Goal: Task Accomplishment & Management: Use online tool/utility

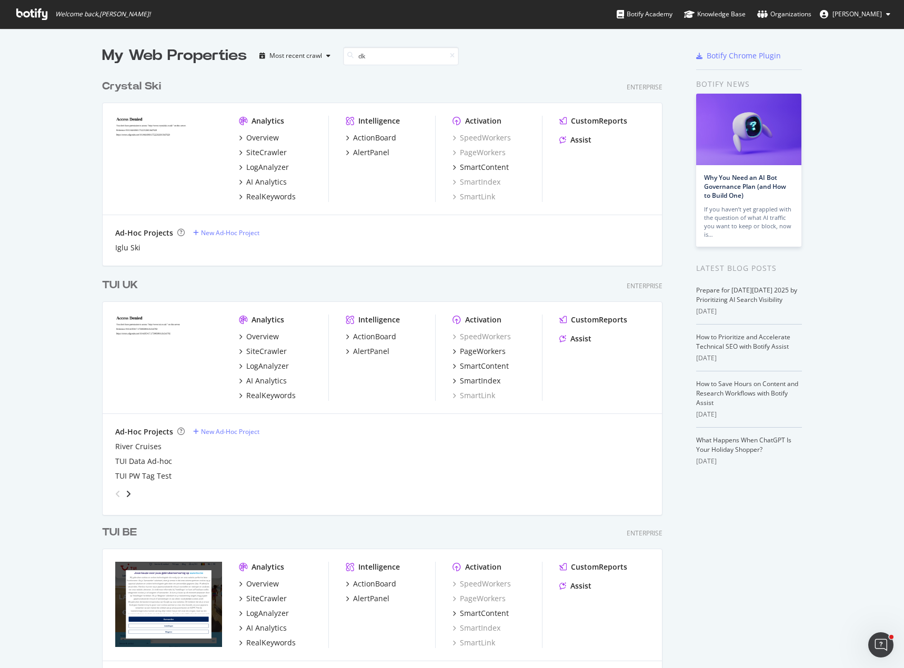
scroll to position [239, 561]
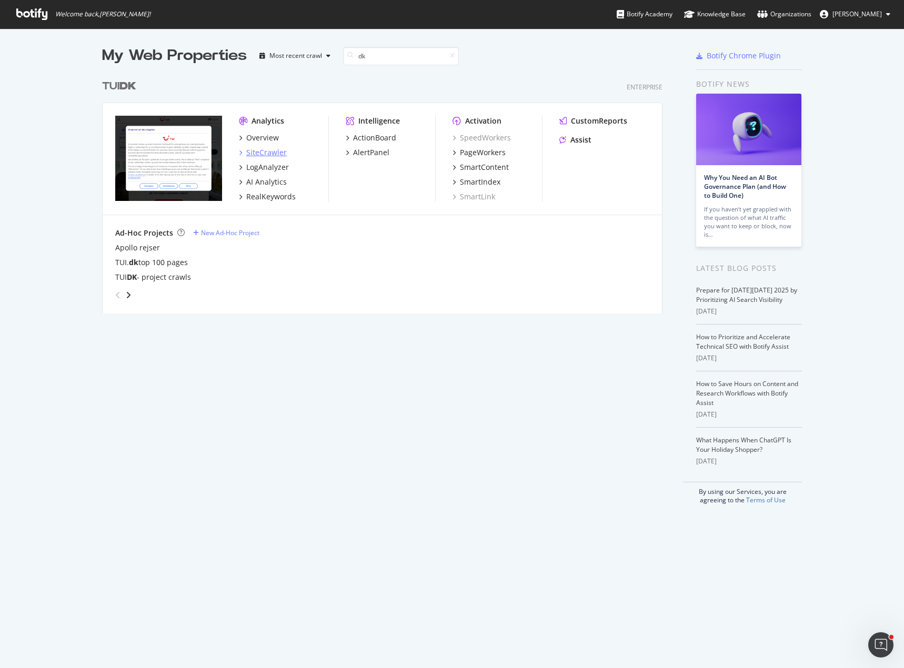
type input "dk"
click at [268, 153] on div "SiteCrawler" at bounding box center [266, 152] width 41 height 11
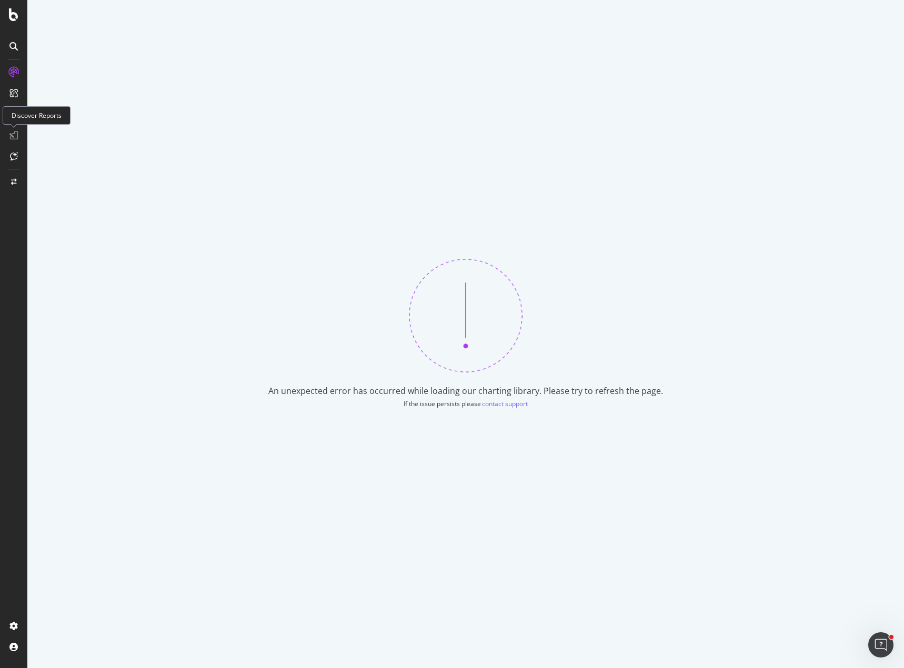
click at [16, 132] on icon at bounding box center [13, 135] width 8 height 8
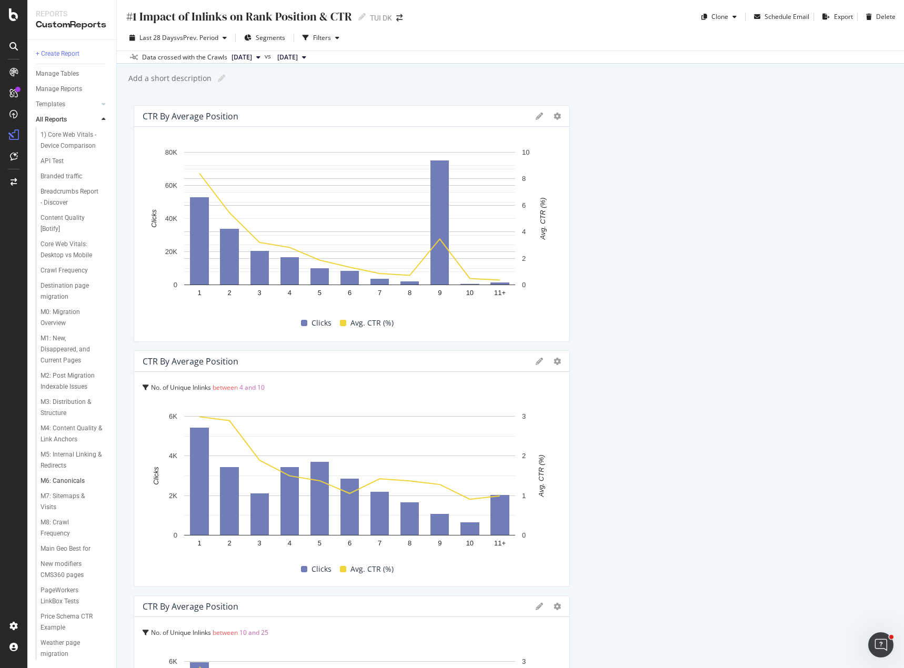
scroll to position [59, 0]
click at [65, 641] on div "Weather page migration" at bounding box center [70, 649] width 59 height 22
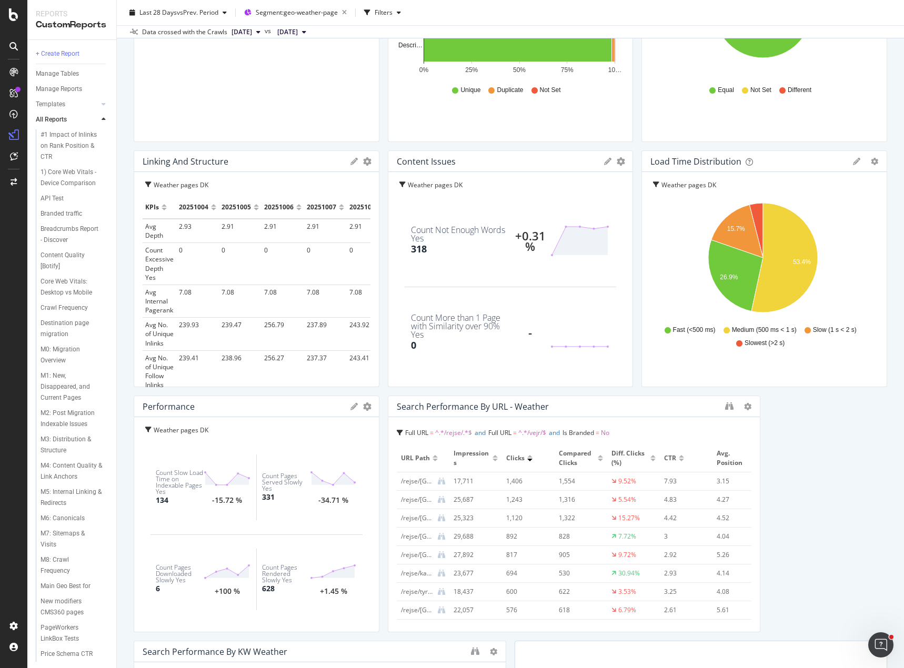
scroll to position [393, 0]
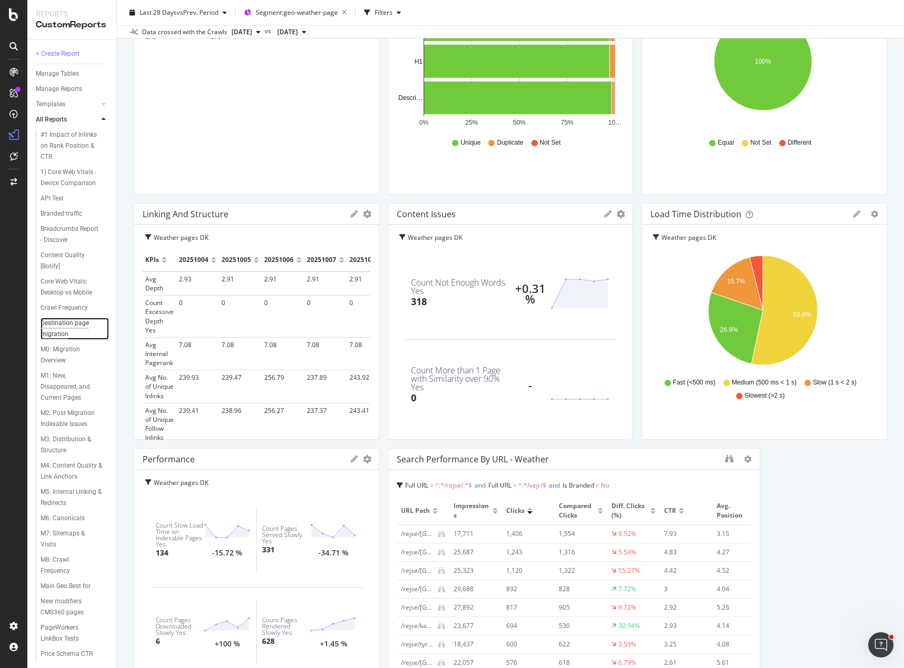
click at [54, 327] on div "Destination page migration" at bounding box center [71, 329] width 61 height 22
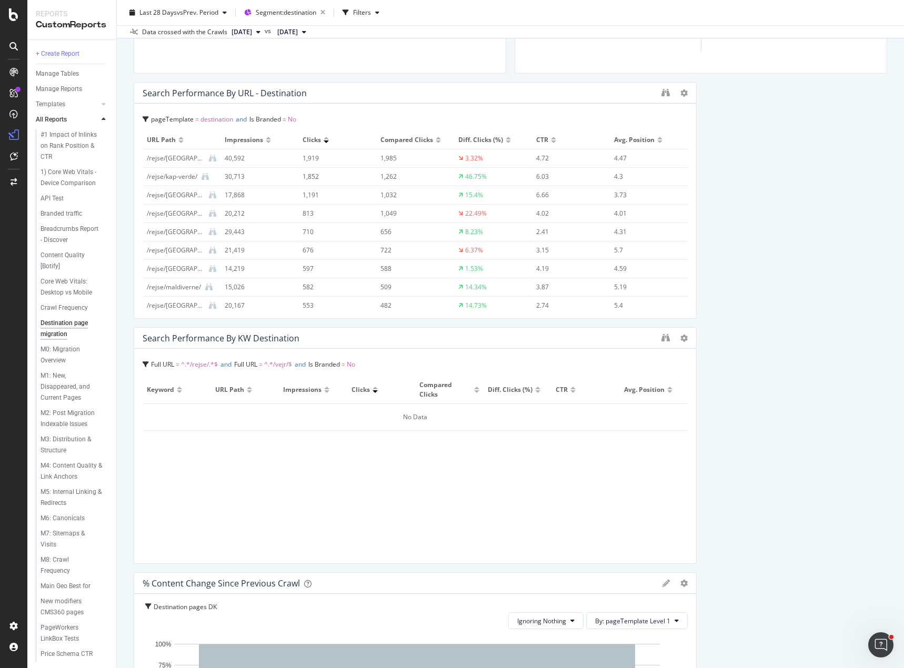
scroll to position [1263, 0]
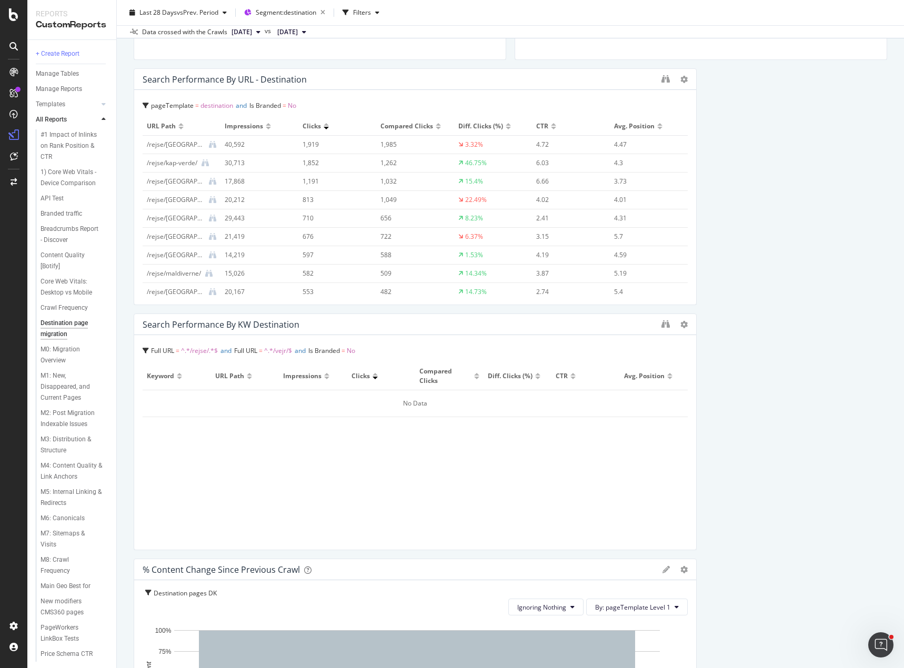
click at [144, 349] on icon at bounding box center [146, 351] width 6 height 6
click at [686, 323] on div at bounding box center [691, 432] width 11 height 237
click at [680, 325] on icon at bounding box center [683, 324] width 7 height 7
click at [661, 325] on icon "binoculars" at bounding box center [665, 324] width 8 height 8
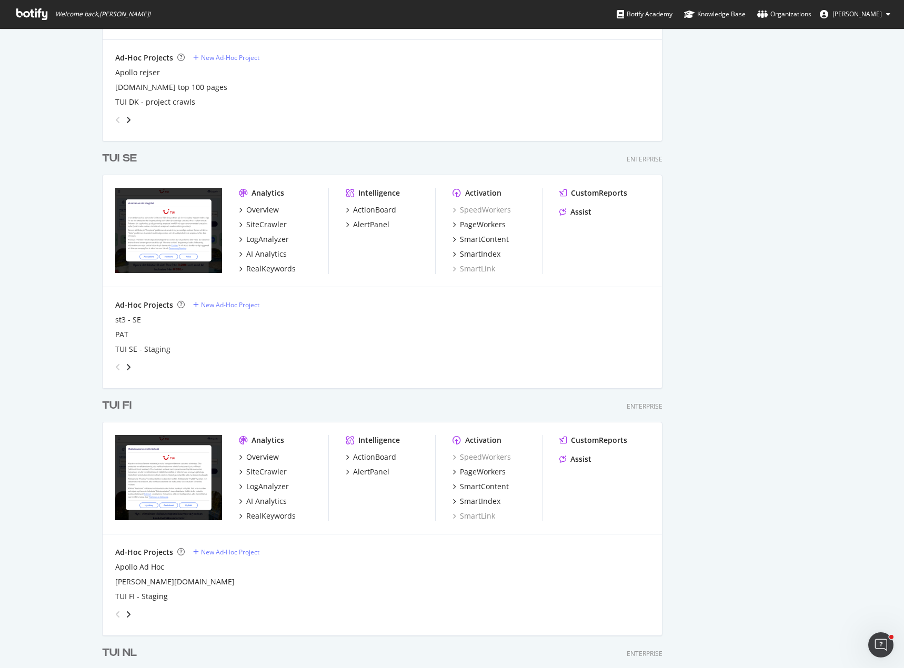
scroll to position [1631, 0]
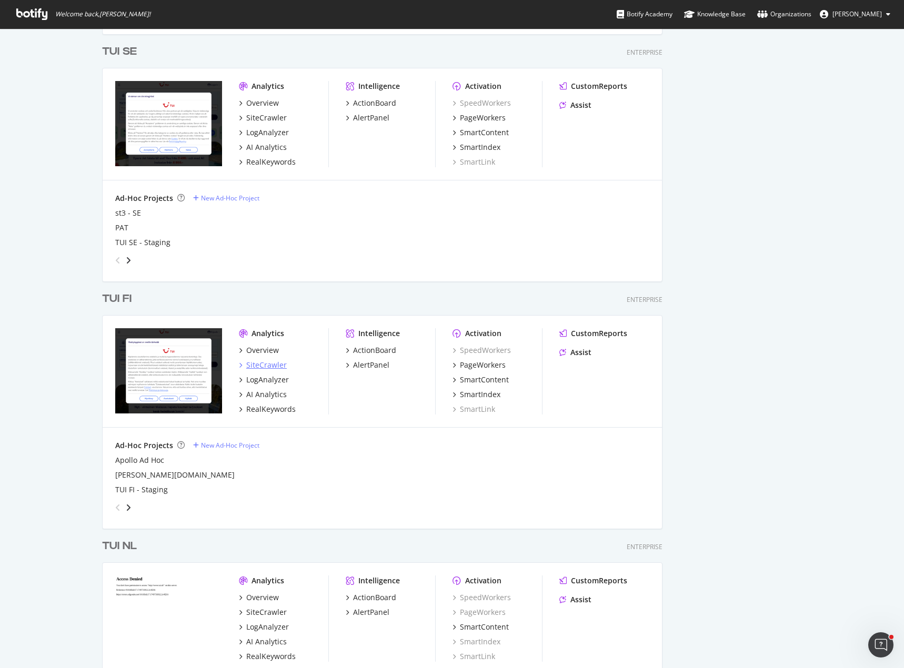
click at [264, 365] on div "SiteCrawler" at bounding box center [266, 365] width 41 height 11
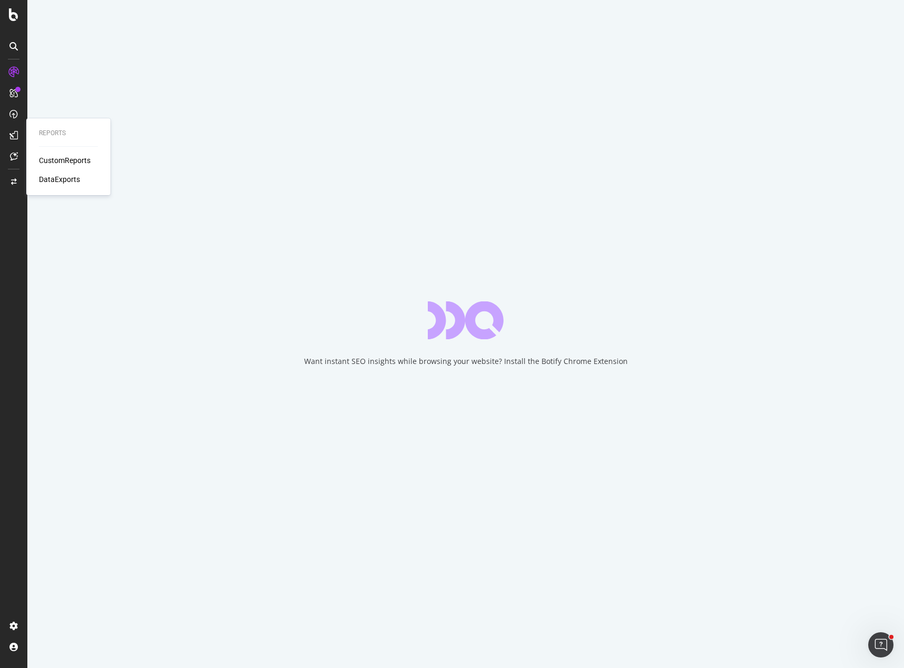
click at [59, 160] on div "CustomReports" at bounding box center [65, 160] width 52 height 11
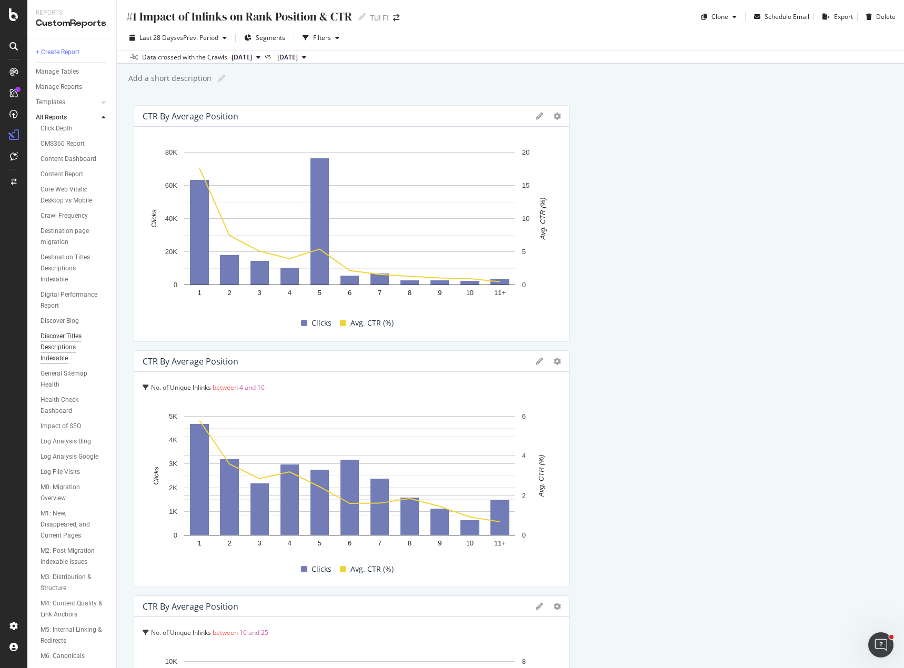
scroll to position [167, 0]
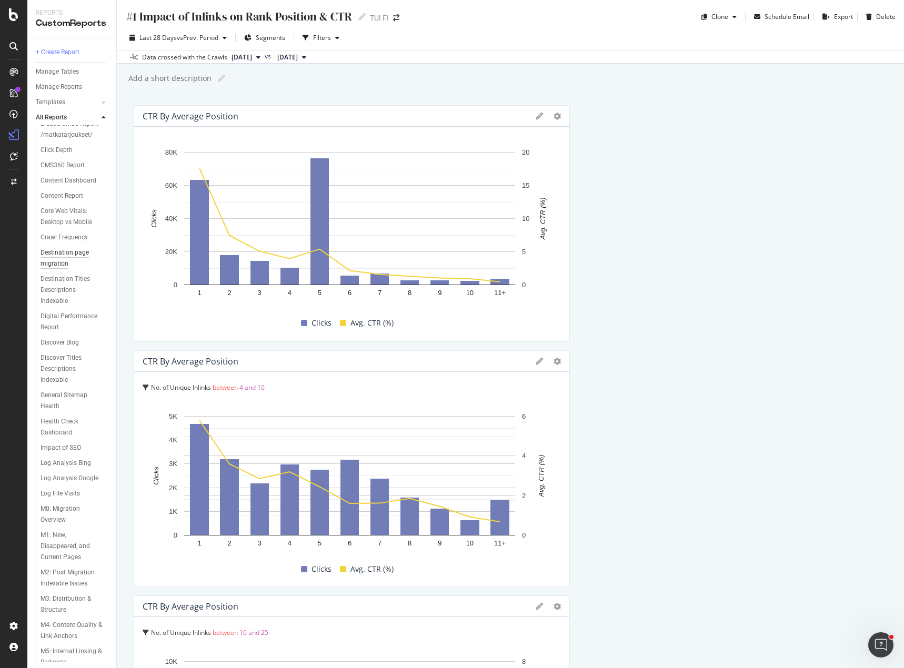
click at [59, 269] on div "Destination page migration" at bounding box center [71, 258] width 61 height 22
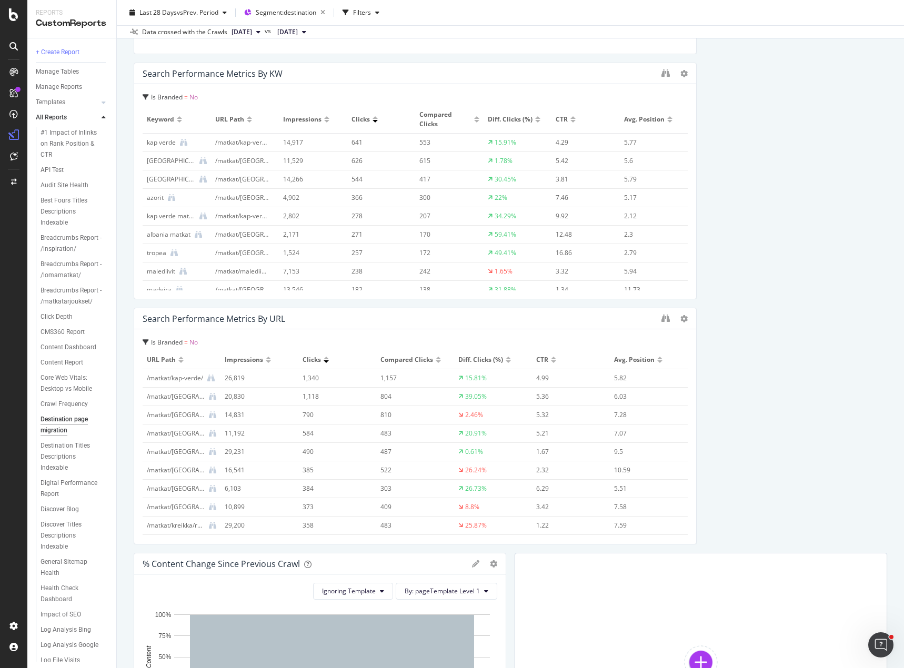
scroll to position [2459, 0]
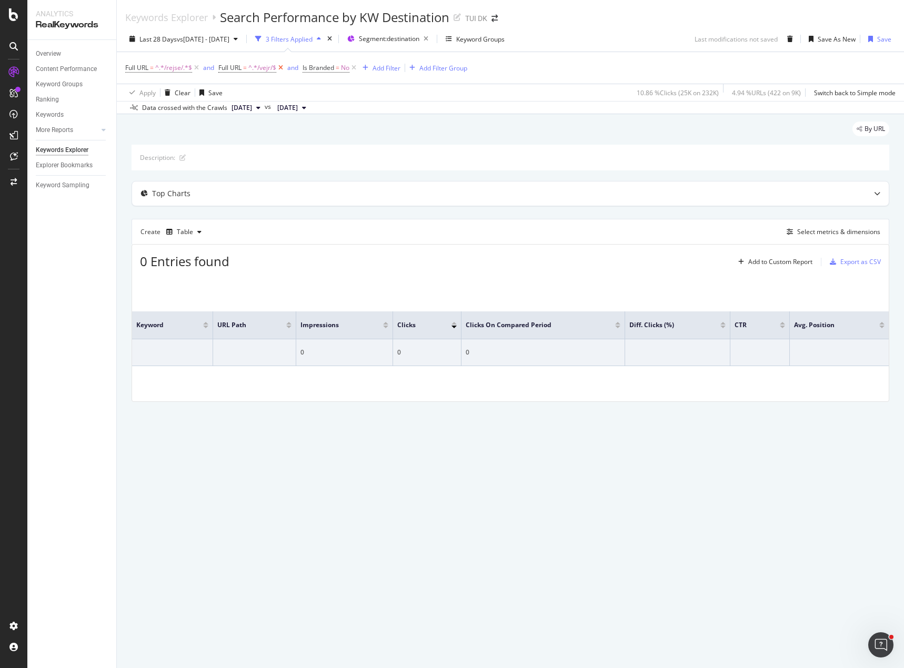
click at [278, 68] on icon at bounding box center [280, 68] width 9 height 11
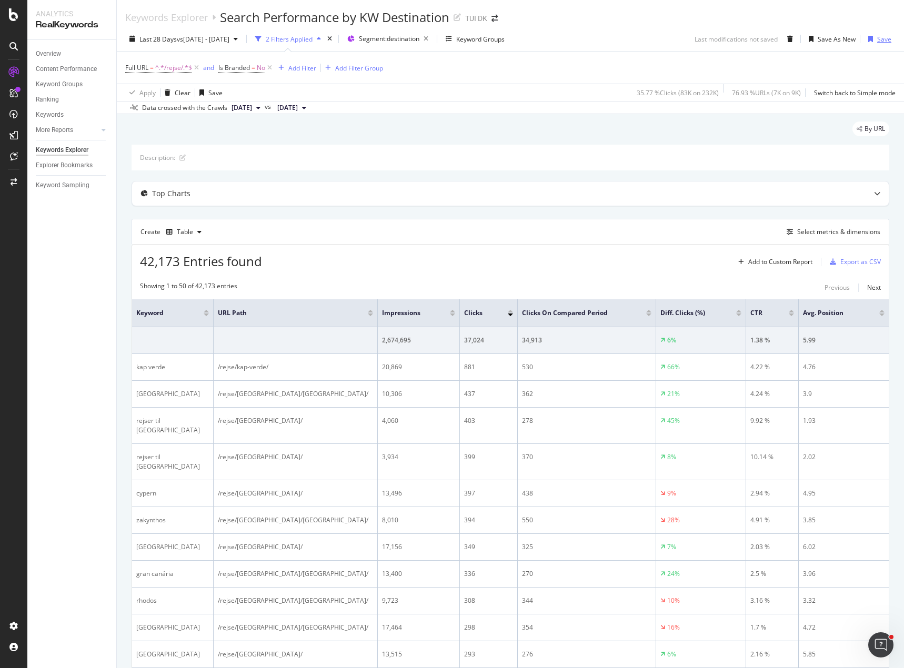
click at [880, 40] on div "Save" at bounding box center [884, 39] width 14 height 9
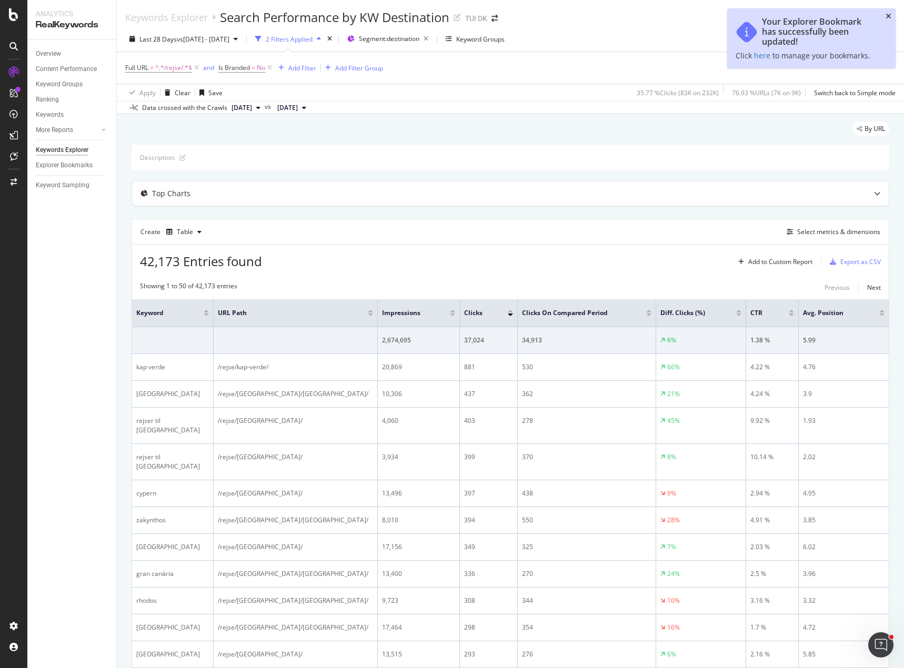
click at [888, 16] on icon "close toast" at bounding box center [889, 16] width 6 height 7
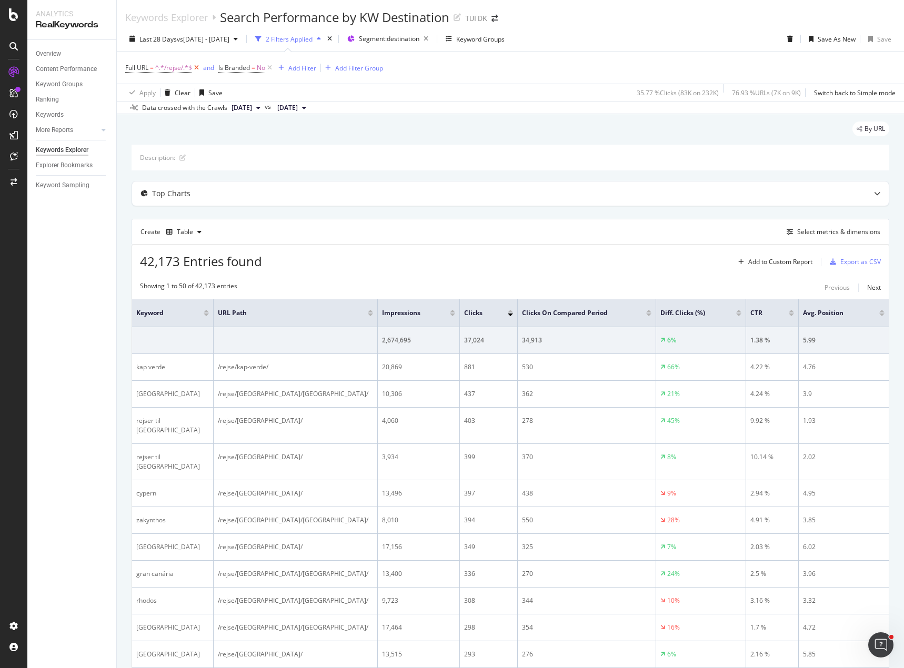
click at [197, 67] on icon at bounding box center [196, 68] width 9 height 11
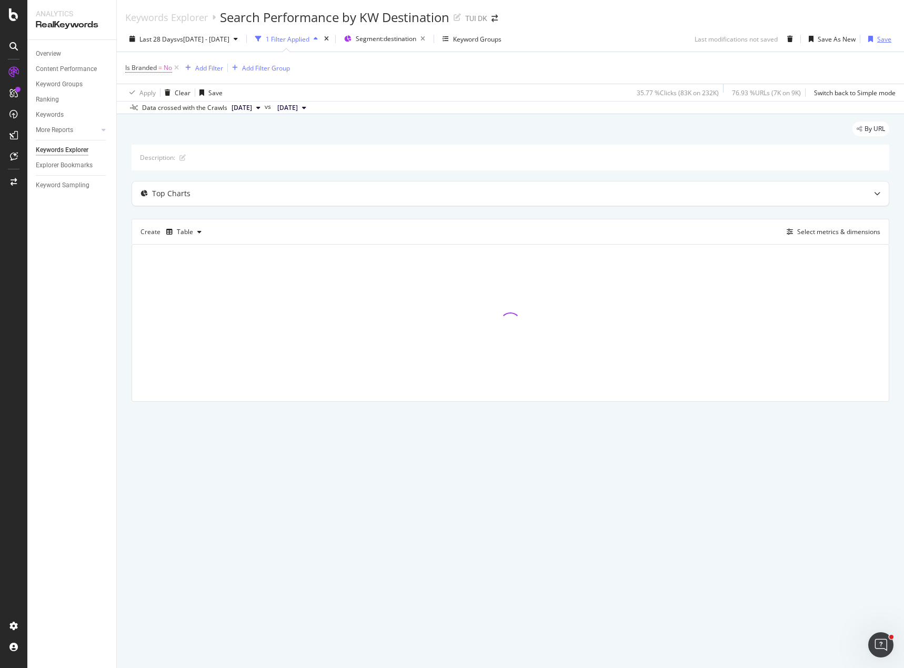
click at [890, 39] on div "Save" at bounding box center [884, 39] width 14 height 9
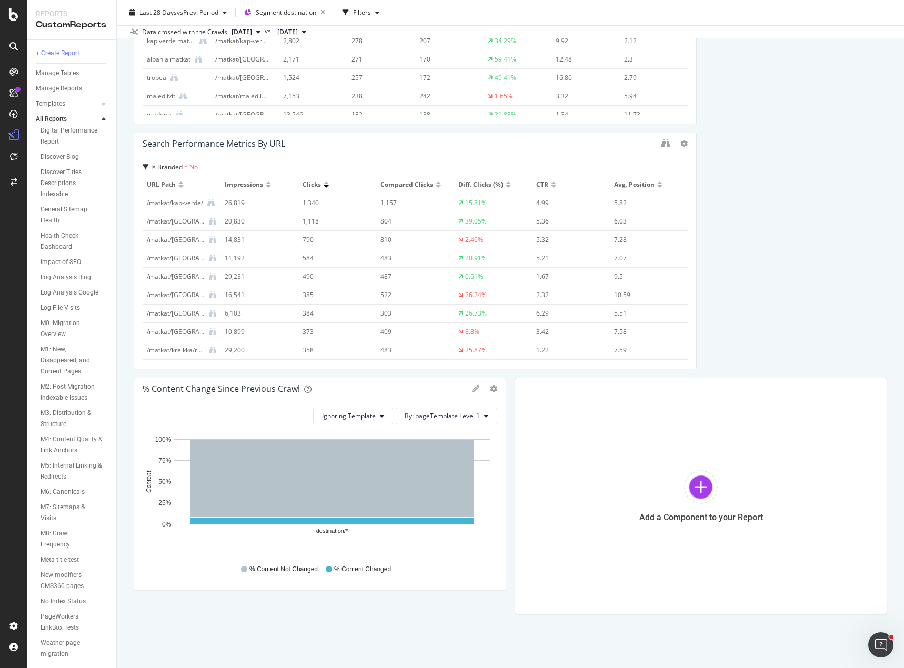
scroll to position [431, 0]
click at [54, 644] on div "Weather page migration" at bounding box center [70, 649] width 59 height 22
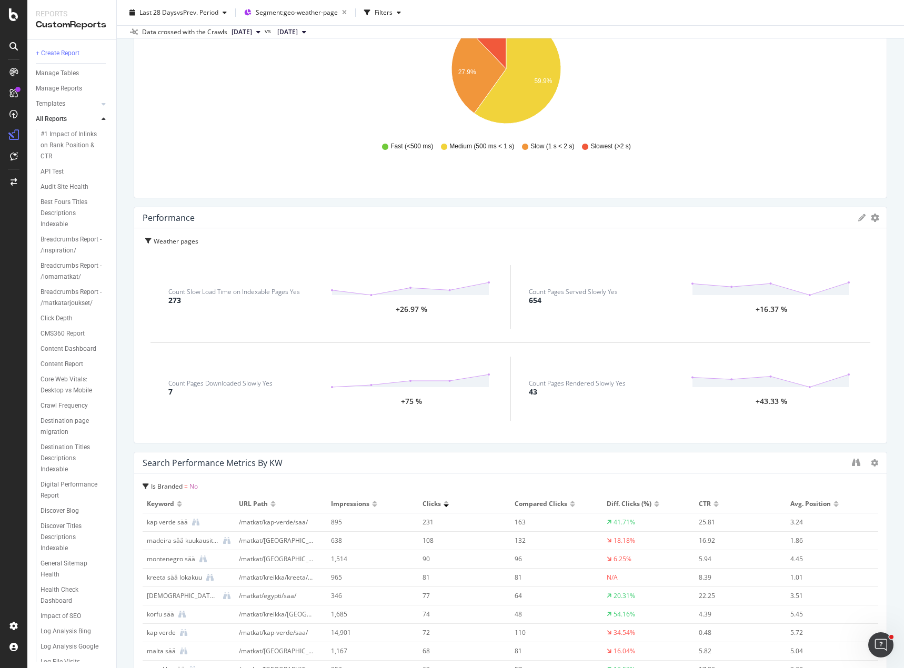
scroll to position [2105, 0]
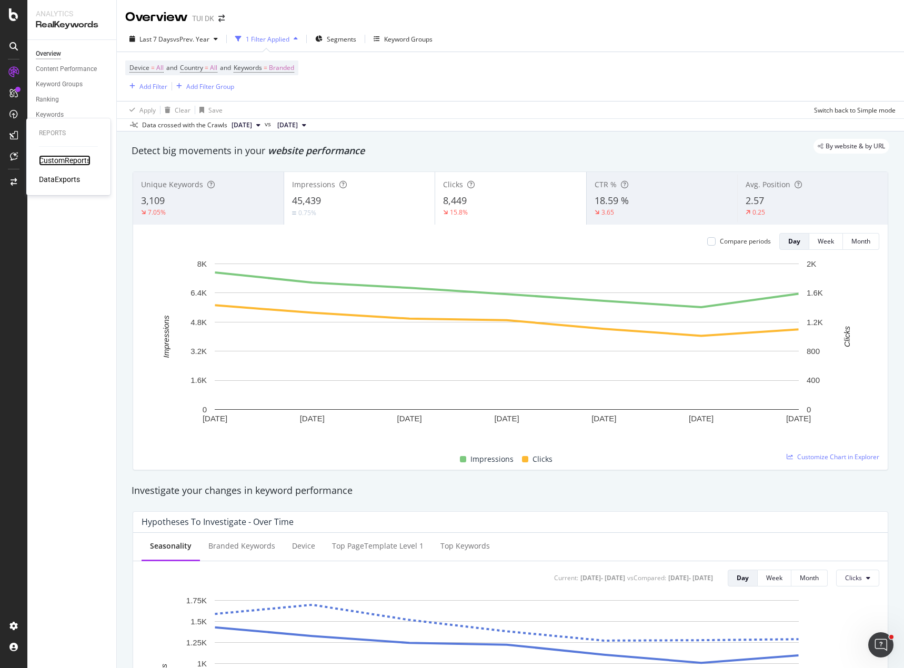
click at [54, 163] on div "CustomReports" at bounding box center [65, 160] width 52 height 11
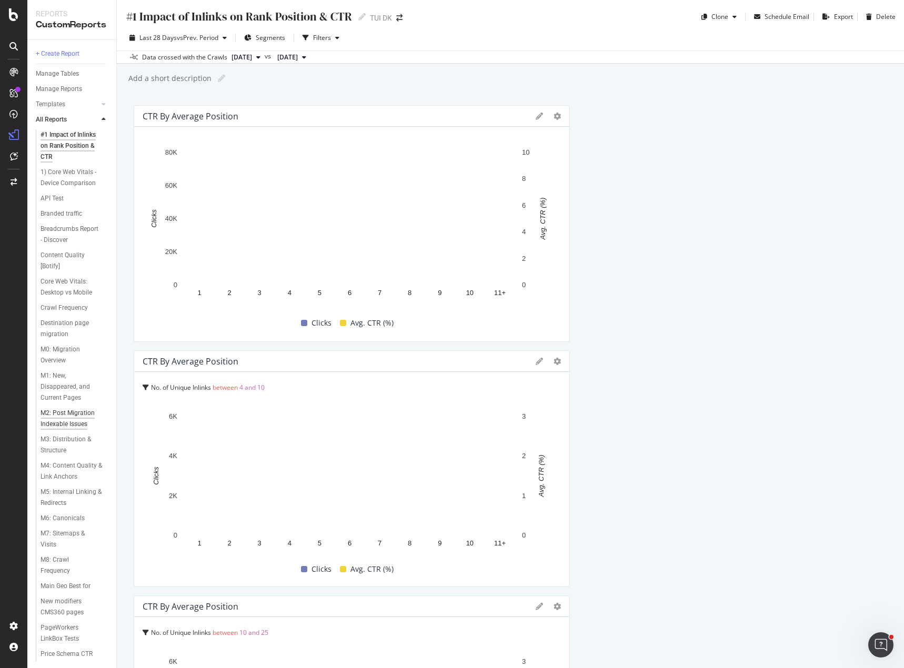
scroll to position [59, 0]
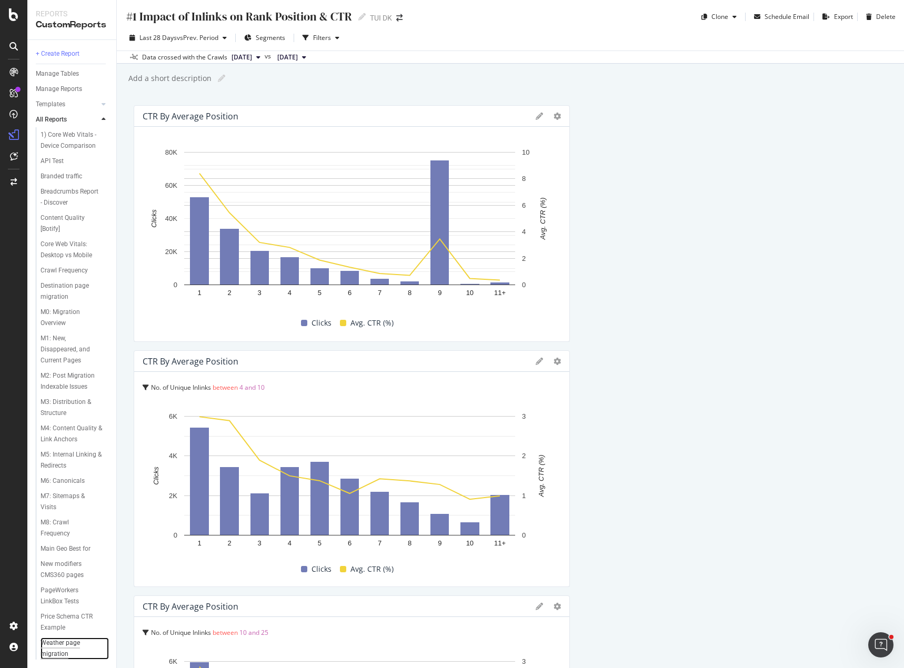
click at [54, 647] on div "Weather page migration" at bounding box center [70, 649] width 59 height 22
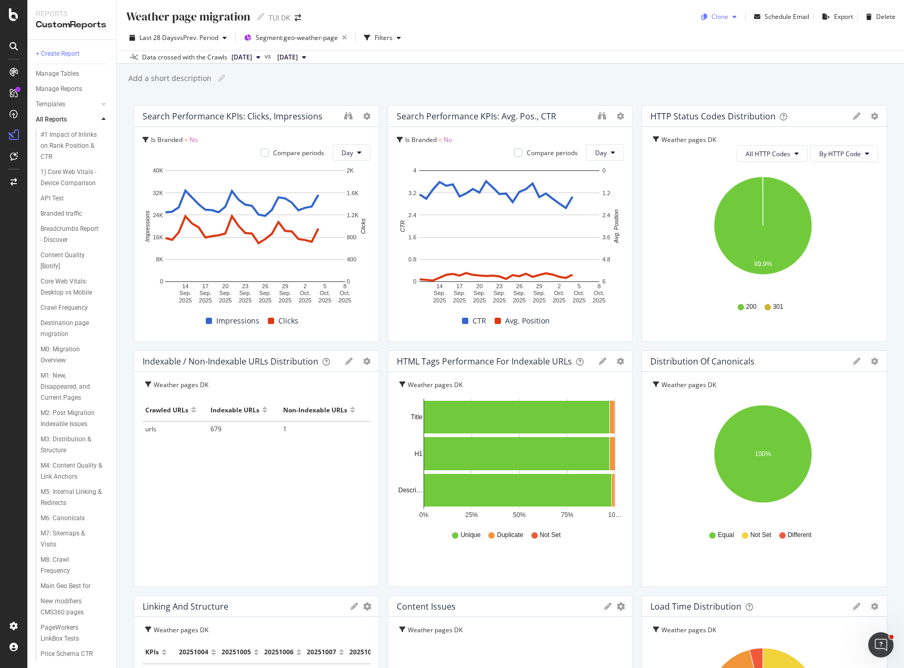
click at [732, 15] on icon "button" at bounding box center [734, 17] width 4 height 6
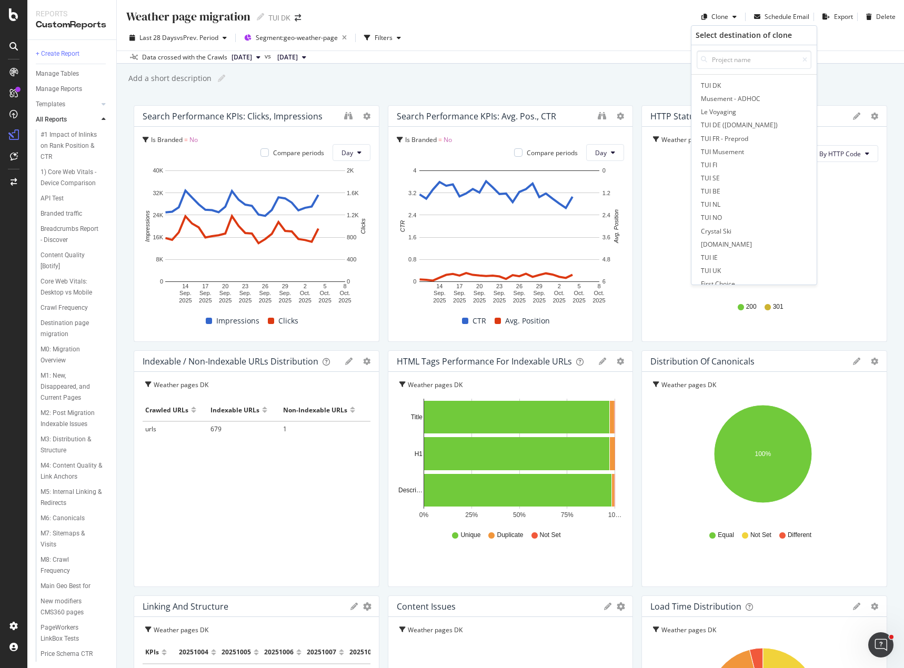
click at [710, 177] on span "TUI SE" at bounding box center [754, 178] width 110 height 11
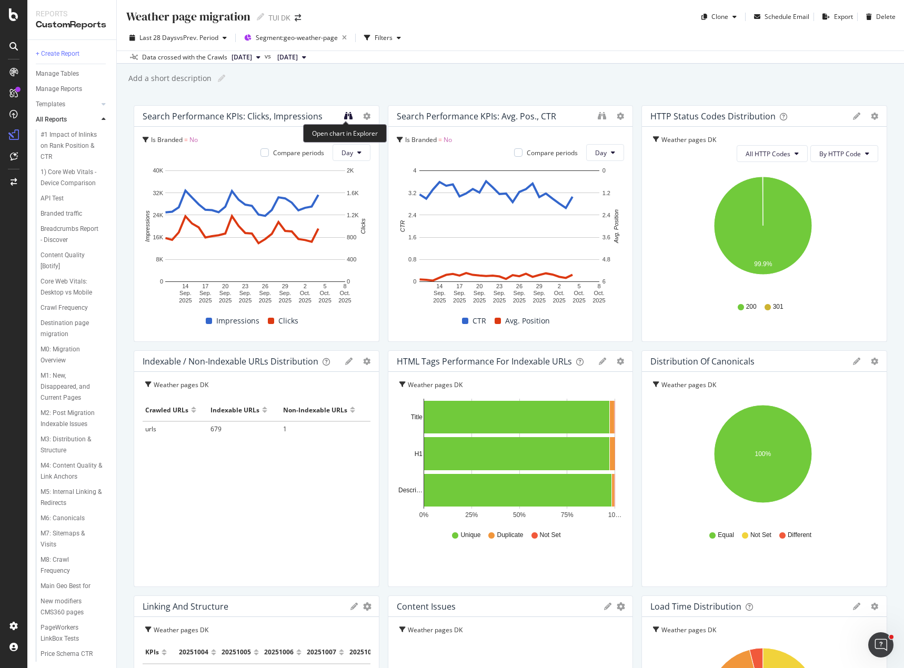
click at [345, 114] on icon "binoculars" at bounding box center [348, 116] width 8 height 8
click at [345, 117] on icon "binoculars" at bounding box center [348, 116] width 8 height 8
click at [617, 116] on icon at bounding box center [620, 116] width 7 height 7
drag, startPoint x: 615, startPoint y: 57, endPoint x: 612, endPoint y: 66, distance: 9.3
click at [615, 59] on div "Data crossed with the Crawls 2025 Oct. 8th vs 2025 Aug. 13th" at bounding box center [510, 57] width 787 height 13
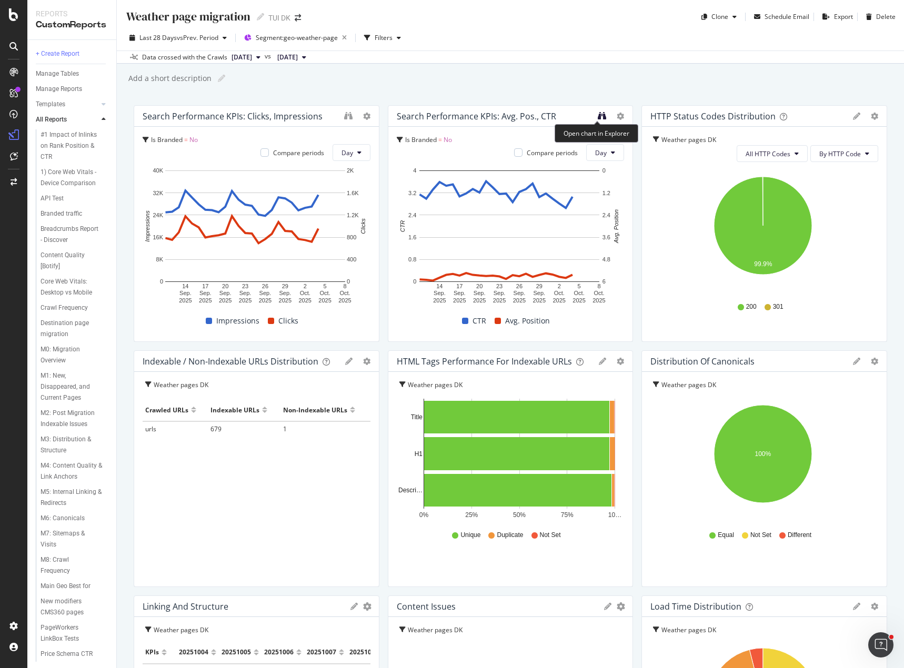
click at [598, 114] on icon "binoculars" at bounding box center [602, 116] width 8 height 8
click at [350, 117] on div at bounding box center [357, 116] width 26 height 11
click at [344, 116] on icon "binoculars" at bounding box center [348, 116] width 8 height 8
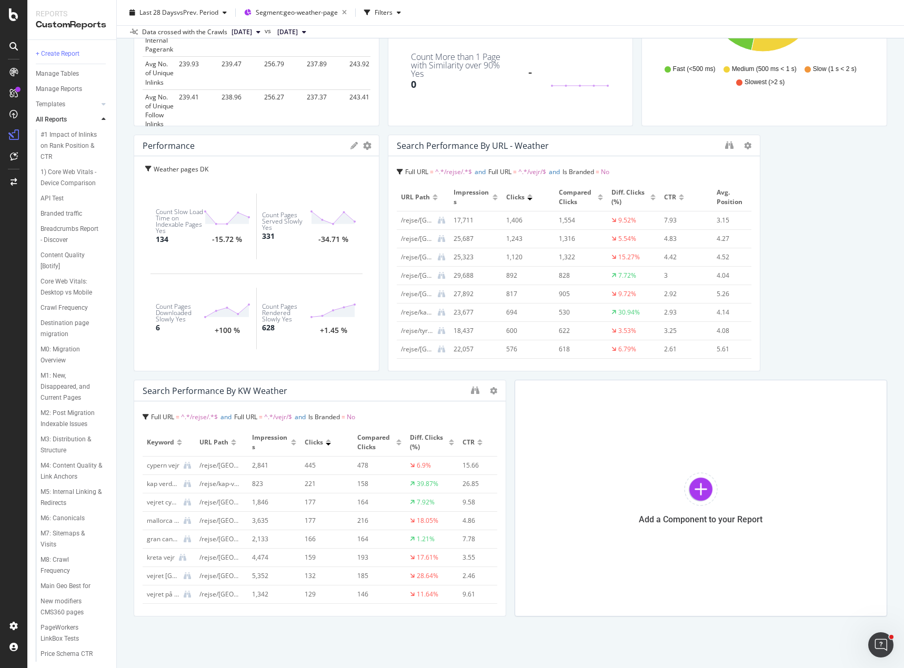
scroll to position [708, 0]
click at [725, 147] on icon "binoculars" at bounding box center [729, 143] width 8 height 8
click at [471, 389] on icon "binoculars" at bounding box center [475, 388] width 8 height 8
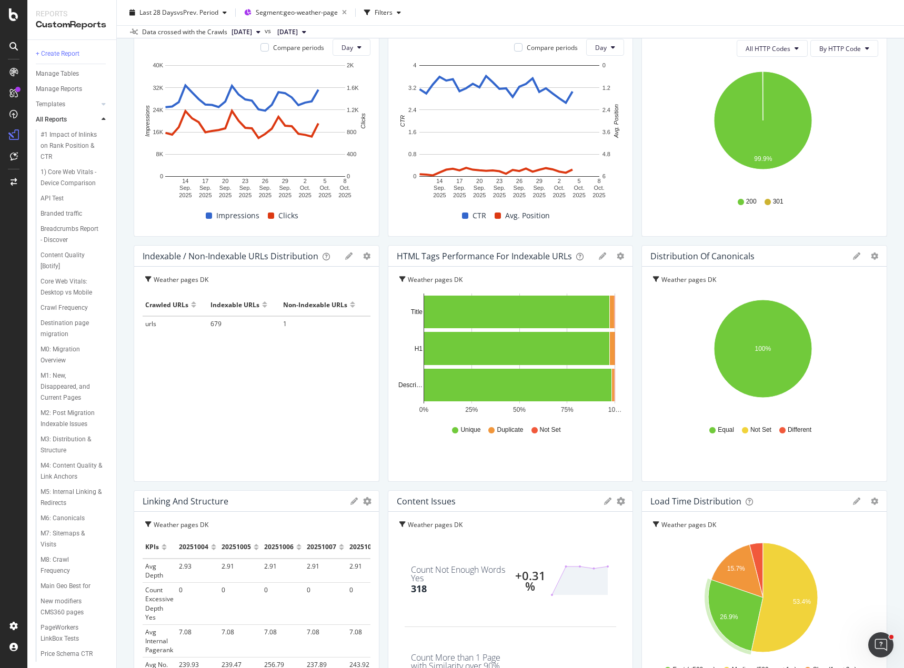
scroll to position [0, 0]
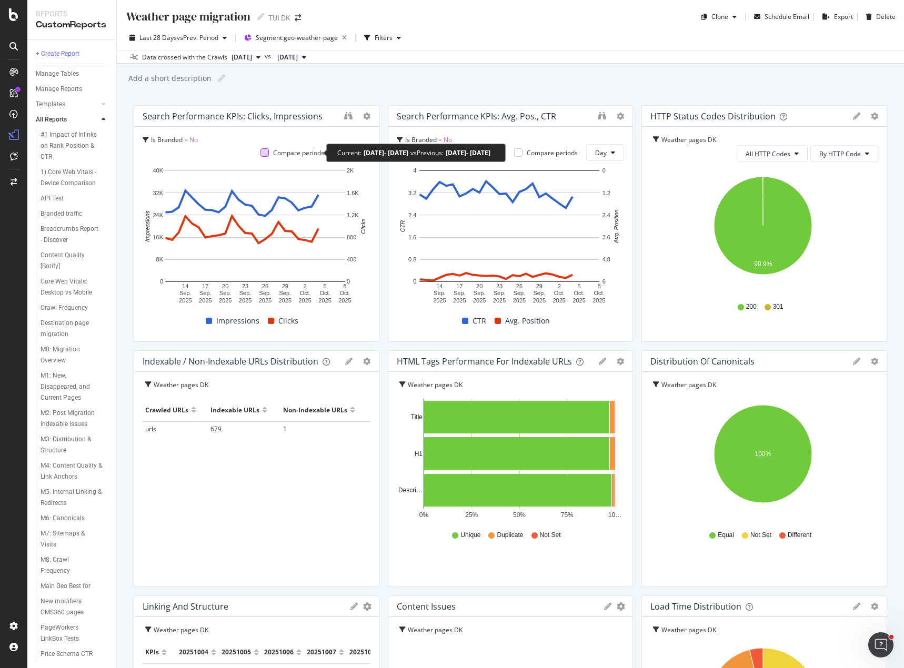
click at [262, 153] on div at bounding box center [264, 152] width 8 height 8
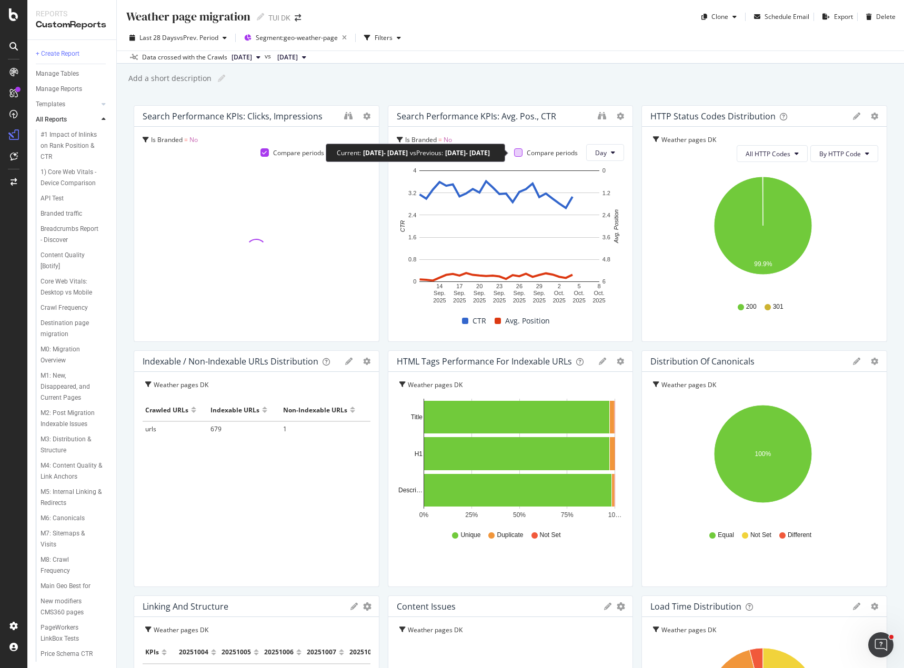
click at [514, 153] on div at bounding box center [518, 152] width 8 height 8
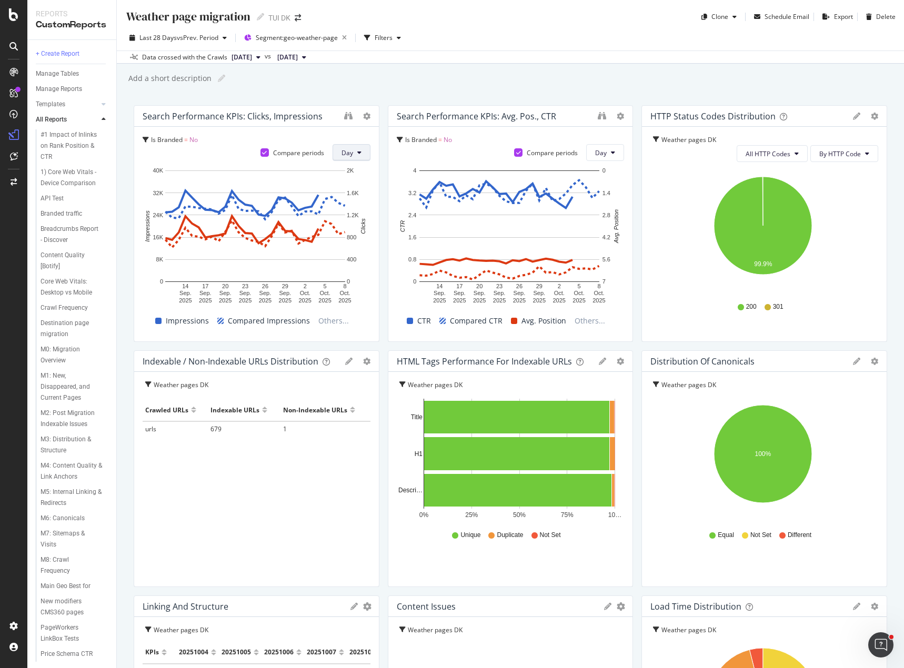
click at [358, 156] on button "Day" at bounding box center [352, 152] width 38 height 17
click at [415, 83] on div "Add a short description Add a short description" at bounding box center [515, 79] width 777 height 16
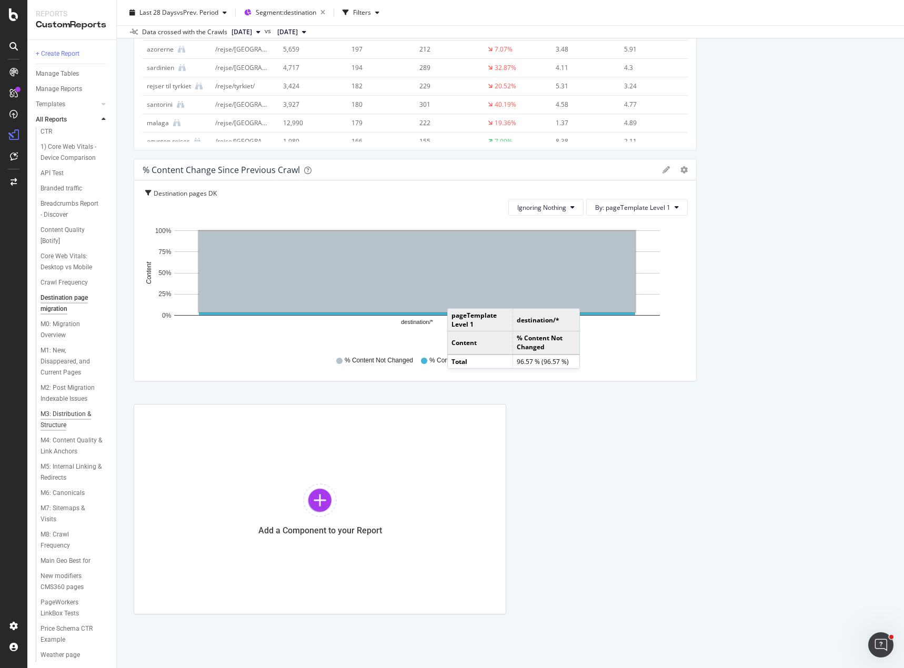
scroll to position [59, 0]
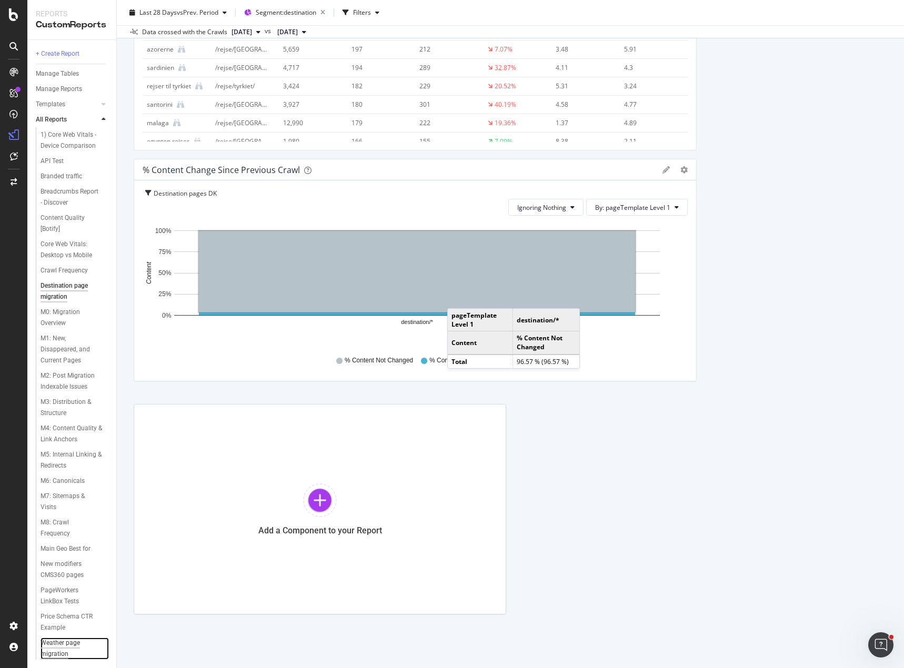
click at [86, 640] on div "Weather page migration" at bounding box center [70, 649] width 59 height 22
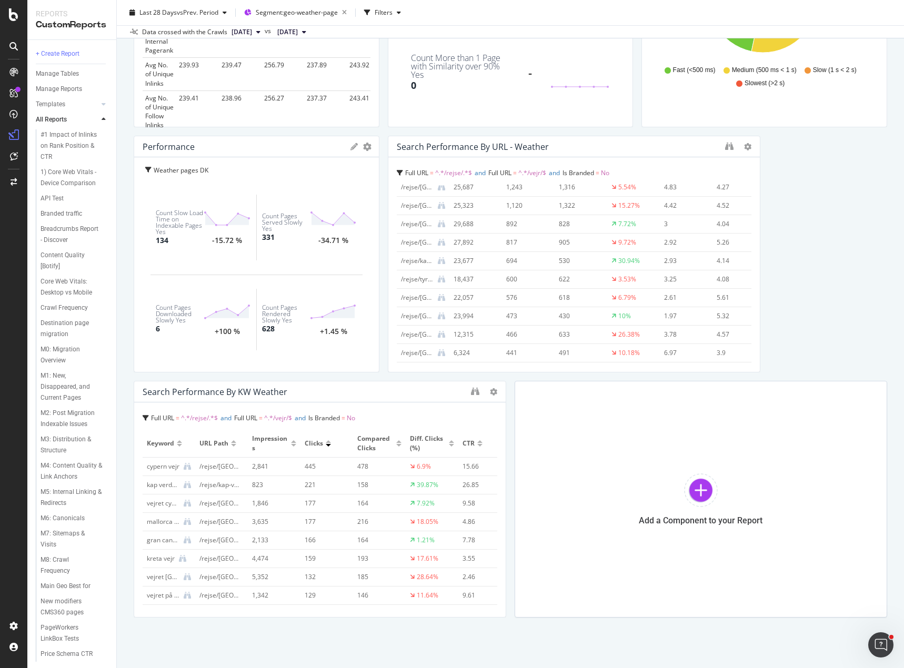
scroll to position [708, 0]
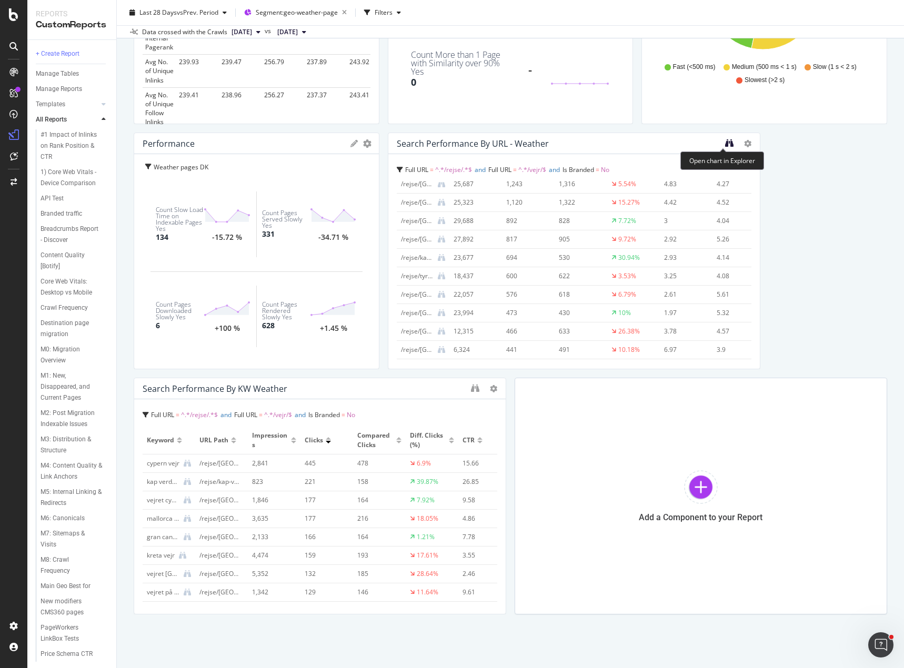
click at [725, 144] on icon "binoculars" at bounding box center [729, 143] width 8 height 8
click at [471, 389] on icon "binoculars" at bounding box center [475, 388] width 8 height 8
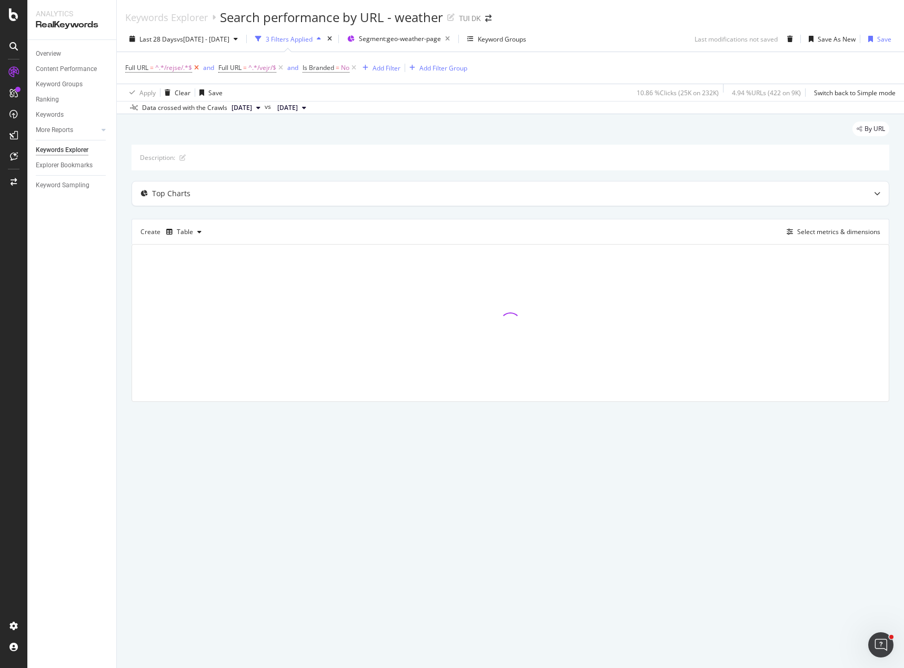
click at [195, 68] on icon at bounding box center [196, 68] width 9 height 11
click at [188, 67] on icon at bounding box center [187, 68] width 9 height 11
click at [881, 41] on div "Save" at bounding box center [884, 39] width 14 height 9
click at [198, 68] on icon at bounding box center [196, 68] width 9 height 11
click at [186, 68] on icon at bounding box center [187, 68] width 9 height 11
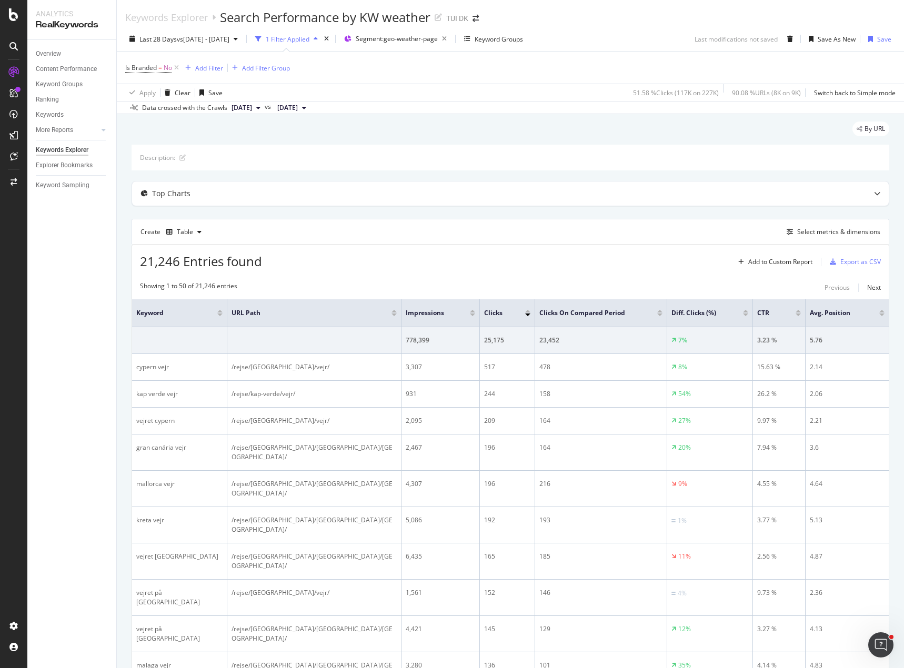
click at [883, 41] on div "Save" at bounding box center [878, 39] width 36 height 17
click at [877, 42] on div "Save" at bounding box center [884, 39] width 14 height 9
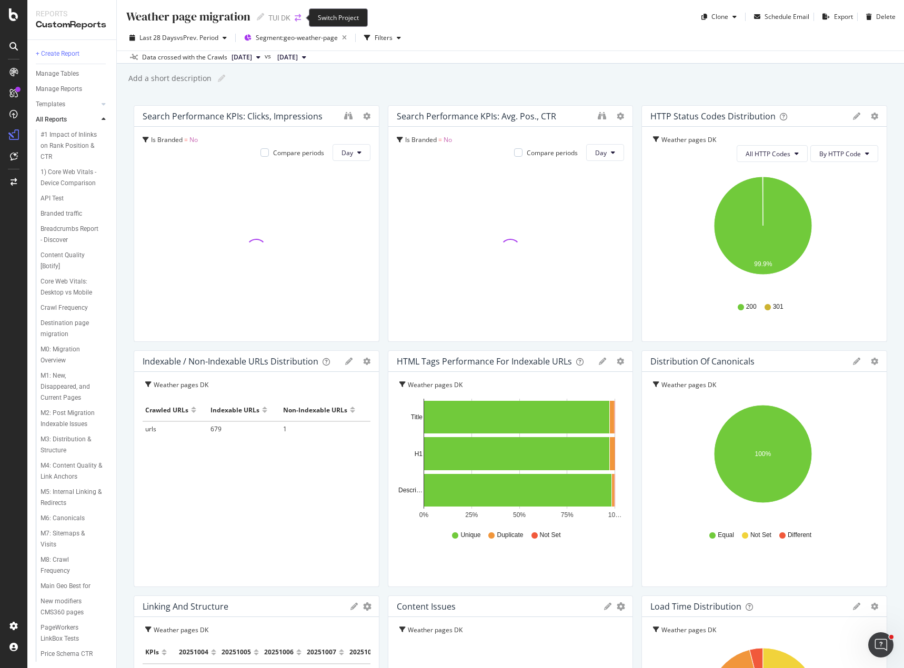
click at [299, 17] on icon "arrow-right-arrow-left" at bounding box center [298, 17] width 6 height 7
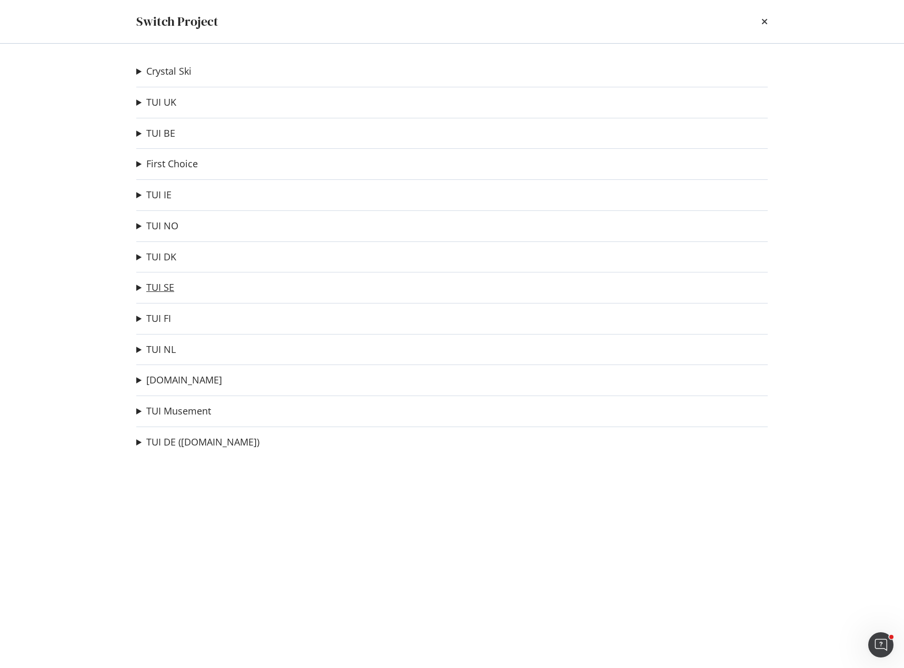
click at [162, 288] on link "TUI SE" at bounding box center [160, 287] width 28 height 11
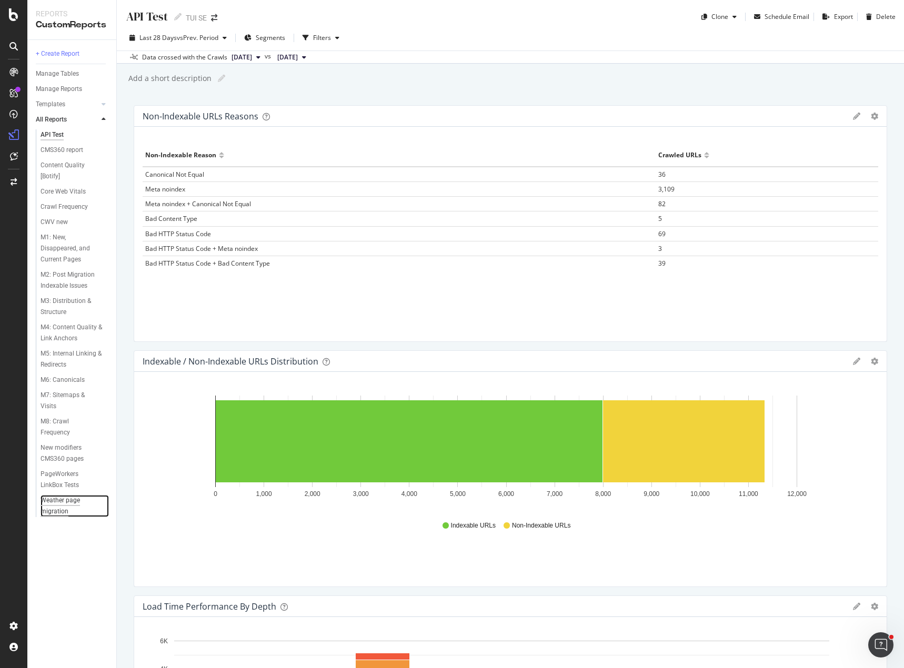
click at [55, 501] on div "Weather page migration" at bounding box center [70, 506] width 59 height 22
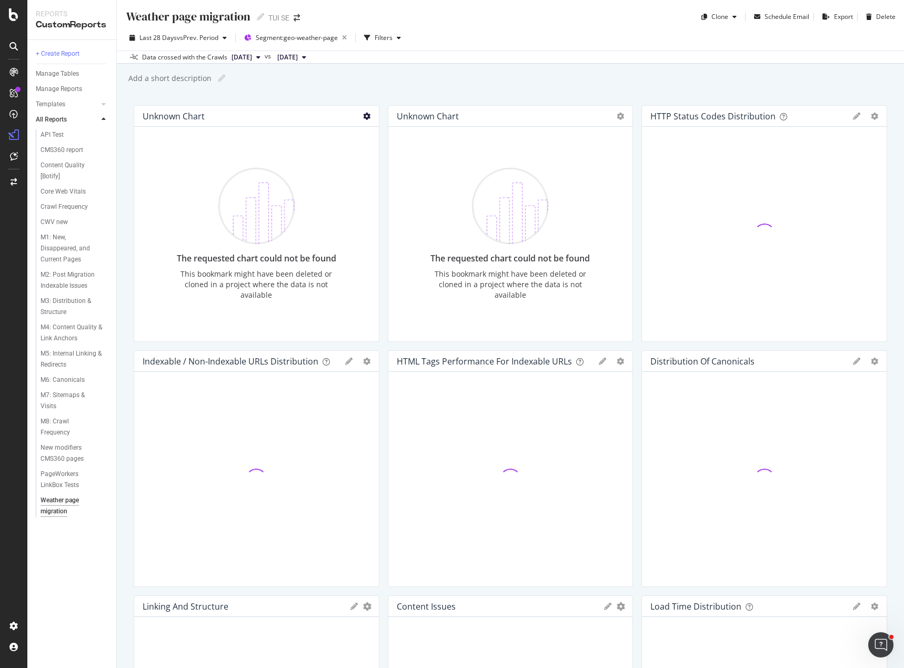
click at [365, 115] on icon at bounding box center [366, 116] width 7 height 7
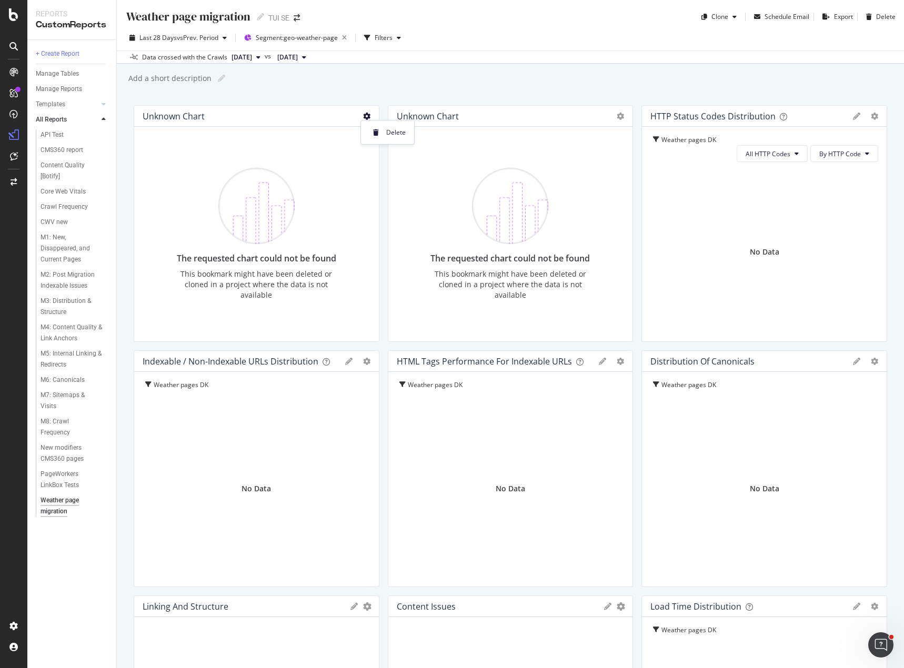
click at [289, 82] on div "Add a short description Add a short description" at bounding box center [515, 79] width 777 height 16
click at [345, 39] on icon "button" at bounding box center [344, 38] width 13 height 15
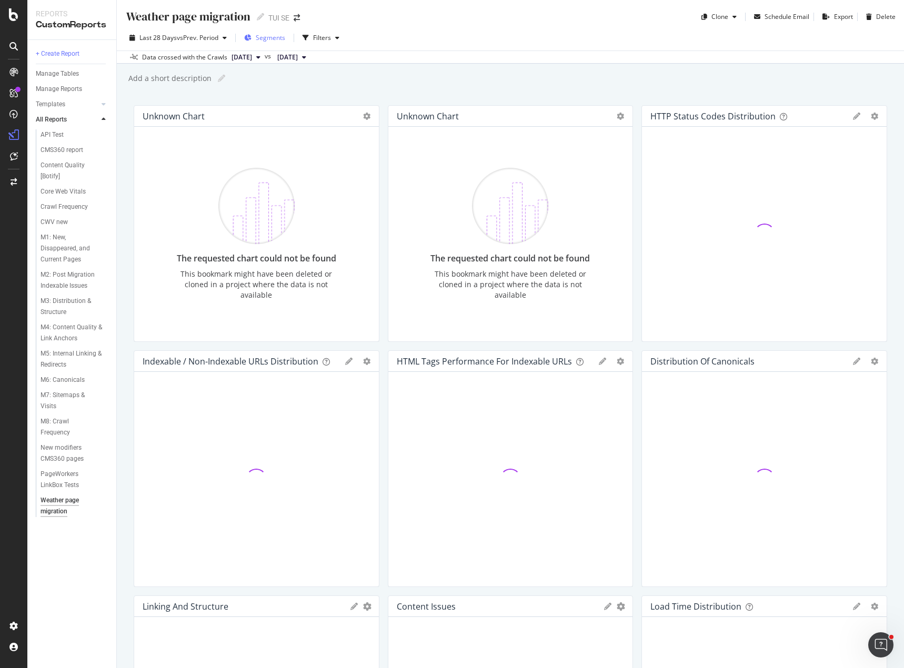
click at [277, 39] on span "Segments" at bounding box center [270, 37] width 29 height 9
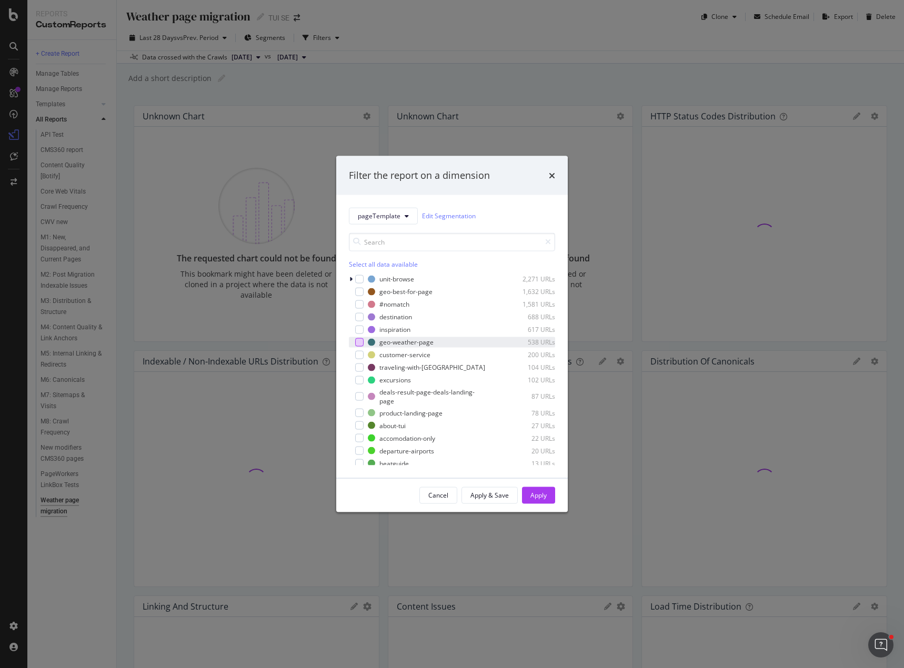
click at [357, 343] on div "modal" at bounding box center [359, 342] width 8 height 8
click at [545, 497] on div "Apply" at bounding box center [538, 495] width 16 height 9
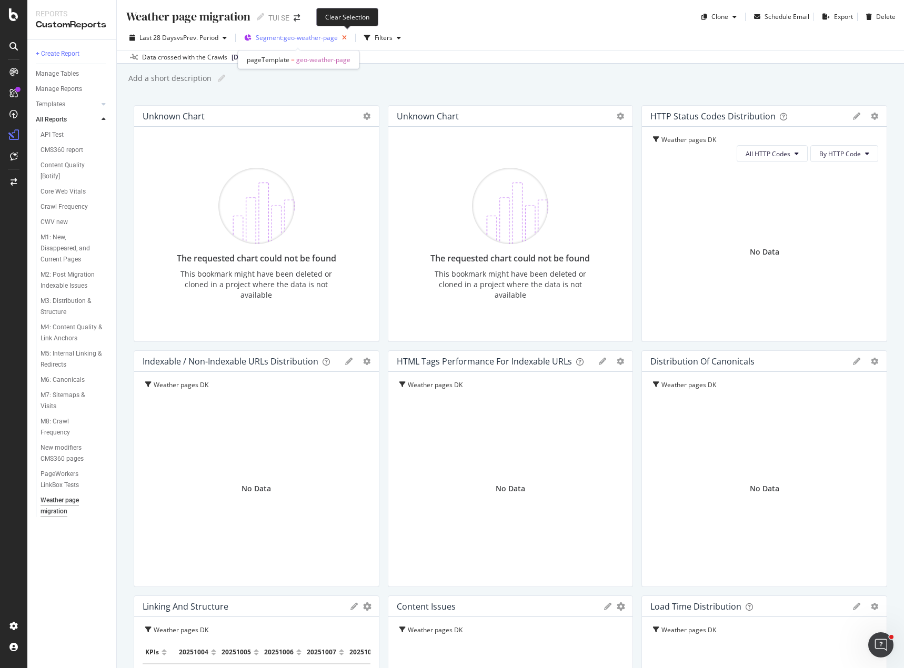
click at [346, 36] on icon "button" at bounding box center [344, 38] width 13 height 15
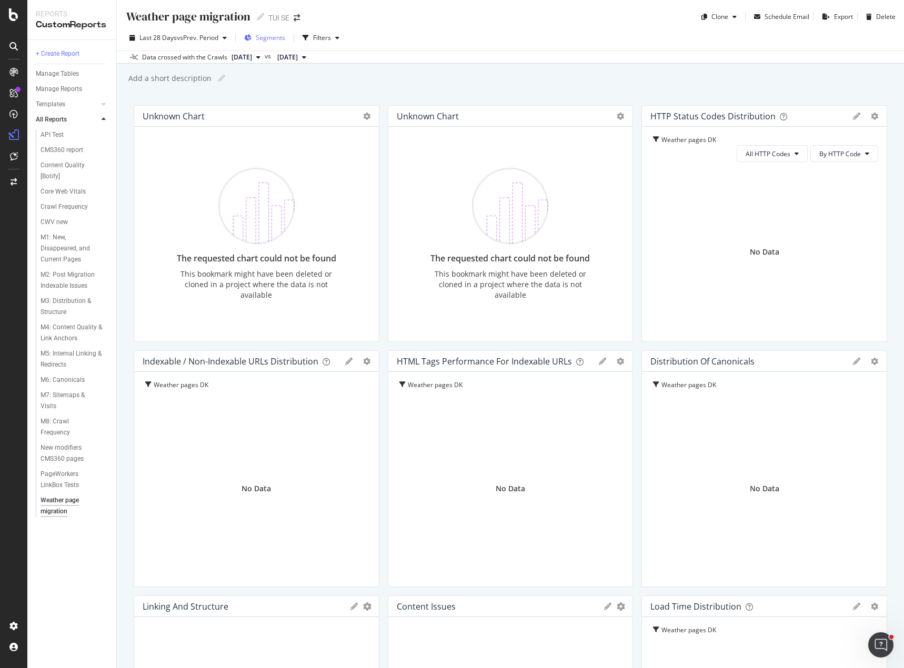
click at [263, 40] on span "Segments" at bounding box center [270, 37] width 29 height 9
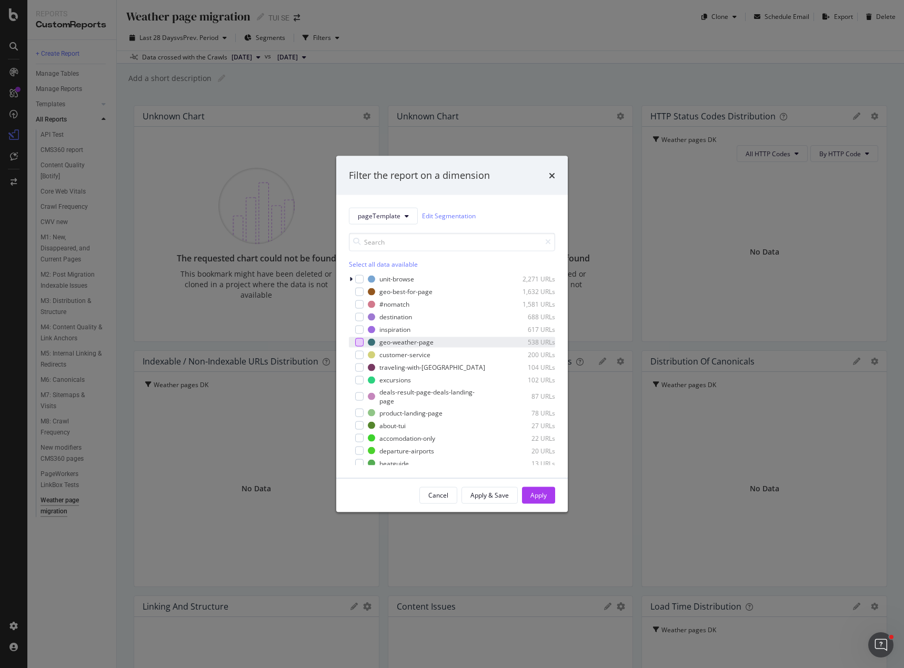
click at [360, 342] on div "modal" at bounding box center [359, 342] width 8 height 8
click at [492, 494] on div "Apply & Save" at bounding box center [489, 495] width 38 height 9
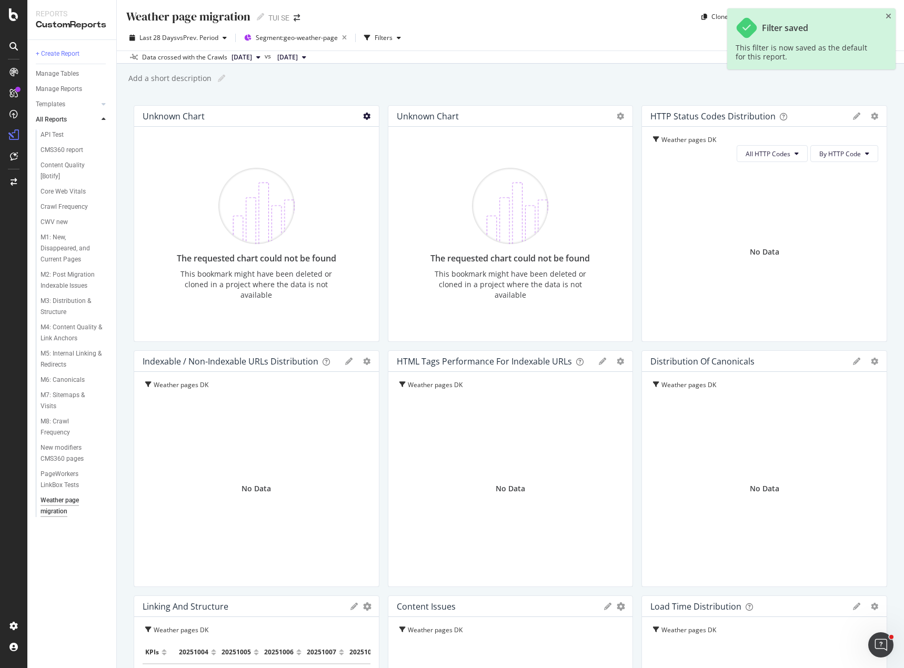
click at [363, 117] on icon at bounding box center [366, 116] width 7 height 7
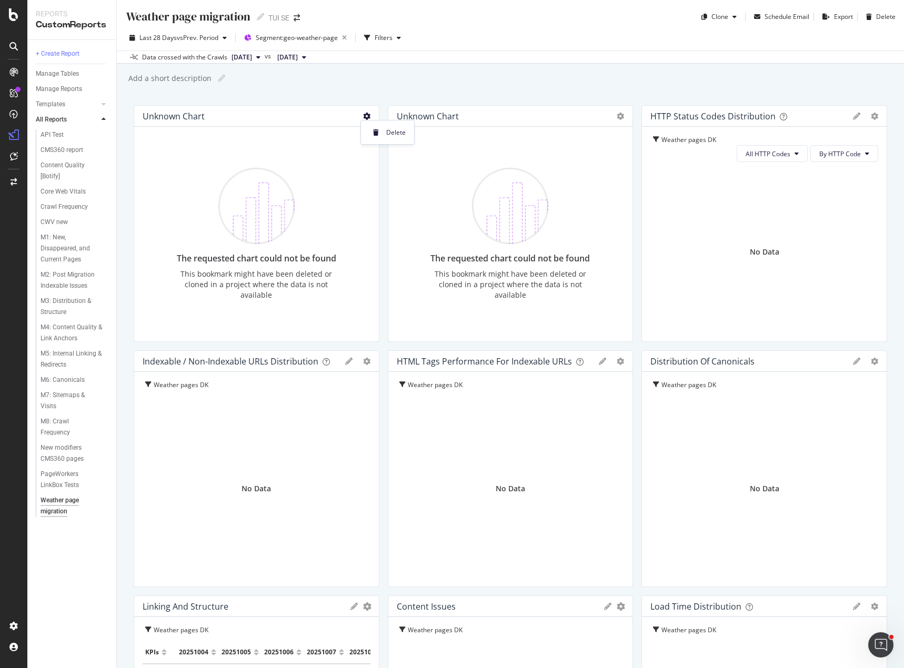
click at [702, 70] on div "Weather page migration Weather page migration TUI SE Clone Schedule Email Expor…" at bounding box center [510, 334] width 787 height 668
click at [692, 138] on div "Weather pages DK" at bounding box center [692, 140] width 63 height 10
click at [871, 116] on icon "gear" at bounding box center [874, 116] width 7 height 7
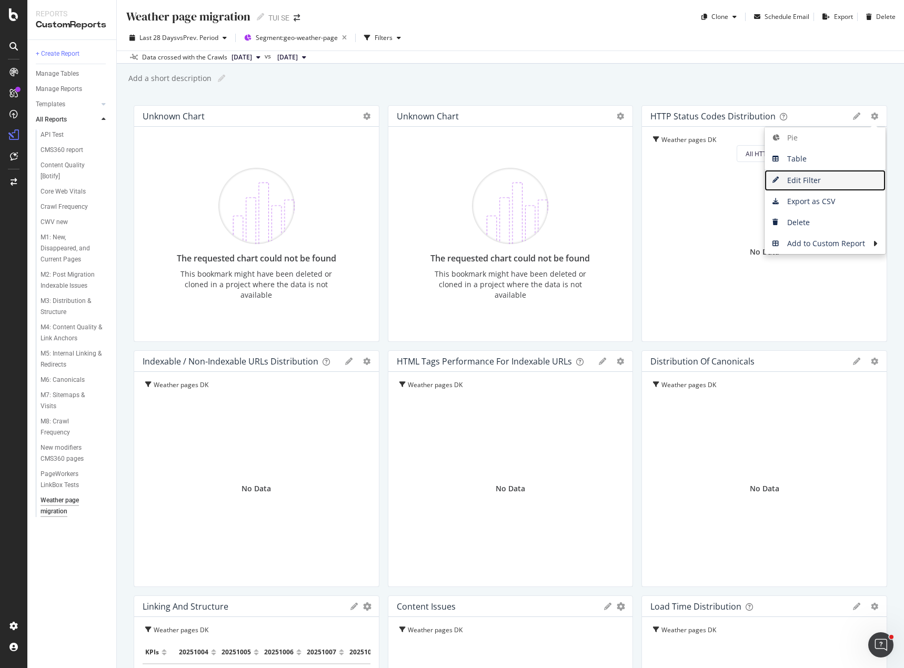
click at [823, 185] on span "Edit Filter" at bounding box center [825, 181] width 121 height 16
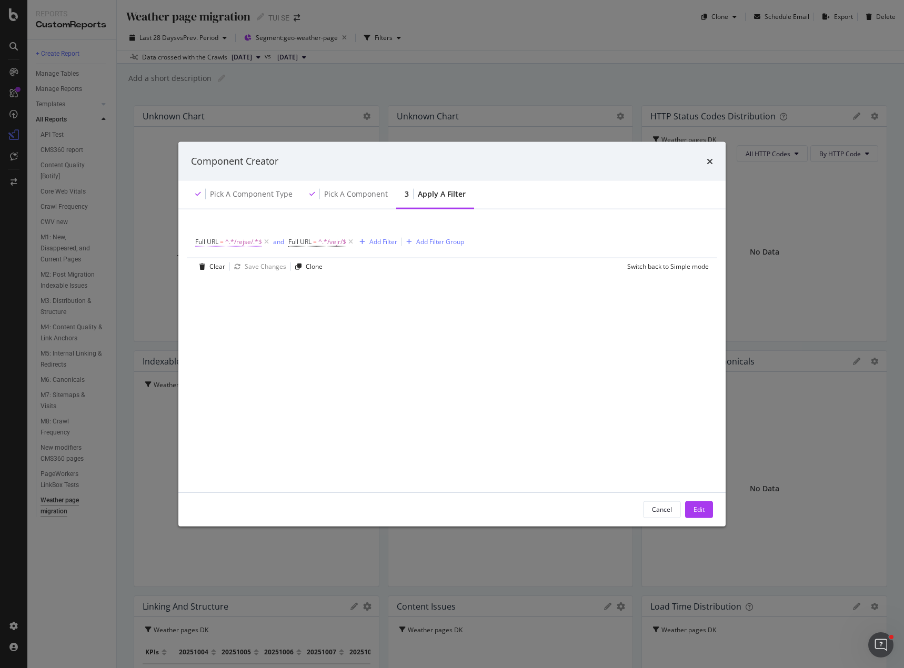
click at [227, 240] on span "^.*/rejse/.*$" at bounding box center [243, 241] width 37 height 15
click at [221, 290] on input "/rejse/" at bounding box center [254, 285] width 99 height 17
type input "/resa/"
click at [314, 309] on div "Apply" at bounding box center [312, 307] width 16 height 9
click at [315, 243] on span "=" at bounding box center [313, 241] width 4 height 9
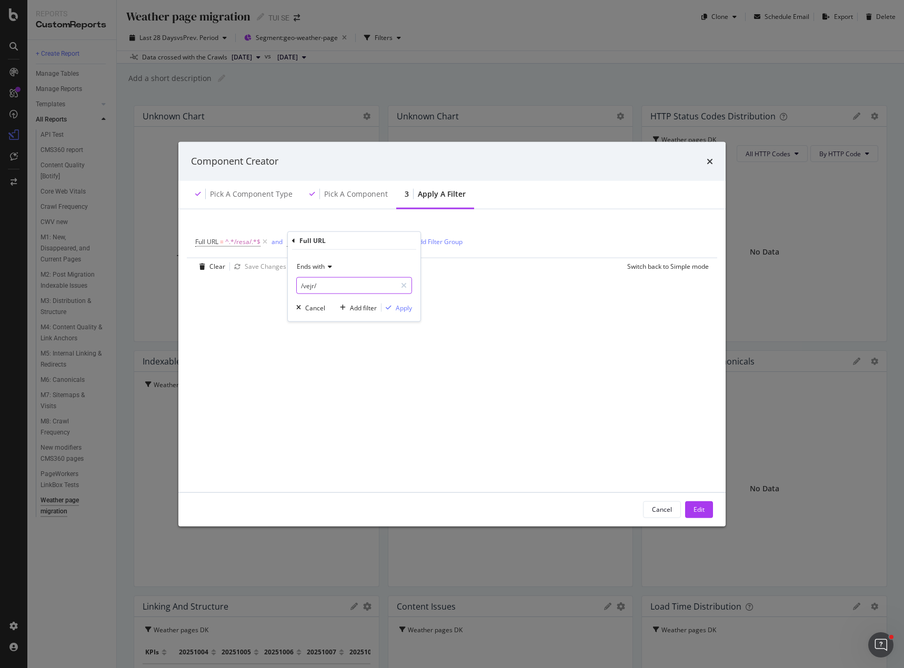
click at [309, 288] on input "/vejr/" at bounding box center [346, 285] width 99 height 17
paste input "ade"
type input "/vader/"
click at [401, 309] on div "Apply" at bounding box center [404, 307] width 16 height 9
click at [655, 512] on div "Cancel" at bounding box center [662, 509] width 20 height 9
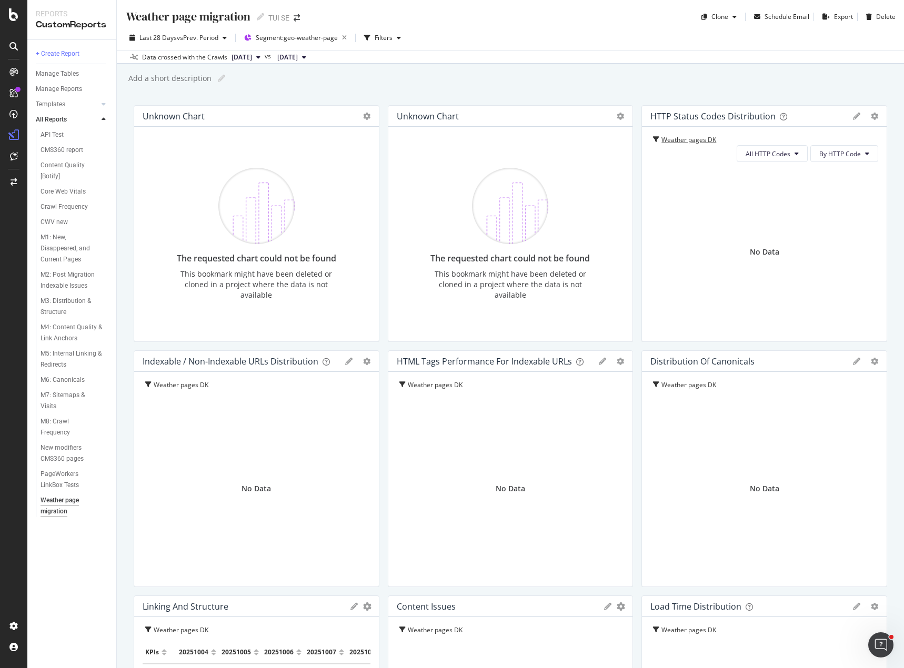
click at [680, 139] on div "Weather pages DK" at bounding box center [692, 140] width 63 height 10
click at [871, 119] on icon "gear" at bounding box center [874, 116] width 7 height 7
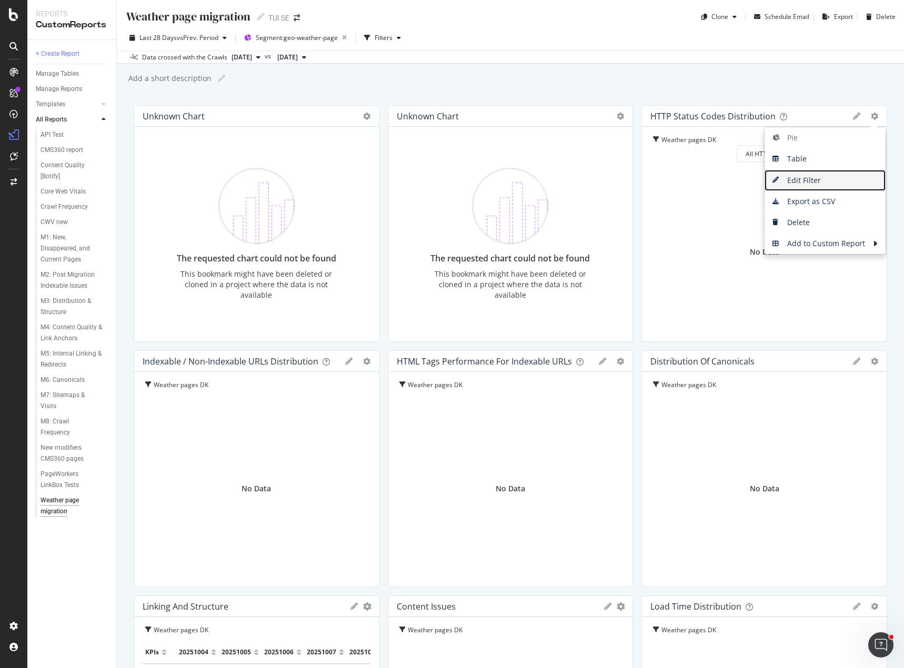
click at [809, 183] on span "Edit Filter" at bounding box center [825, 181] width 121 height 16
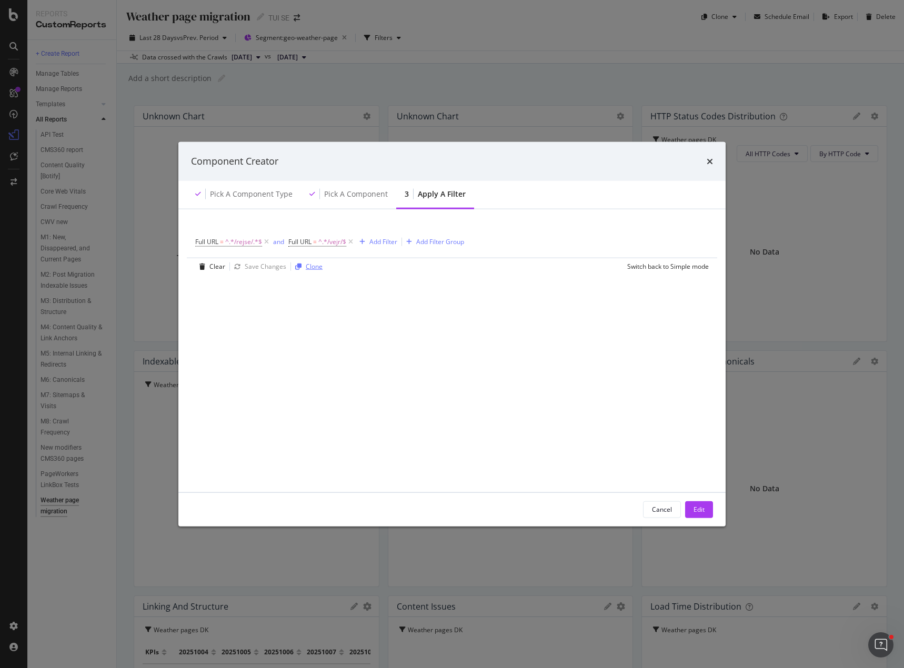
click at [306, 265] on div "Clone" at bounding box center [314, 266] width 17 height 9
click at [348, 244] on input "Weather pages DK copy" at bounding box center [365, 244] width 223 height 16
type input "Weather pages SE"
click at [255, 304] on span "^.*/rejse/.*$" at bounding box center [252, 304] width 37 height 15
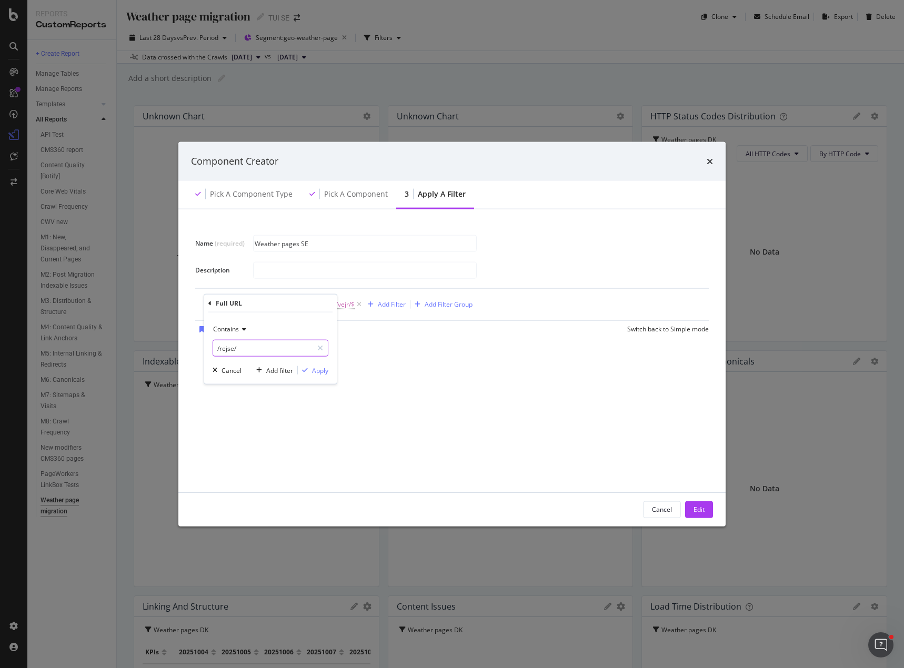
click at [233, 349] on input "/rejse/" at bounding box center [262, 348] width 99 height 17
type input "/resa/"
click at [325, 370] on div "Apply" at bounding box center [320, 370] width 16 height 9
click at [324, 307] on span "=" at bounding box center [322, 303] width 4 height 9
click at [329, 348] on input "/vejr/" at bounding box center [354, 348] width 99 height 17
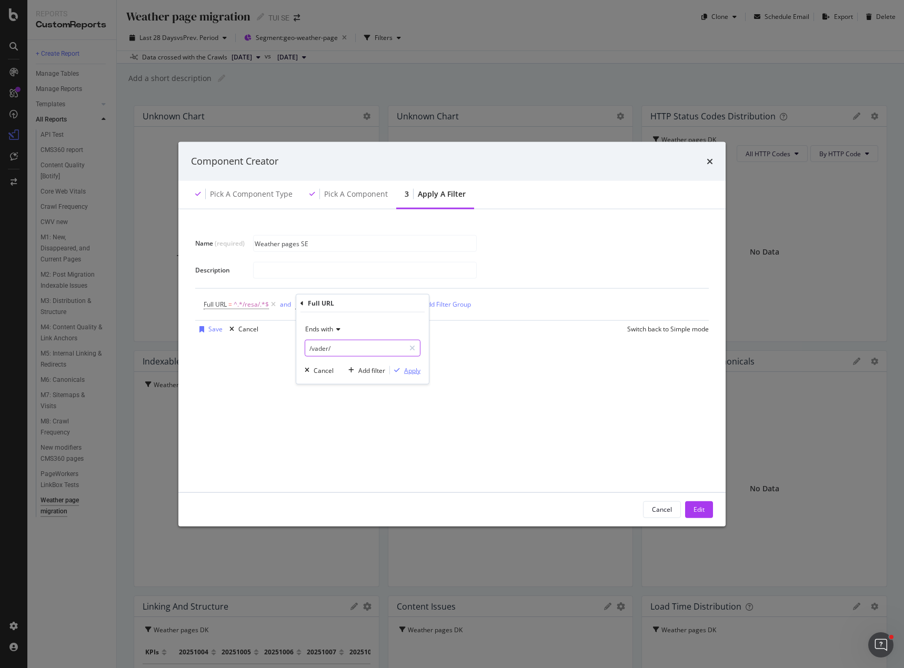
type input "/vader/"
click at [410, 369] on div "Apply" at bounding box center [412, 370] width 16 height 9
click at [208, 328] on div "modal" at bounding box center [201, 329] width 13 height 6
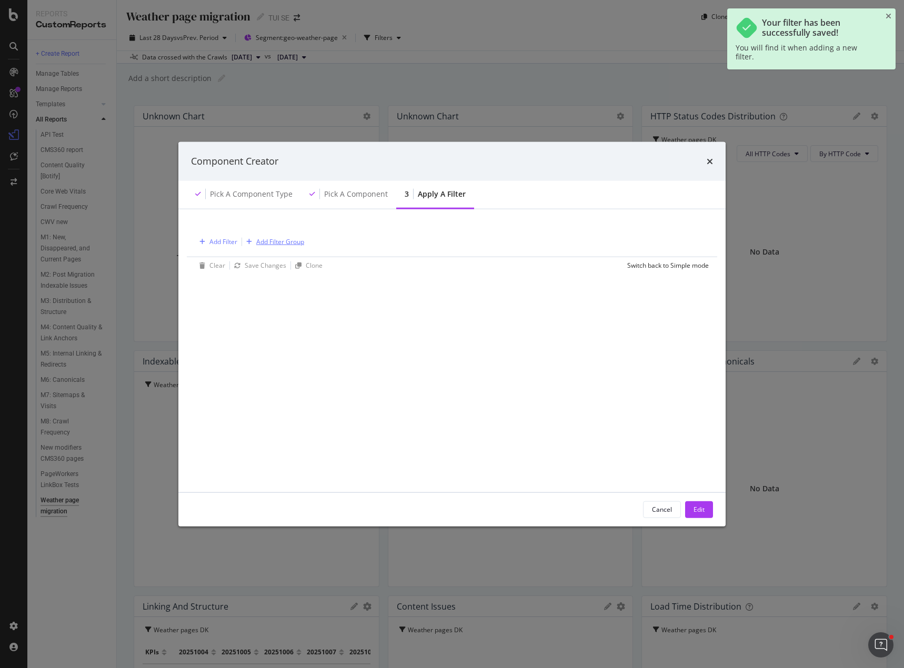
click at [258, 239] on div "Add Filter Group" at bounding box center [280, 241] width 48 height 9
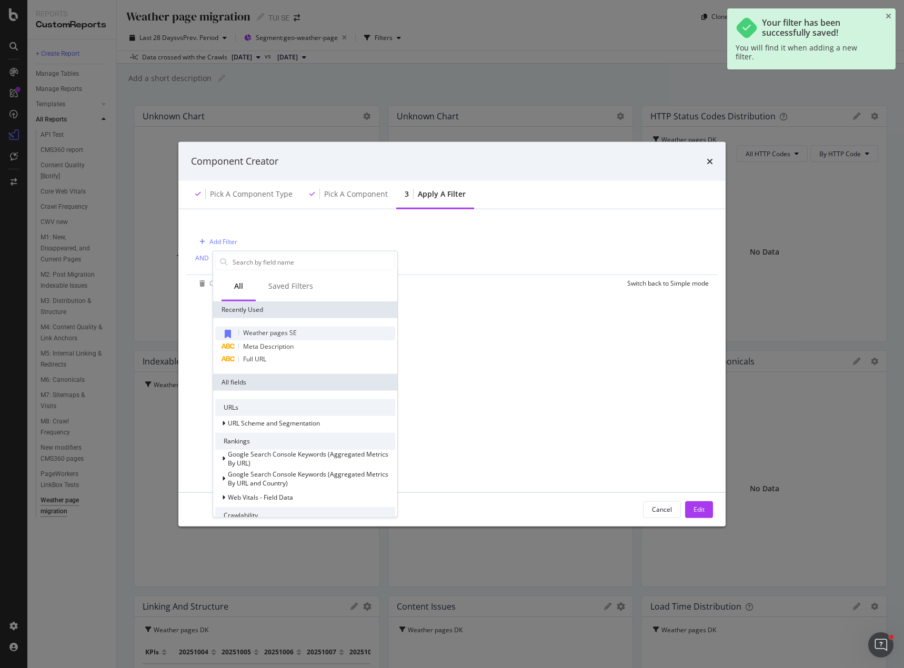
click at [276, 331] on span "Weather pages SE" at bounding box center [270, 332] width 54 height 9
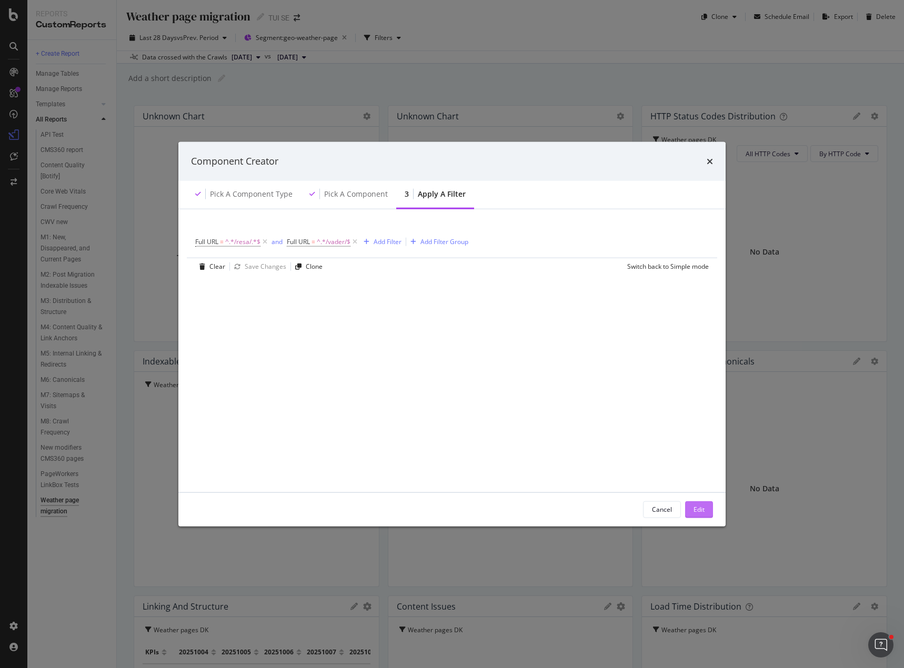
click at [701, 509] on div "Edit" at bounding box center [698, 509] width 11 height 9
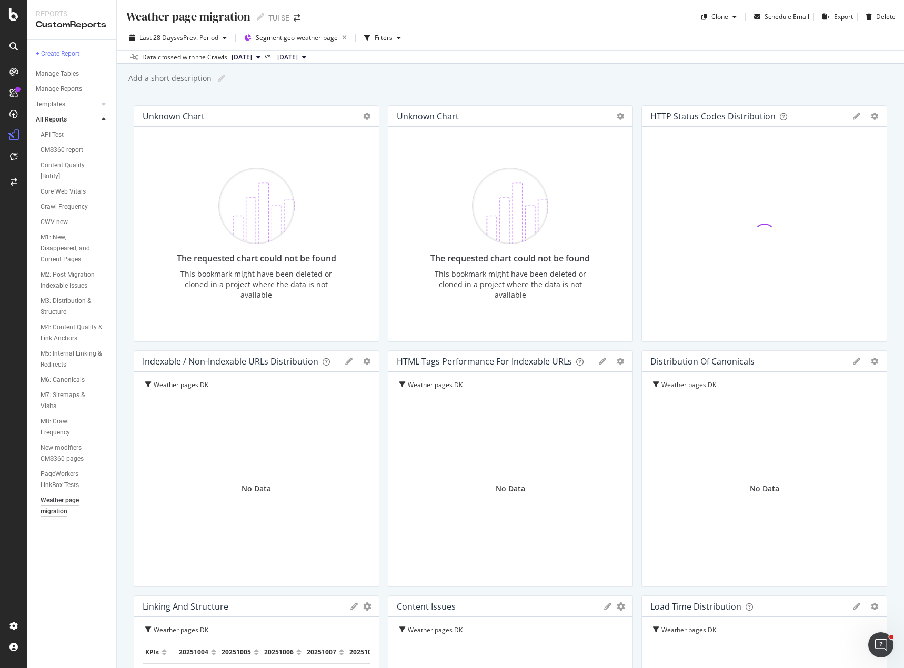
click at [192, 385] on div "Weather pages DK" at bounding box center [185, 385] width 63 height 10
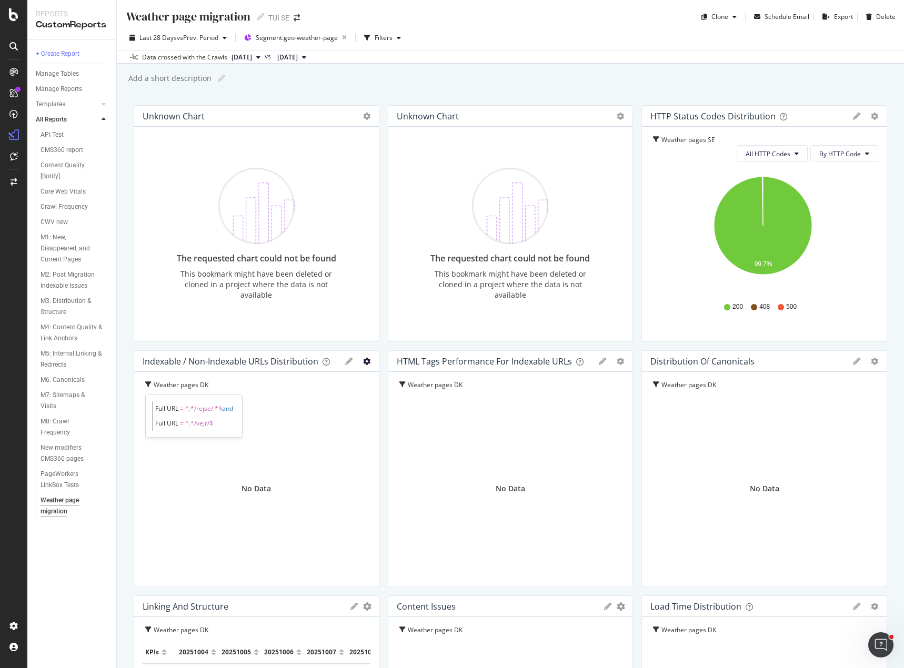
click at [365, 359] on icon "gear" at bounding box center [366, 361] width 7 height 7
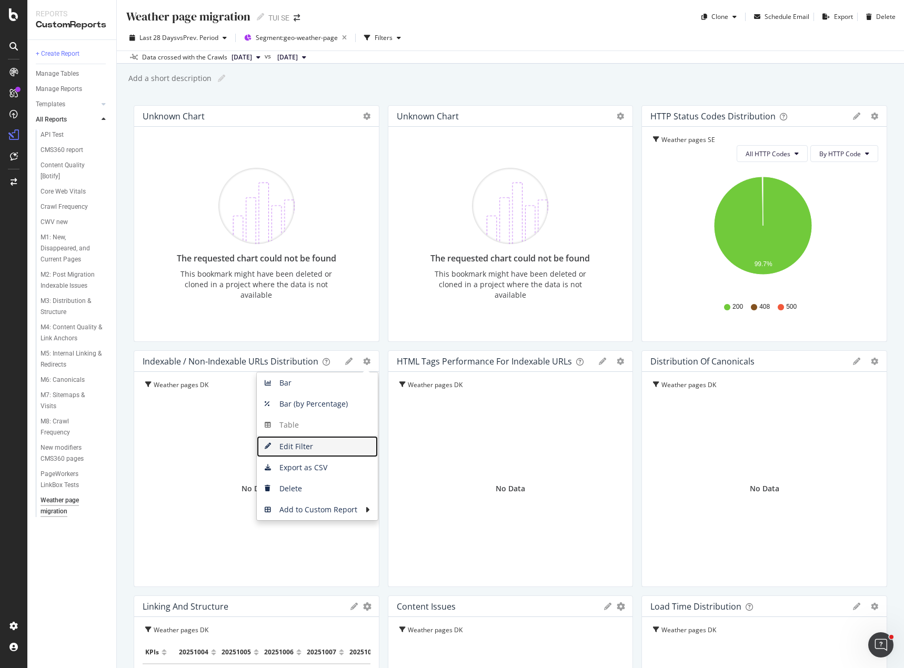
click at [322, 450] on span "Edit Filter" at bounding box center [317, 447] width 121 height 16
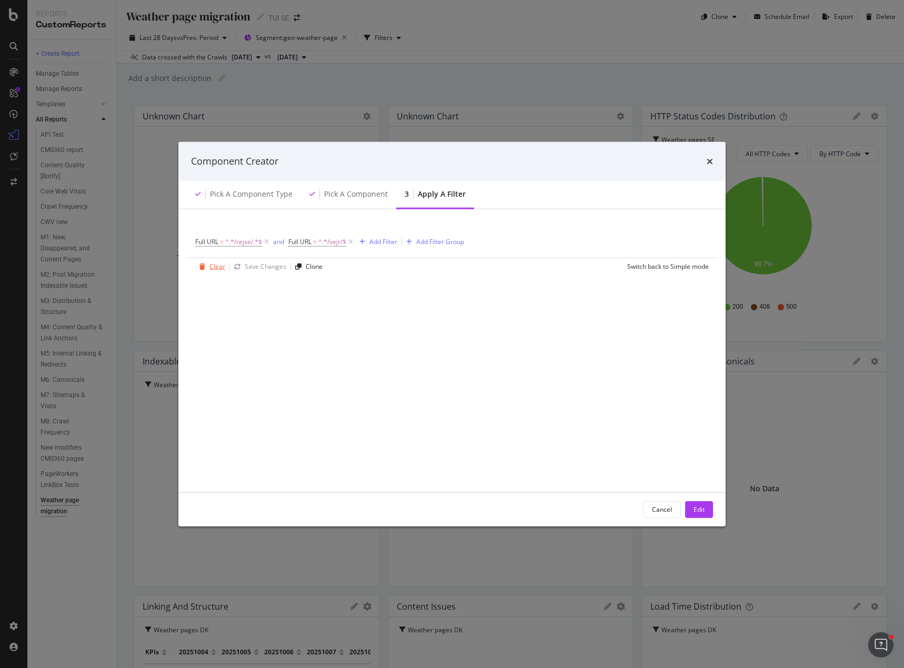
click at [211, 270] on div "Clear" at bounding box center [217, 266] width 16 height 9
click at [275, 240] on div "Add Filter Group" at bounding box center [280, 241] width 48 height 9
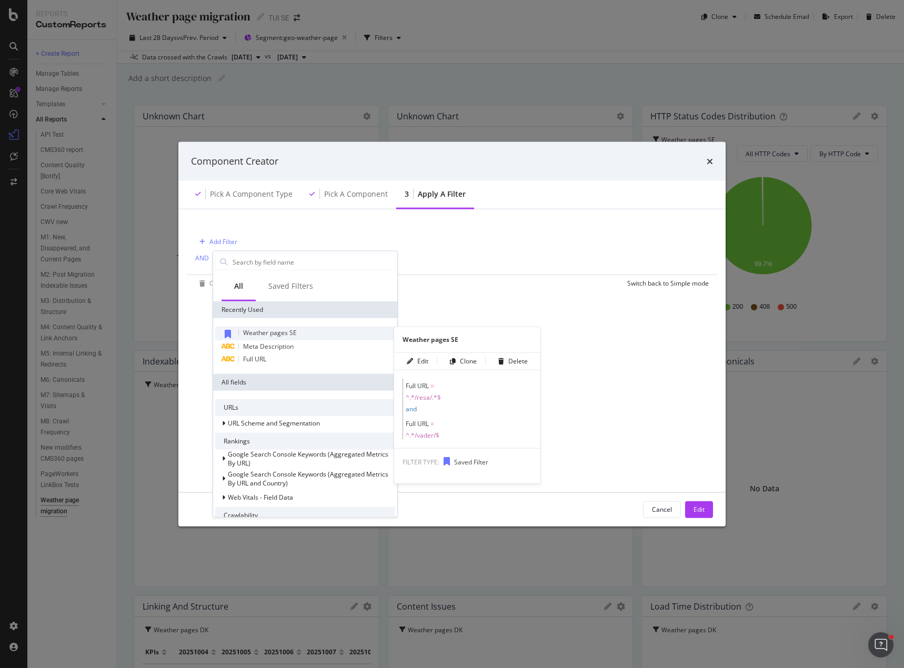
click at [273, 333] on span "Weather pages SE" at bounding box center [270, 332] width 54 height 9
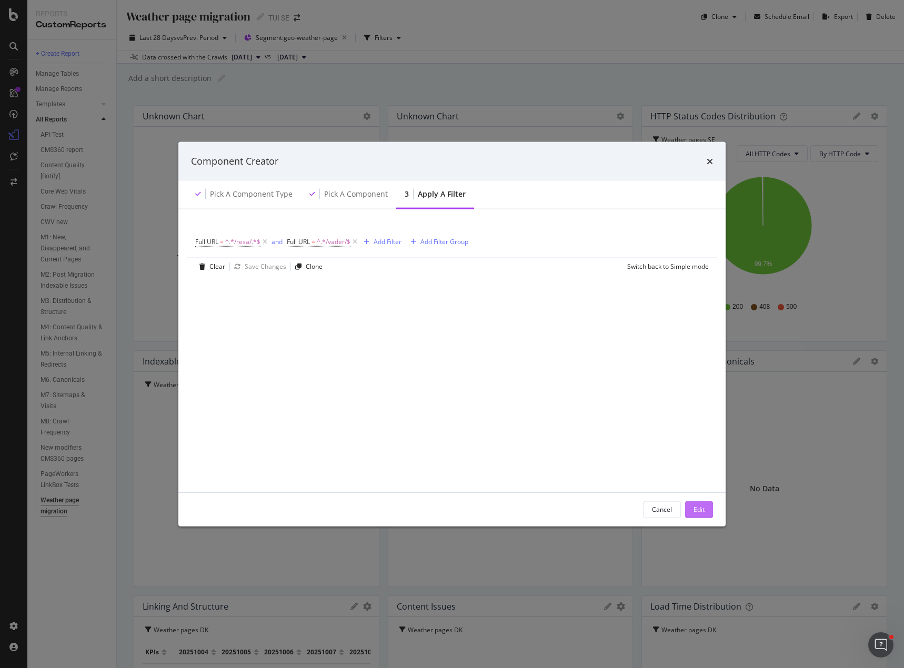
click at [703, 512] on button "Edit" at bounding box center [699, 509] width 28 height 17
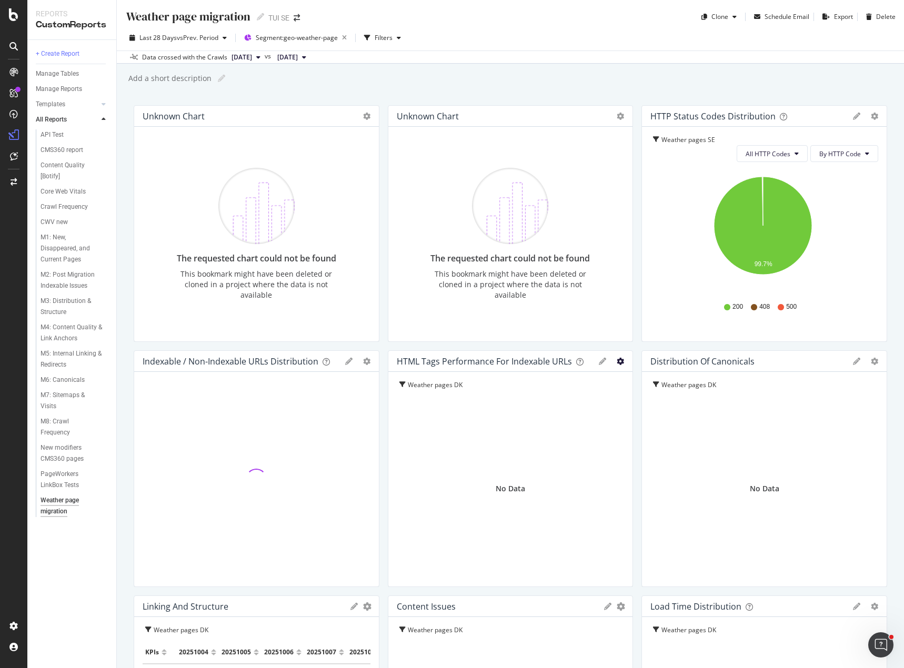
click at [617, 361] on icon "gear" at bounding box center [620, 361] width 7 height 7
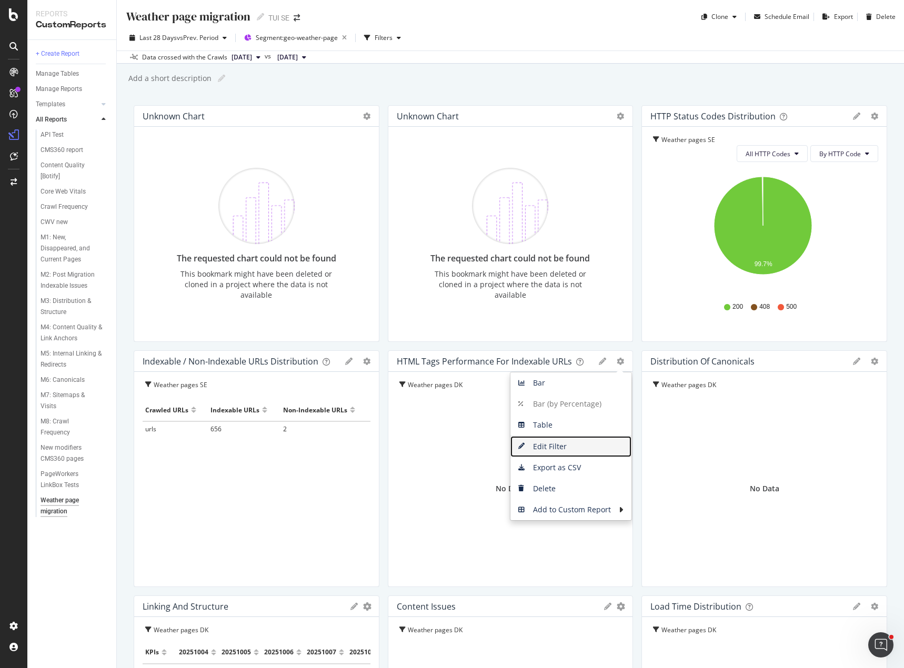
click at [558, 444] on span "Edit Filter" at bounding box center [570, 447] width 121 height 16
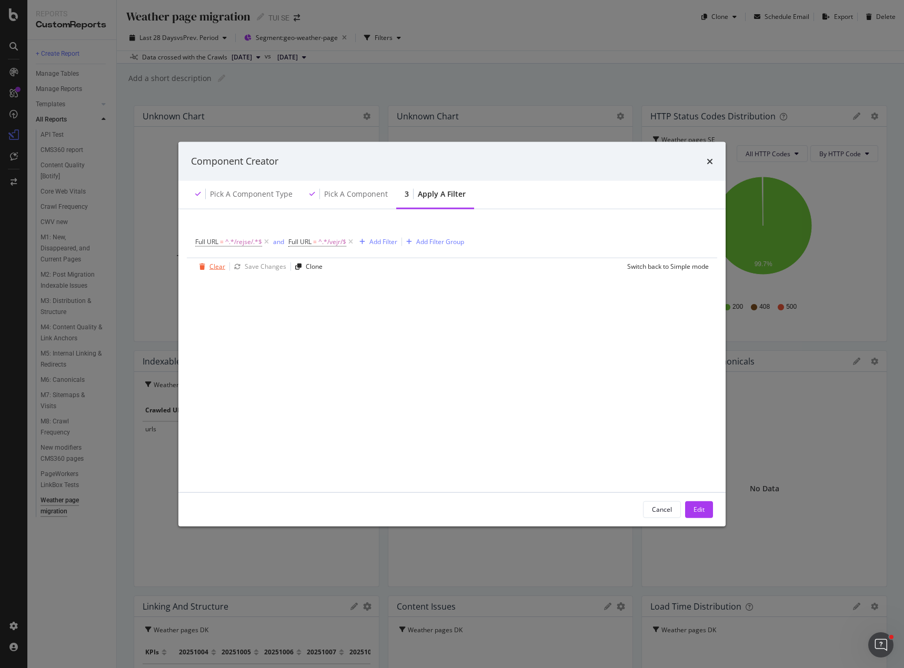
click at [213, 265] on div "Clear" at bounding box center [217, 266] width 16 height 9
click at [294, 239] on div "Add Filter Group" at bounding box center [280, 241] width 48 height 9
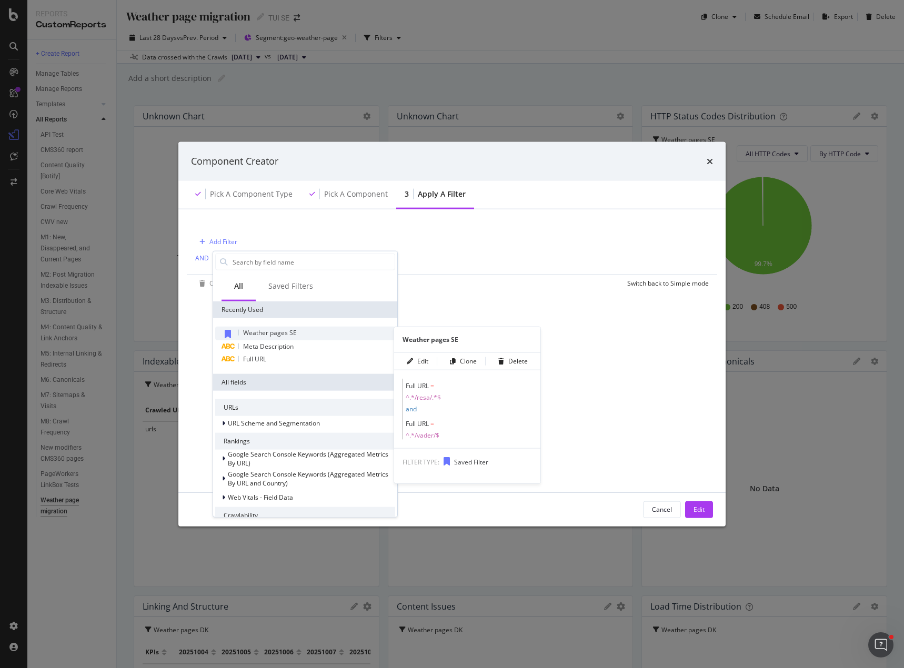
click at [293, 333] on span "Weather pages SE" at bounding box center [270, 332] width 54 height 9
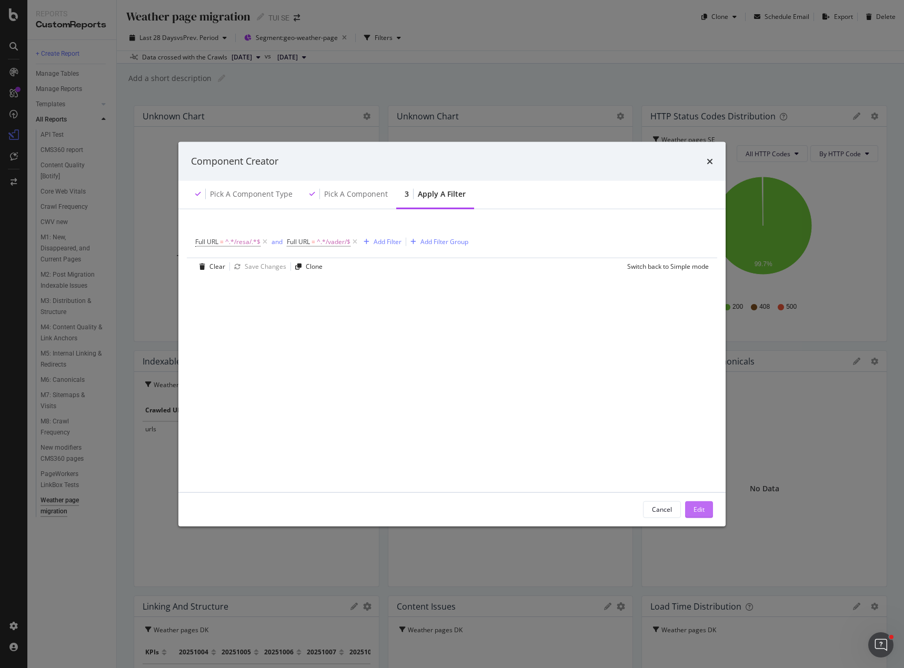
click at [698, 503] on div "Edit" at bounding box center [698, 509] width 11 height 16
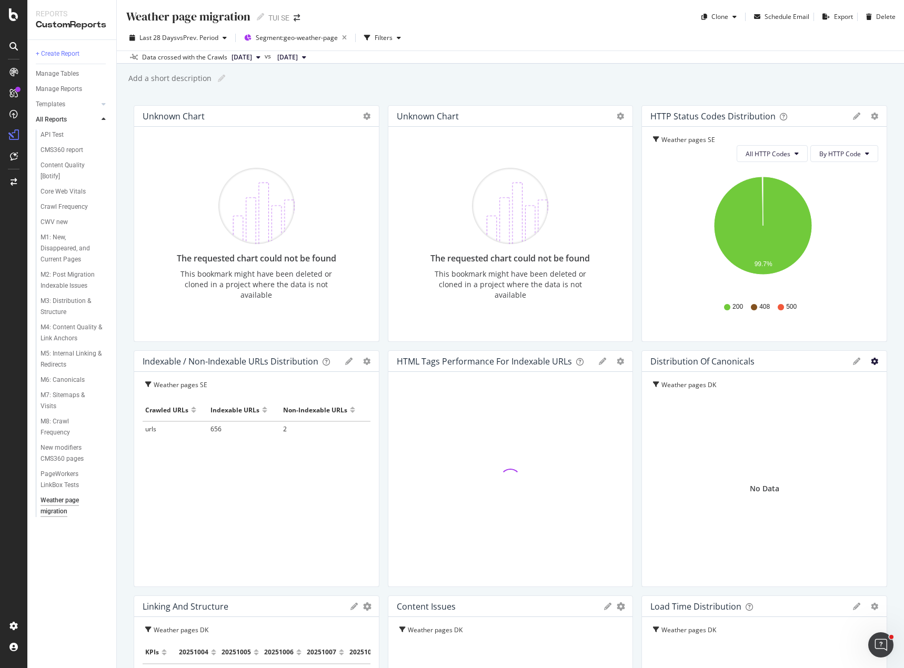
click at [871, 360] on icon "gear" at bounding box center [874, 361] width 7 height 7
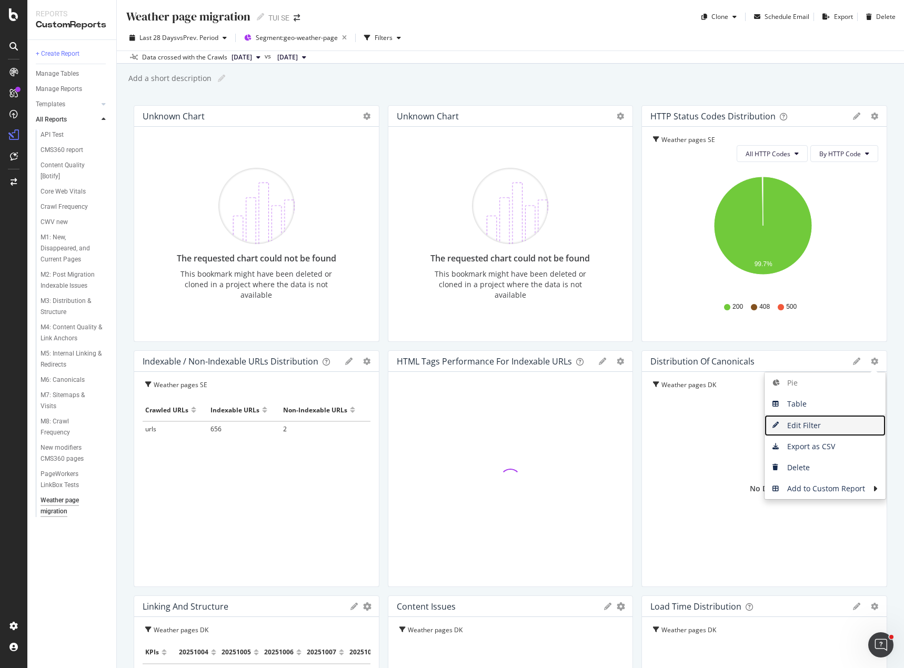
click at [812, 423] on span "Edit Filter" at bounding box center [825, 426] width 121 height 16
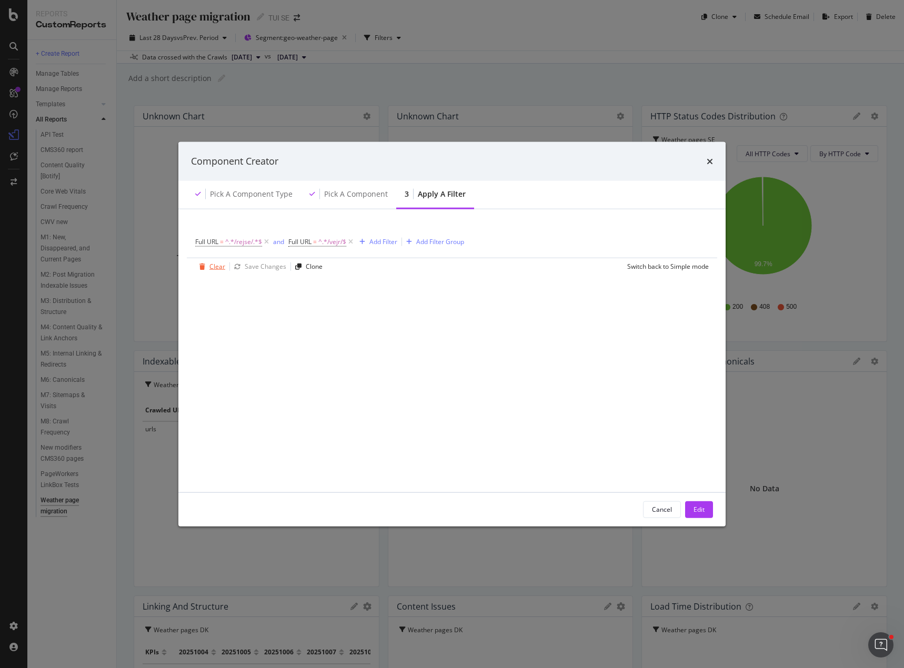
click at [221, 270] on div "Clear" at bounding box center [217, 266] width 16 height 9
click at [286, 240] on div "Add Filter Group" at bounding box center [280, 241] width 48 height 9
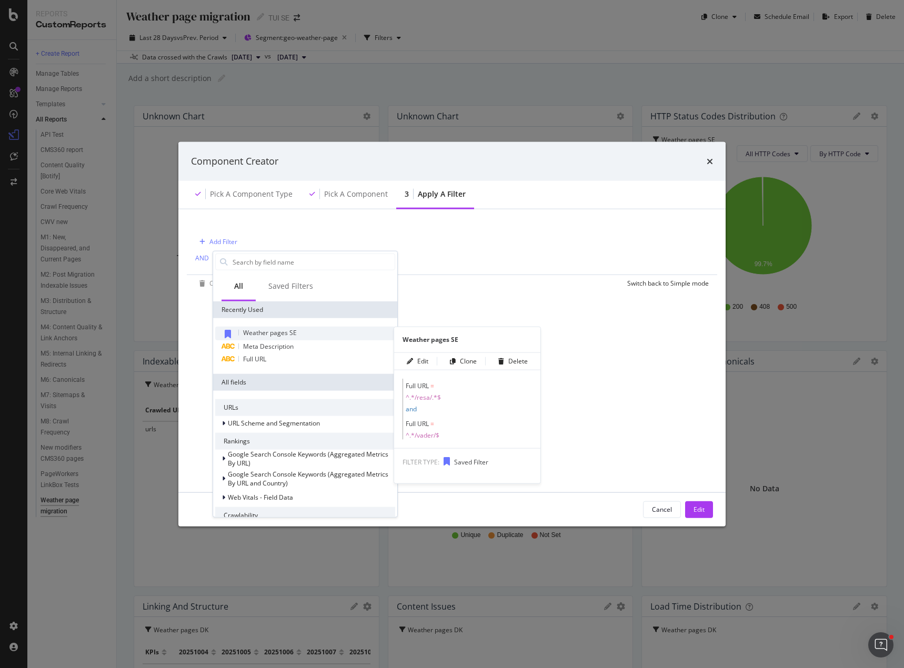
click at [278, 333] on span "Weather pages SE" at bounding box center [270, 332] width 54 height 9
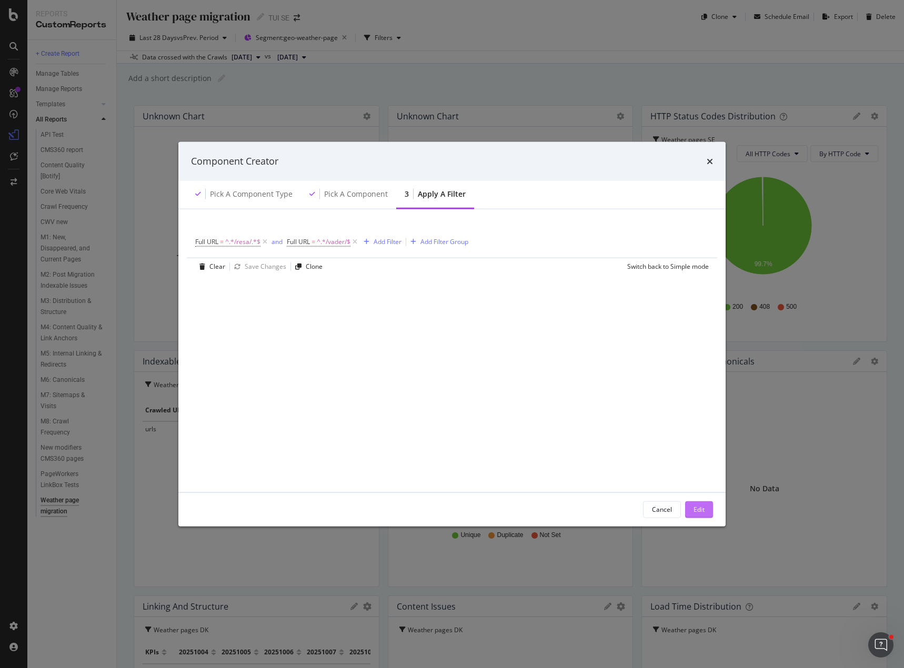
click at [697, 515] on div "Edit" at bounding box center [698, 509] width 11 height 16
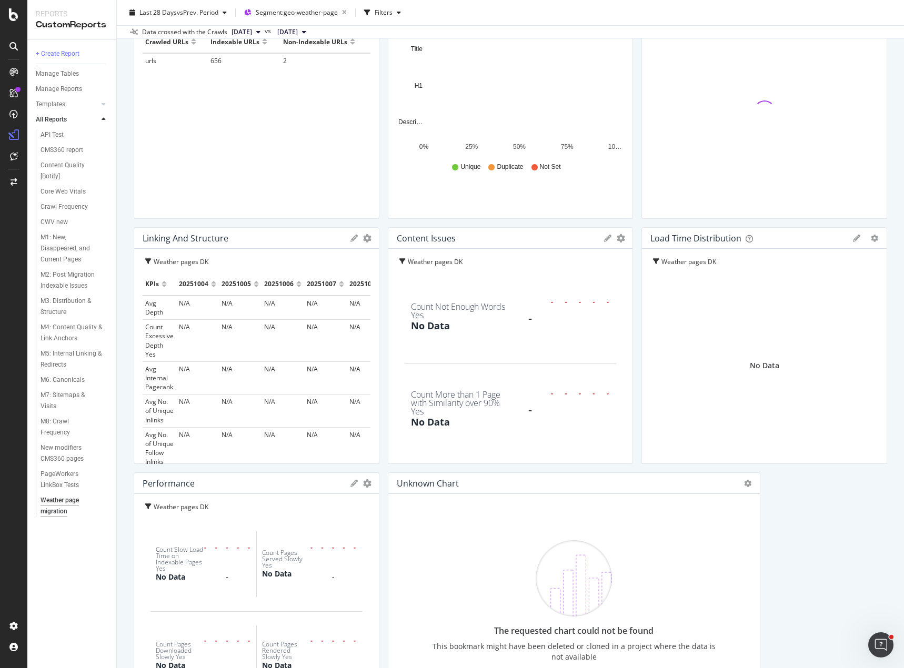
scroll to position [421, 0]
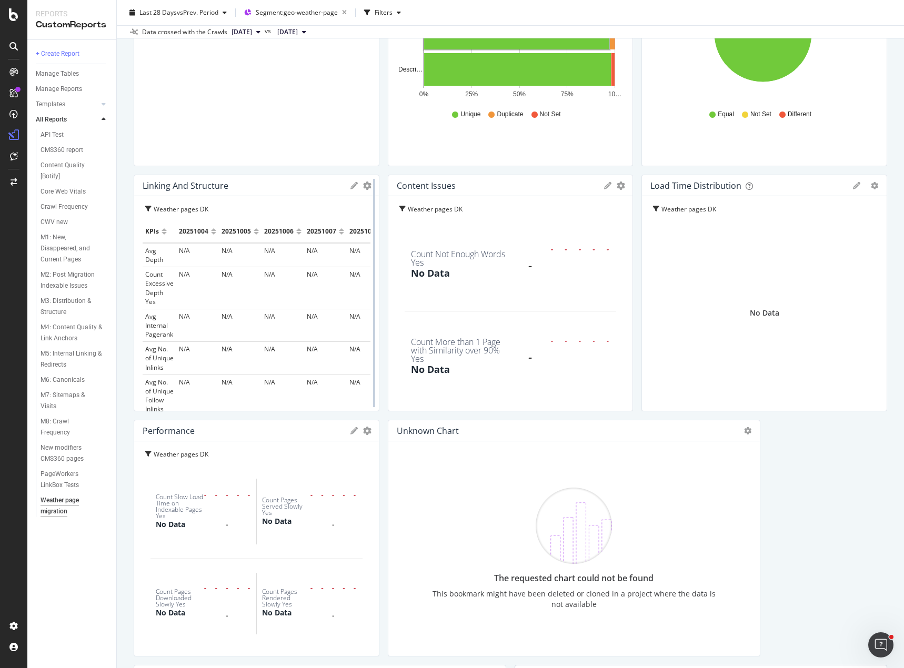
click at [369, 186] on div at bounding box center [374, 293] width 11 height 237
click at [363, 186] on icon "gear" at bounding box center [367, 186] width 8 height 8
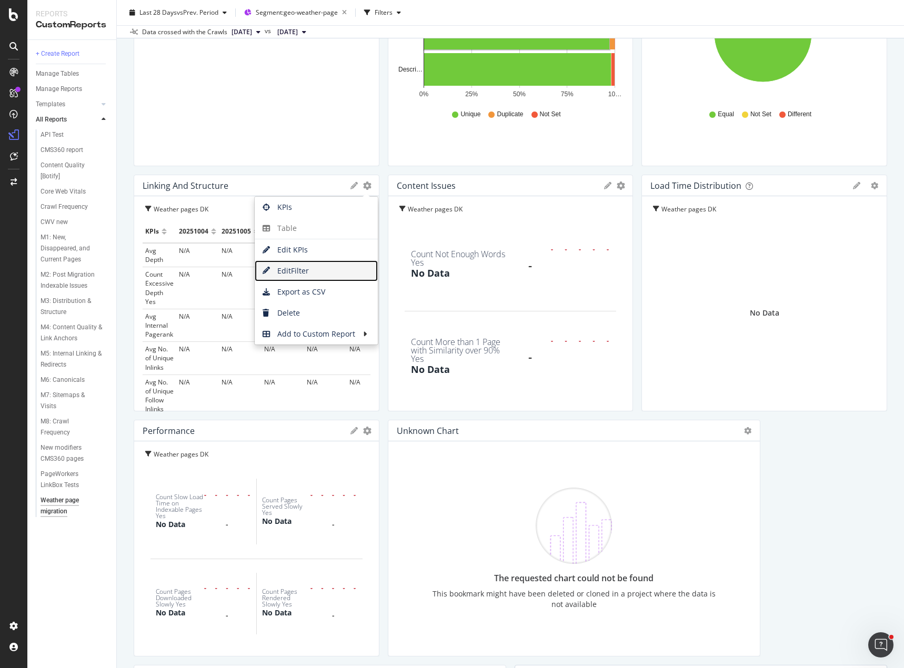
click at [301, 269] on span "Edit Filter" at bounding box center [316, 271] width 123 height 16
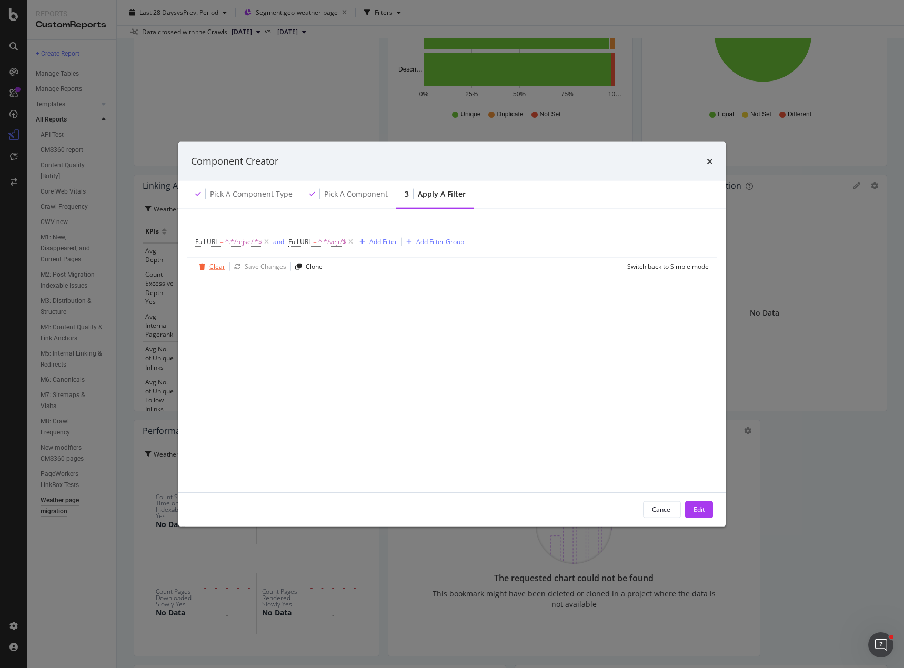
click at [219, 267] on div "Clear" at bounding box center [217, 266] width 16 height 9
click at [293, 244] on div "Add Filter Group" at bounding box center [280, 241] width 48 height 9
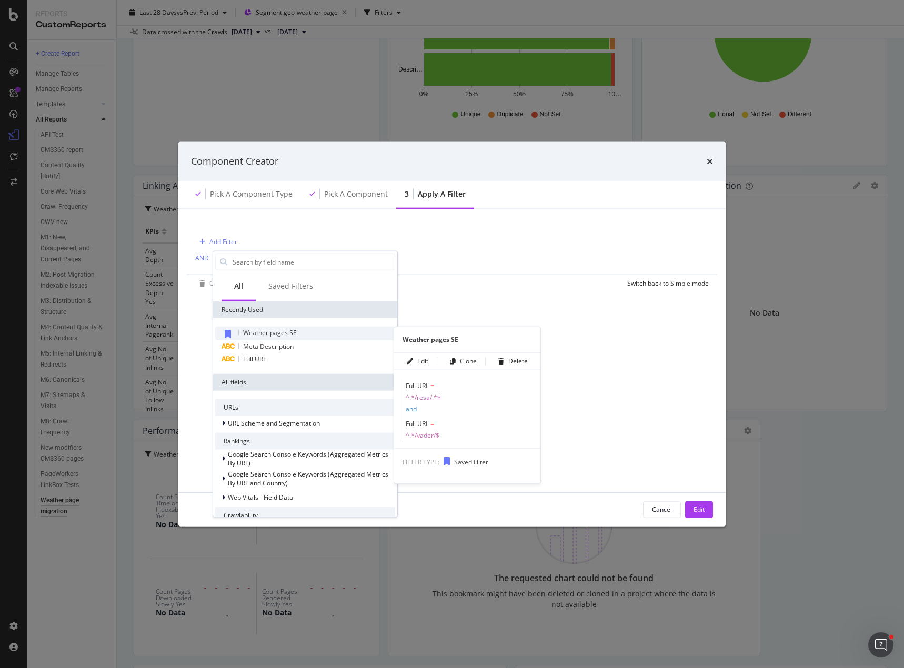
click at [281, 331] on span "Weather pages SE" at bounding box center [270, 332] width 54 height 9
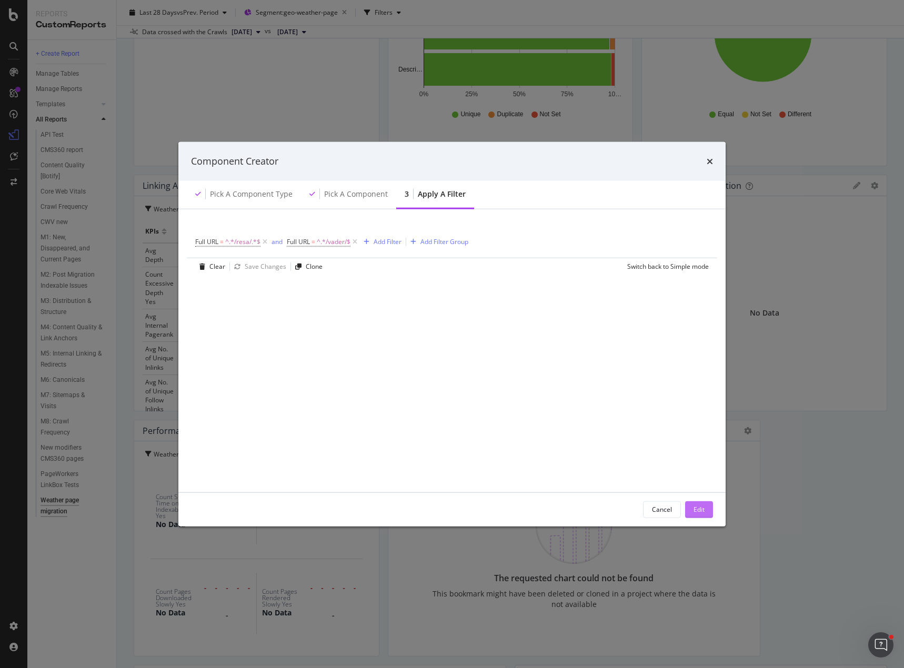
click at [706, 511] on button "Edit" at bounding box center [699, 509] width 28 height 17
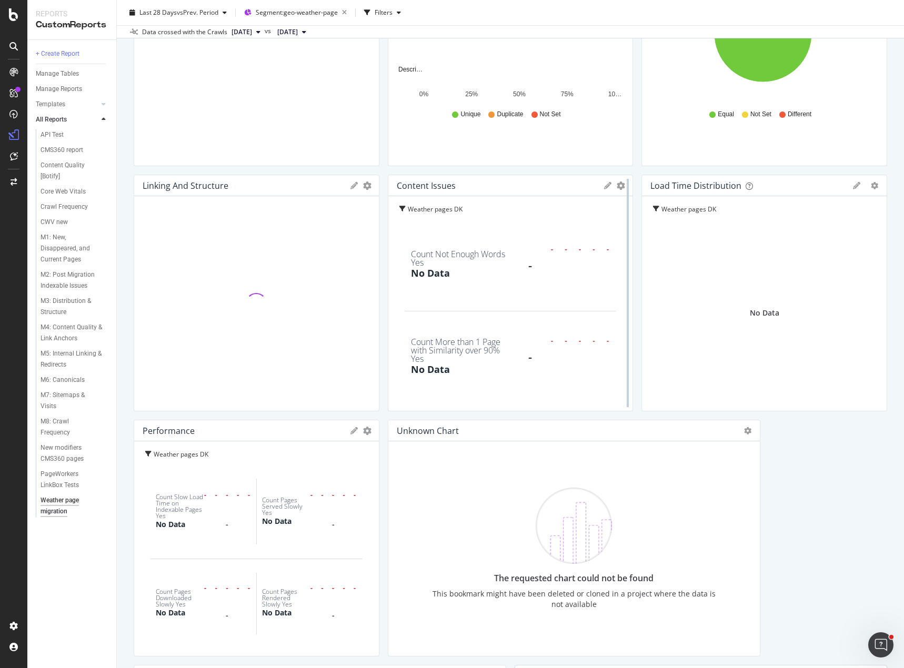
click at [622, 187] on div at bounding box center [627, 293] width 11 height 237
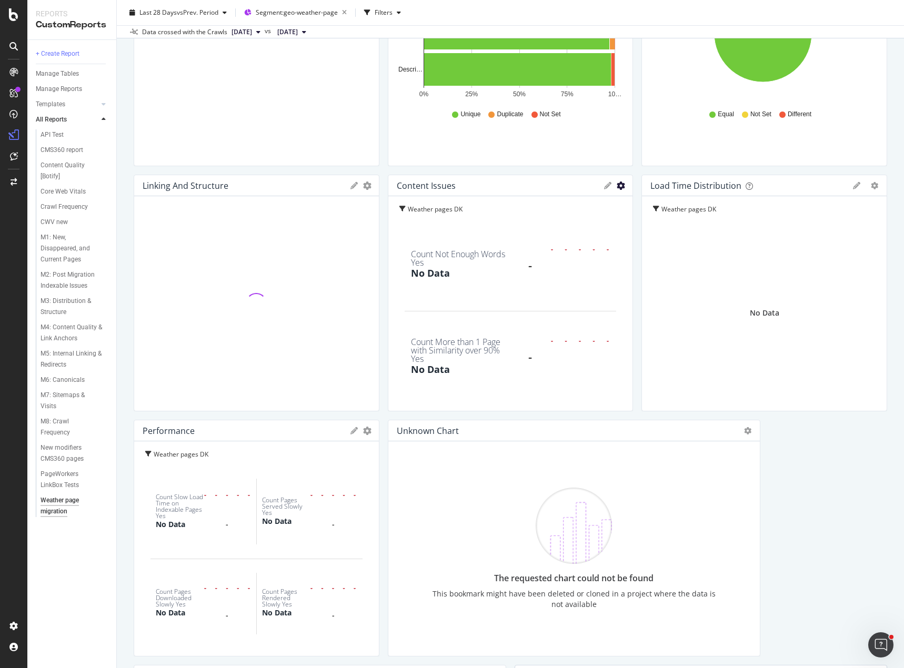
click at [617, 186] on icon "gear" at bounding box center [621, 186] width 8 height 8
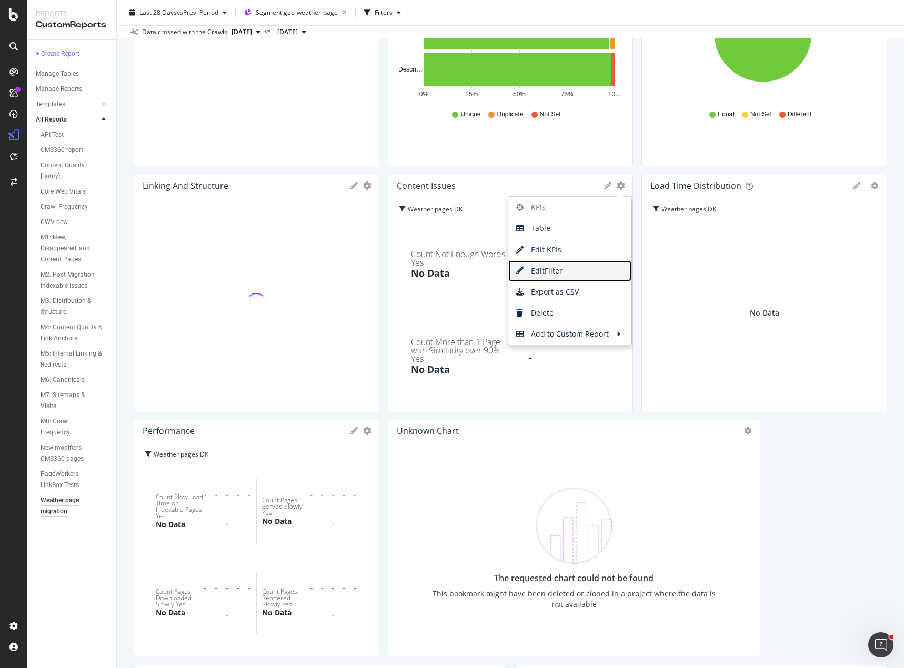
click at [566, 271] on span "Edit Filter" at bounding box center [569, 271] width 123 height 16
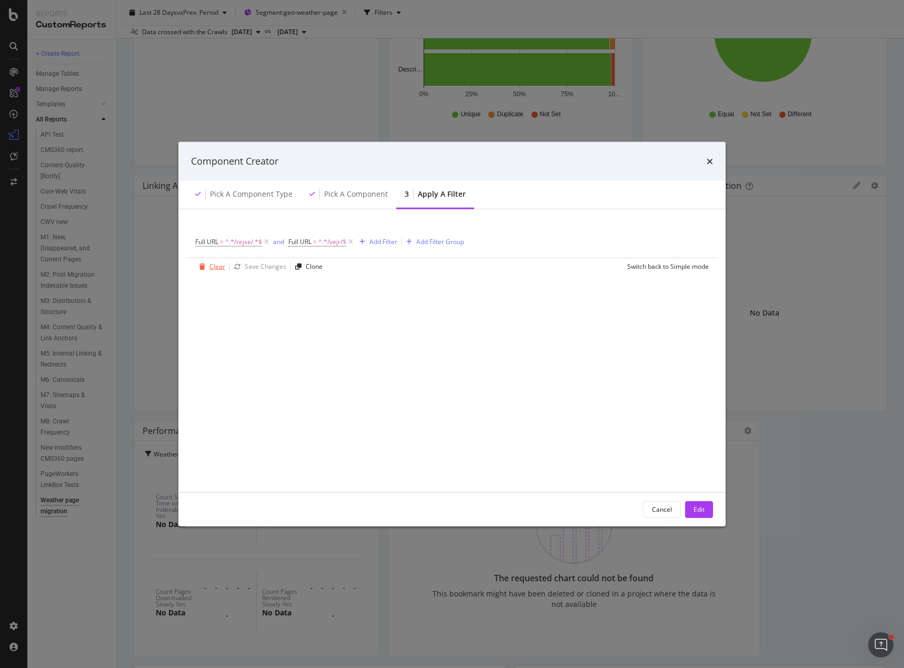
click at [216, 272] on div "Clear" at bounding box center [210, 266] width 30 height 16
click at [277, 241] on div "Add Filter Group" at bounding box center [280, 241] width 48 height 9
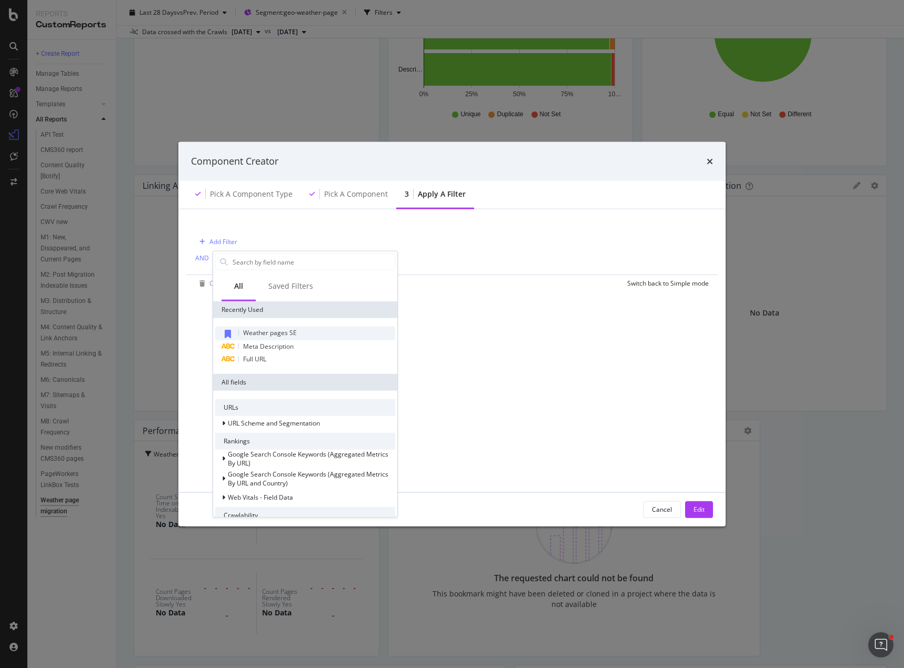
click at [283, 332] on span "Weather pages SE" at bounding box center [270, 332] width 54 height 9
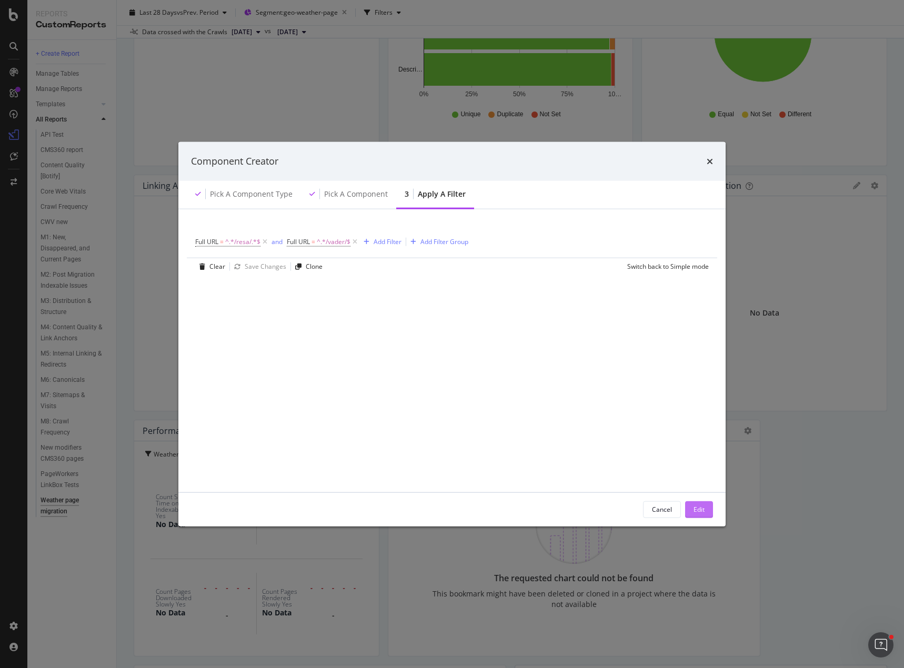
click at [695, 501] on div "Cancel Edit" at bounding box center [451, 509] width 547 height 34
click at [697, 511] on div "Edit" at bounding box center [698, 509] width 11 height 9
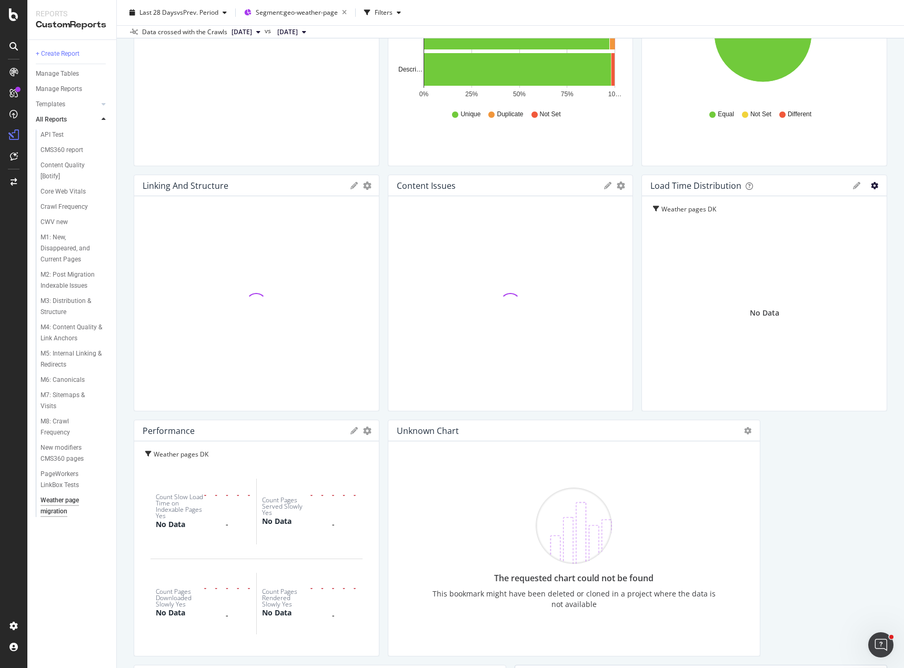
click at [871, 186] on icon "gear" at bounding box center [874, 185] width 7 height 7
click at [832, 256] on span "Edit Filter" at bounding box center [825, 250] width 121 height 16
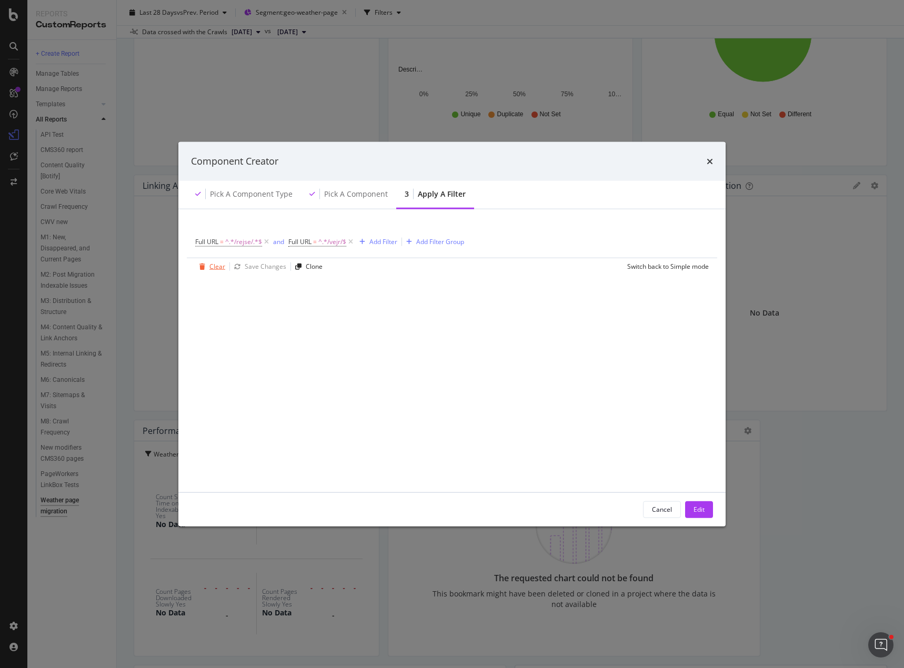
click at [219, 269] on div "Clear" at bounding box center [217, 266] width 16 height 9
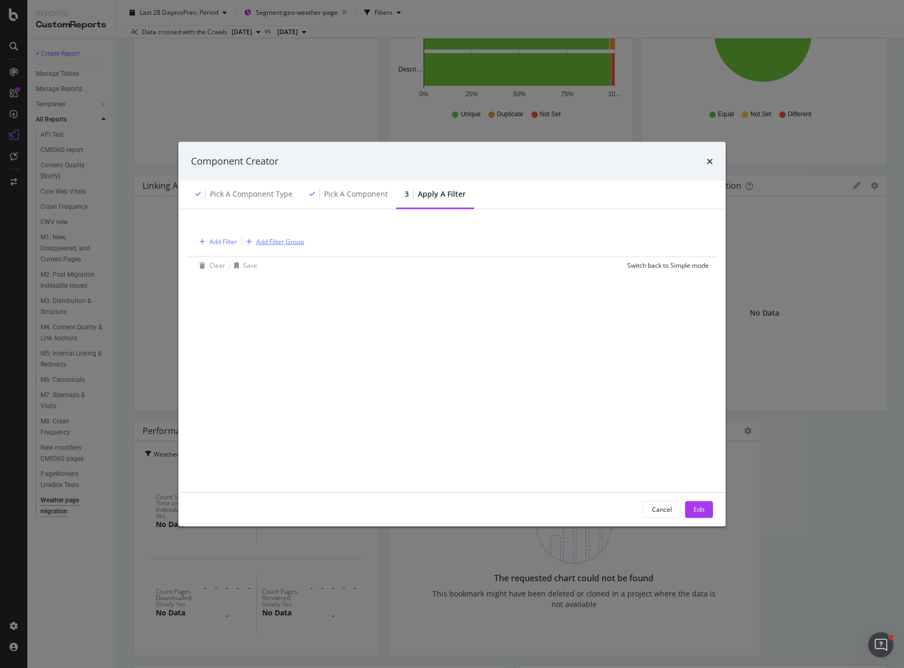
click at [270, 239] on div "Add Filter Group" at bounding box center [280, 241] width 48 height 9
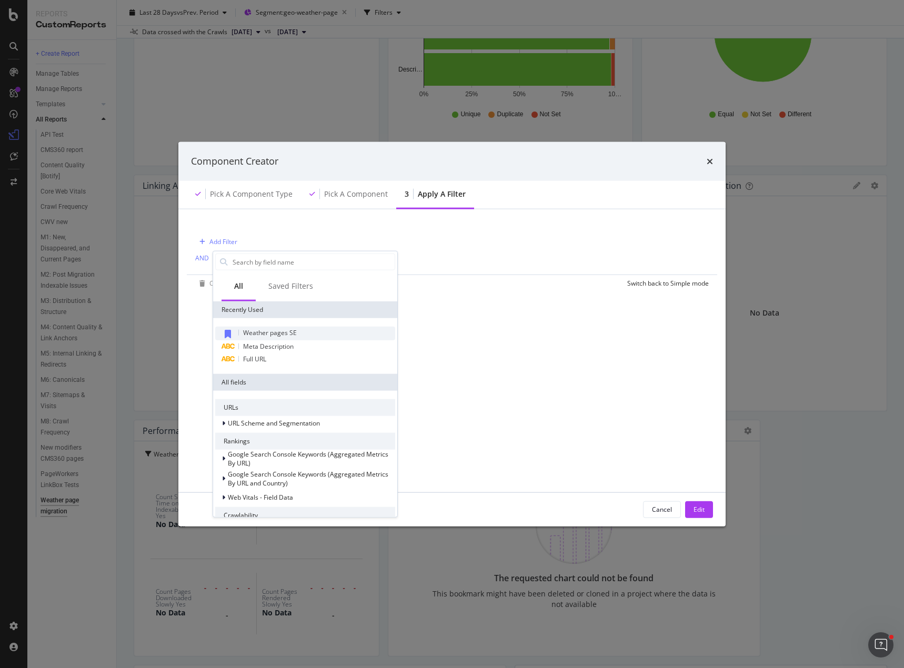
click at [279, 330] on span "Weather pages SE" at bounding box center [270, 332] width 54 height 9
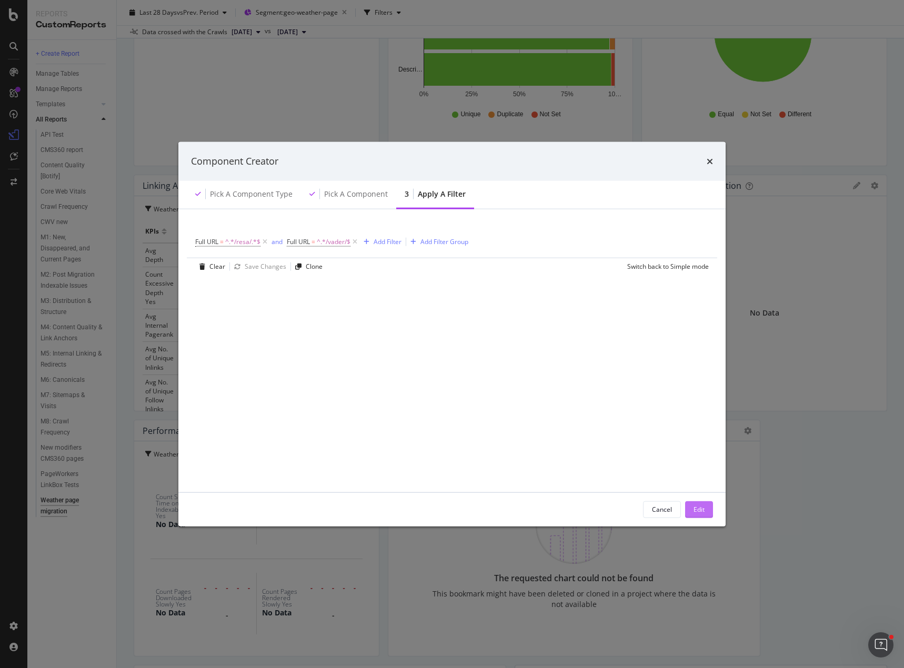
click at [700, 509] on div "Edit" at bounding box center [698, 509] width 11 height 9
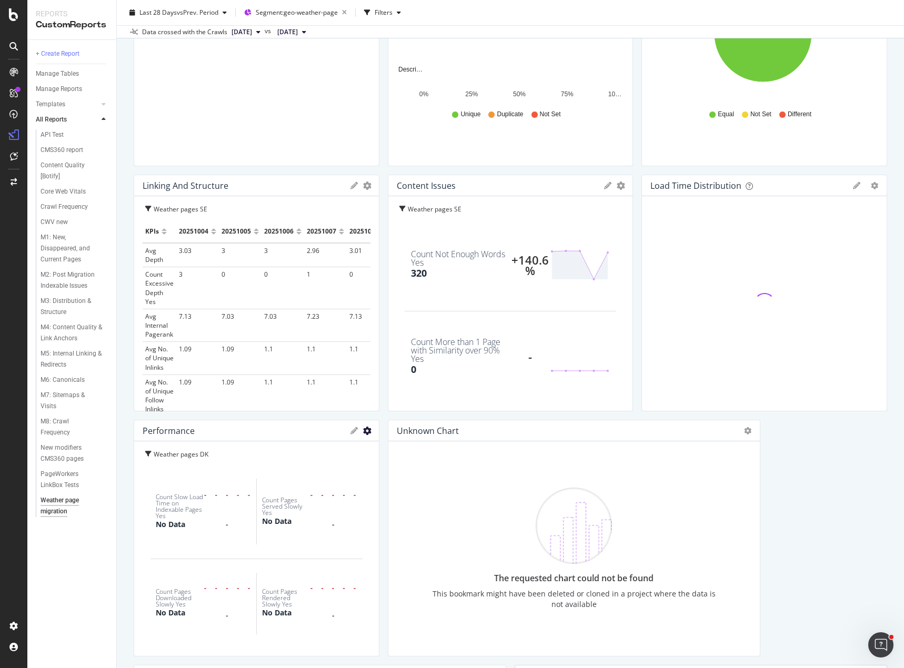
click at [365, 433] on icon "gear" at bounding box center [367, 431] width 8 height 8
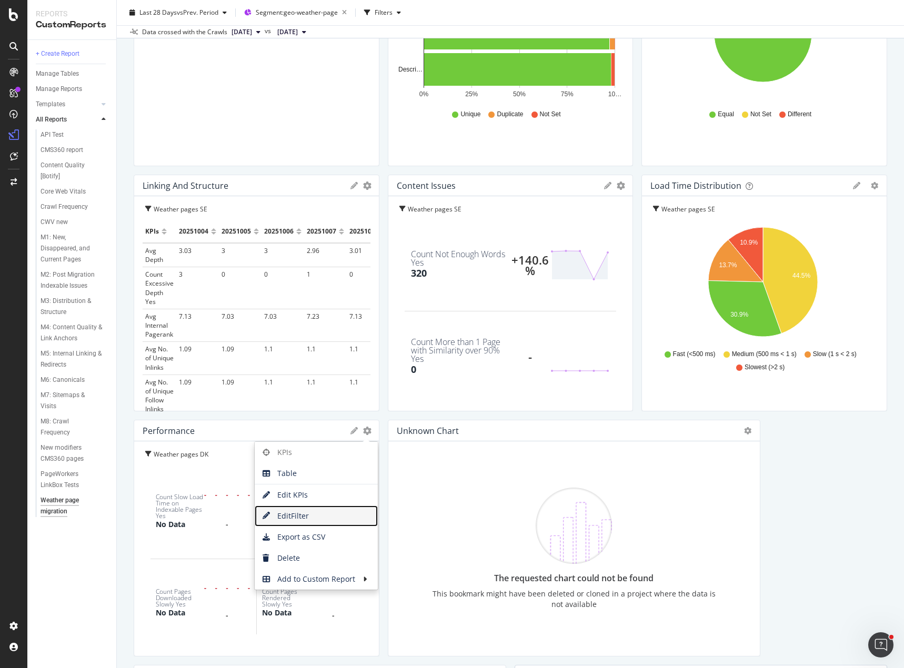
click at [314, 512] on span "Edit Filter" at bounding box center [316, 516] width 123 height 16
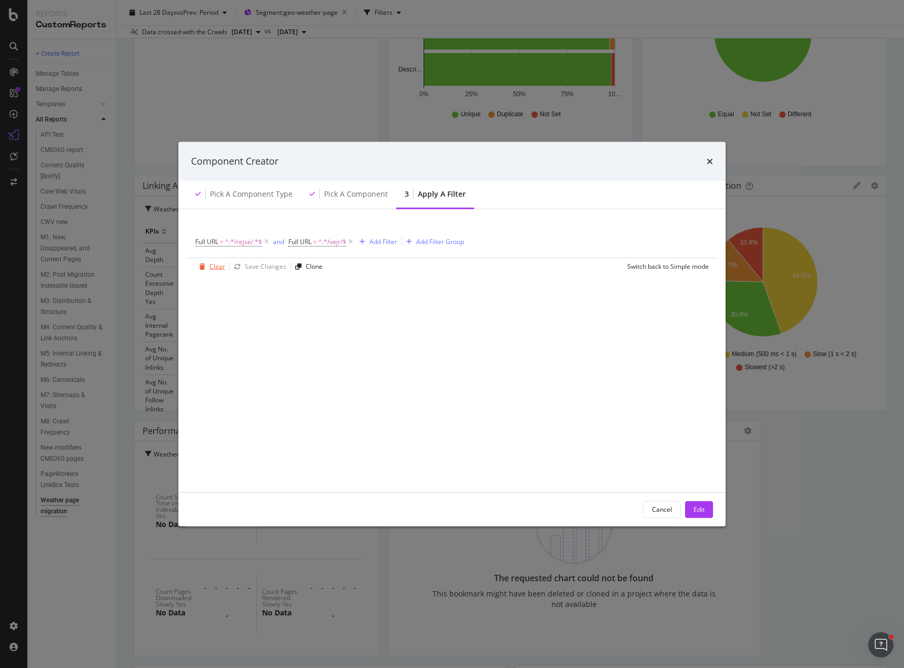
click at [218, 270] on div "Clear" at bounding box center [217, 266] width 16 height 9
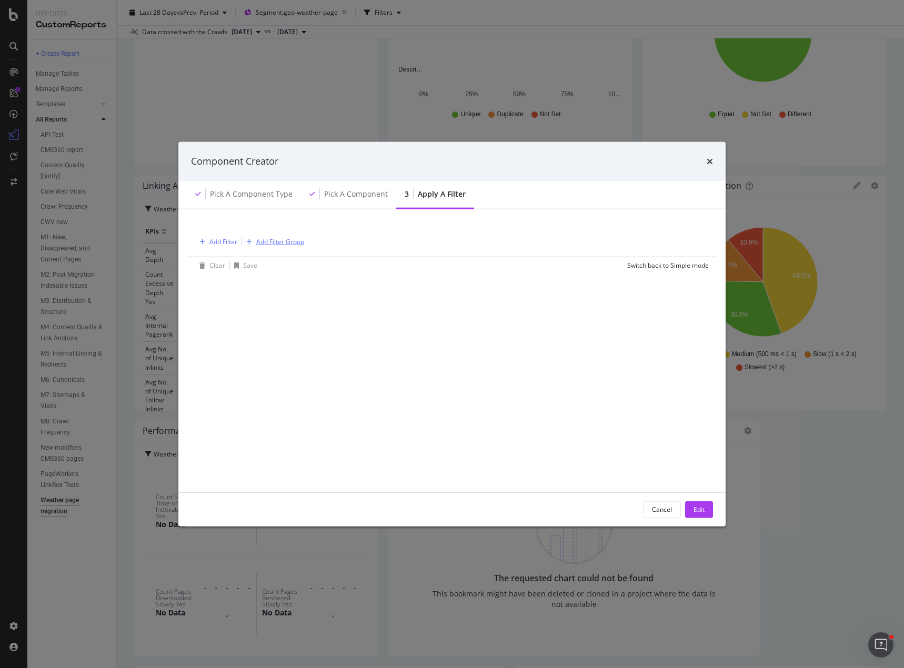
click at [302, 242] on div "Add Filter Group" at bounding box center [280, 241] width 48 height 9
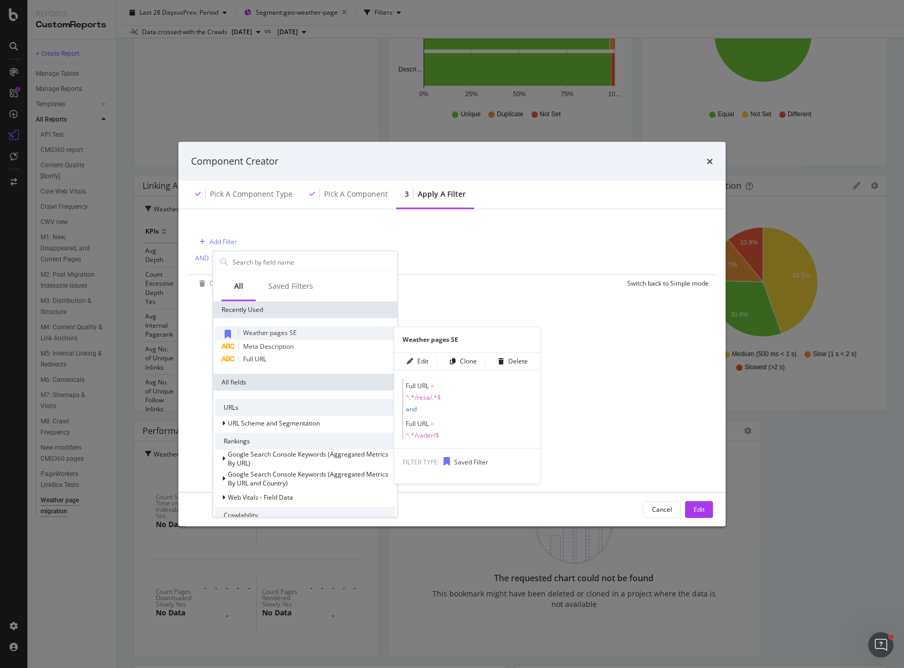
click at [280, 331] on span "Weather pages SE" at bounding box center [270, 332] width 54 height 9
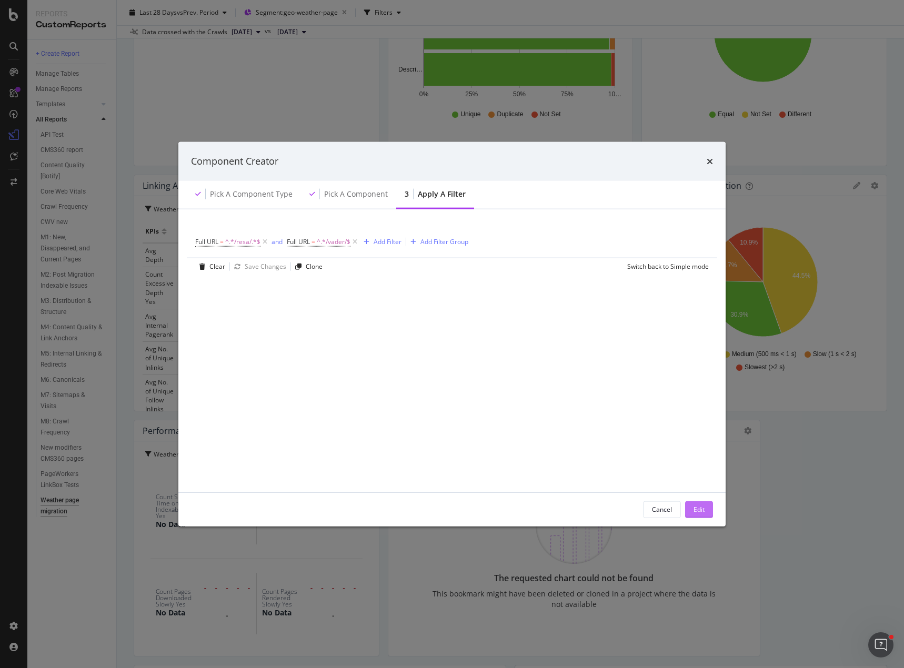
click at [699, 504] on div "Edit" at bounding box center [698, 509] width 11 height 16
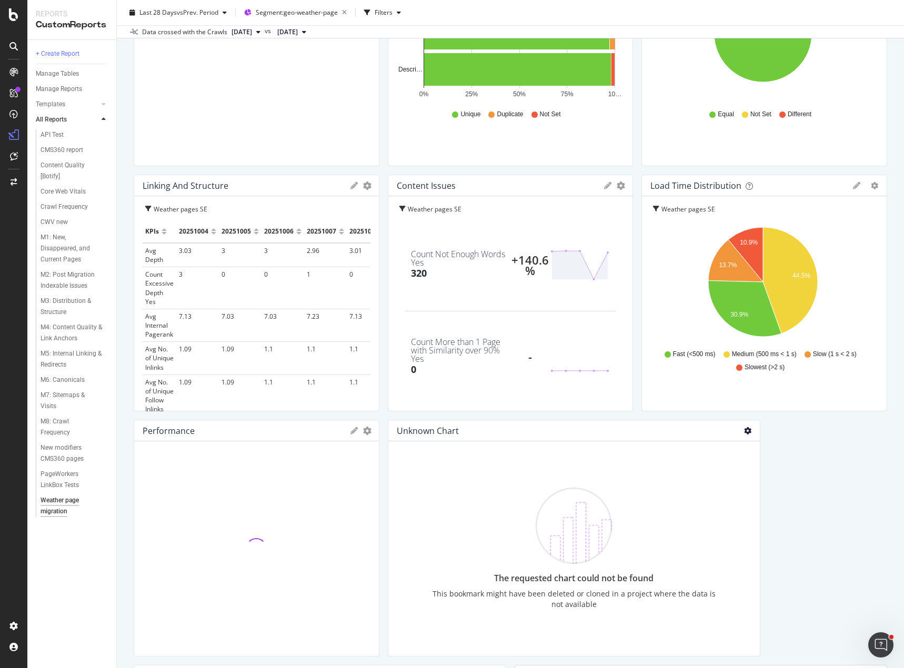
click at [744, 430] on icon at bounding box center [747, 430] width 7 height 7
click at [783, 507] on div "Unknown chart The requested chart could not be found This bookmark might have b…" at bounding box center [510, 293] width 753 height 1218
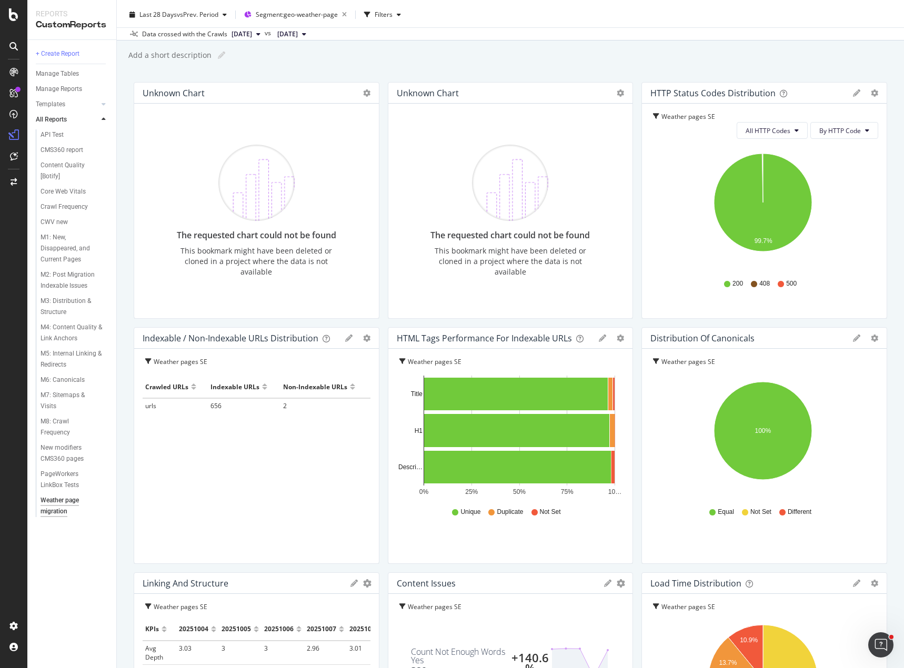
scroll to position [0, 0]
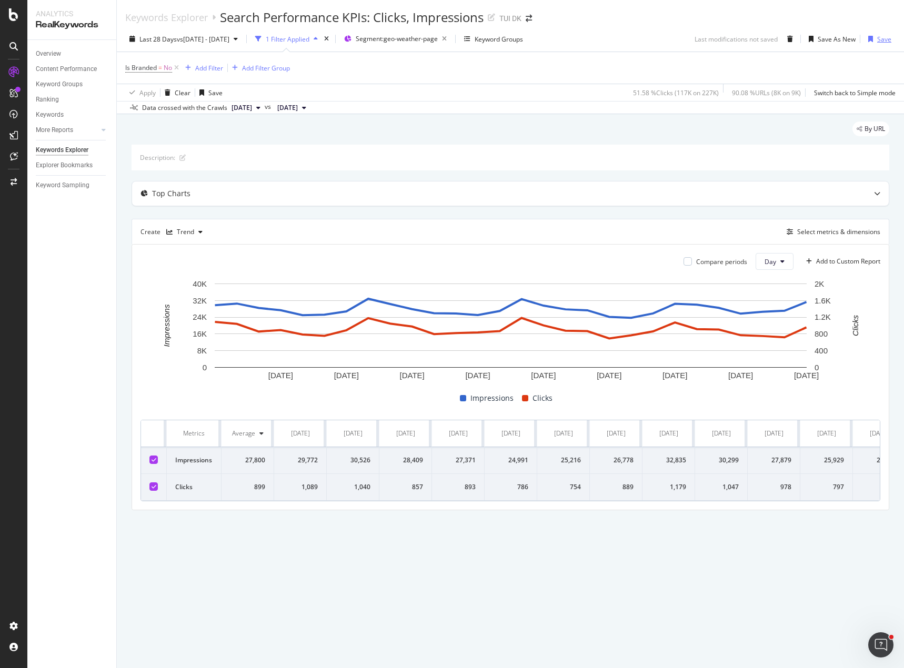
click at [881, 35] on div "Save" at bounding box center [884, 39] width 14 height 9
click at [532, 17] on icon "arrow-right-arrow-left" at bounding box center [529, 18] width 6 height 7
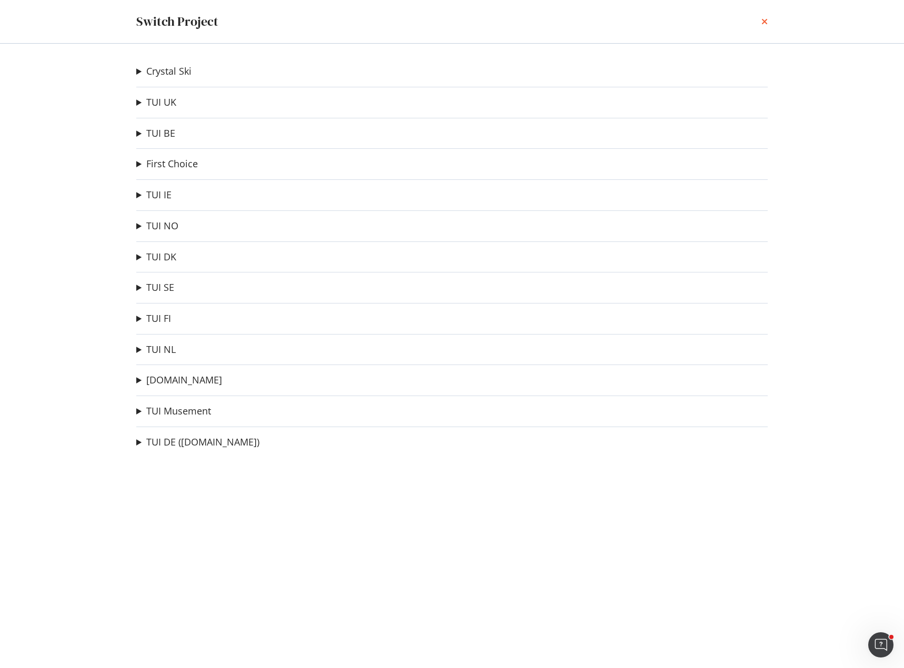
click at [762, 20] on icon "times" at bounding box center [764, 21] width 6 height 8
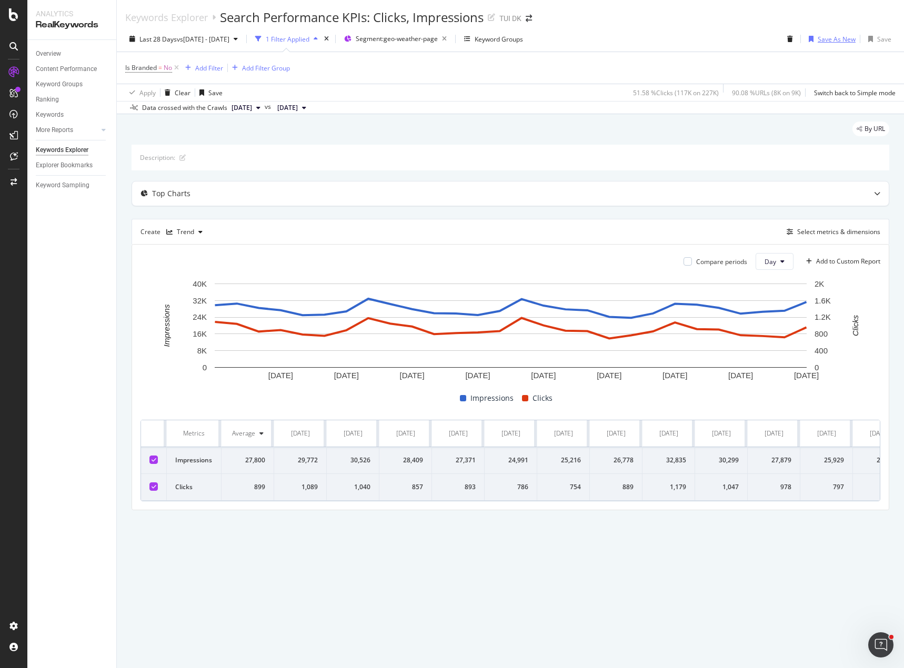
click at [838, 39] on div "Save As New" at bounding box center [837, 39] width 38 height 9
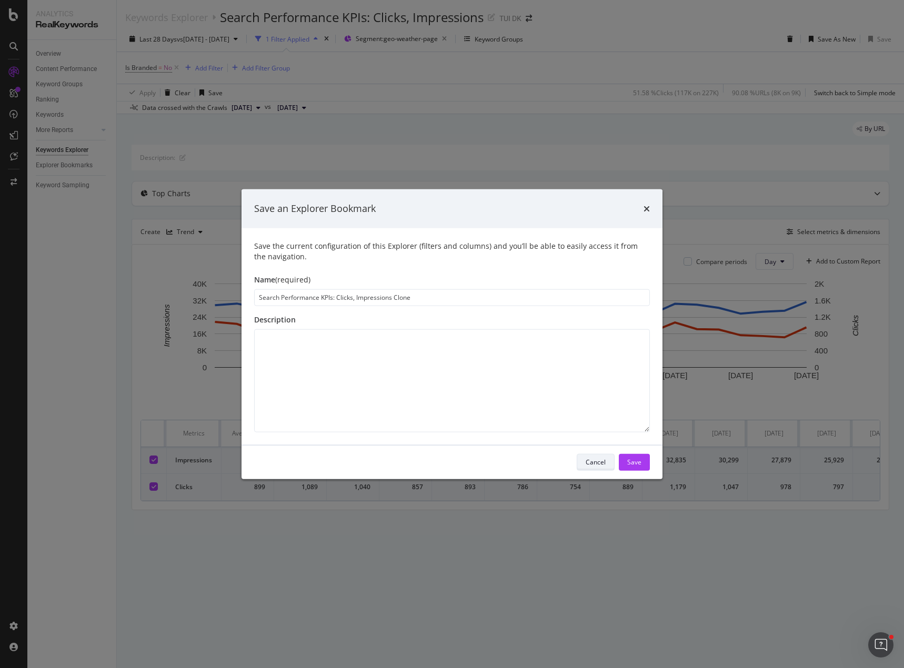
click at [595, 458] on div "Cancel" at bounding box center [596, 462] width 20 height 9
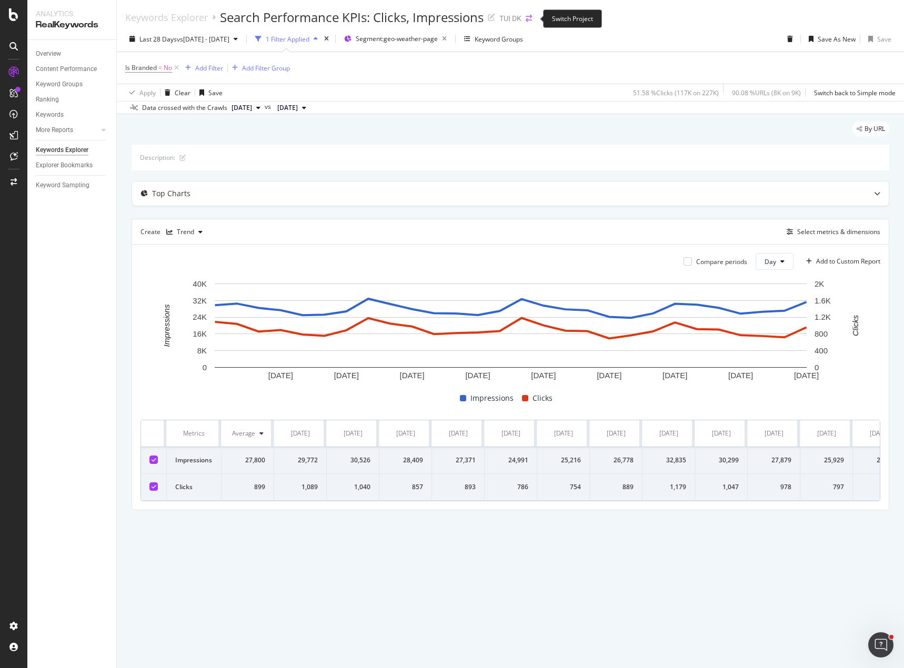
click at [532, 16] on icon "arrow-right-arrow-left" at bounding box center [529, 18] width 6 height 7
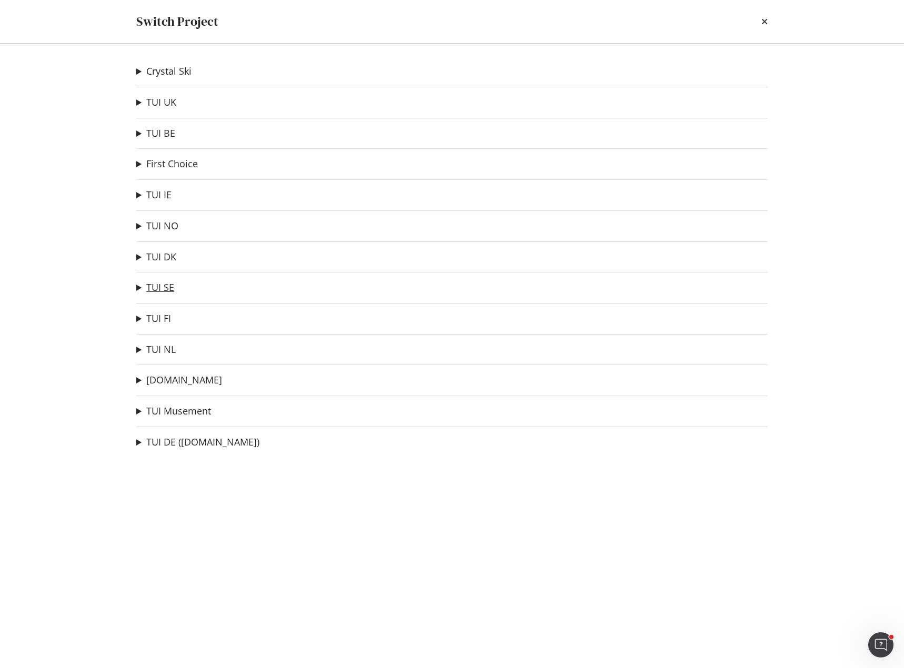
click at [156, 285] on link "TUI SE" at bounding box center [160, 287] width 28 height 11
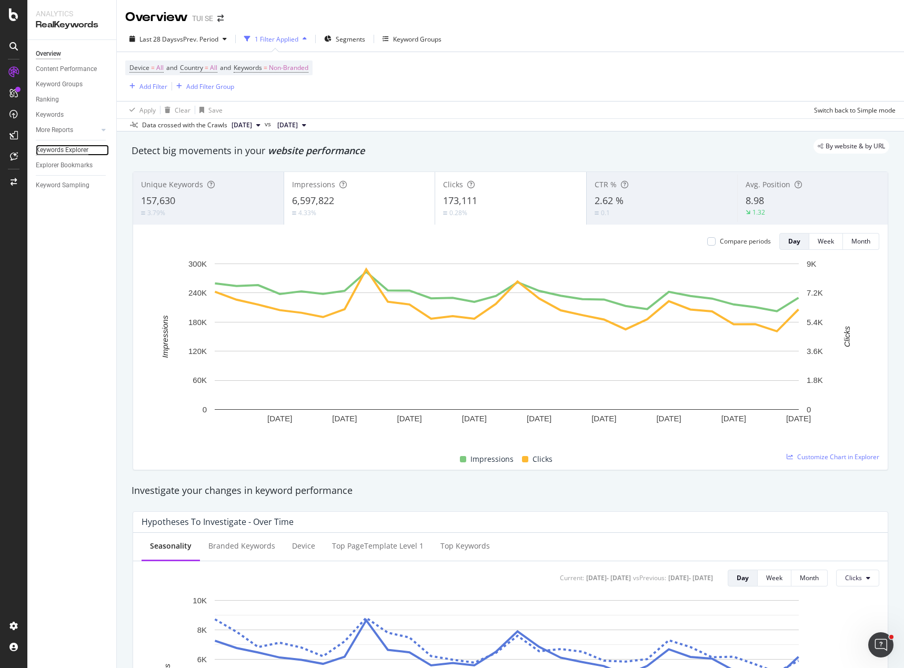
click at [79, 150] on div "Keywords Explorer" at bounding box center [62, 150] width 53 height 11
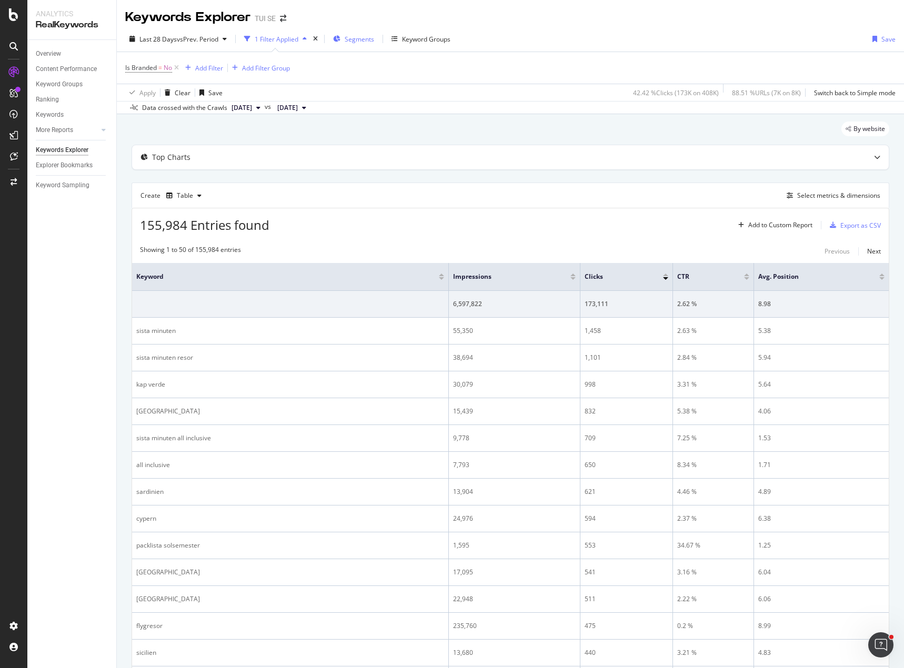
click at [369, 40] on span "Segments" at bounding box center [359, 39] width 29 height 9
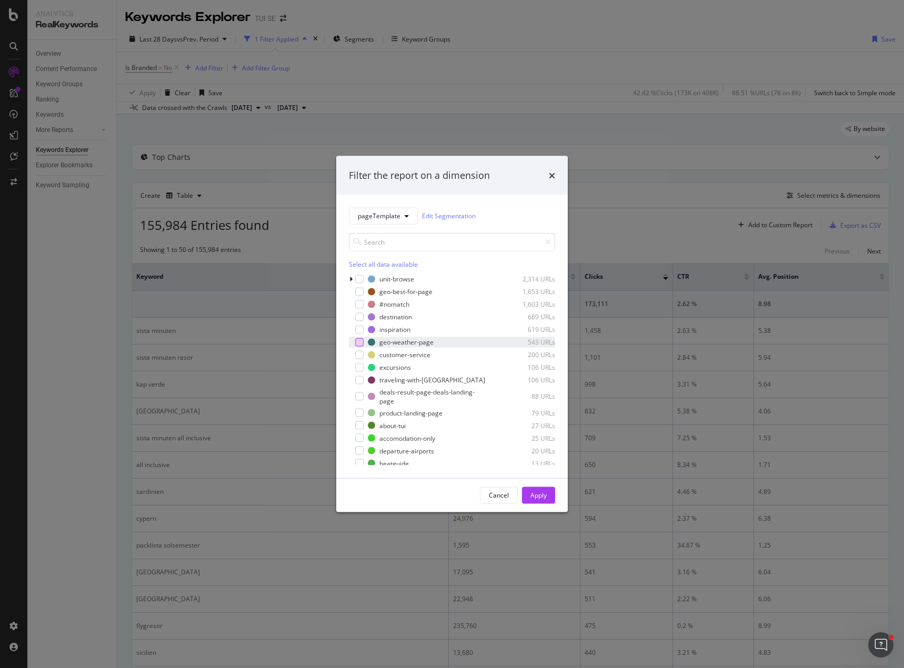
click at [360, 342] on div "modal" at bounding box center [359, 342] width 8 height 8
click at [538, 497] on div "Apply" at bounding box center [538, 495] width 16 height 9
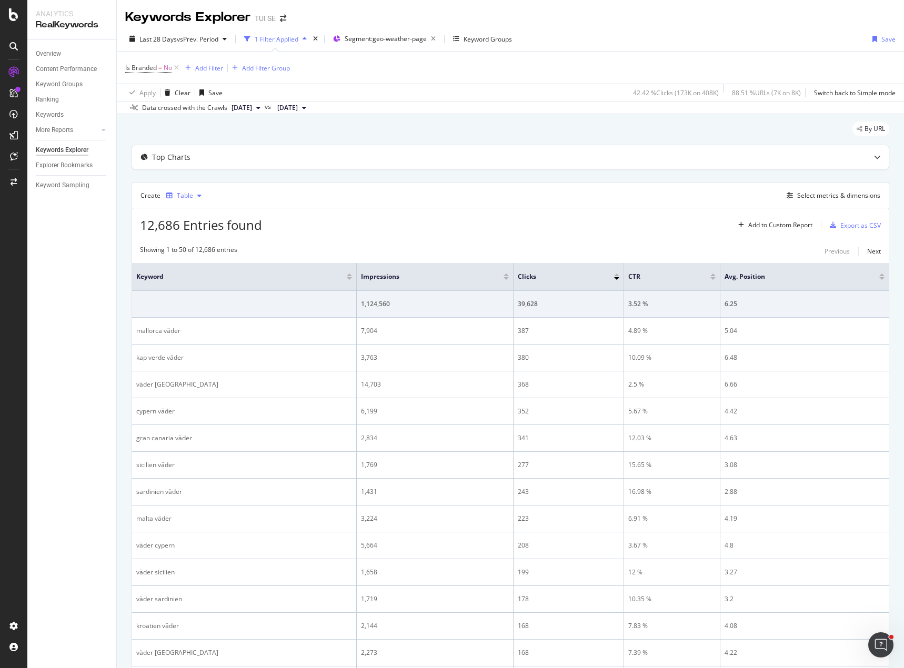
click at [200, 199] on div "Table" at bounding box center [184, 196] width 44 height 16
click at [200, 228] on div "Trend" at bounding box center [195, 230] width 17 height 9
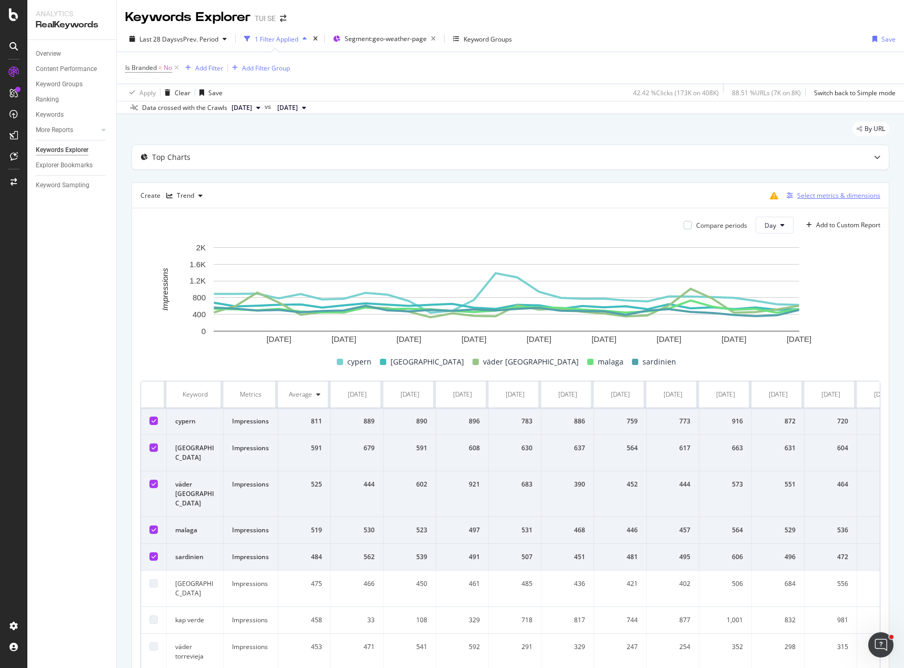
click at [823, 197] on div "Select metrics & dimensions" at bounding box center [838, 195] width 83 height 9
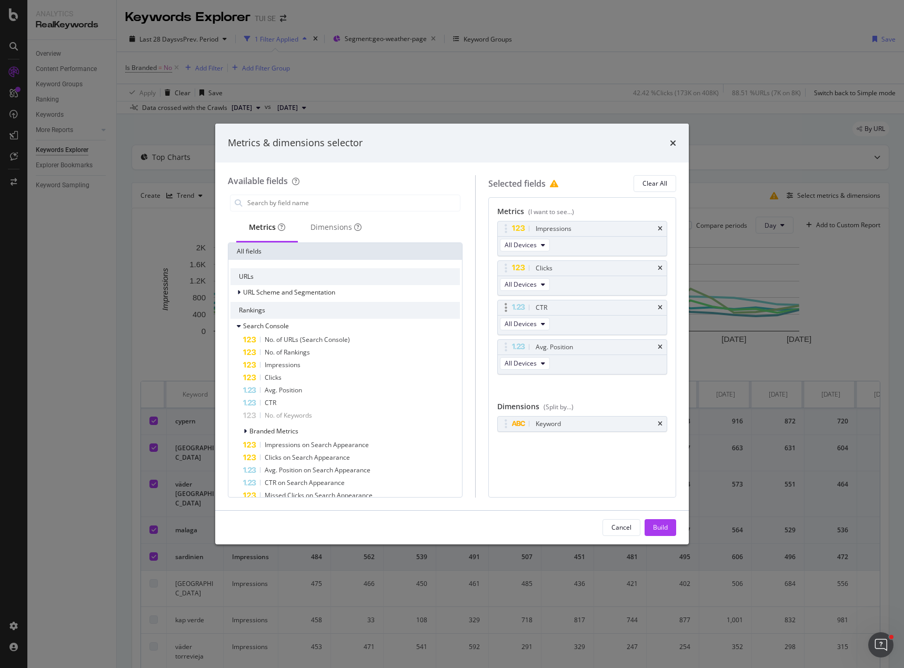
click at [663, 309] on div "CTR" at bounding box center [582, 307] width 169 height 15
click at [662, 306] on icon "times" at bounding box center [660, 308] width 5 height 6
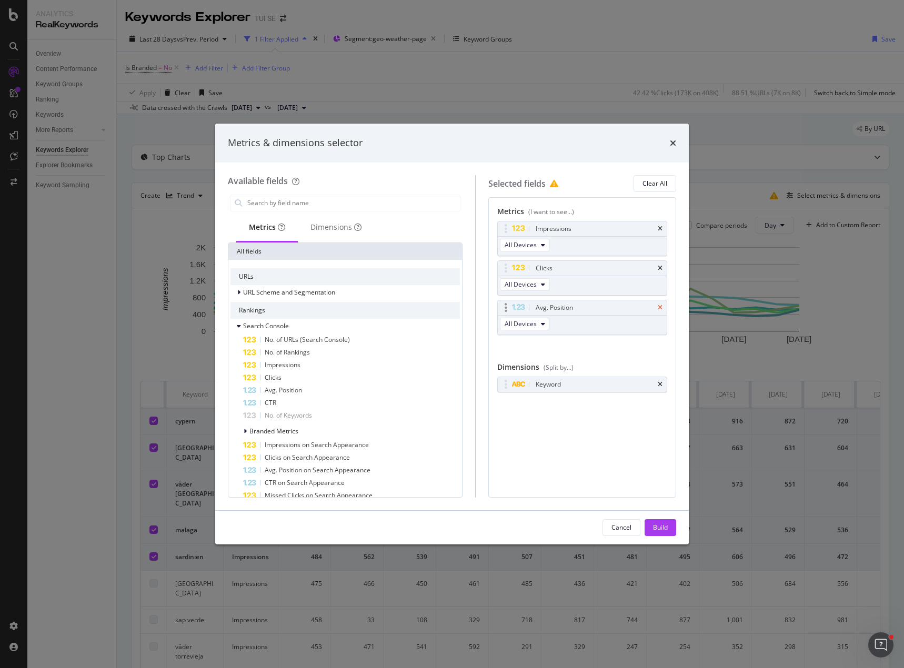
click at [662, 306] on icon "times" at bounding box center [660, 308] width 5 height 6
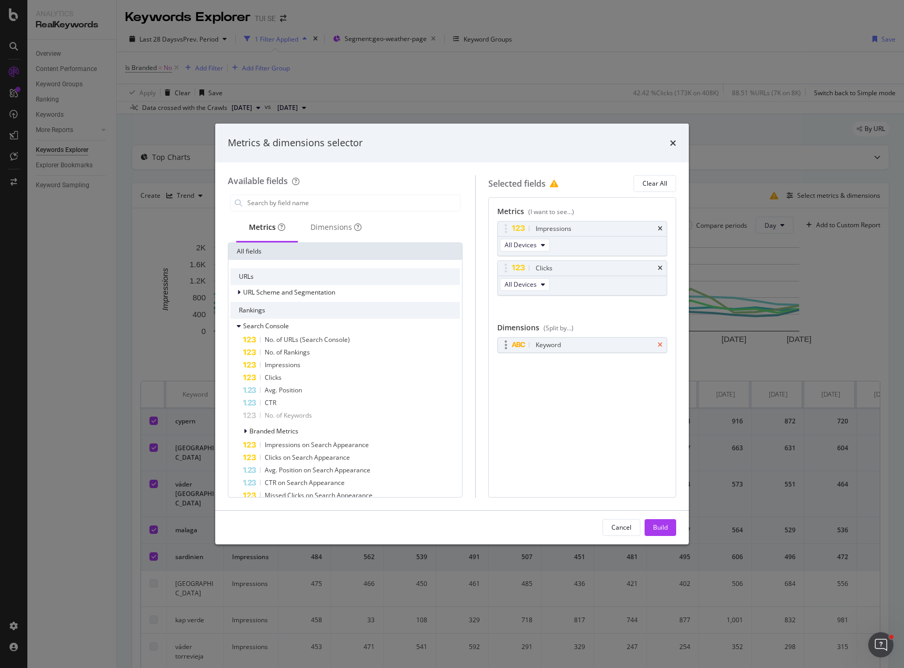
click at [661, 344] on icon "times" at bounding box center [660, 345] width 5 height 6
click at [659, 529] on div "Build" at bounding box center [660, 527] width 15 height 9
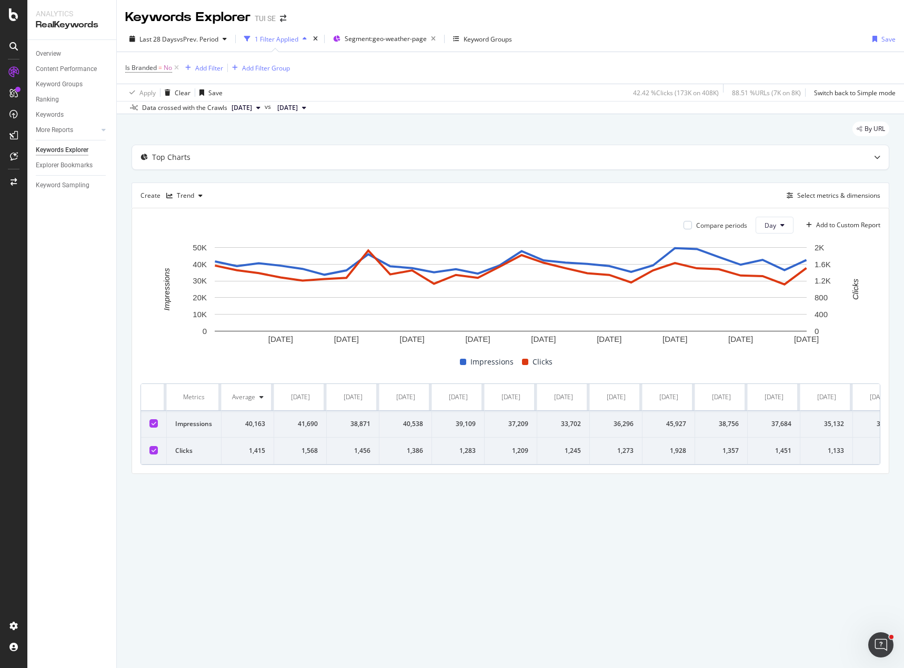
click at [667, 13] on div "Keywords Explorer TUI SE" at bounding box center [510, 13] width 787 height 26
click at [887, 40] on div "Save" at bounding box center [888, 39] width 14 height 9
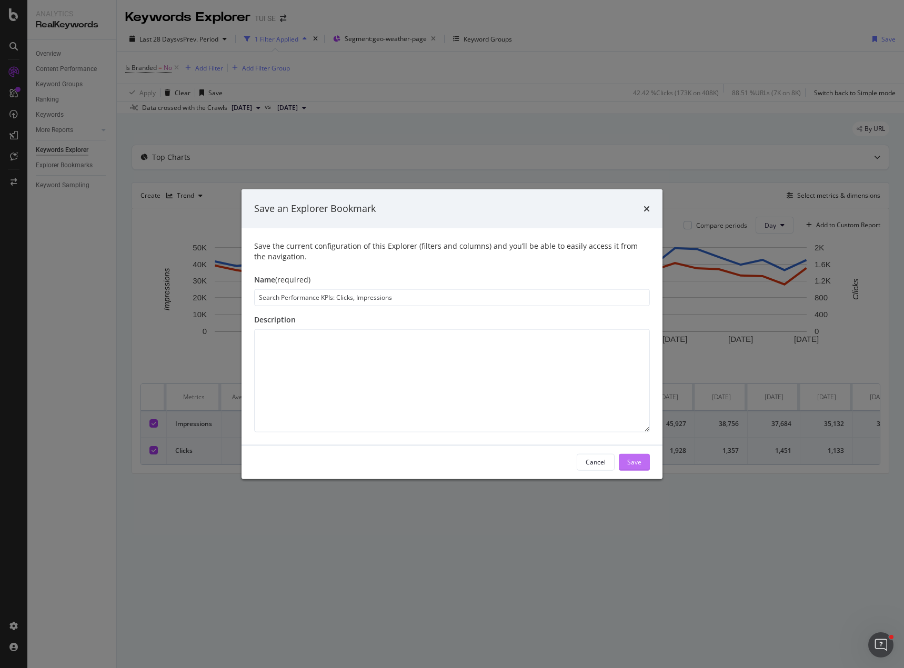
type input "Search Performance KPIs: Clicks, Impressions"
click at [637, 461] on div "Save" at bounding box center [634, 462] width 14 height 9
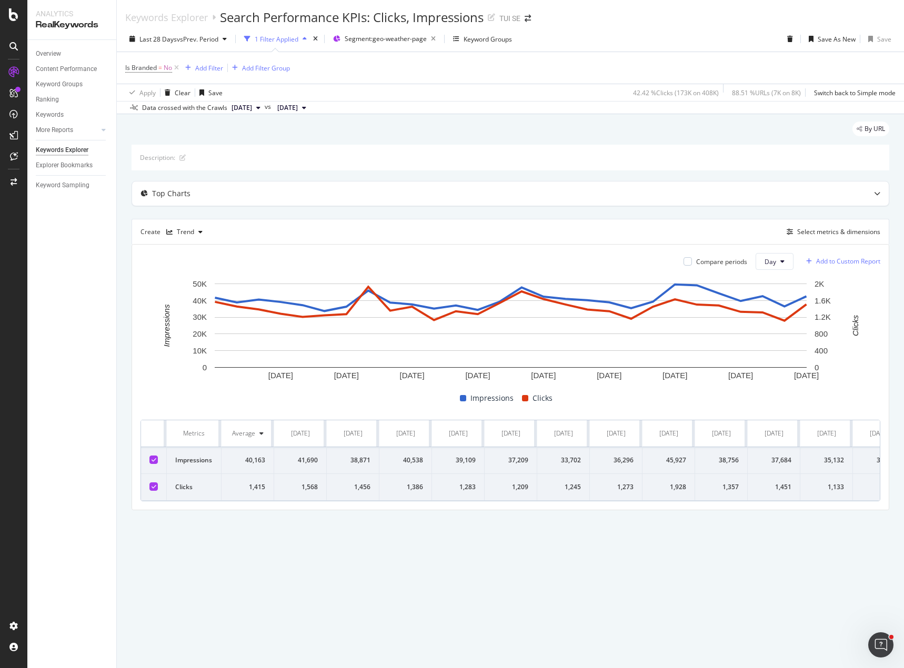
click at [857, 263] on div "Add to Custom Report" at bounding box center [848, 261] width 64 height 6
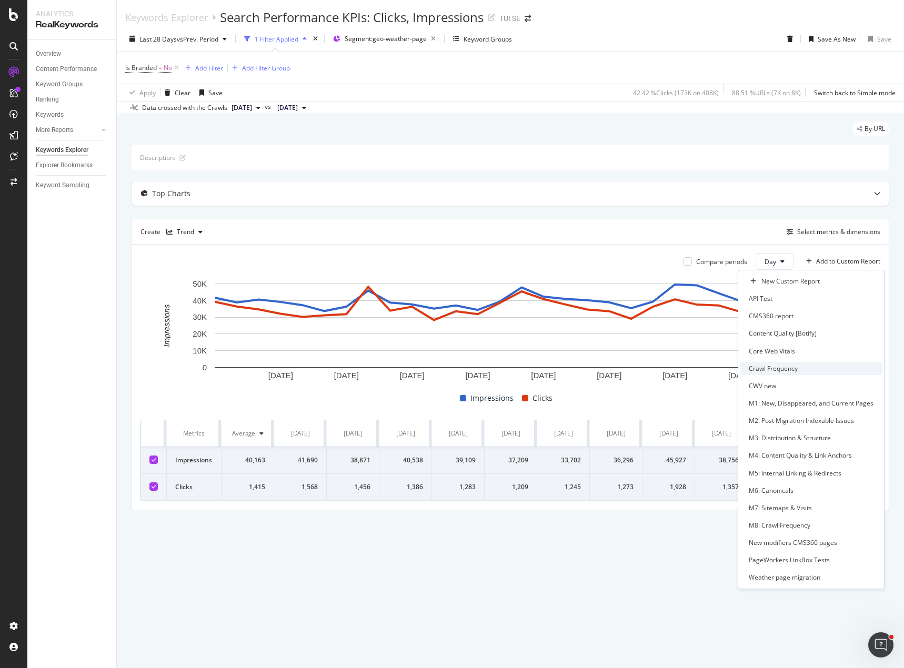
scroll to position [183, 0]
click at [792, 573] on div "Weather page migration" at bounding box center [785, 577] width 72 height 9
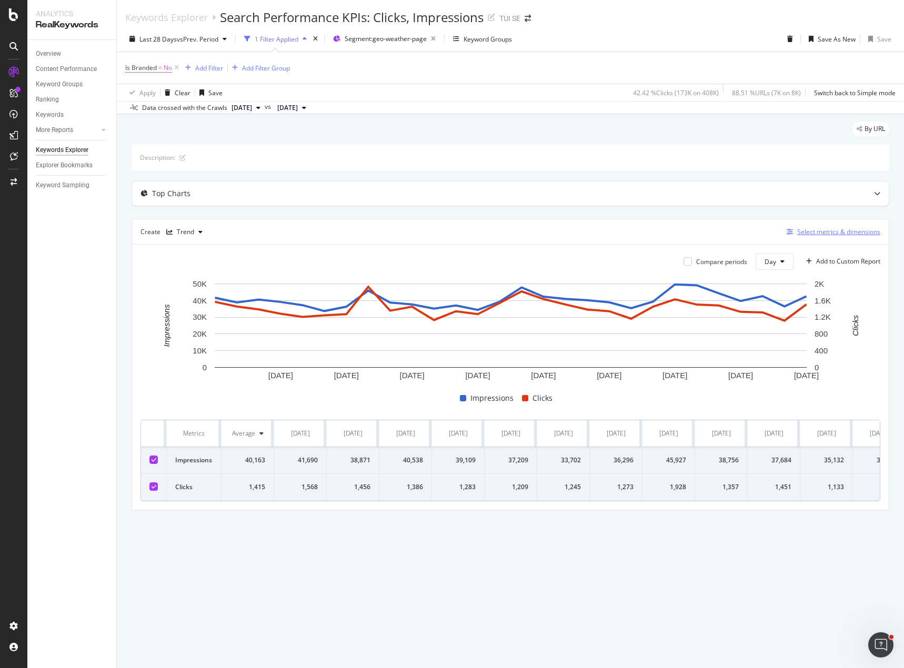
click at [842, 230] on div "Select metrics & dimensions" at bounding box center [838, 231] width 83 height 9
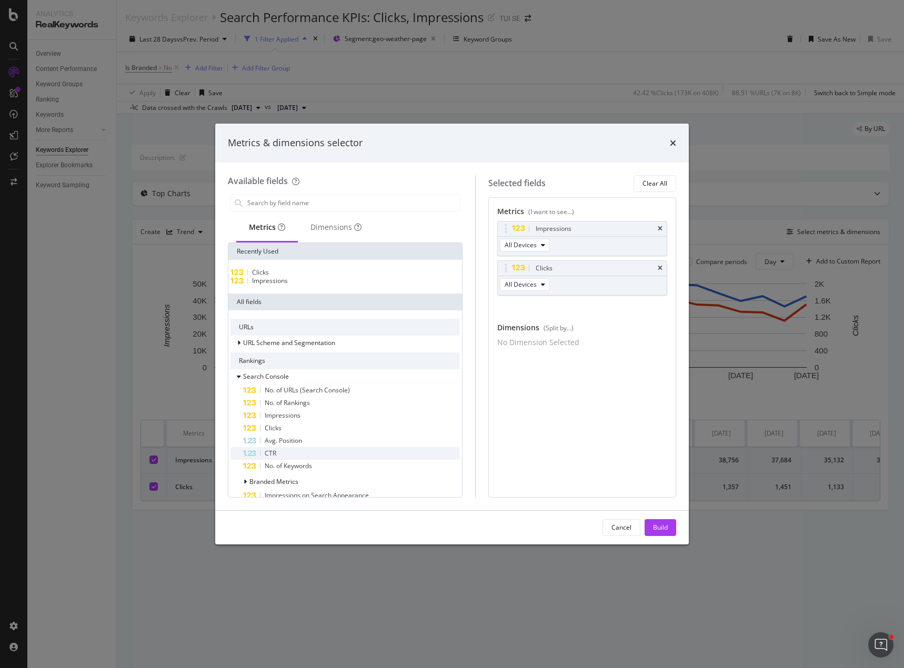
click at [285, 460] on div "CTR" at bounding box center [351, 453] width 217 height 13
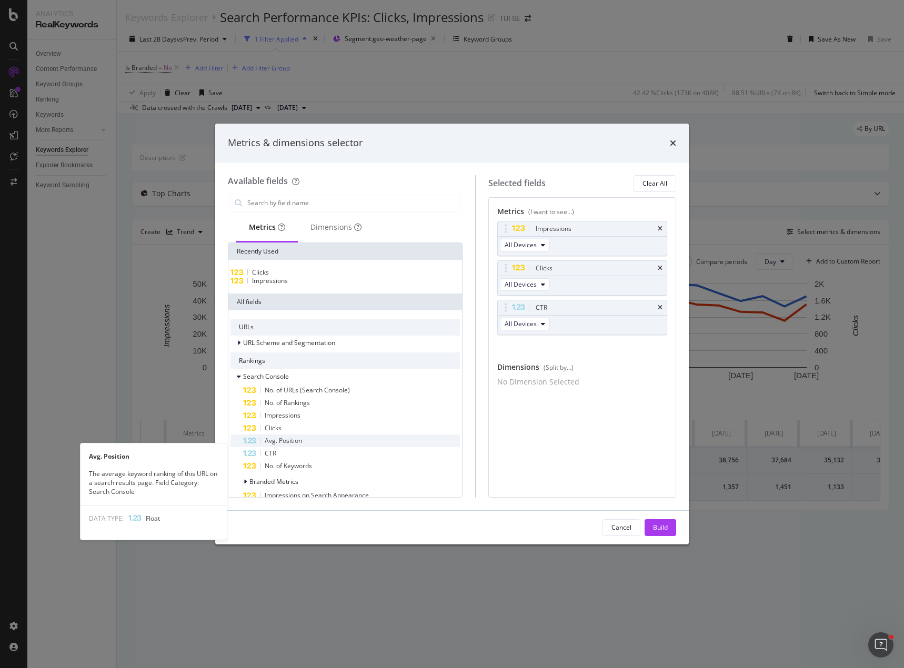
click at [285, 445] on span "Avg. Position" at bounding box center [283, 440] width 37 height 9
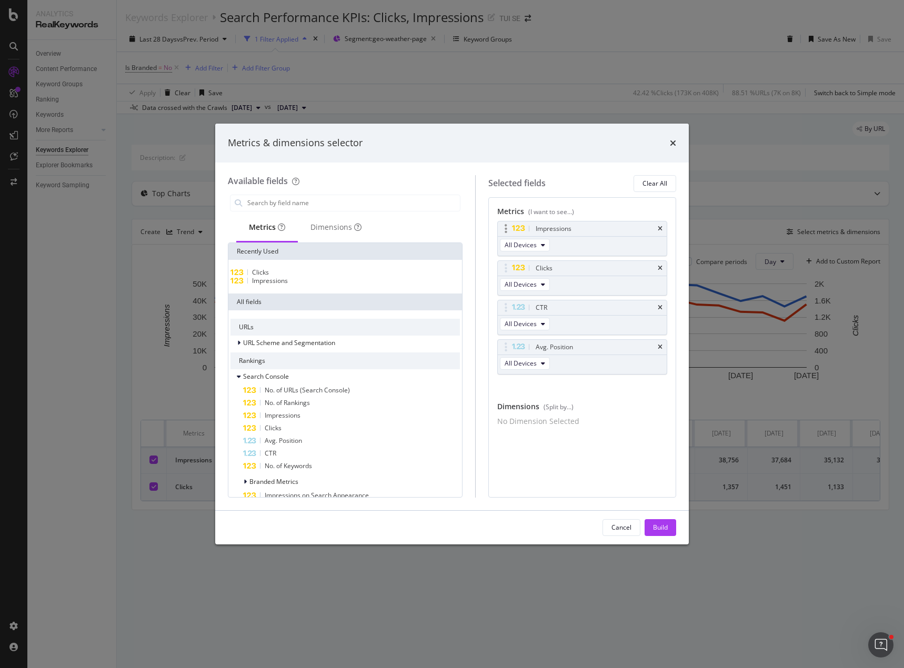
click at [664, 227] on div "Impressions" at bounding box center [582, 229] width 169 height 15
click at [660, 228] on icon "times" at bounding box center [660, 229] width 5 height 6
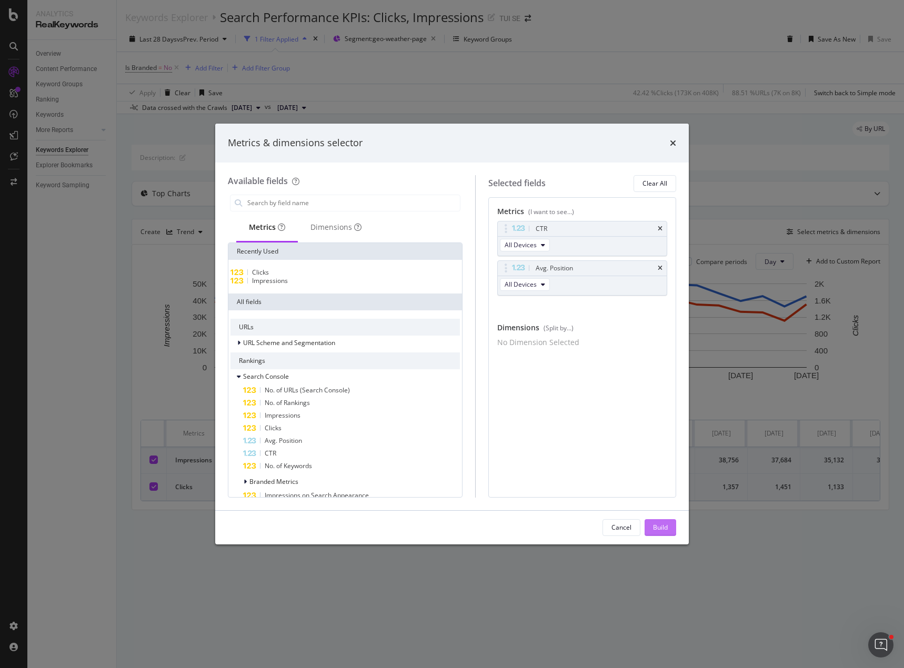
click at [662, 526] on div "Build" at bounding box center [660, 527] width 15 height 9
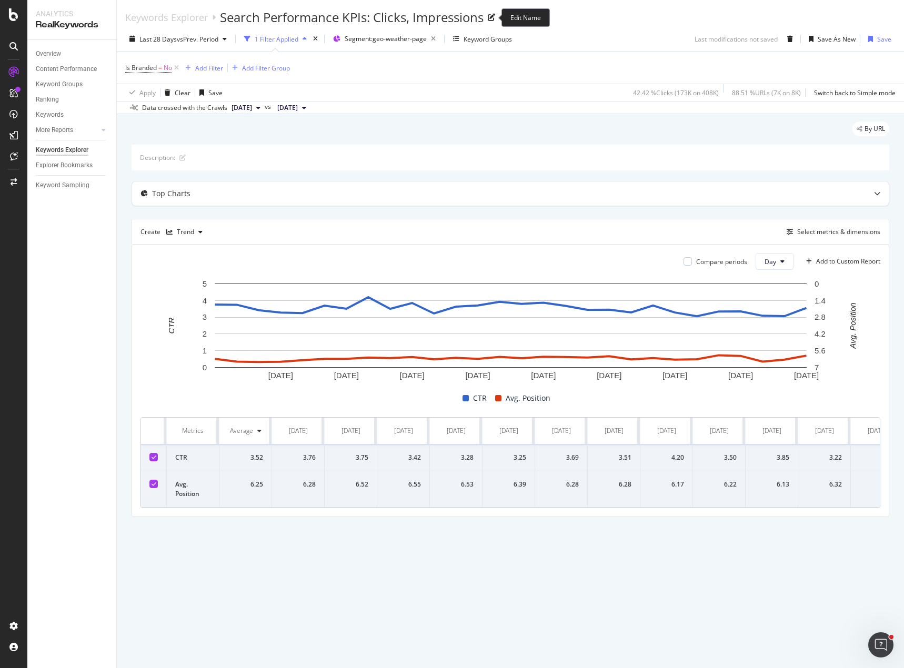
click at [495, 17] on icon at bounding box center [491, 17] width 7 height 7
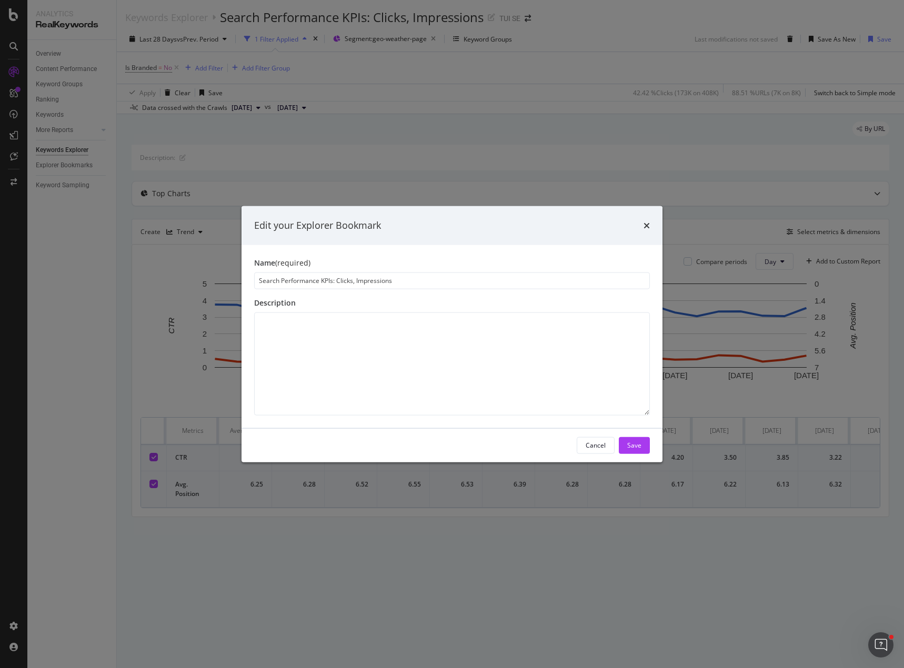
drag, startPoint x: 399, startPoint y: 278, endPoint x: 336, endPoint y: 286, distance: 63.6
click at [336, 286] on input "Search Performance KPIs: Clicks, Impressions" at bounding box center [452, 280] width 396 height 17
type input "Search Performance KPIs: Avg. Pos., CTR"
click at [647, 445] on button "Save" at bounding box center [634, 445] width 31 height 17
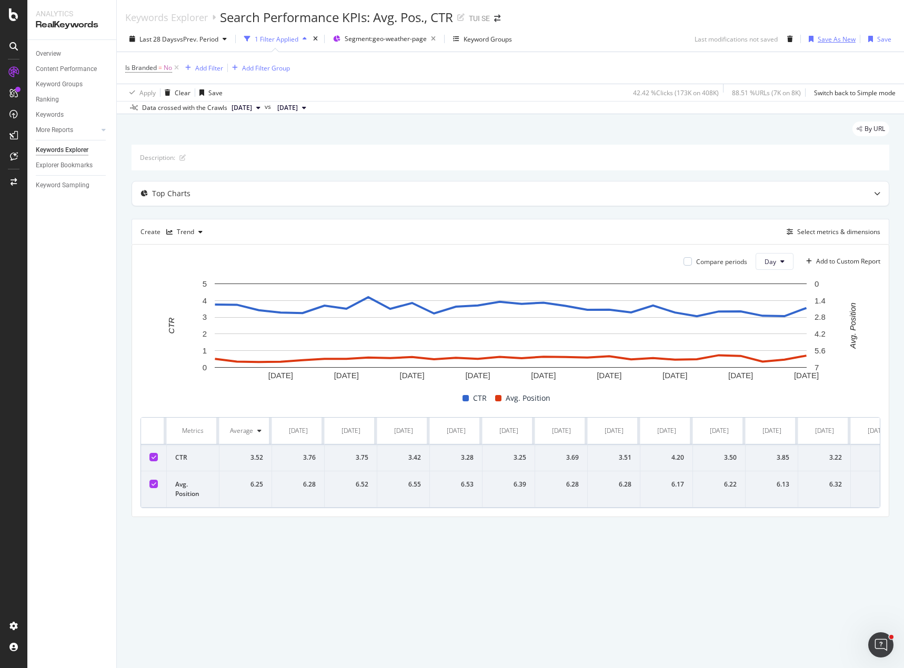
click at [835, 43] on div "Save As New" at bounding box center [837, 39] width 38 height 9
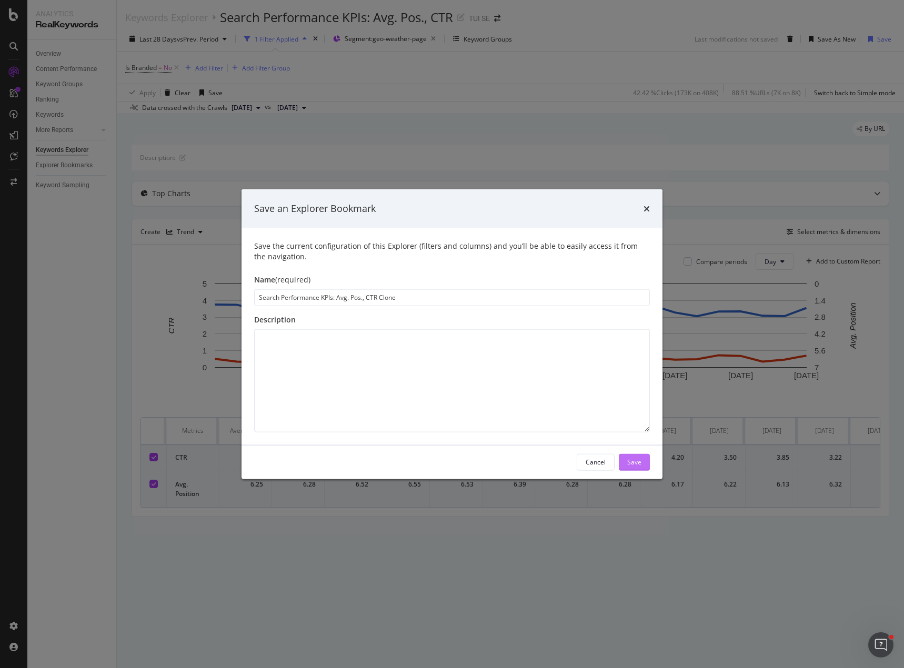
click at [630, 465] on div "Save" at bounding box center [634, 462] width 14 height 9
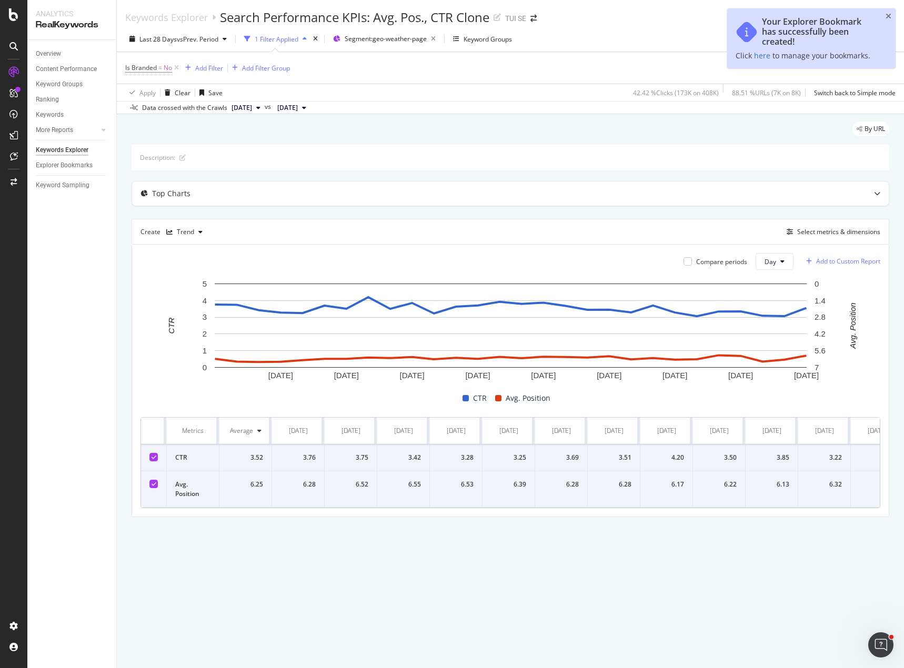
click at [840, 262] on div "Add to Custom Report" at bounding box center [848, 261] width 64 height 6
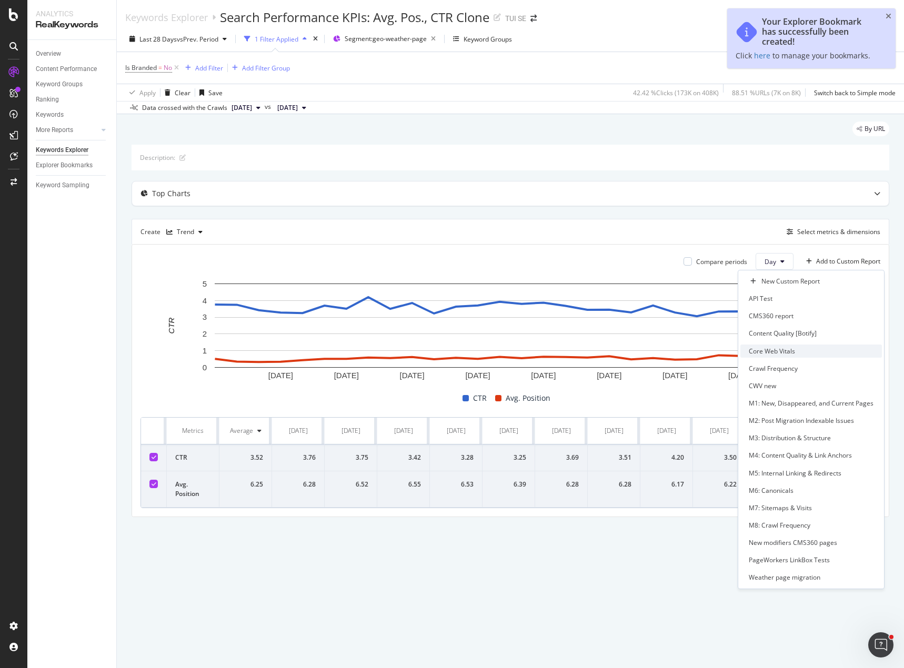
scroll to position [183, 0]
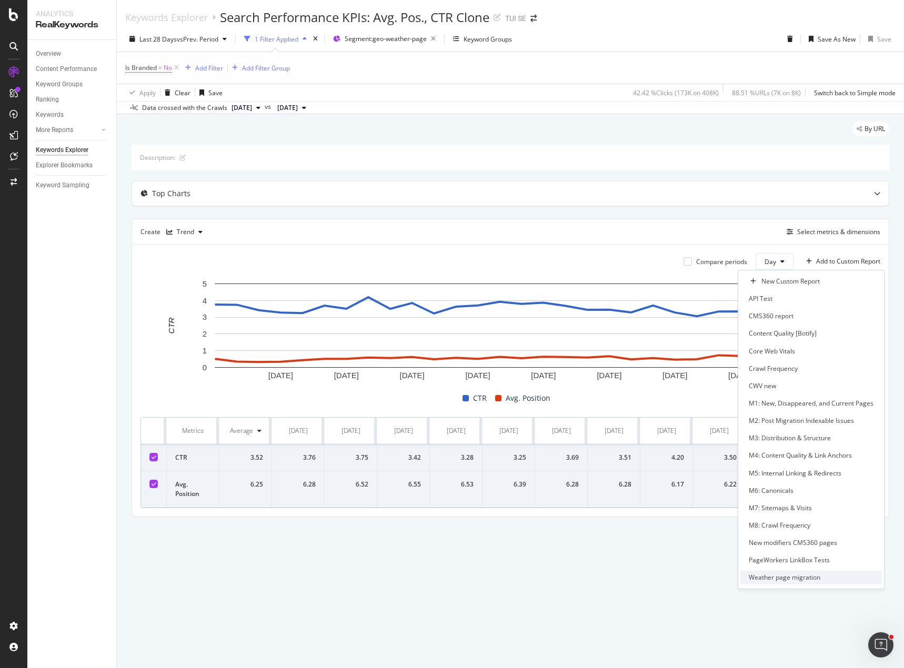
click at [780, 573] on div "Weather page migration" at bounding box center [785, 577] width 72 height 9
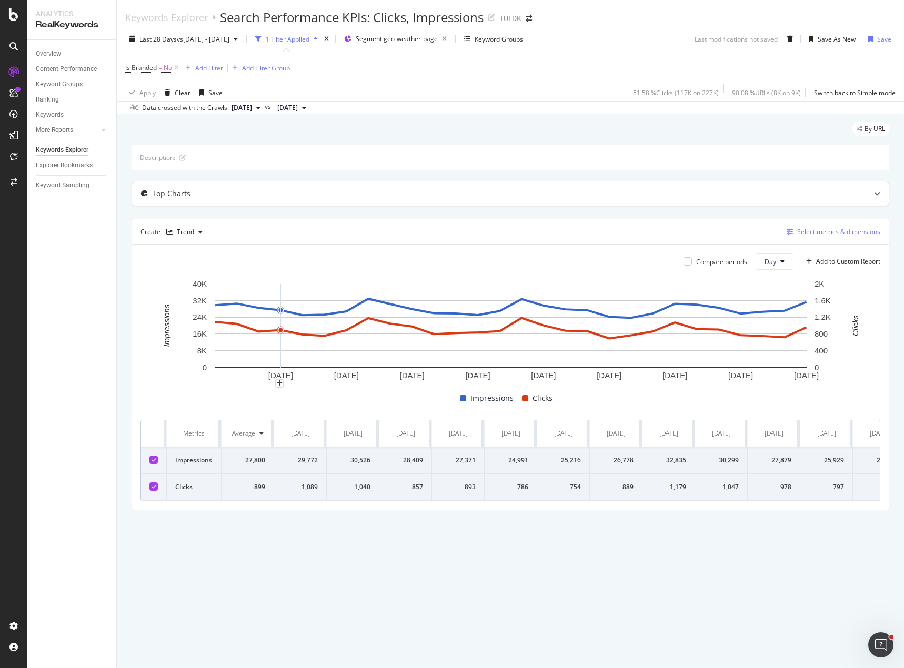
click at [792, 235] on div "Select metrics & dimensions" at bounding box center [831, 232] width 98 height 12
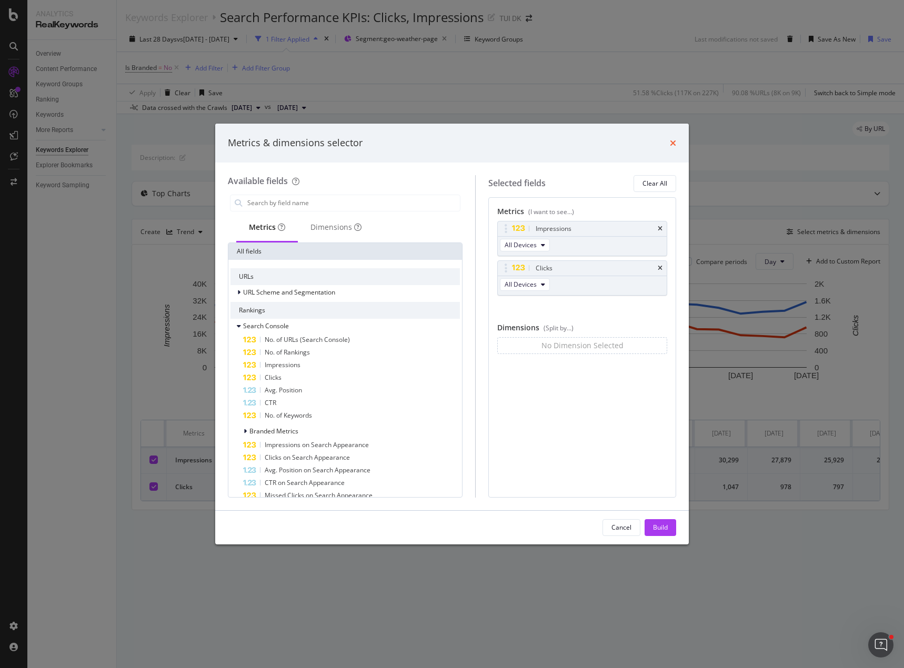
click at [676, 143] on icon "times" at bounding box center [673, 143] width 6 height 8
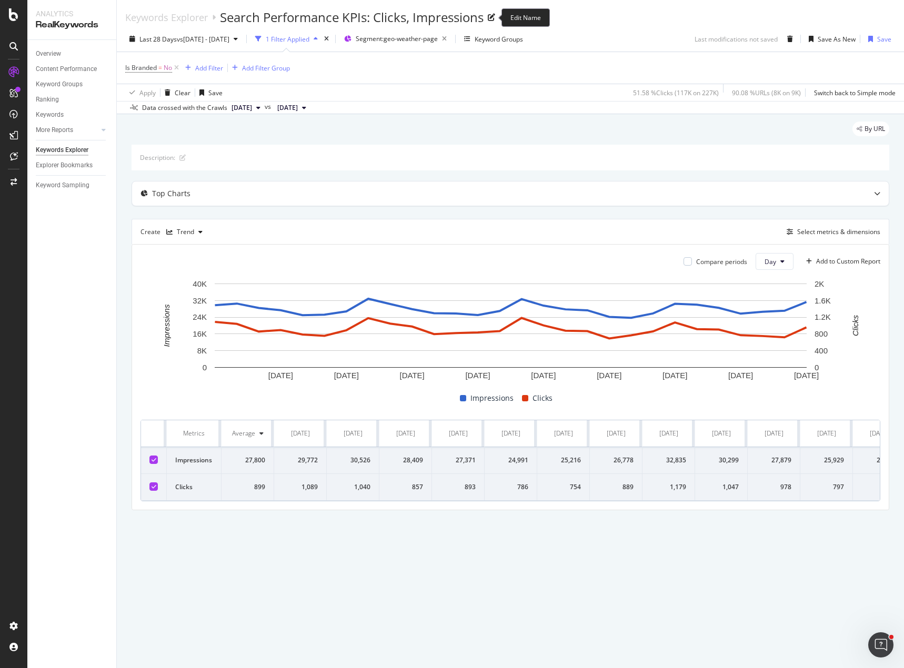
click at [494, 17] on icon at bounding box center [491, 17] width 7 height 7
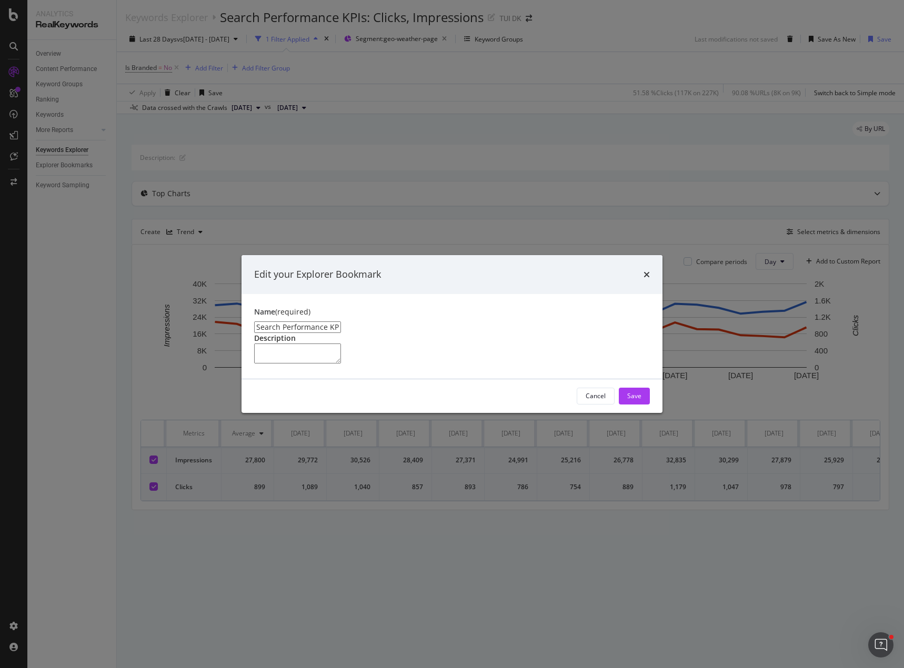
drag, startPoint x: 404, startPoint y: 277, endPoint x: 244, endPoint y: 274, distance: 160.0
click at [244, 294] on div "Name (required) Search Performance KPIs: Clicks, Impressions Description" at bounding box center [452, 336] width 421 height 85
click at [600, 404] on div "Cancel" at bounding box center [596, 396] width 20 height 15
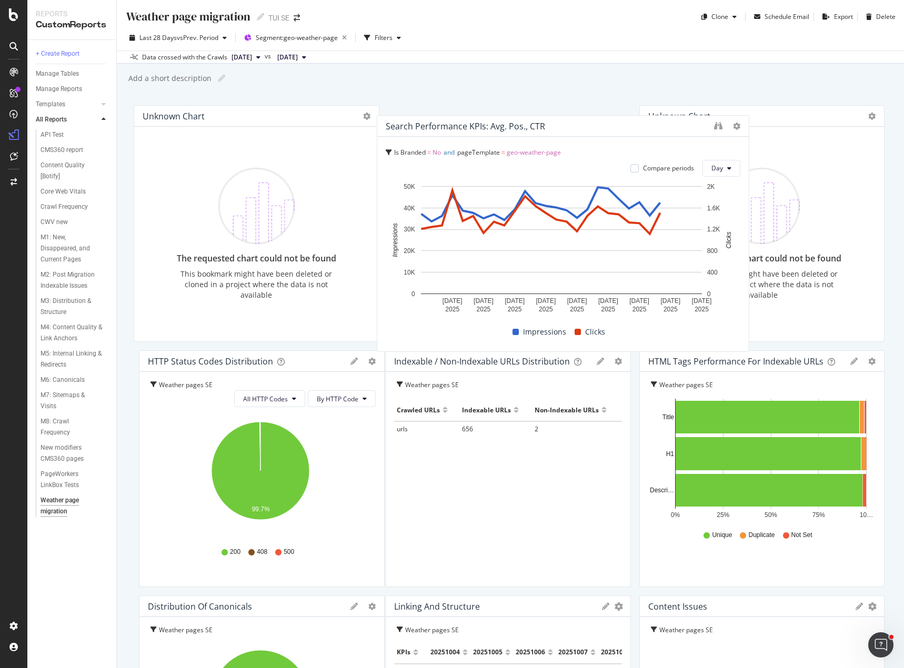
drag, startPoint x: 585, startPoint y: 144, endPoint x: 447, endPoint y: 127, distance: 138.9
click at [447, 127] on div "Search Performance KPIs: Avg. Pos., CTR" at bounding box center [465, 126] width 159 height 11
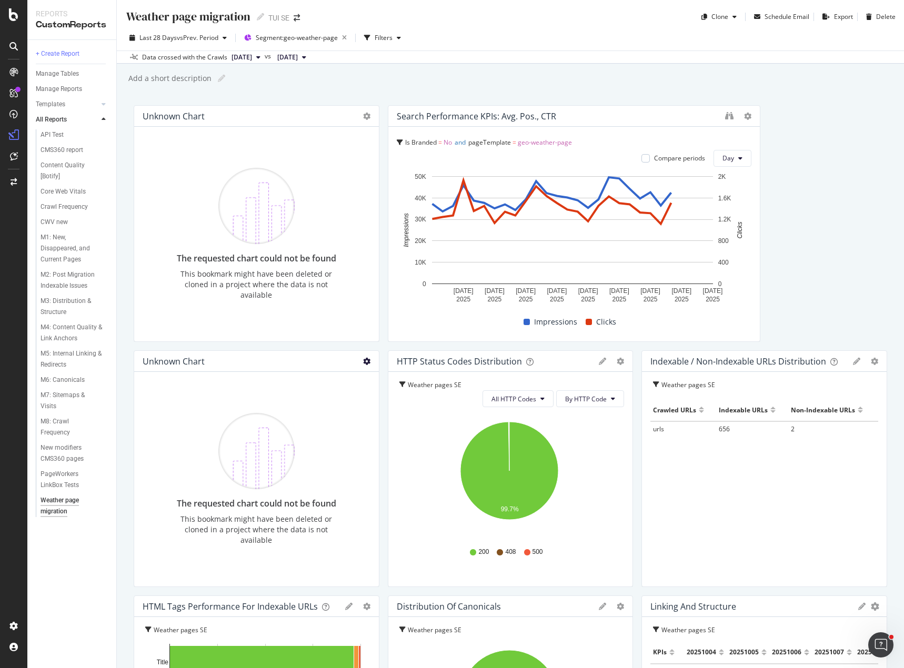
click at [363, 363] on icon at bounding box center [366, 361] width 7 height 7
click at [378, 377] on icon at bounding box center [376, 378] width 6 height 6
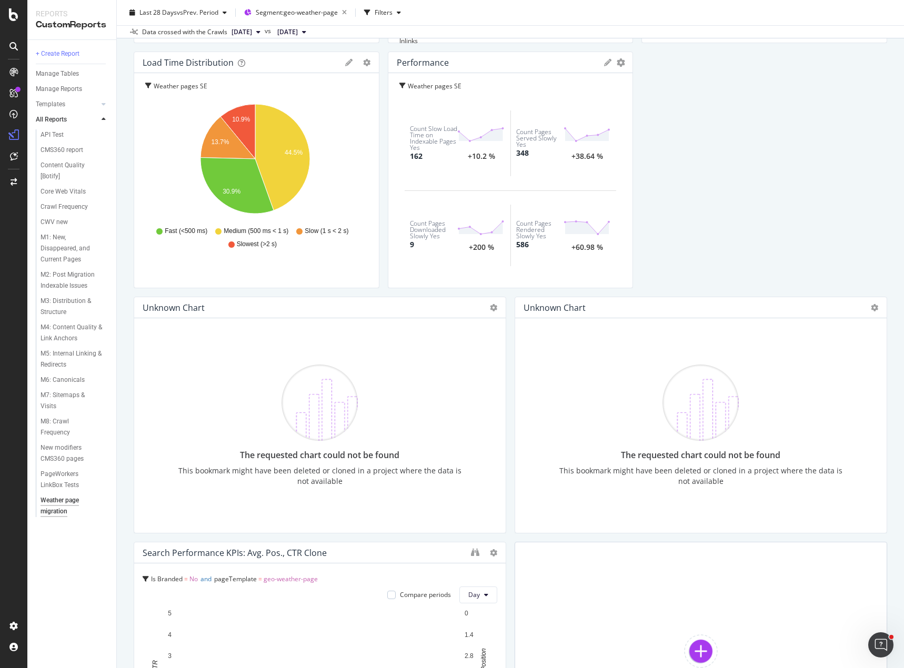
scroll to position [953, 0]
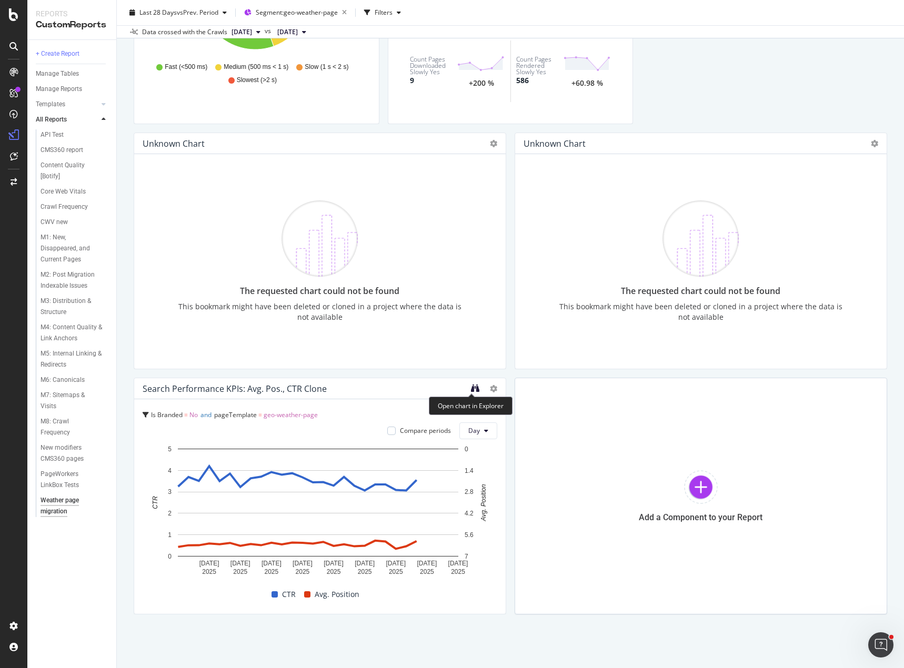
click at [471, 389] on icon "binoculars" at bounding box center [475, 388] width 8 height 8
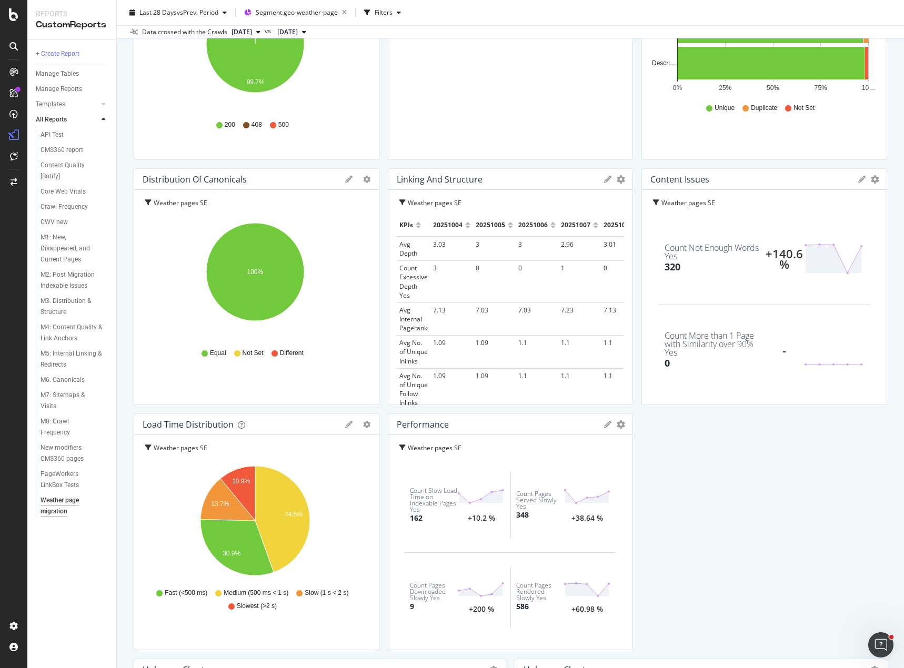
scroll to position [0, 0]
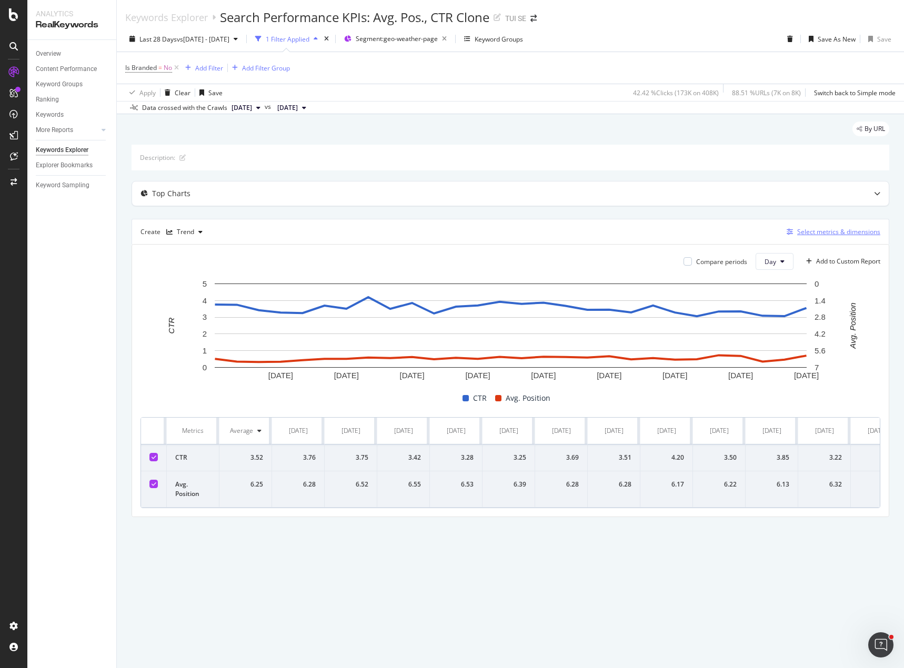
click at [863, 233] on div "Select metrics & dimensions" at bounding box center [838, 231] width 83 height 9
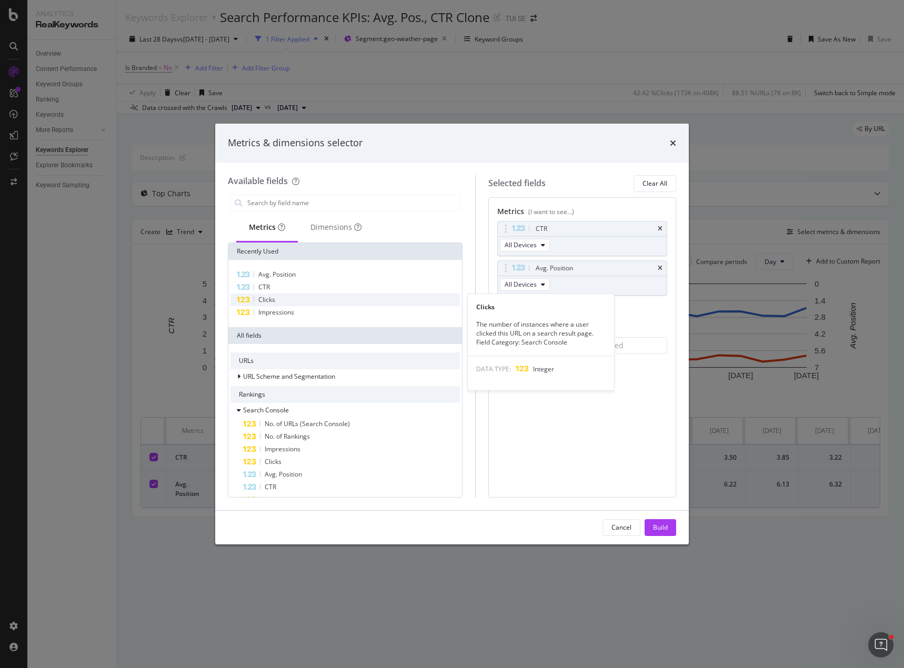
click at [343, 301] on div "Clicks" at bounding box center [344, 300] width 229 height 13
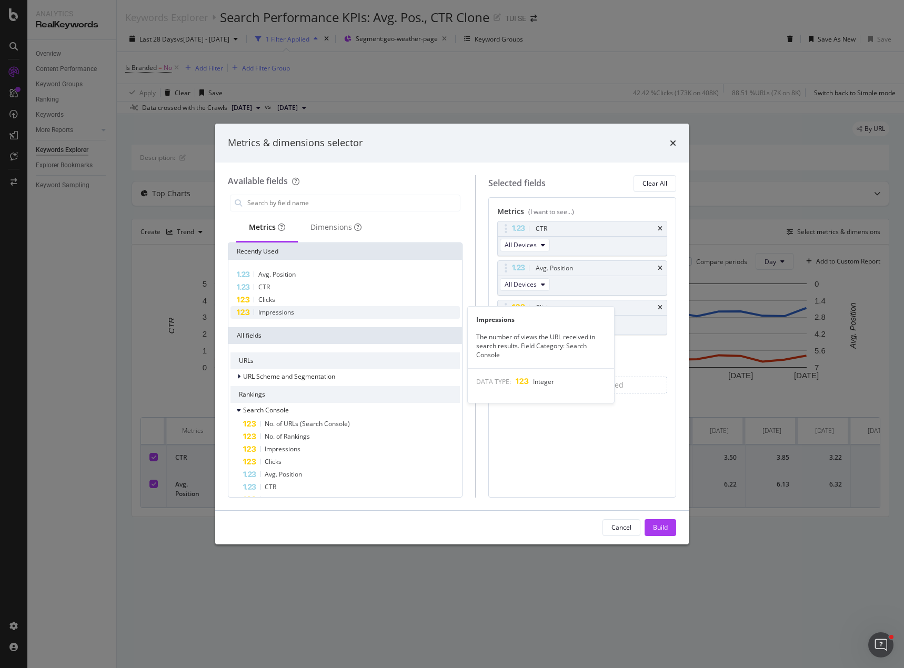
click at [336, 314] on div "Impressions" at bounding box center [344, 312] width 229 height 13
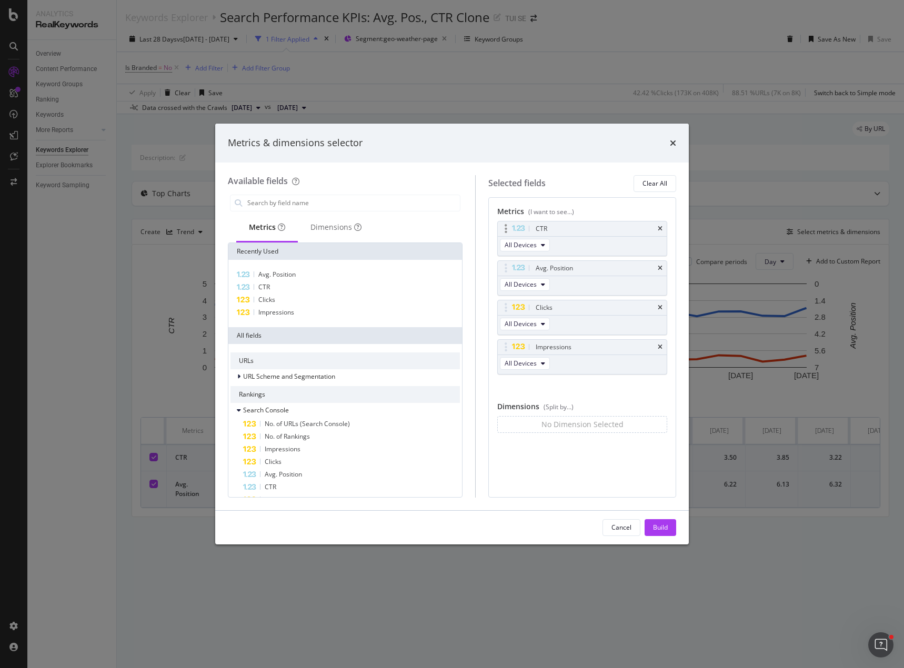
click at [664, 227] on div "CTR" at bounding box center [582, 229] width 169 height 15
click at [659, 267] on icon "times" at bounding box center [660, 268] width 5 height 6
click at [662, 228] on icon "times" at bounding box center [660, 229] width 5 height 6
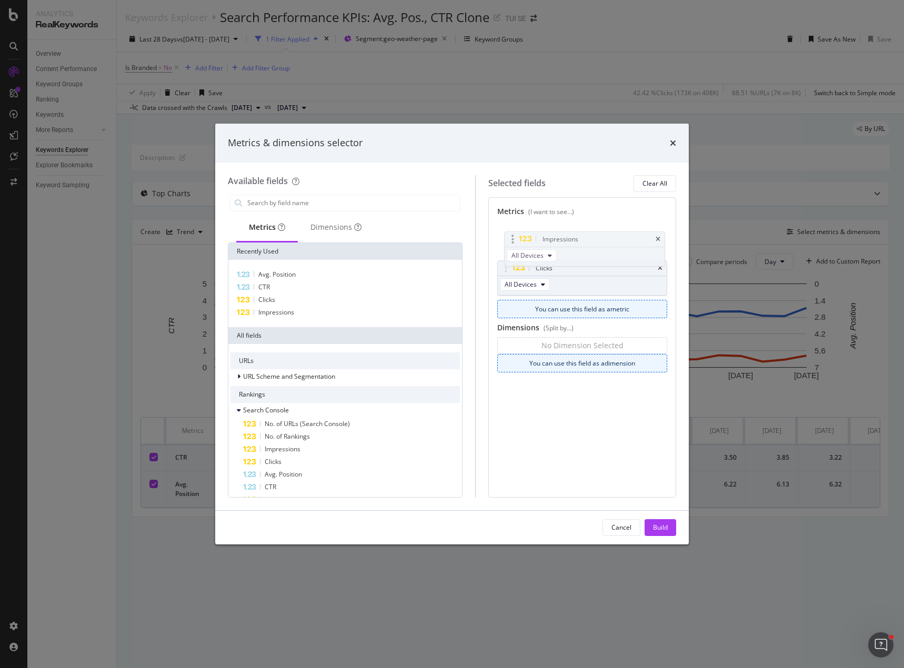
drag, startPoint x: 514, startPoint y: 268, endPoint x: 516, endPoint y: 233, distance: 35.3
click at [516, 233] on body "Analytics RealKeywords Overview Content Performance Keyword Groups Ranking Keyw…" at bounding box center [452, 334] width 904 height 668
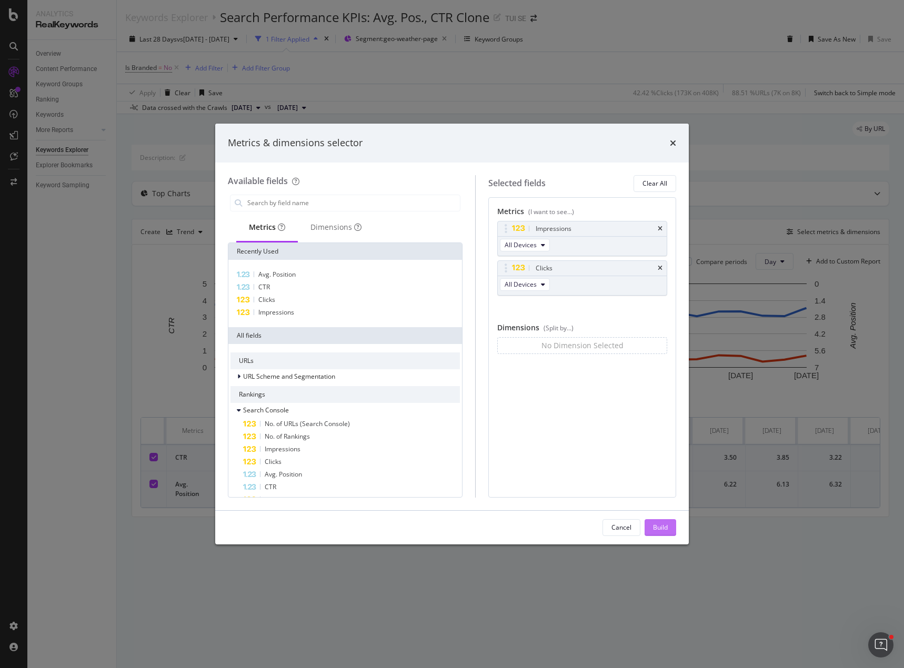
click at [659, 526] on div "Build" at bounding box center [660, 527] width 15 height 9
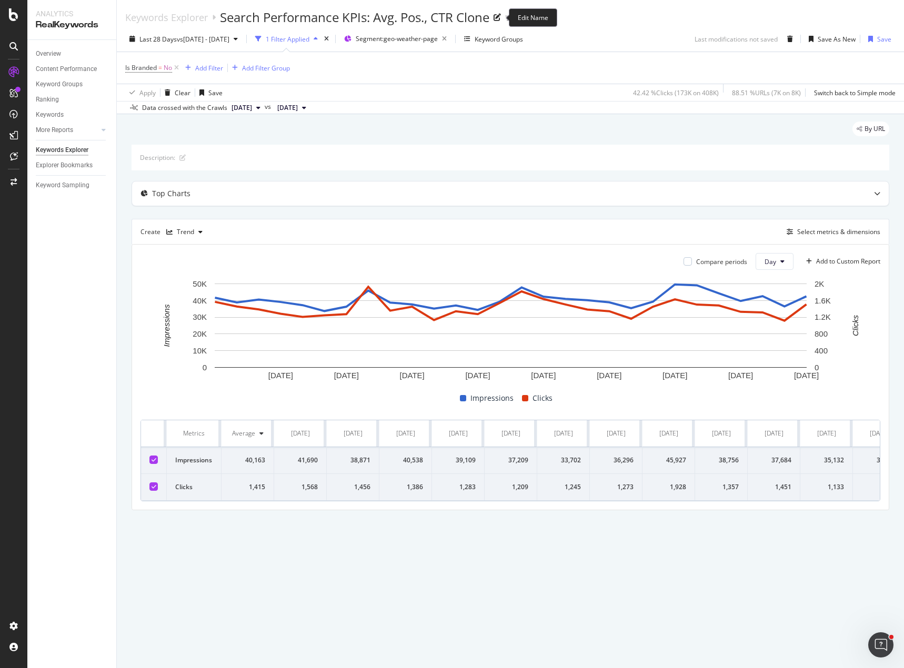
click at [498, 16] on icon at bounding box center [497, 17] width 7 height 7
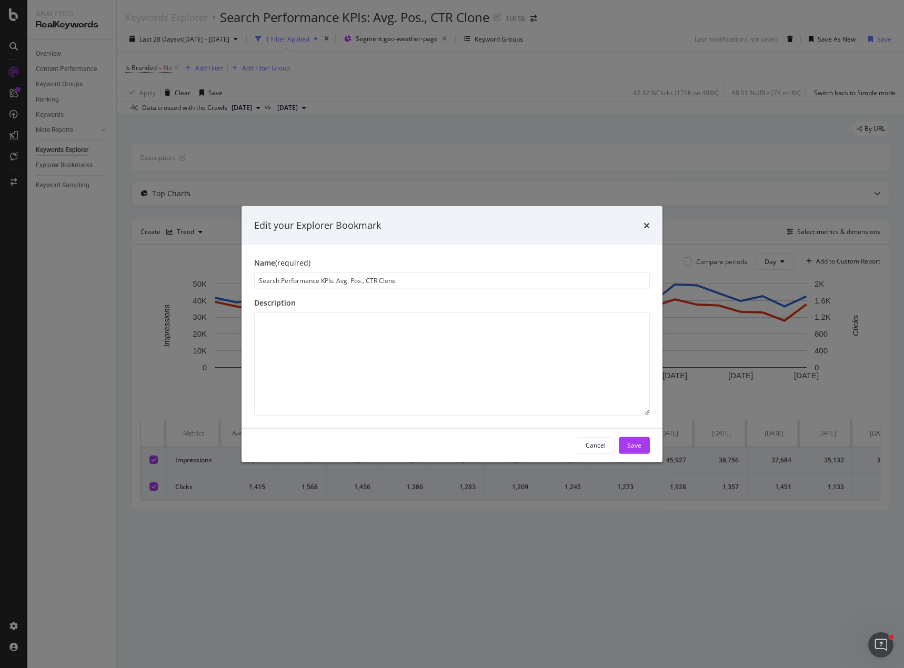
drag, startPoint x: 399, startPoint y: 283, endPoint x: 336, endPoint y: 291, distance: 63.1
click at [336, 291] on div "Name (required) Search Performance KPIs: Avg. Pos., CTR Clone Description" at bounding box center [452, 336] width 421 height 183
type input "Search Performance KPIs: Clicks, Impressions"
click at [647, 442] on button "Save" at bounding box center [634, 445] width 31 height 17
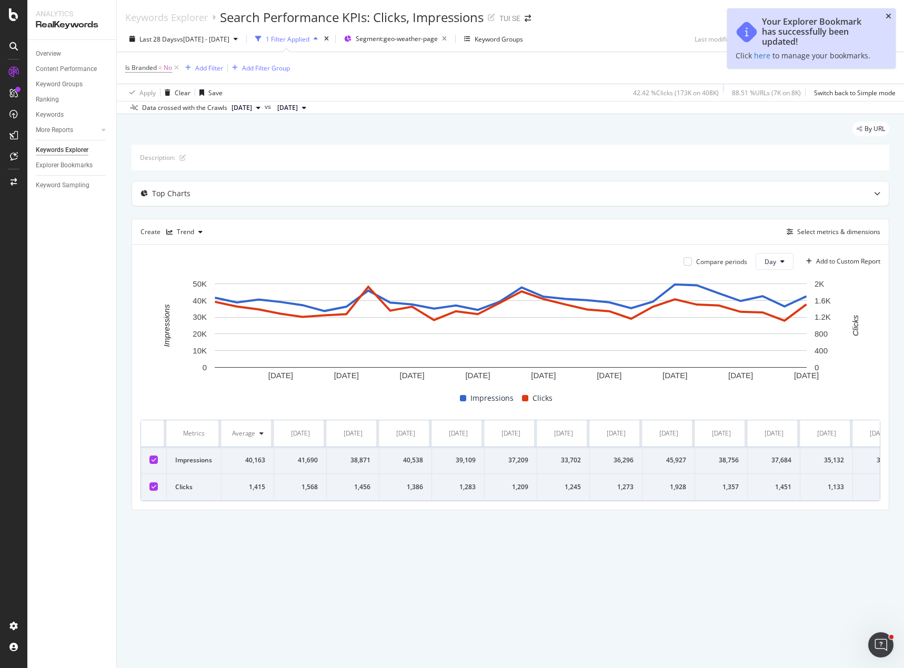
click at [888, 14] on icon "close toast" at bounding box center [889, 16] width 6 height 7
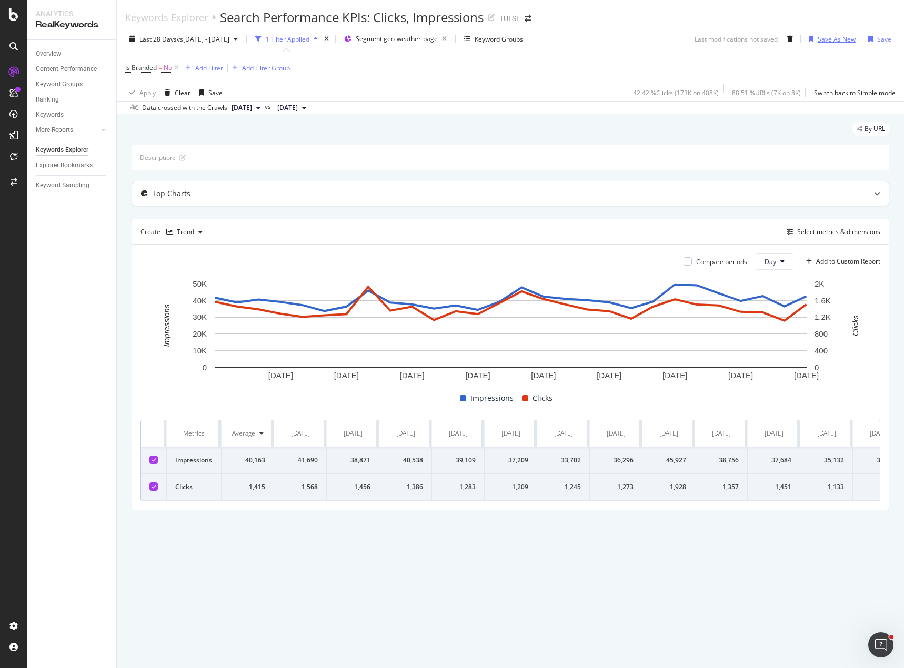
click at [845, 34] on div "Save As New" at bounding box center [830, 39] width 51 height 16
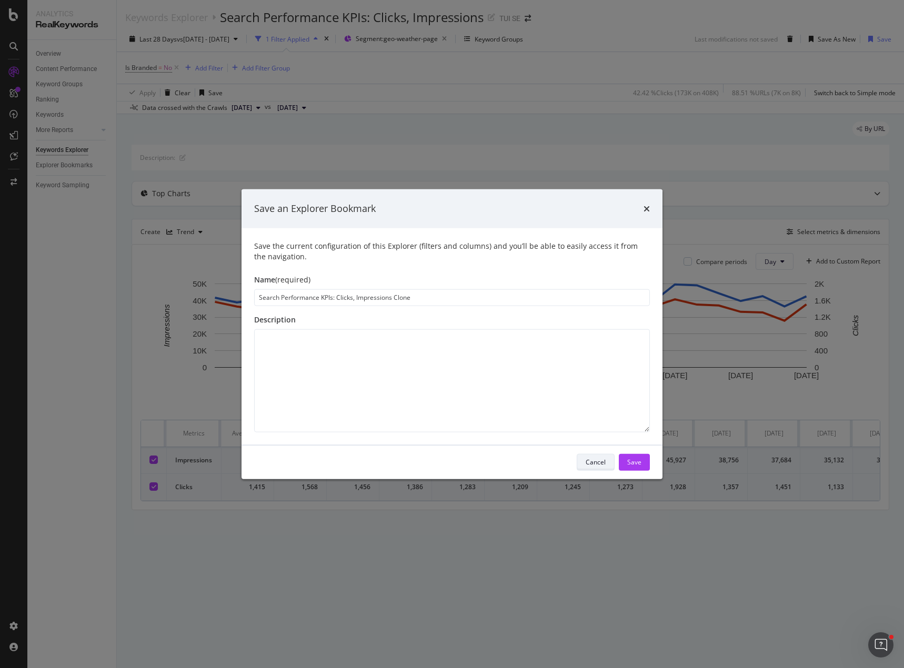
click at [589, 463] on div "Cancel" at bounding box center [596, 462] width 20 height 9
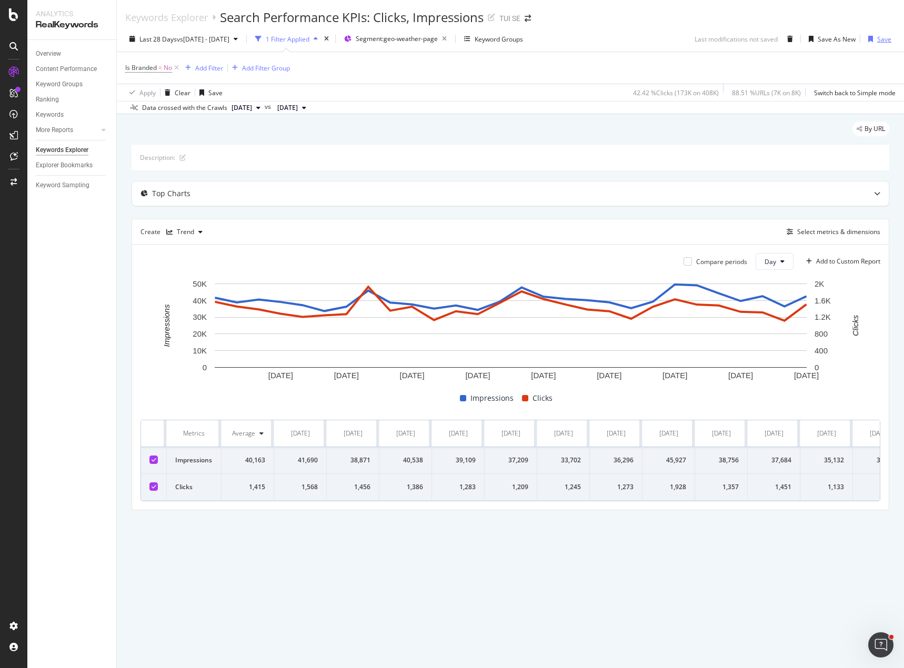
click at [879, 41] on div "Save" at bounding box center [884, 39] width 14 height 9
click at [71, 166] on div "Explorer Bookmarks" at bounding box center [64, 165] width 57 height 11
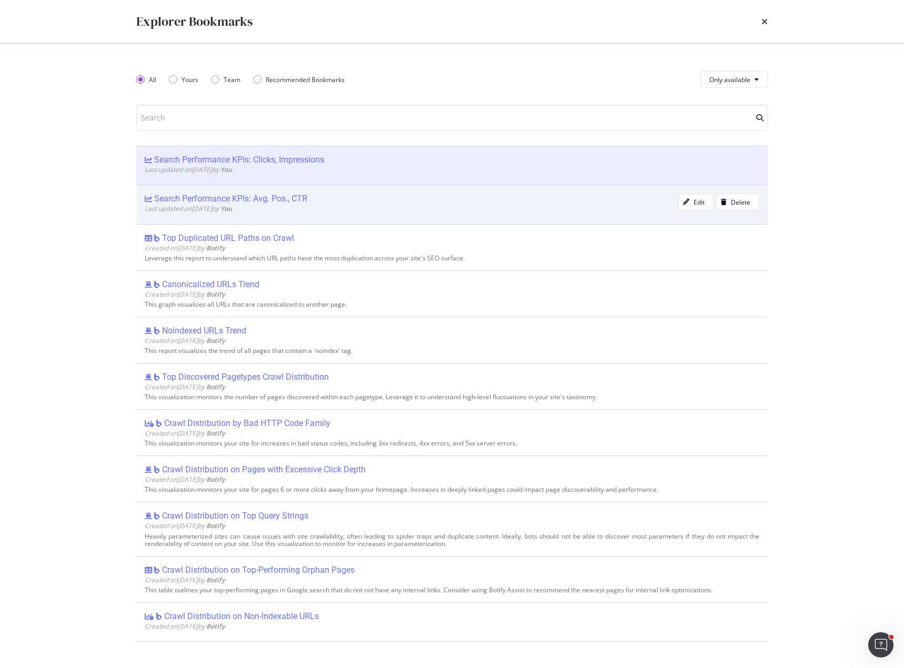
click at [282, 195] on div "Search Performance KPIs: Avg. Pos., CTR" at bounding box center [230, 199] width 153 height 11
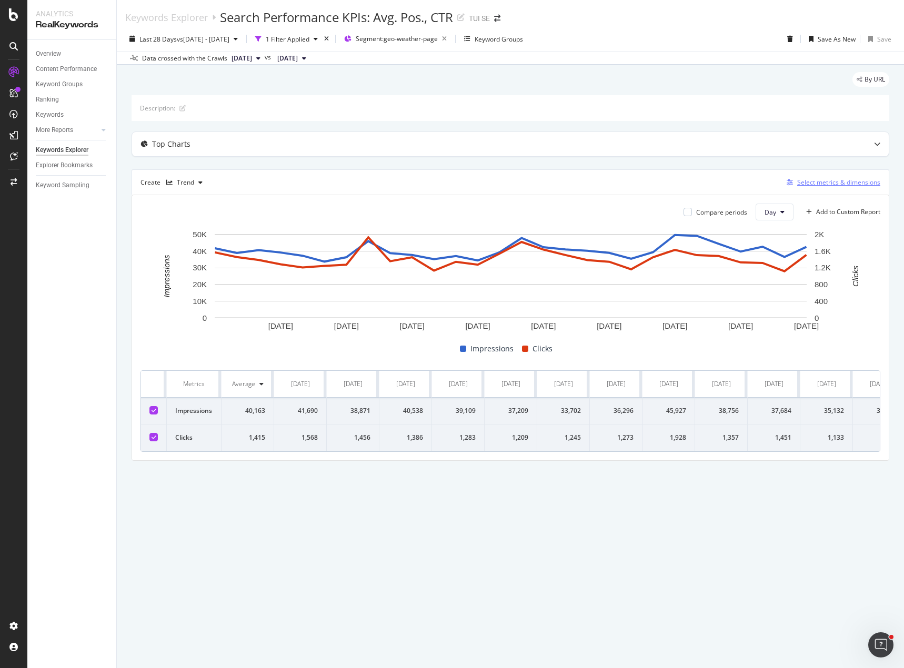
click at [804, 185] on div "Select metrics & dimensions" at bounding box center [838, 182] width 83 height 9
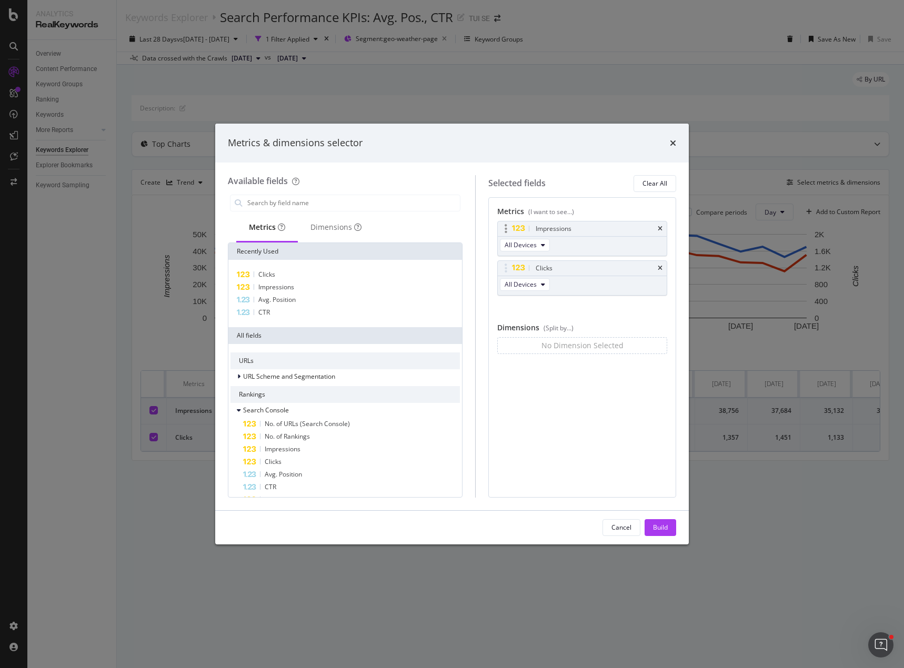
click at [663, 227] on div "Impressions" at bounding box center [582, 229] width 169 height 15
click at [660, 228] on icon "times" at bounding box center [660, 229] width 5 height 6
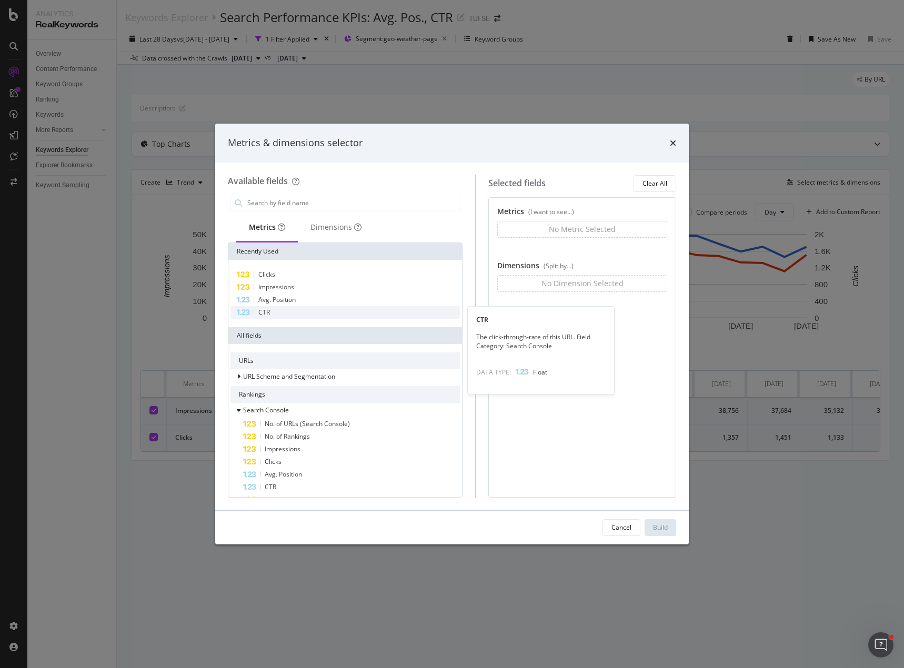
click at [267, 313] on span "CTR" at bounding box center [264, 312] width 12 height 9
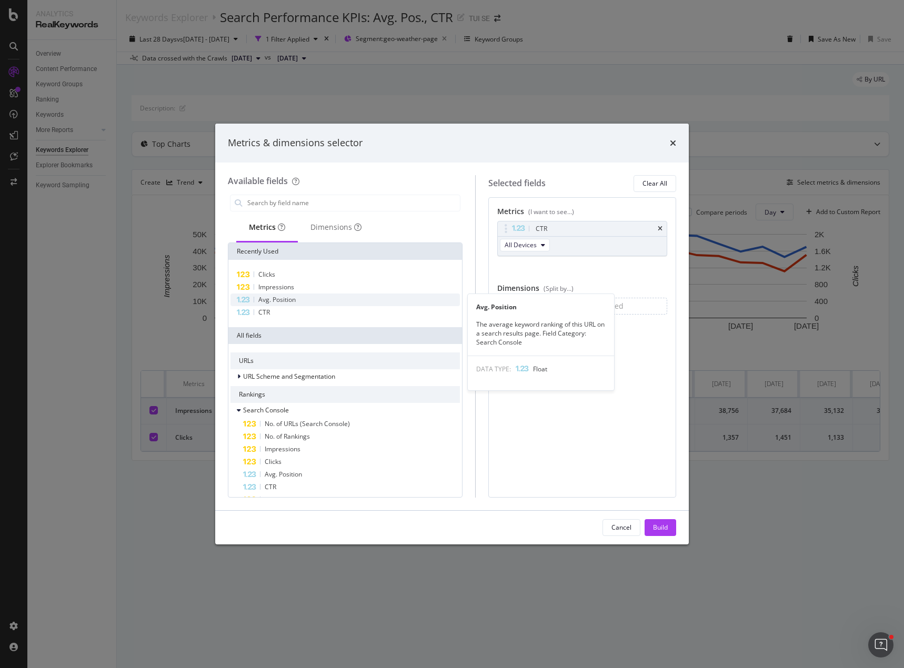
click at [269, 300] on span "Avg. Position" at bounding box center [276, 299] width 37 height 9
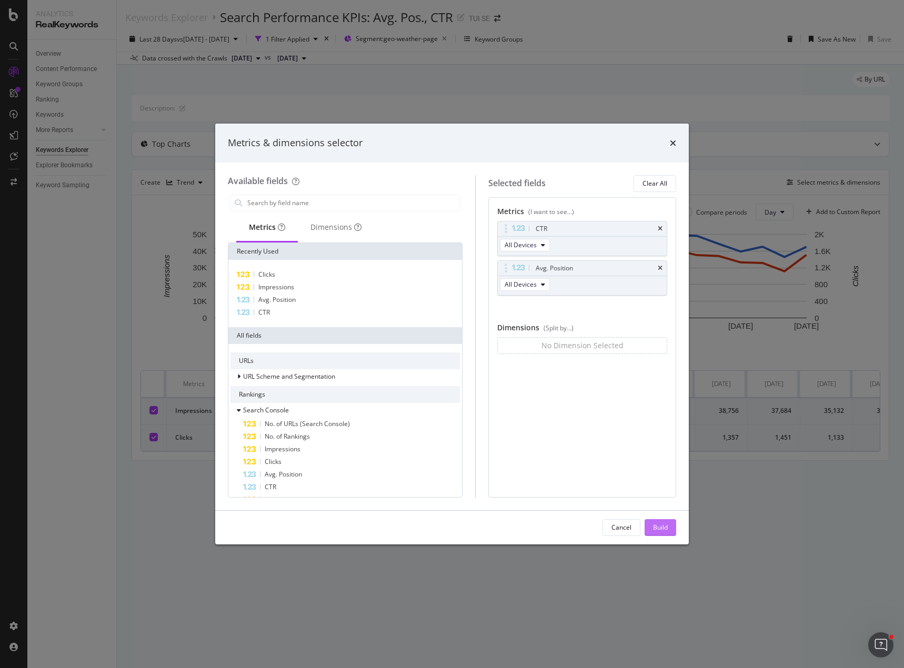
click at [662, 522] on div "Build" at bounding box center [660, 528] width 15 height 16
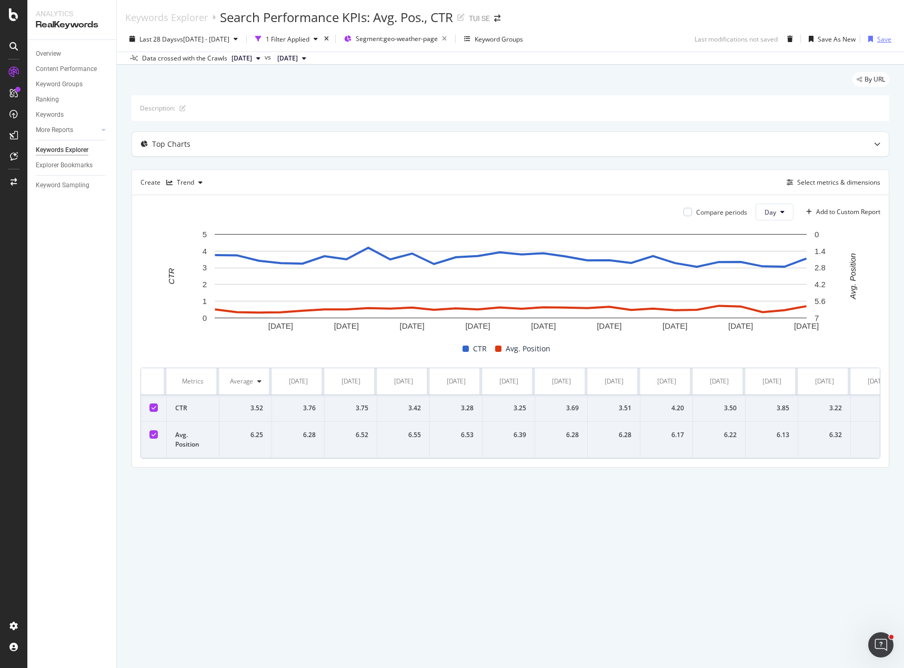
click at [886, 41] on div "Save" at bounding box center [884, 39] width 14 height 9
click at [74, 151] on div "Keywords Explorer" at bounding box center [62, 150] width 53 height 11
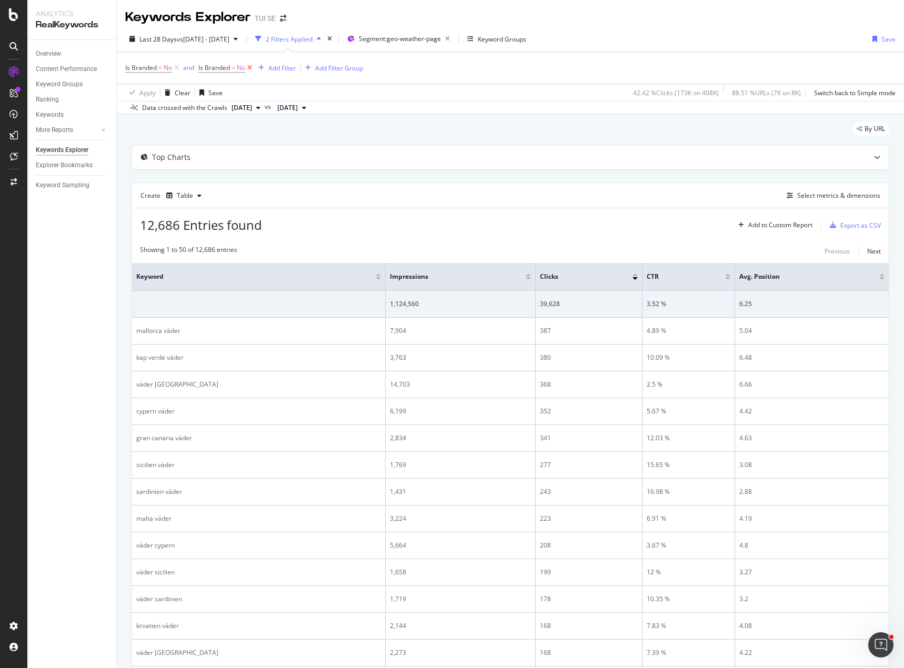
click at [248, 66] on icon at bounding box center [249, 68] width 9 height 11
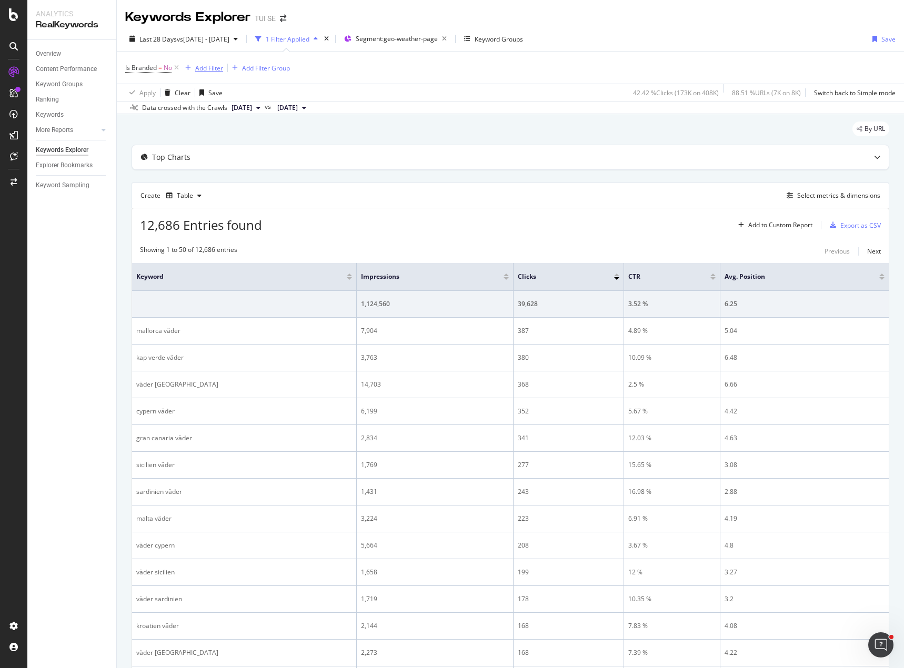
click at [212, 68] on div "Add Filter" at bounding box center [209, 68] width 28 height 9
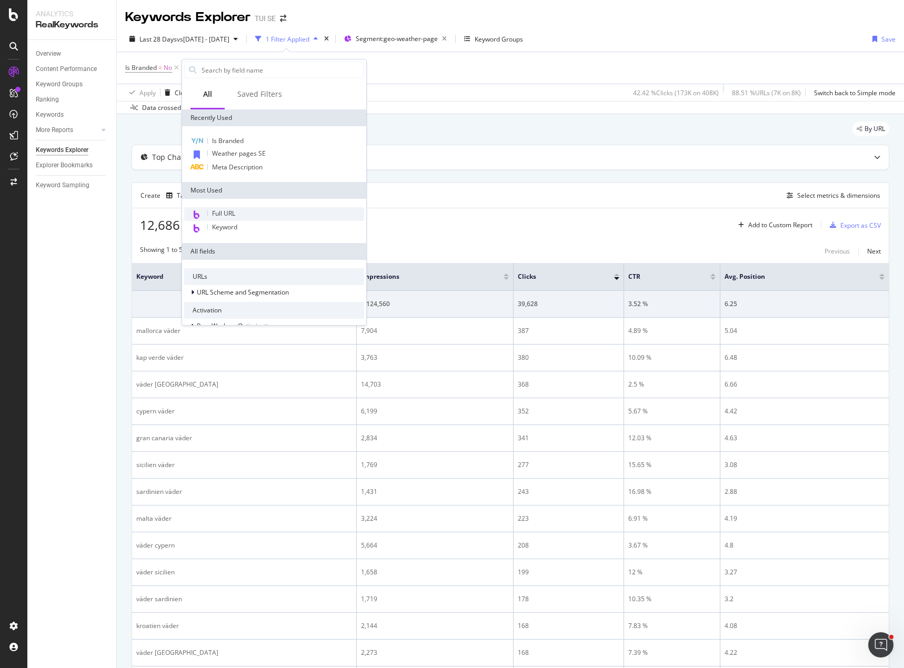
click at [235, 210] on span "Full URL" at bounding box center [223, 213] width 23 height 9
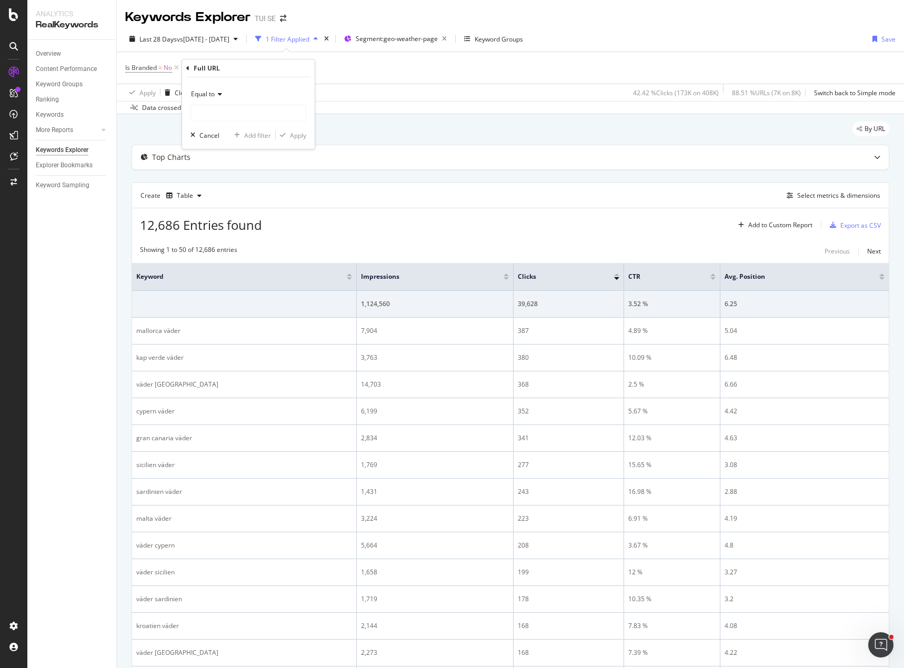
click at [205, 87] on div "Equal to" at bounding box center [248, 94] width 116 height 17
click at [236, 195] on div "Contains" at bounding box center [249, 198] width 113 height 14
click at [207, 115] on input "text" at bounding box center [248, 113] width 115 height 17
type input "/resa/"
click at [292, 135] on div "Apply" at bounding box center [298, 135] width 16 height 9
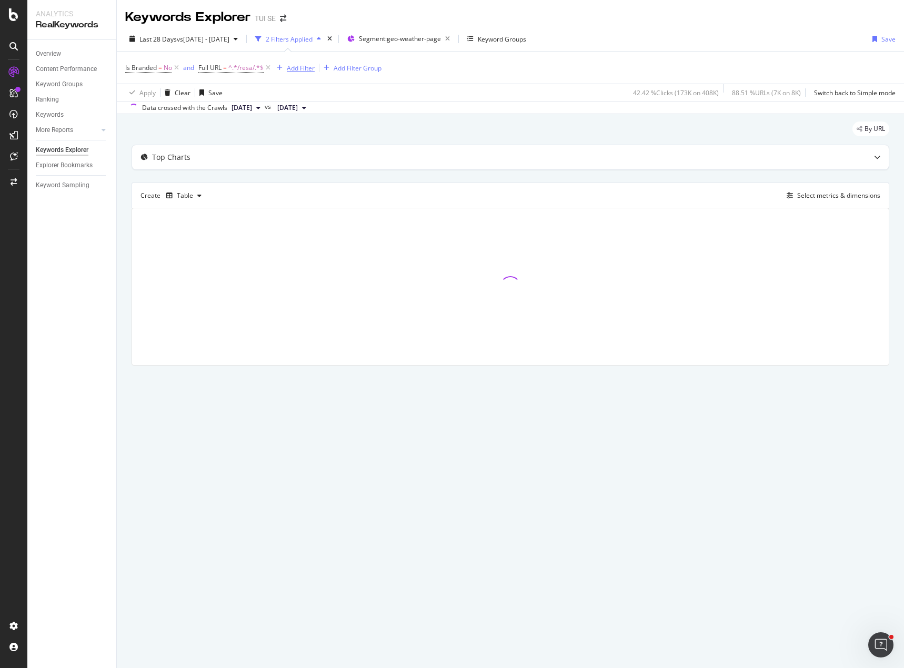
click at [294, 66] on div "Add Filter" at bounding box center [301, 68] width 28 height 9
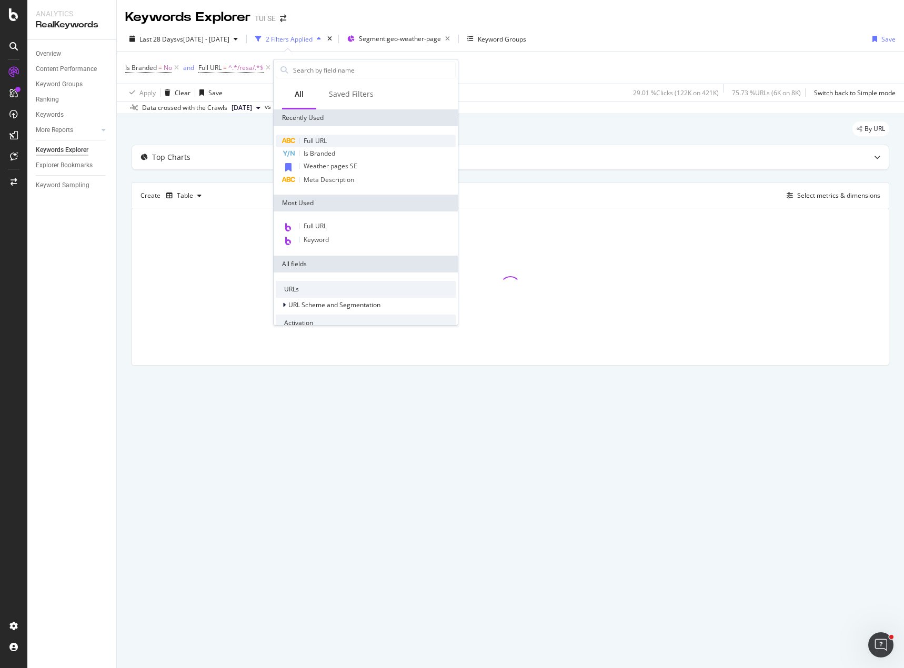
click at [323, 139] on span "Full URL" at bounding box center [315, 140] width 23 height 9
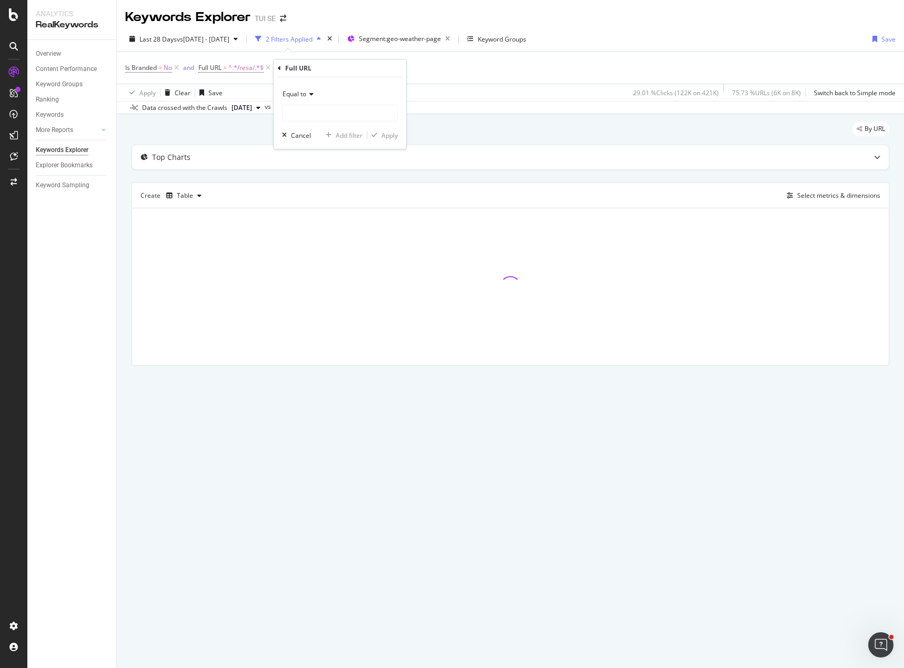
click at [300, 94] on span "Equal to" at bounding box center [295, 93] width 24 height 9
click at [324, 172] on div "Ends with" at bounding box center [341, 171] width 113 height 14
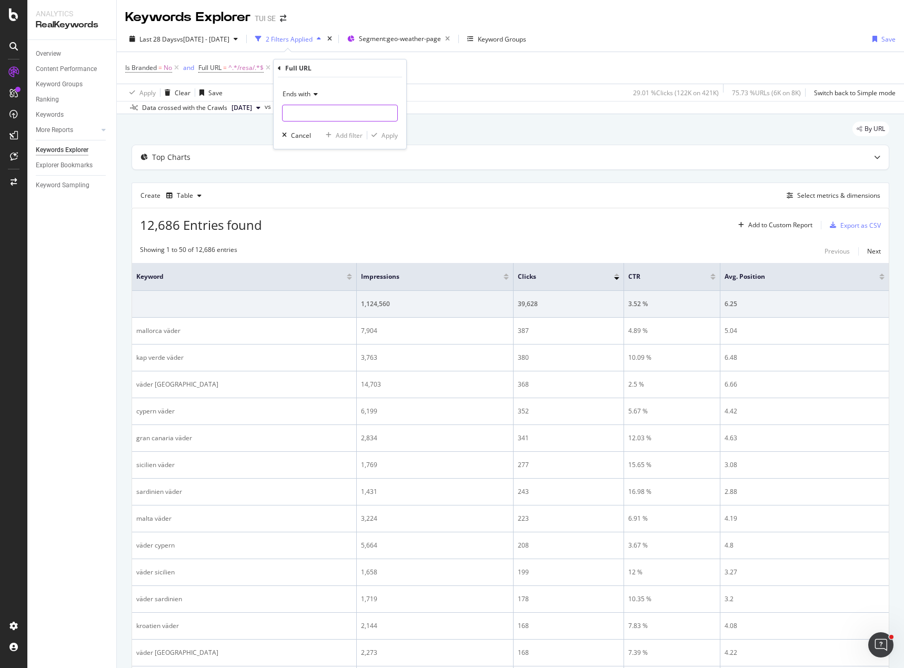
click at [310, 116] on input "text" at bounding box center [340, 113] width 115 height 17
type input "/vader/"
click at [401, 131] on div "Ends with /vader/ Cancel Add filter Apply" at bounding box center [340, 113] width 133 height 72
click at [391, 136] on div "Apply" at bounding box center [389, 135] width 16 height 9
click at [856, 194] on div "Select metrics & dimensions" at bounding box center [838, 195] width 83 height 9
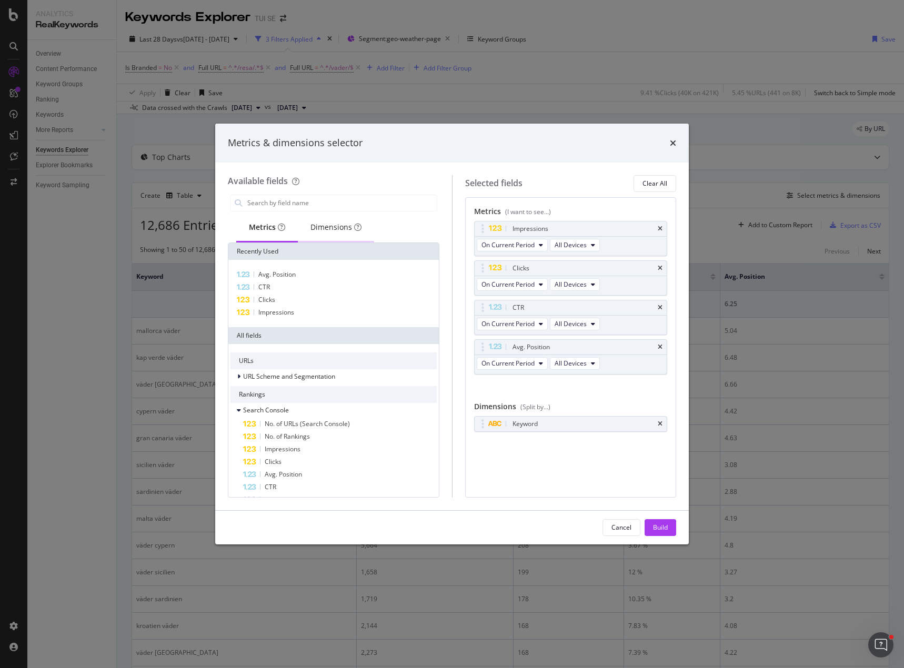
click at [364, 227] on div "Dimensions" at bounding box center [336, 228] width 76 height 29
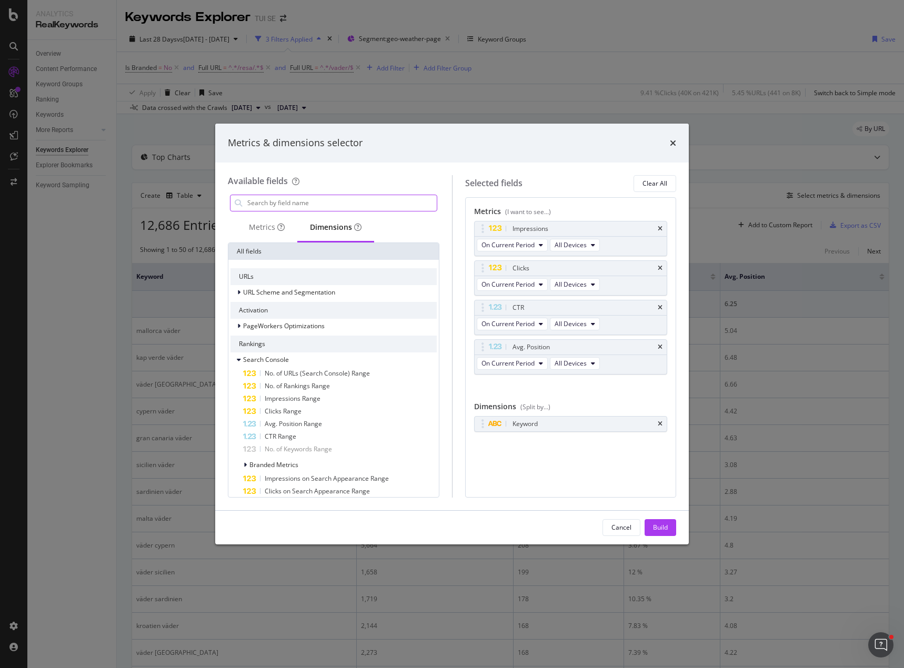
click at [286, 205] on input "modal" at bounding box center [341, 203] width 190 height 16
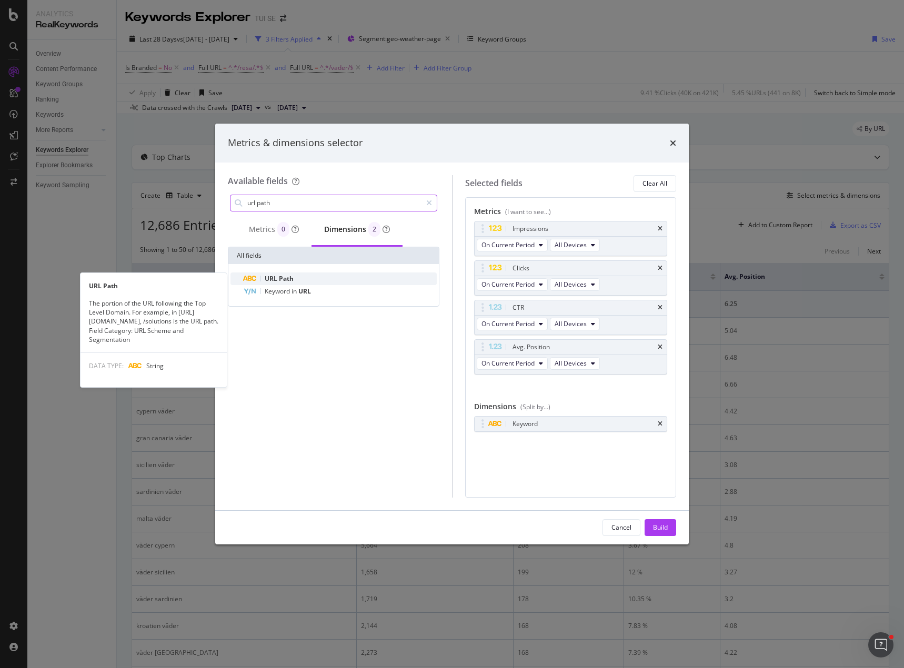
type input "url path"
click at [279, 277] on span "Path" at bounding box center [286, 278] width 15 height 9
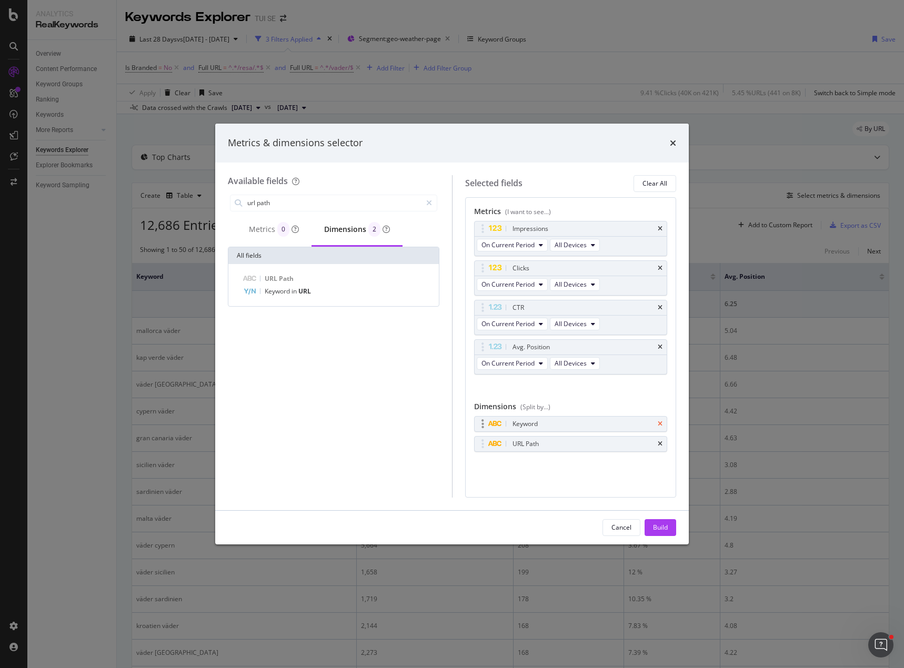
click at [660, 421] on icon "times" at bounding box center [660, 424] width 5 height 6
click at [268, 235] on div "Metrics 0" at bounding box center [274, 229] width 50 height 15
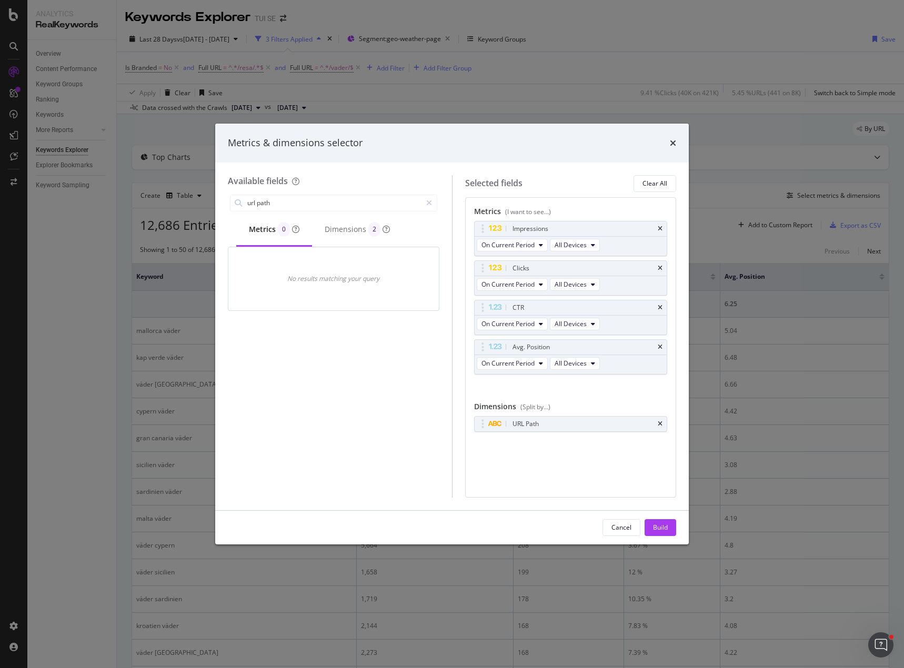
click at [255, 227] on div "Metrics 0" at bounding box center [274, 229] width 51 height 15
click at [336, 227] on div "Dimensions 2" at bounding box center [357, 229] width 65 height 15
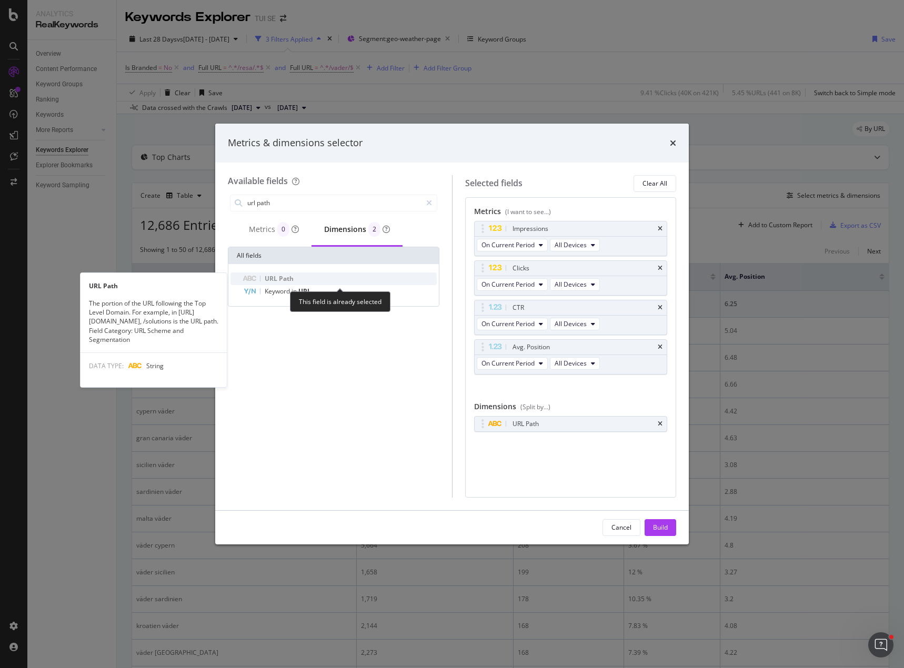
click at [271, 277] on span "URL" at bounding box center [272, 278] width 14 height 9
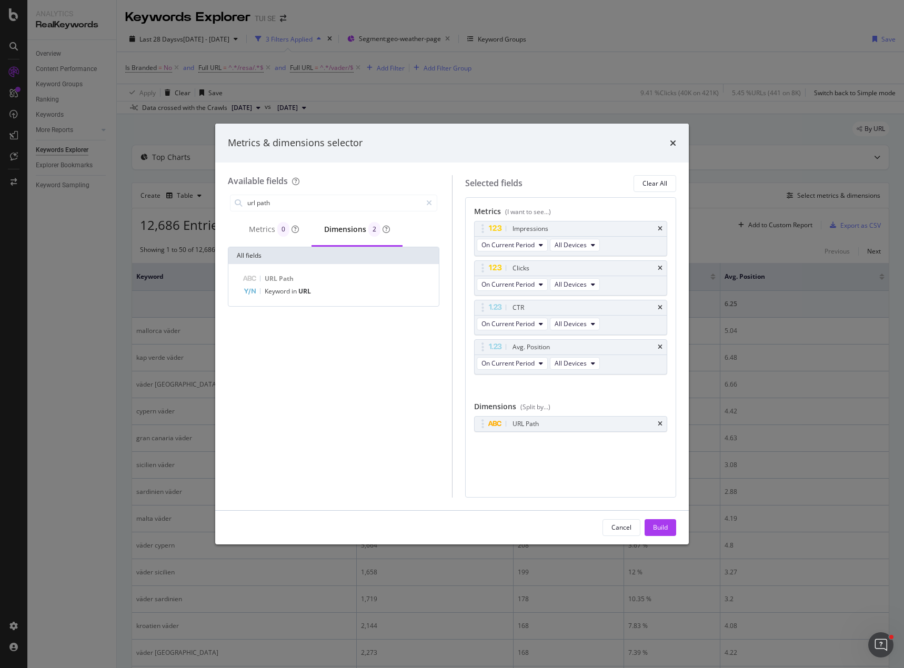
click at [678, 525] on div "Cancel Build" at bounding box center [452, 528] width 474 height 34
click at [668, 525] on button "Build" at bounding box center [661, 527] width 32 height 17
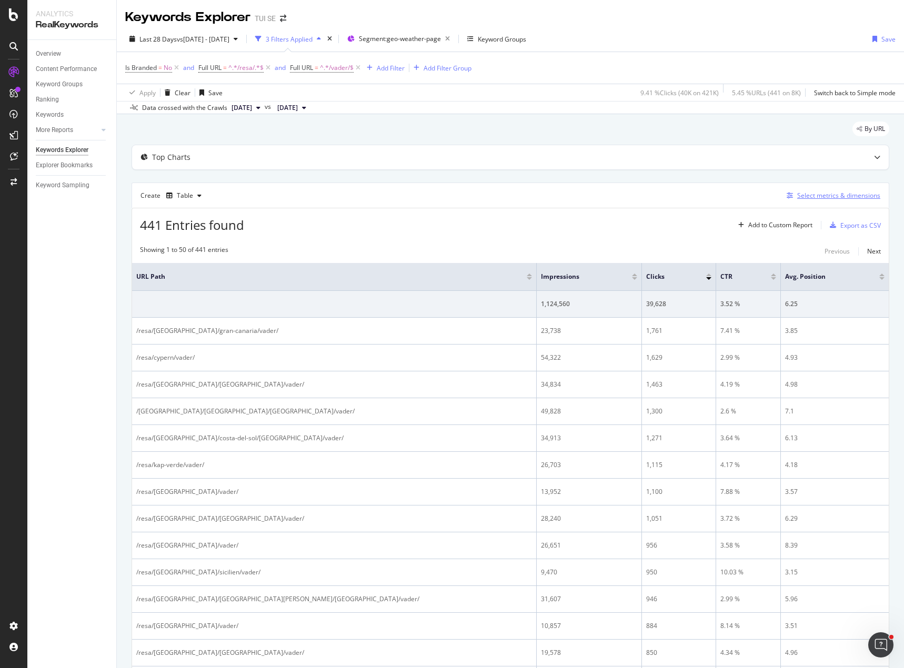
click at [825, 195] on div "Select metrics & dimensions" at bounding box center [838, 195] width 83 height 9
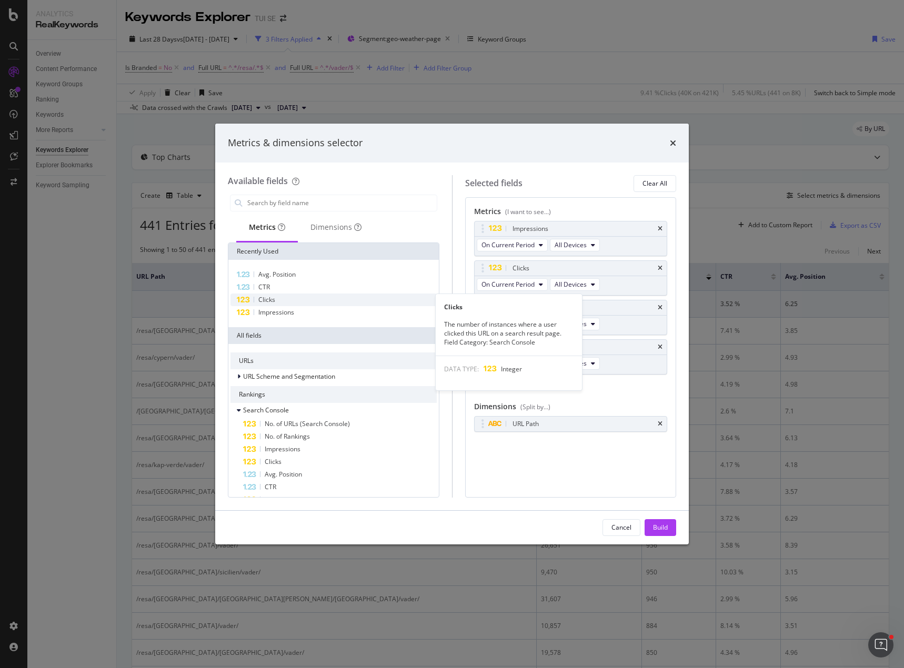
click at [311, 304] on div "Clicks" at bounding box center [333, 300] width 206 height 13
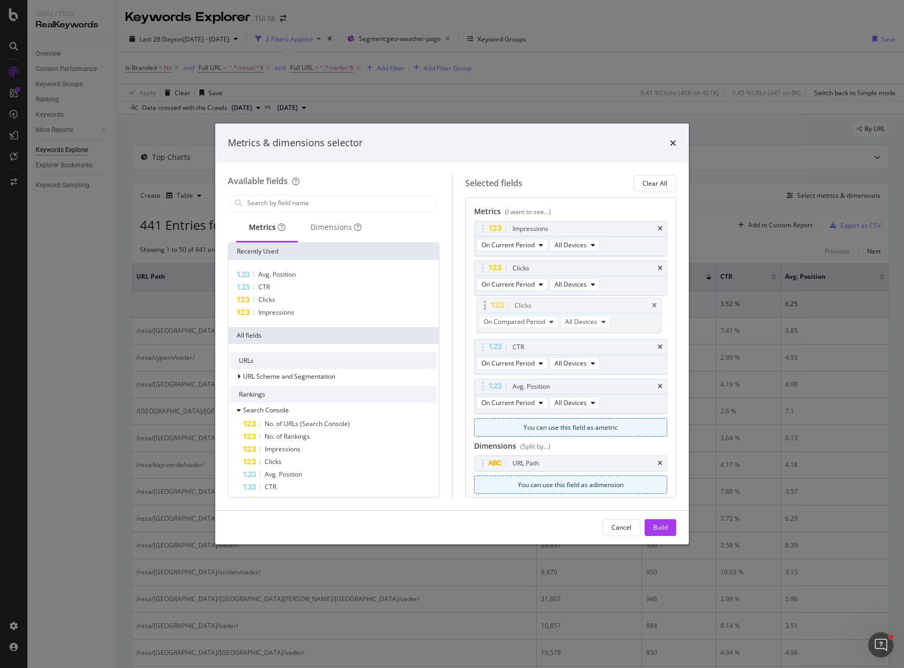
drag, startPoint x: 483, startPoint y: 388, endPoint x: 485, endPoint y: 307, distance: 81.1
click at [485, 307] on body "Analytics RealKeywords Overview Content Performance Keyword Groups Ranking Keyw…" at bounding box center [452, 334] width 904 height 668
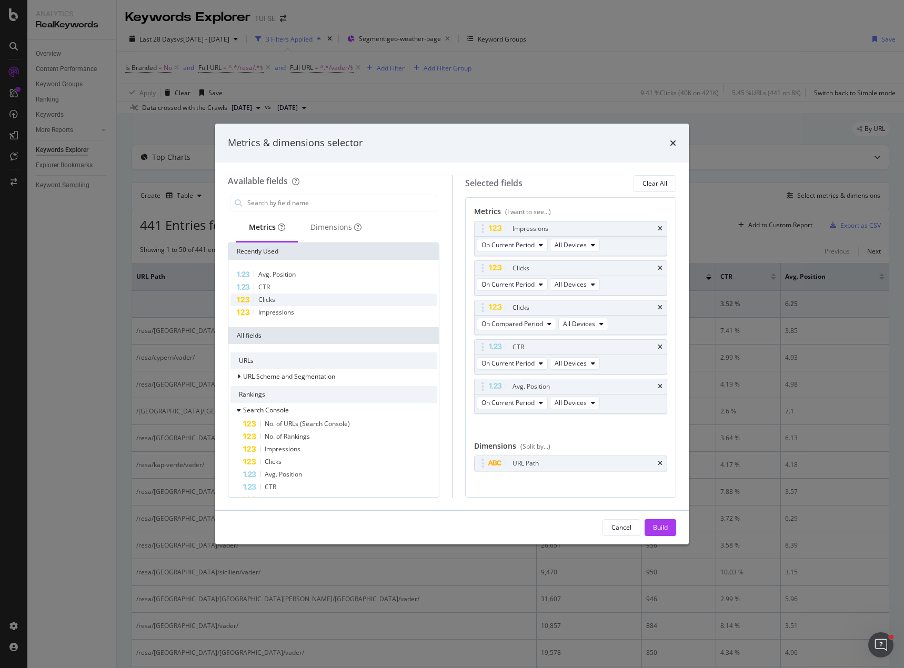
click at [291, 299] on div "Clicks" at bounding box center [333, 300] width 206 height 13
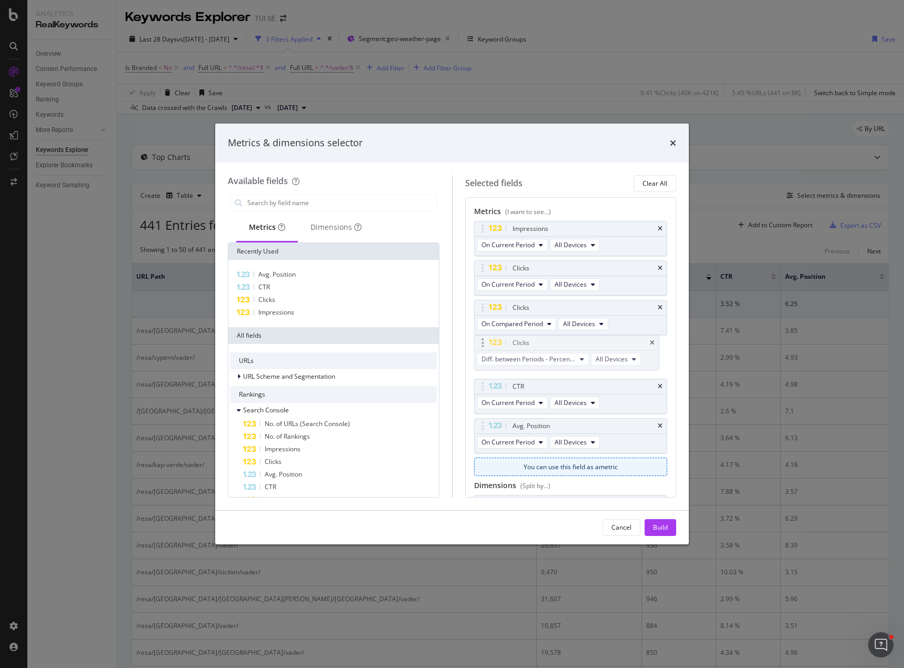
drag, startPoint x: 479, startPoint y: 424, endPoint x: 479, endPoint y: 344, distance: 80.5
click at [479, 344] on body "Analytics RealKeywords Overview Content Performance Keyword Groups Ranking Keyw…" at bounding box center [452, 334] width 904 height 668
click at [662, 525] on div "Build" at bounding box center [660, 527] width 15 height 9
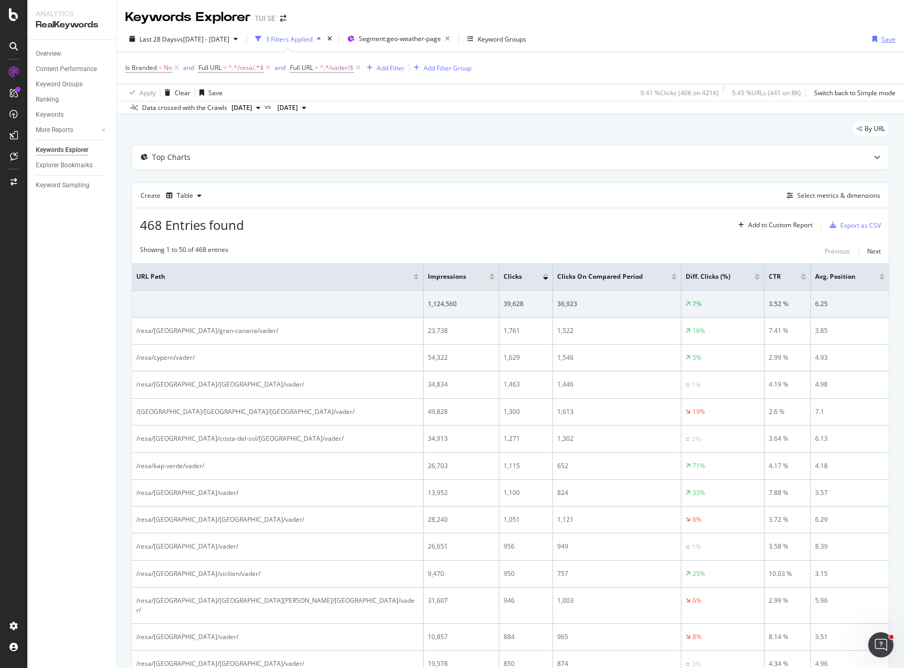
click at [883, 38] on div "Save" at bounding box center [888, 39] width 14 height 9
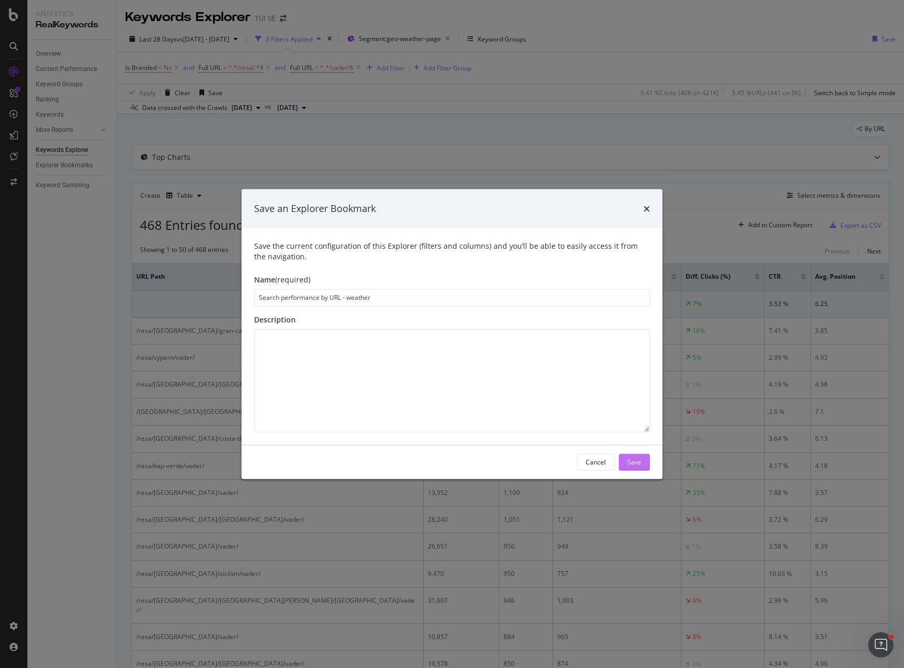
type input "Search performance by URL - weather"
click at [638, 461] on div "Save" at bounding box center [634, 462] width 14 height 9
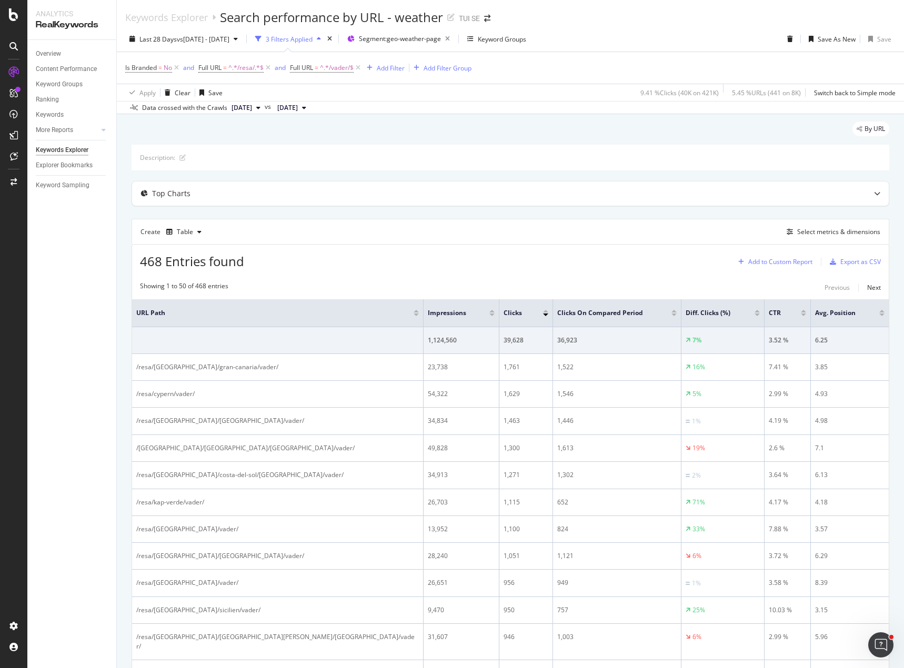
click at [773, 262] on div "Add to Custom Report" at bounding box center [780, 262] width 64 height 6
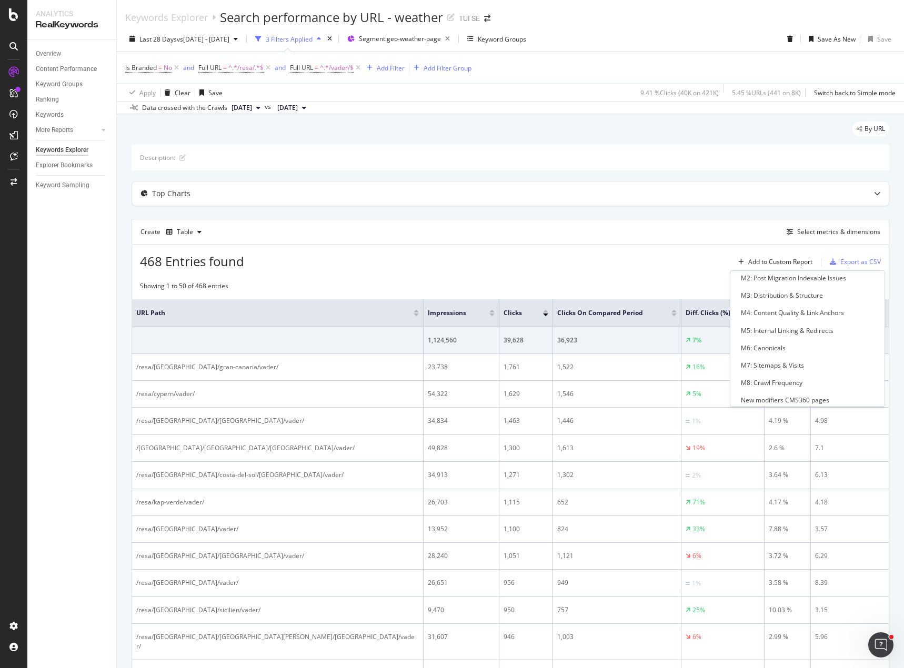
scroll to position [183, 0]
click at [770, 395] on div "Weather page migration" at bounding box center [777, 394] width 72 height 9
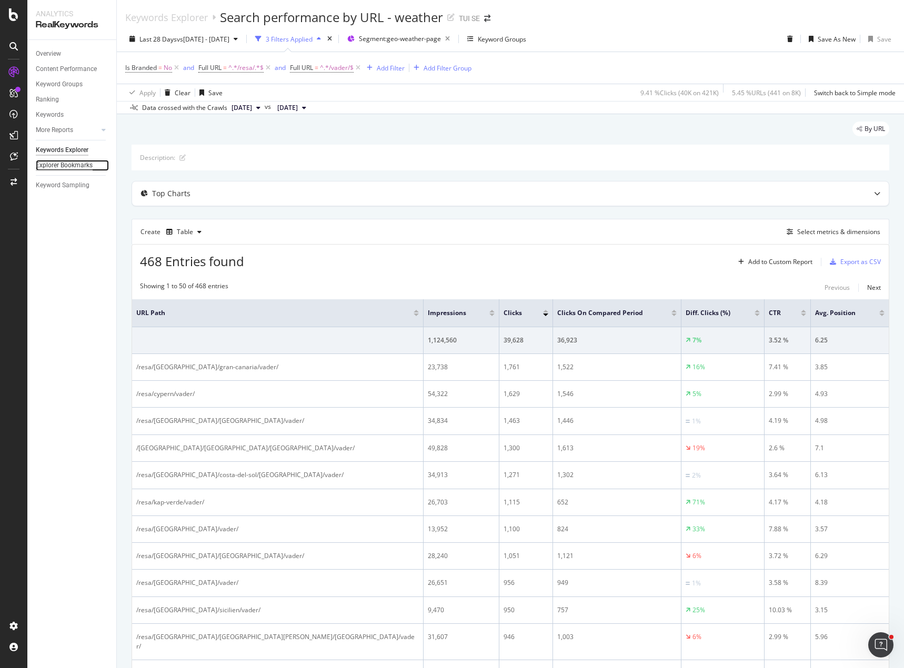
click at [73, 163] on div "Explorer Bookmarks" at bounding box center [64, 165] width 57 height 11
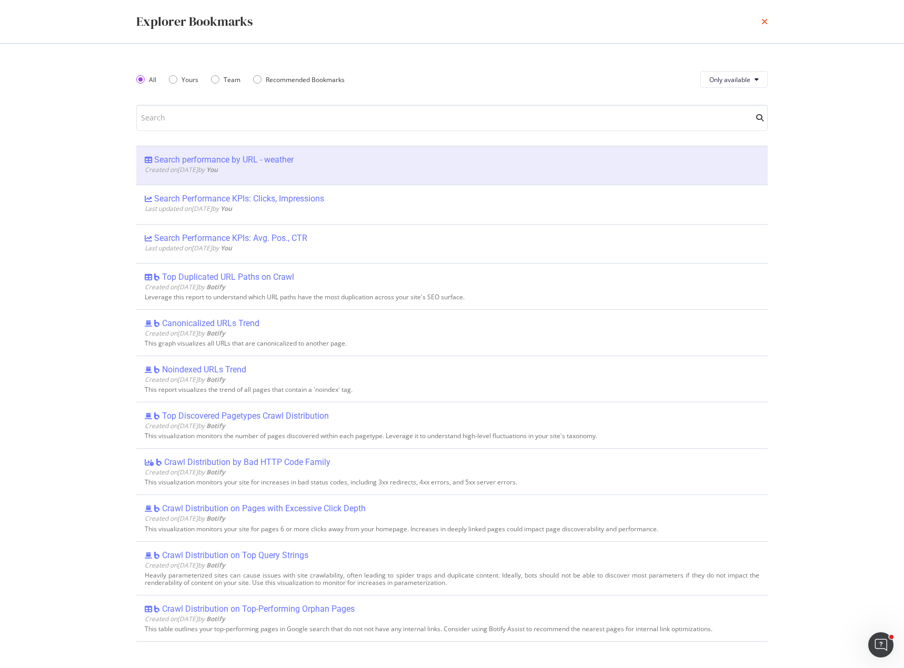
click at [765, 20] on icon "times" at bounding box center [764, 21] width 6 height 8
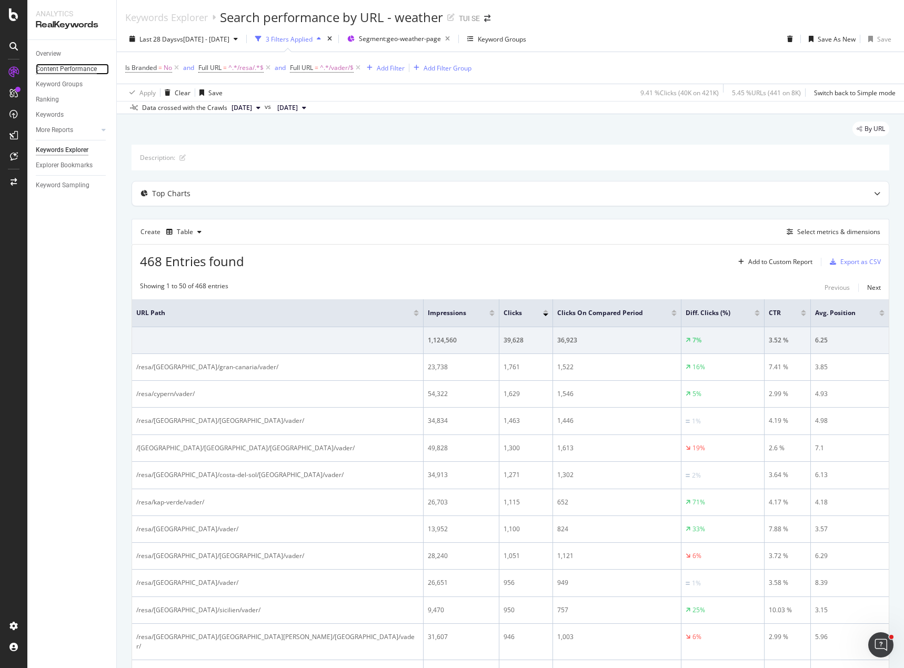
click at [71, 71] on div "Content Performance" at bounding box center [66, 69] width 61 height 11
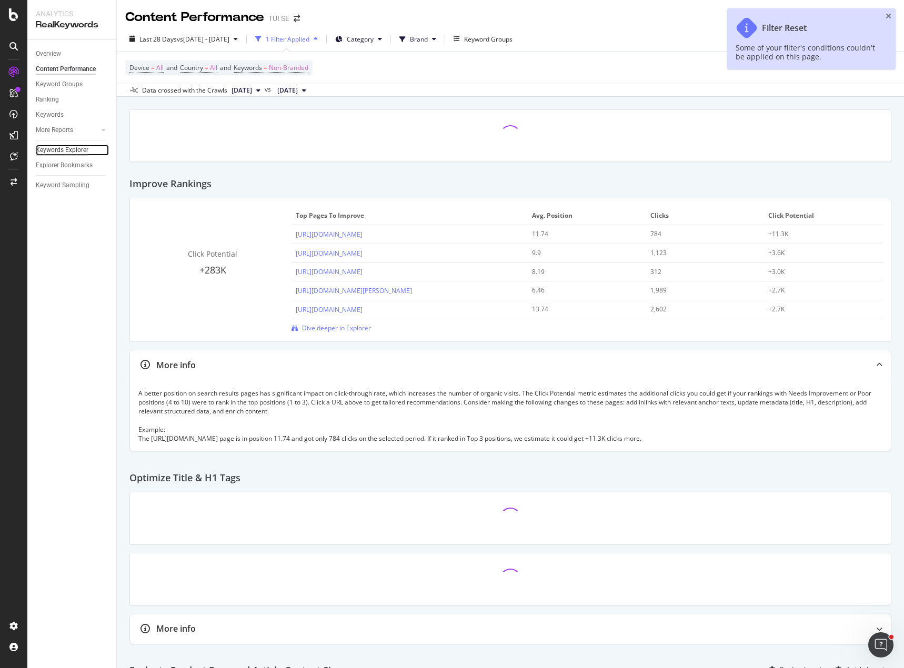
click at [69, 148] on div "Keywords Explorer" at bounding box center [62, 150] width 53 height 11
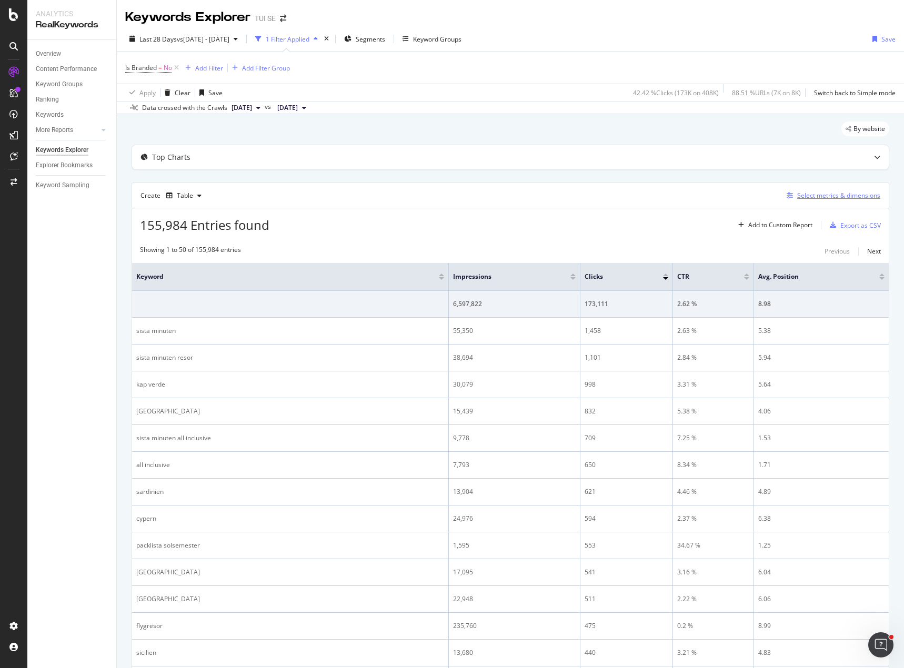
click at [831, 194] on div "Select metrics & dimensions" at bounding box center [838, 195] width 83 height 9
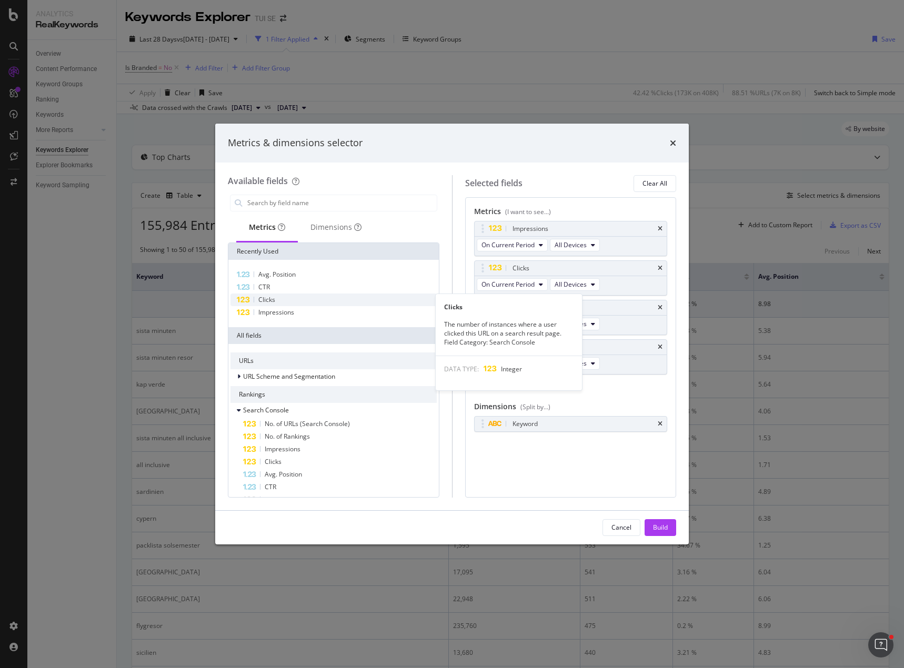
click at [280, 301] on div "Clicks" at bounding box center [333, 300] width 206 height 13
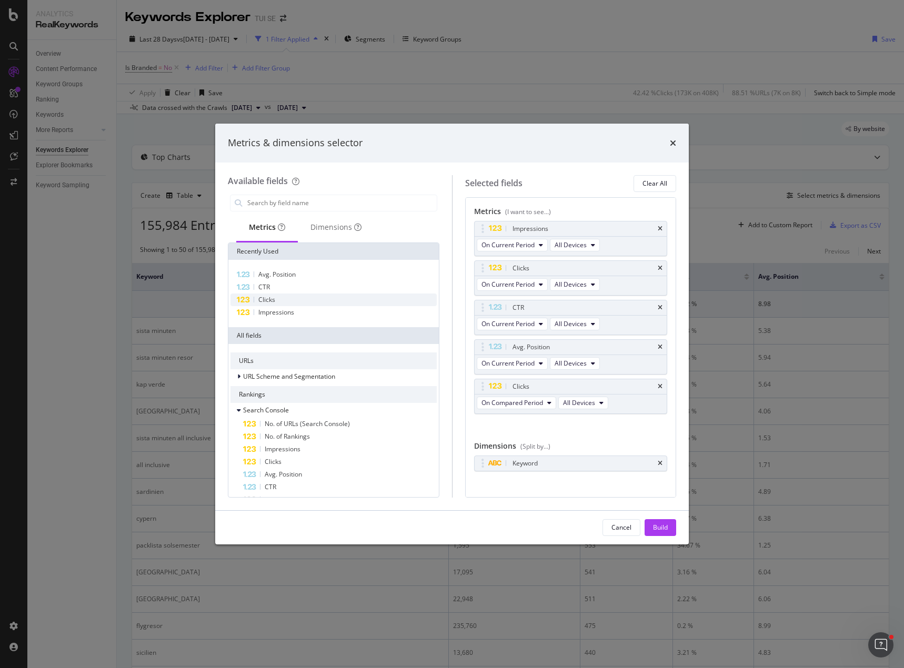
click at [280, 301] on div "Clicks" at bounding box center [333, 300] width 206 height 13
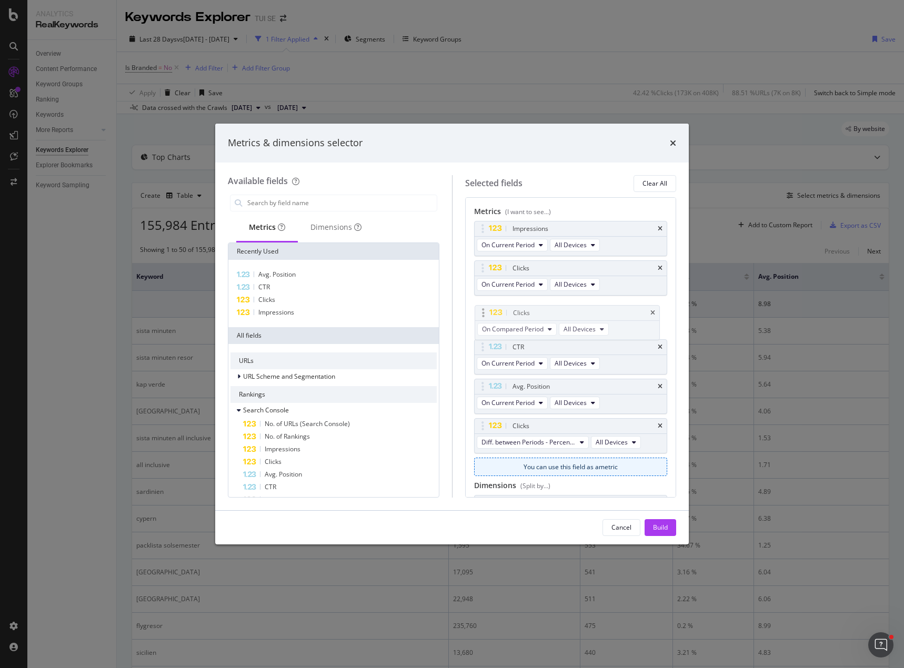
drag, startPoint x: 480, startPoint y: 385, endPoint x: 480, endPoint y: 307, distance: 77.9
click at [480, 307] on body "Analytics RealKeywords Overview Content Performance Keyword Groups Ranking Keyw…" at bounding box center [452, 334] width 904 height 668
drag, startPoint x: 482, startPoint y: 427, endPoint x: 478, endPoint y: 342, distance: 85.3
click at [478, 342] on body "Analytics RealKeywords Overview Content Performance Keyword Groups Ranking Keyw…" at bounding box center [452, 334] width 904 height 668
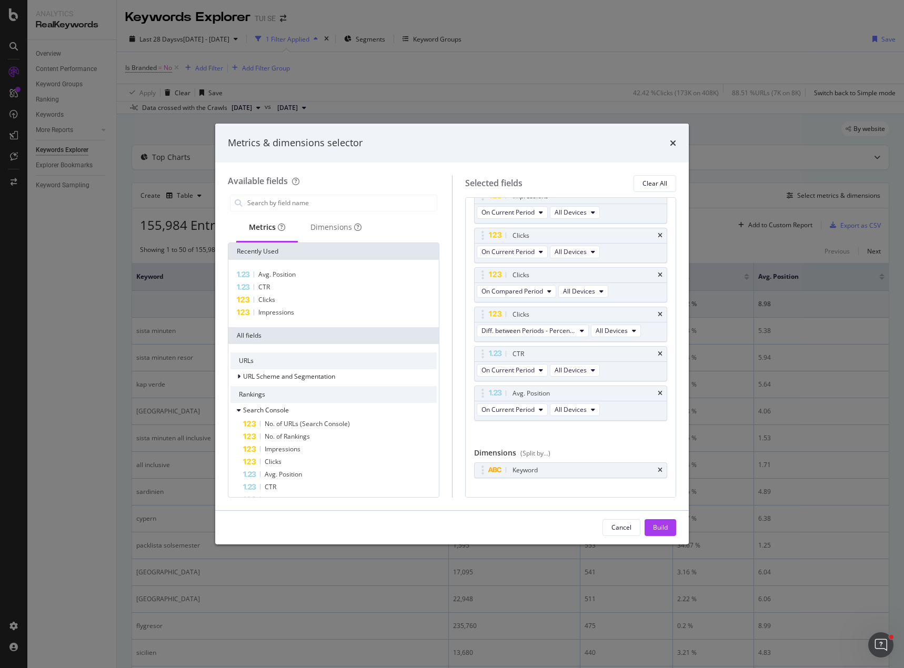
scroll to position [49, 0]
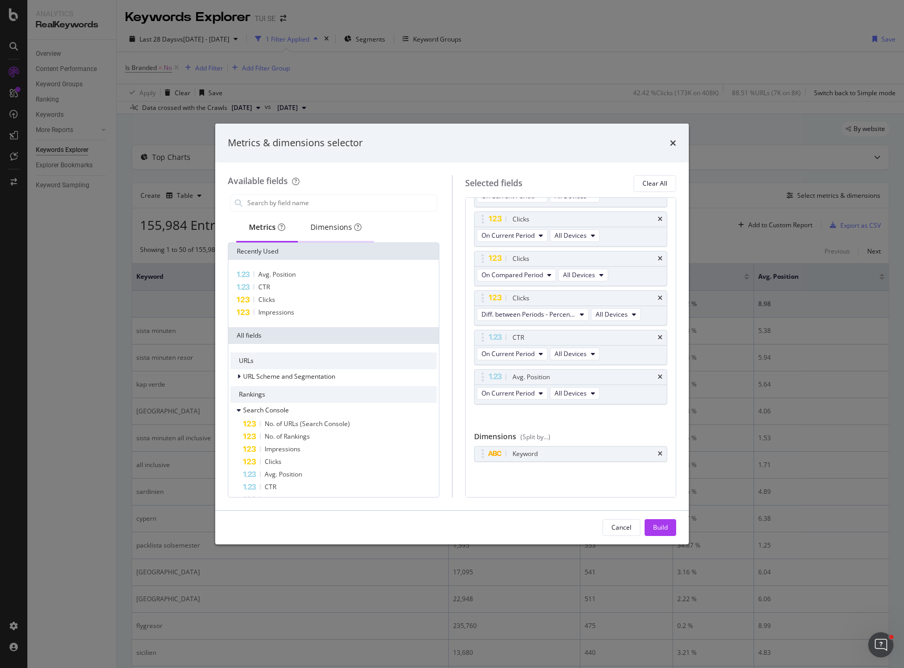
click at [341, 231] on div "Dimensions" at bounding box center [335, 227] width 51 height 11
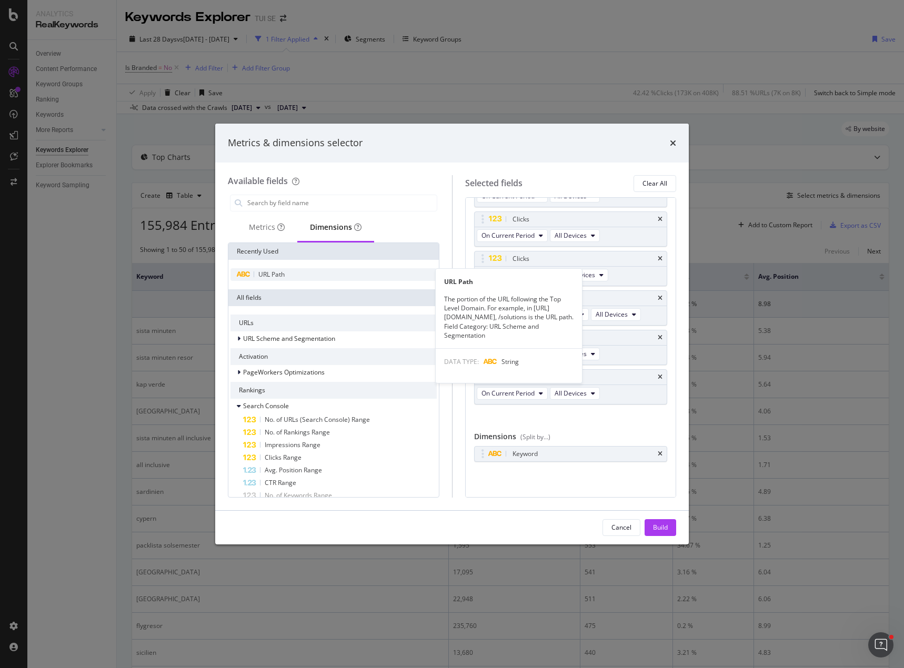
click at [311, 274] on div "URL Path" at bounding box center [333, 274] width 206 height 13
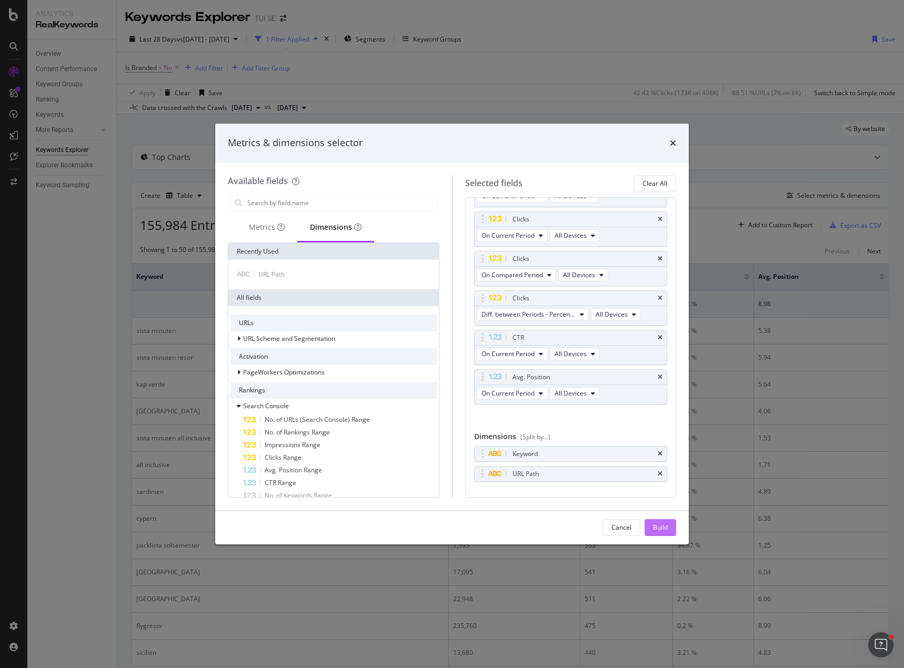
click at [670, 525] on button "Build" at bounding box center [661, 527] width 32 height 17
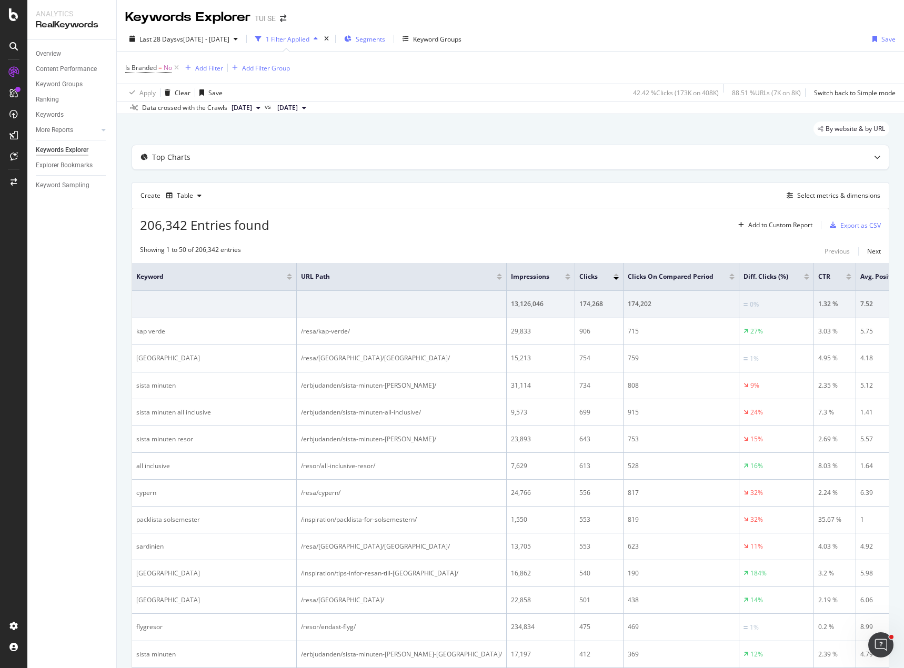
click at [385, 36] on span "Segments" at bounding box center [370, 39] width 29 height 9
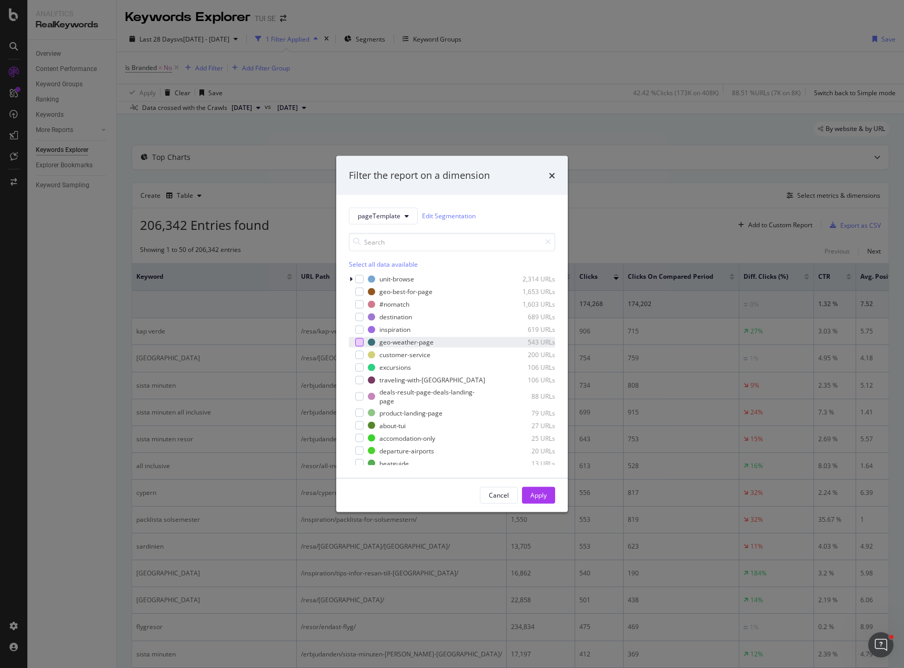
click at [356, 340] on div "modal" at bounding box center [359, 342] width 8 height 8
click at [539, 498] on div "Apply" at bounding box center [538, 495] width 16 height 9
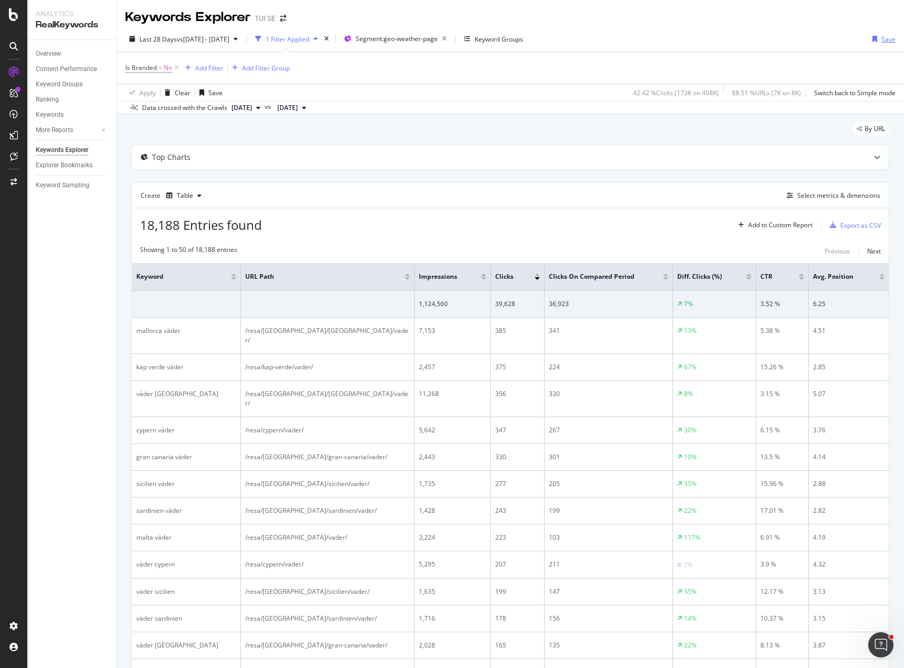
click at [881, 42] on div "Save" at bounding box center [888, 39] width 14 height 9
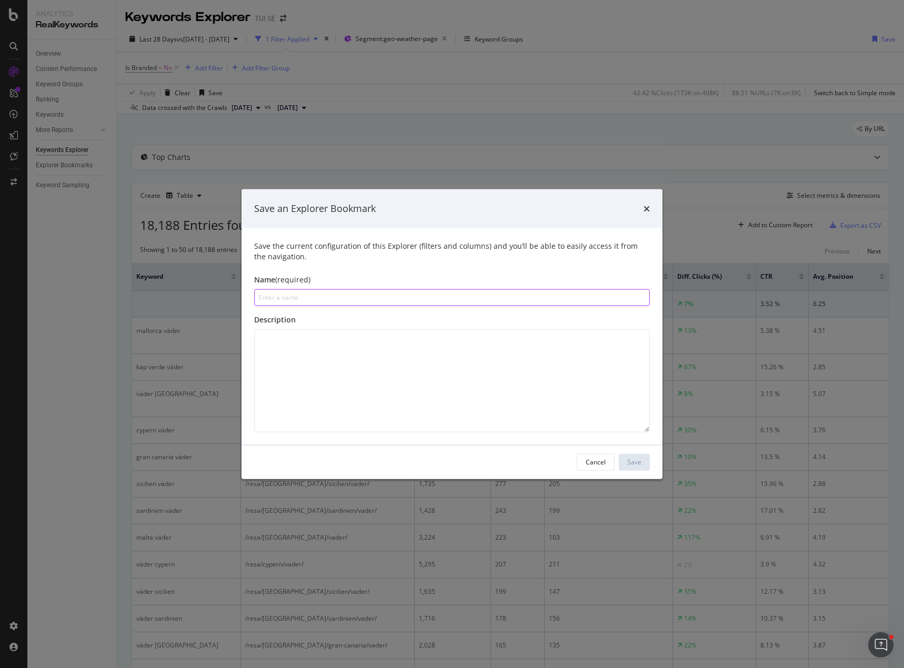
click at [552, 302] on input "modal" at bounding box center [452, 297] width 396 height 17
paste input "Search Performance by KW weather"
type input "Search Performance by KW weather"
click at [639, 459] on div "Save" at bounding box center [634, 462] width 14 height 9
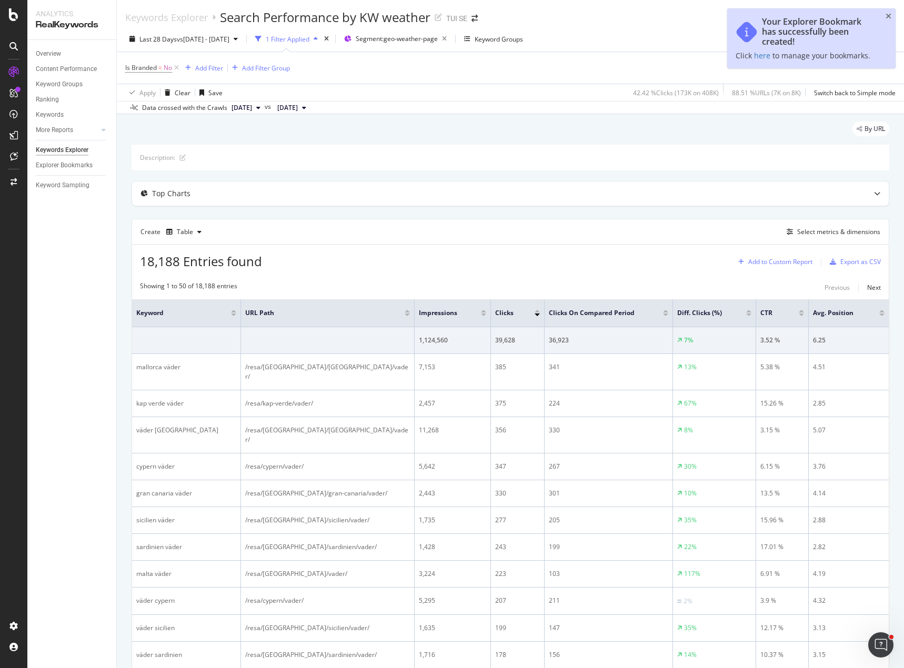
click at [765, 260] on div "Add to Custom Report" at bounding box center [780, 262] width 64 height 6
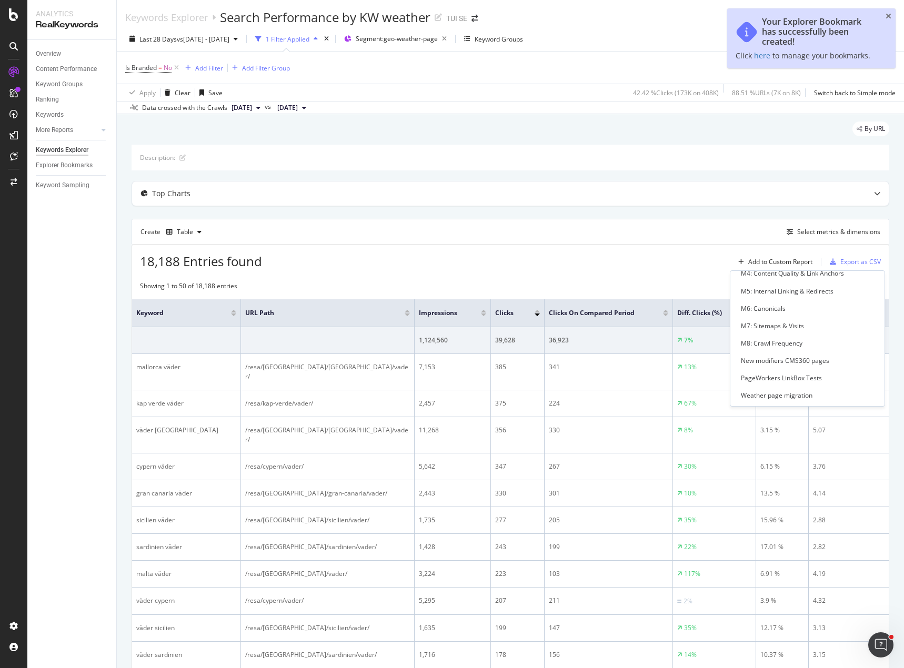
scroll to position [183, 0]
click at [771, 393] on div "Weather page migration" at bounding box center [777, 394] width 72 height 9
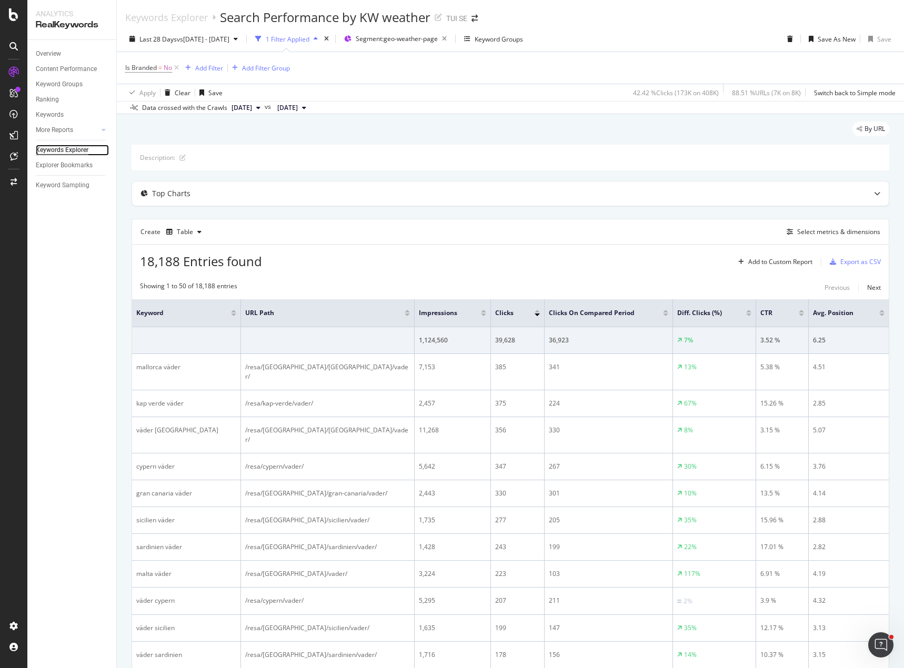
click at [71, 151] on div "Keywords Explorer" at bounding box center [62, 150] width 53 height 11
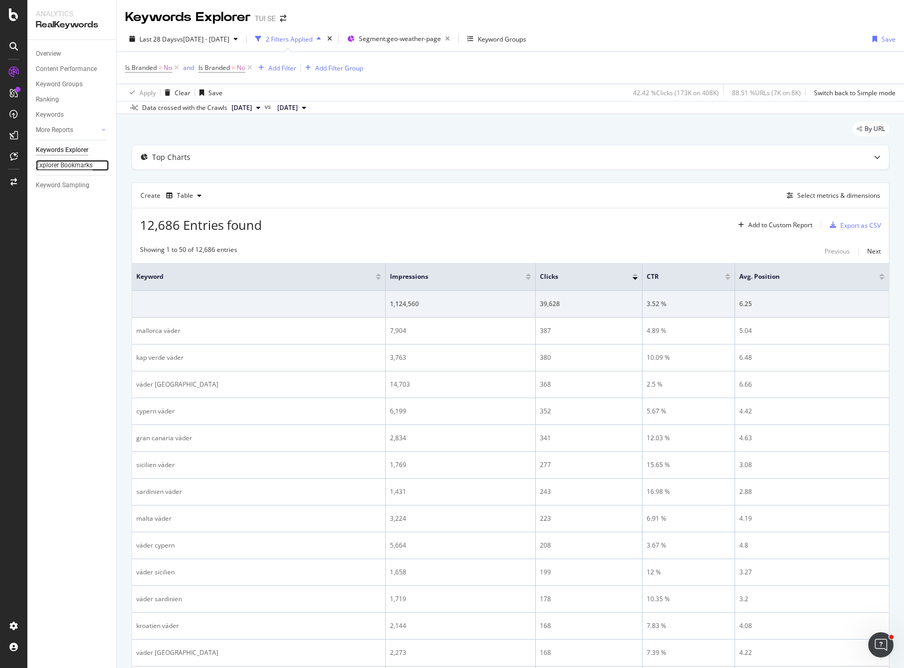
click at [67, 166] on div "Explorer Bookmarks" at bounding box center [64, 165] width 57 height 11
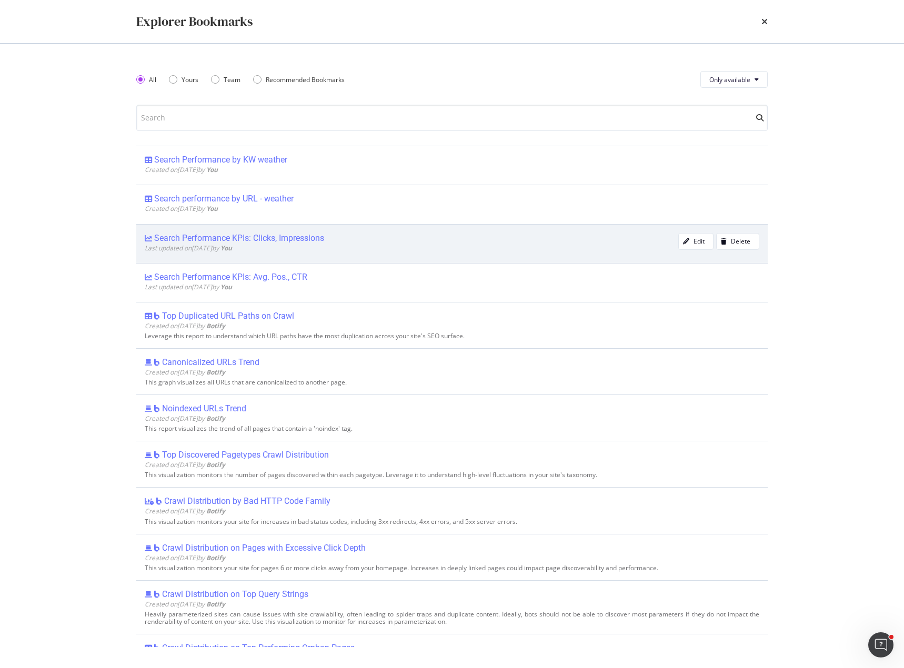
click at [283, 238] on div "Search Performance KPIs: Clicks, Impressions" at bounding box center [239, 238] width 170 height 11
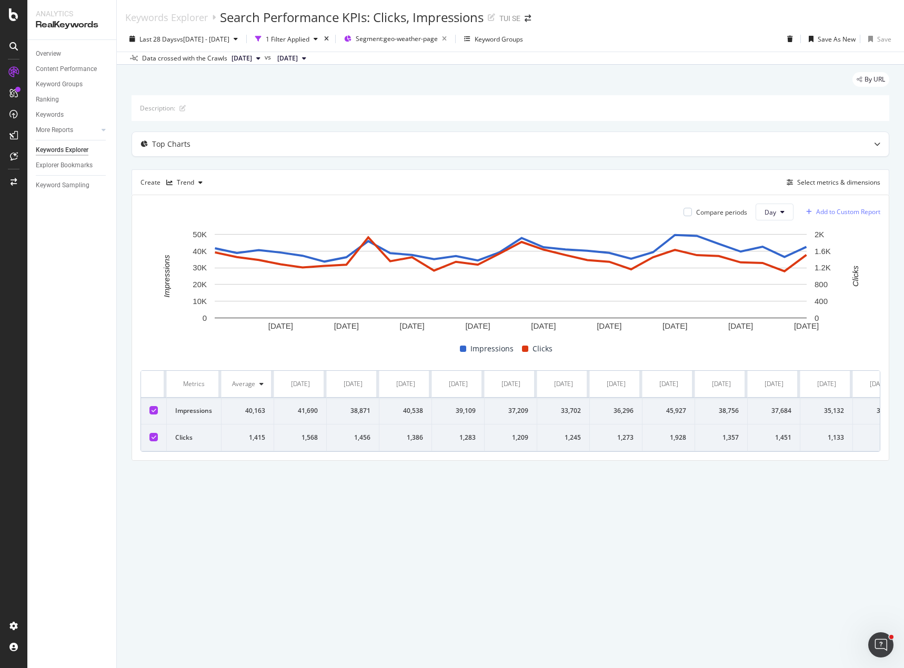
click at [838, 209] on div "Add to Custom Report" at bounding box center [848, 212] width 64 height 6
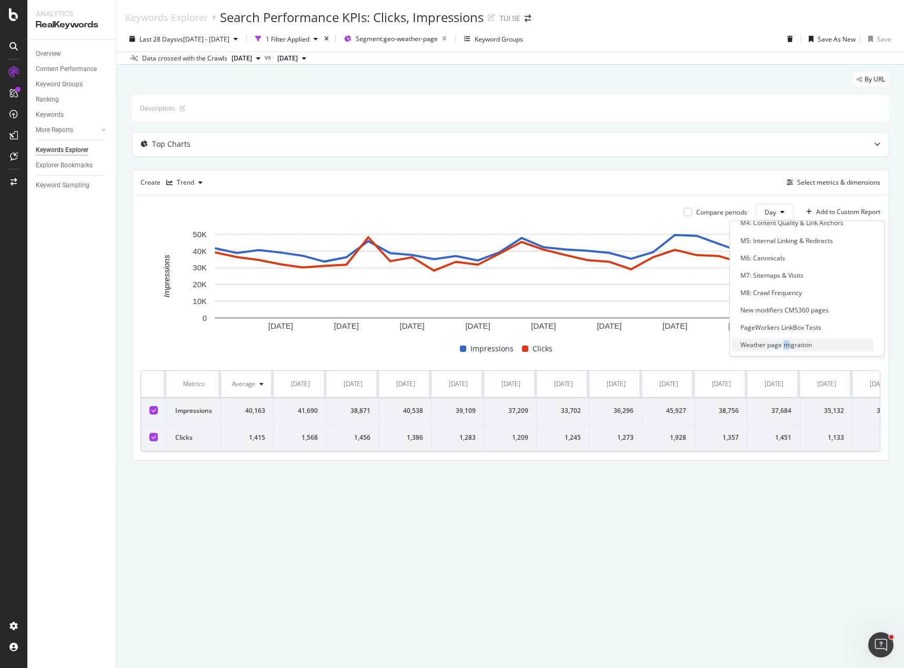
click at [778, 343] on div "Weather page migration" at bounding box center [776, 344] width 72 height 9
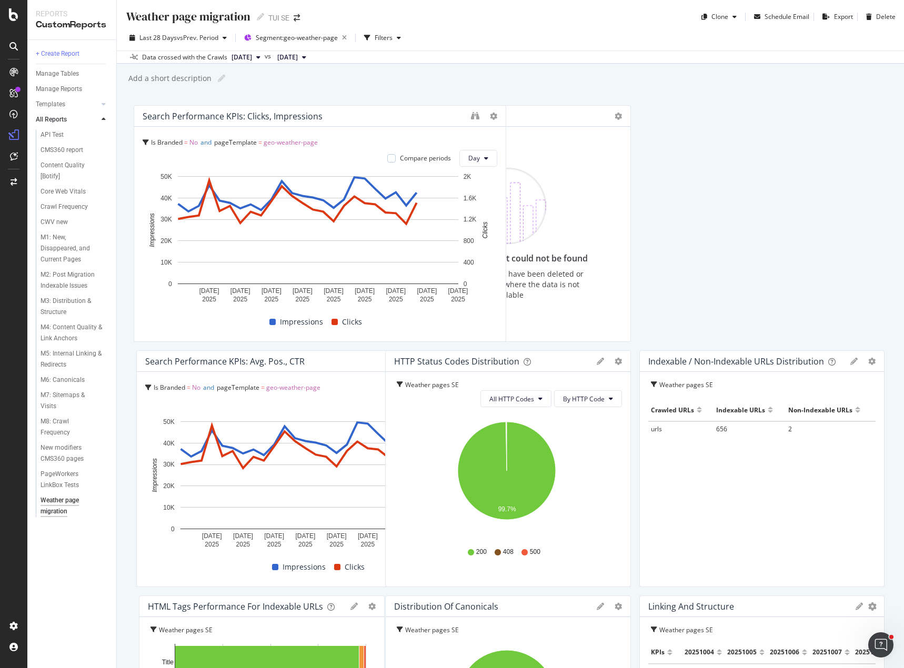
drag, startPoint x: 234, startPoint y: 386, endPoint x: 220, endPoint y: -16, distance: 401.7
click at [220, 0] on html "Reports CustomReports + Create Report Manage Tables Manage Reports Templates AI…" at bounding box center [452, 334] width 904 height 668
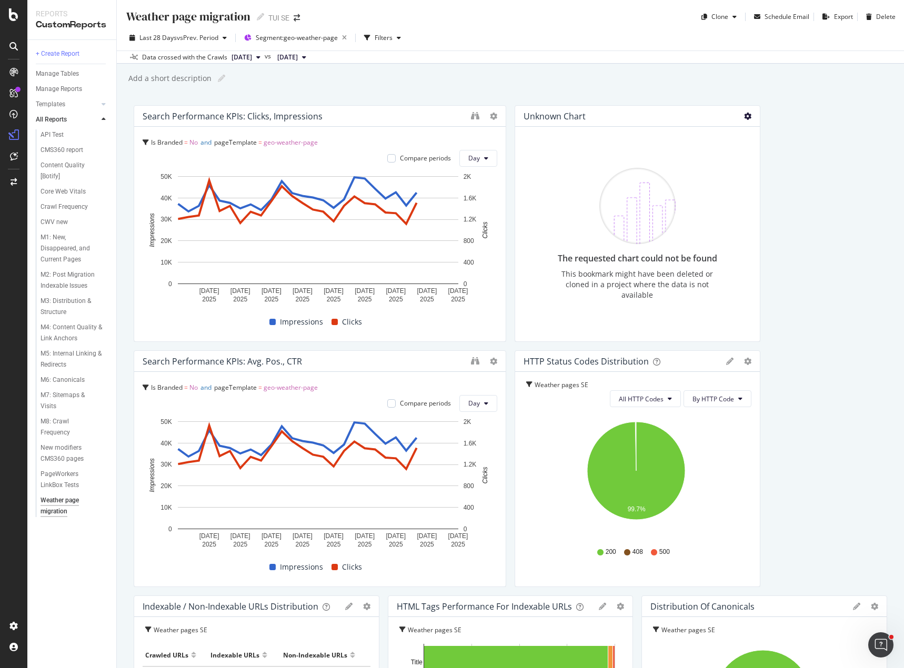
click at [744, 117] on icon at bounding box center [747, 116] width 7 height 7
click at [745, 126] on div "Delete" at bounding box center [764, 132] width 53 height 15
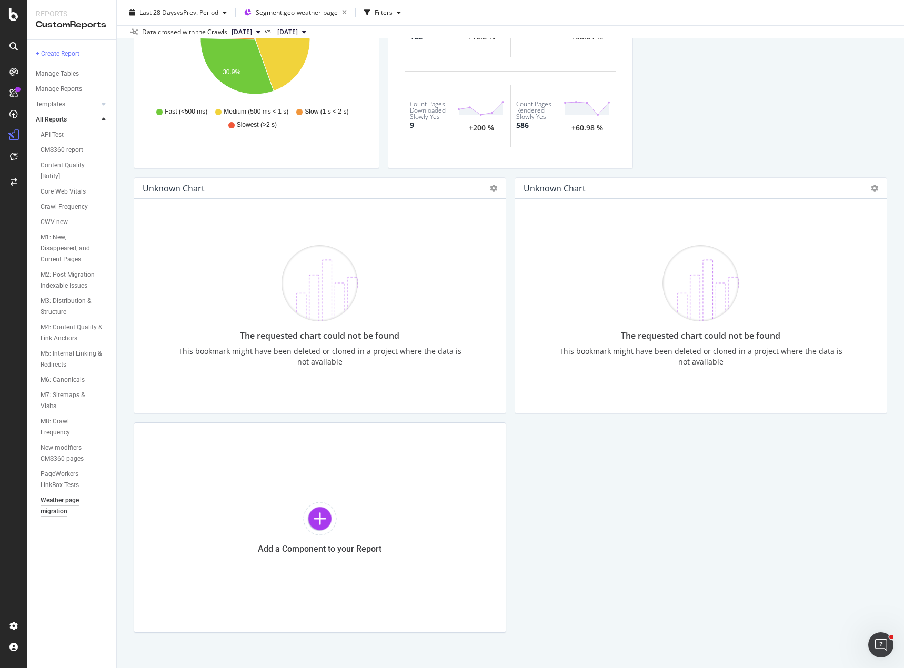
scroll to position [927, 0]
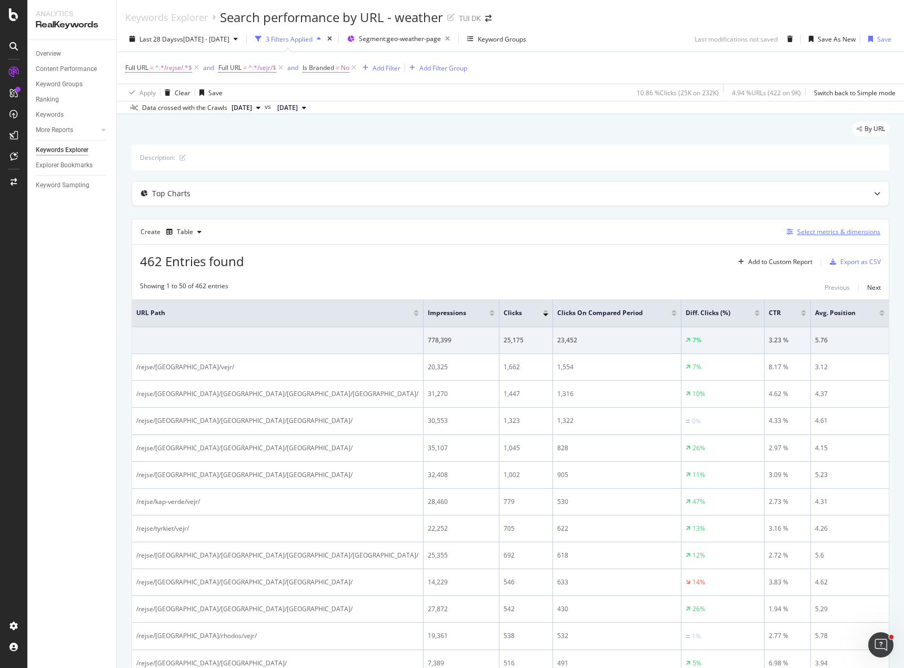
click at [819, 229] on div "Select metrics & dimensions" at bounding box center [838, 231] width 83 height 9
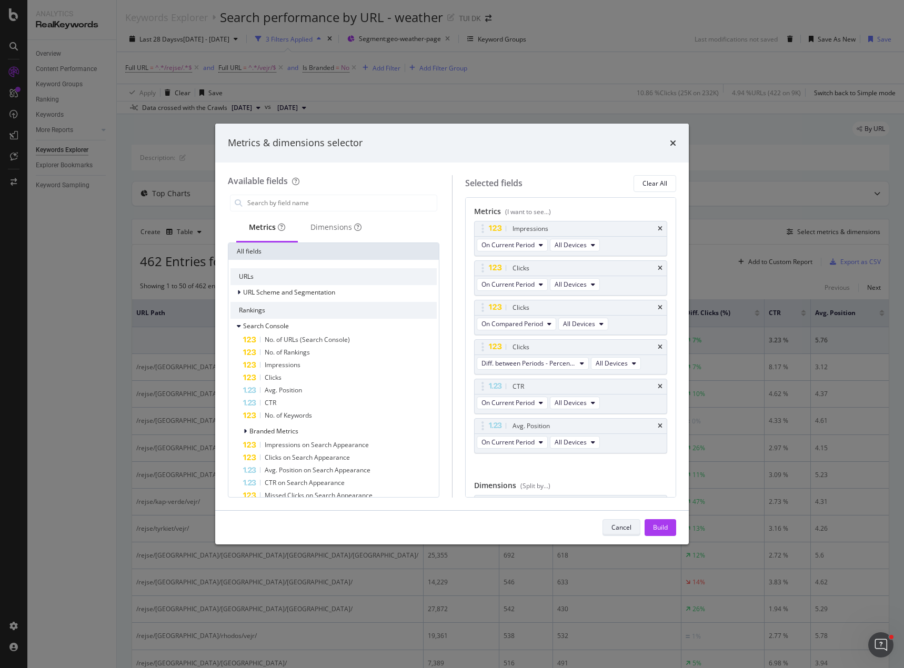
click at [622, 527] on div "Cancel" at bounding box center [621, 527] width 20 height 9
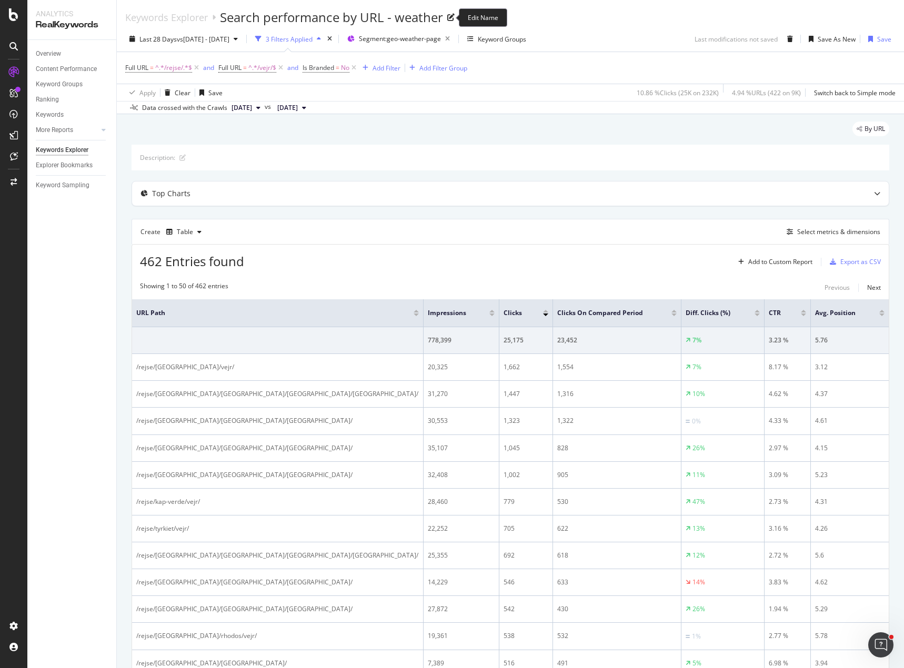
click at [454, 15] on icon at bounding box center [450, 17] width 7 height 7
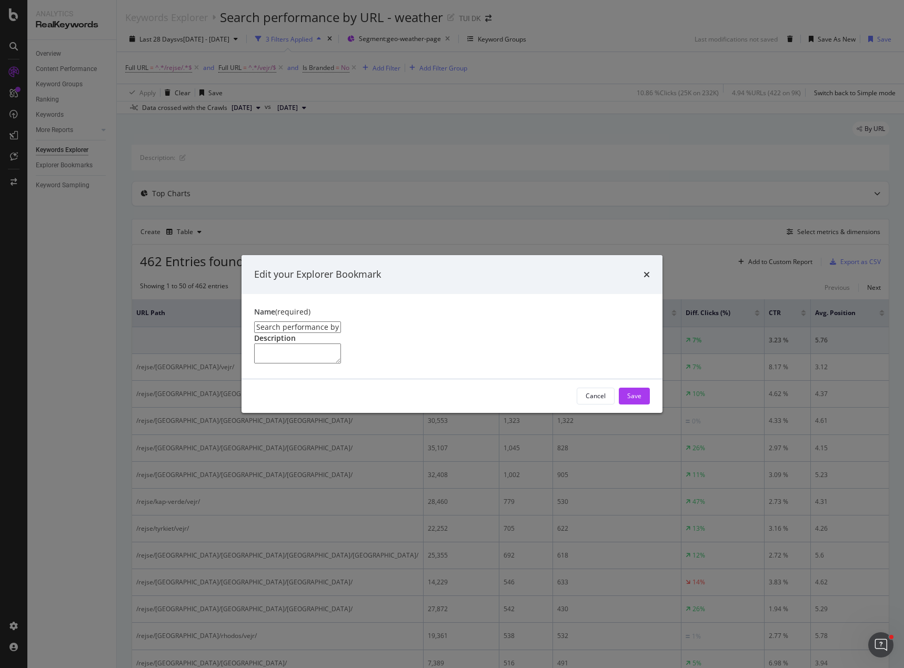
drag, startPoint x: 375, startPoint y: 278, endPoint x: 253, endPoint y: 284, distance: 122.2
click at [253, 294] on div "Name (required) Search performance by URL - weather Description" at bounding box center [452, 336] width 421 height 85
click at [598, 400] on div "Cancel" at bounding box center [596, 395] width 20 height 9
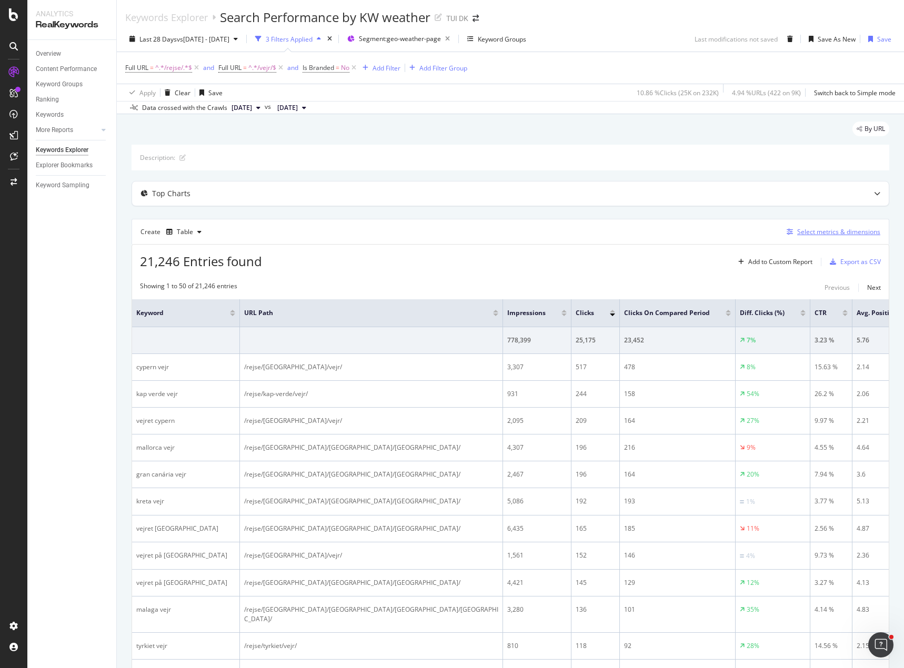
click at [820, 233] on div "Select metrics & dimensions" at bounding box center [838, 231] width 83 height 9
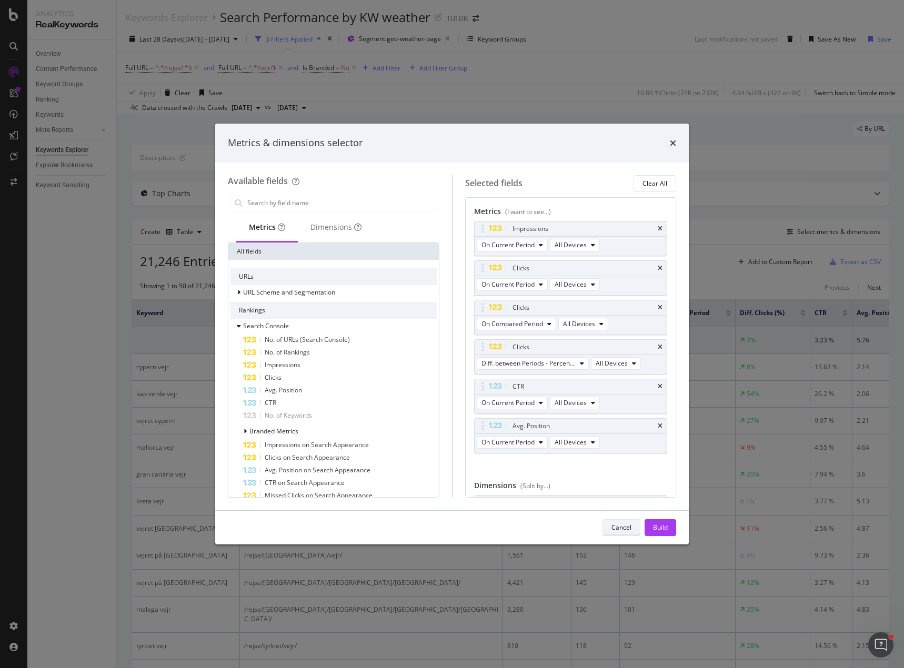
click at [611, 534] on div "Cancel" at bounding box center [621, 527] width 20 height 15
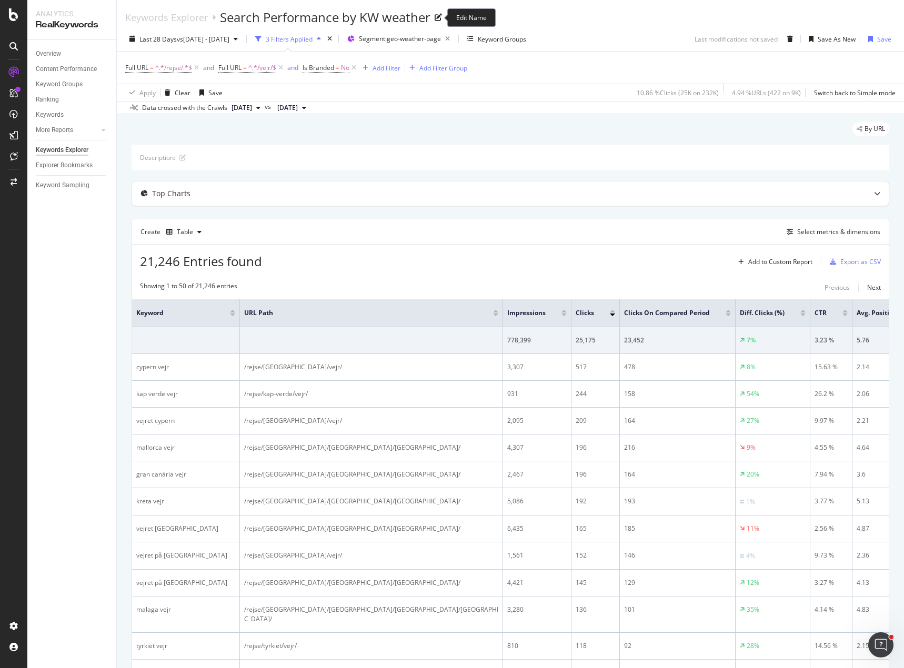
click at [441, 19] on icon at bounding box center [438, 17] width 7 height 7
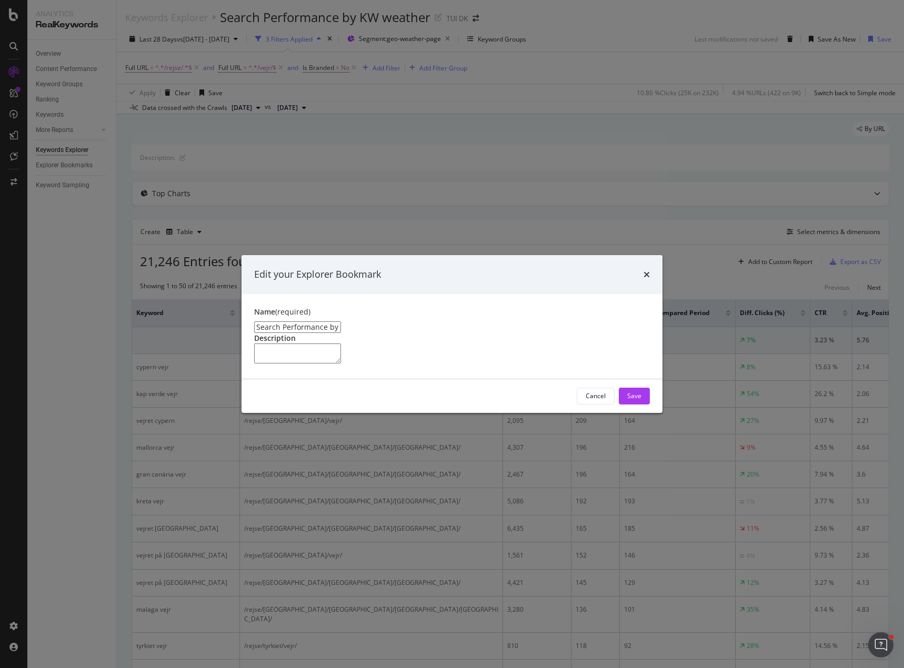
drag, startPoint x: 358, startPoint y: 280, endPoint x: 246, endPoint y: 284, distance: 112.1
click at [246, 294] on div "Name (required) Search Performance by KW weather Description" at bounding box center [452, 336] width 421 height 85
click at [592, 400] on div "Cancel" at bounding box center [596, 395] width 20 height 9
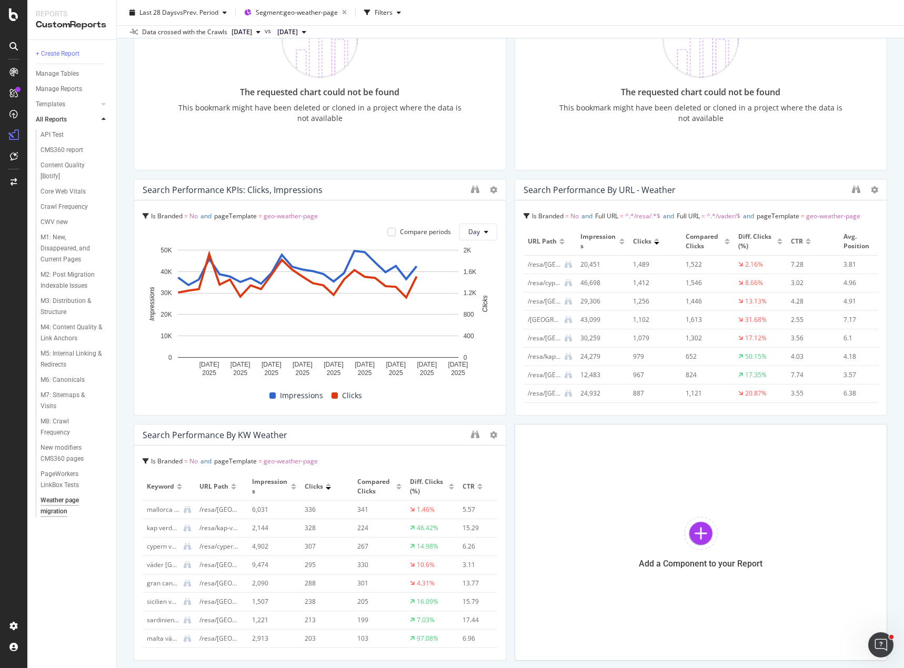
scroll to position [1041, 0]
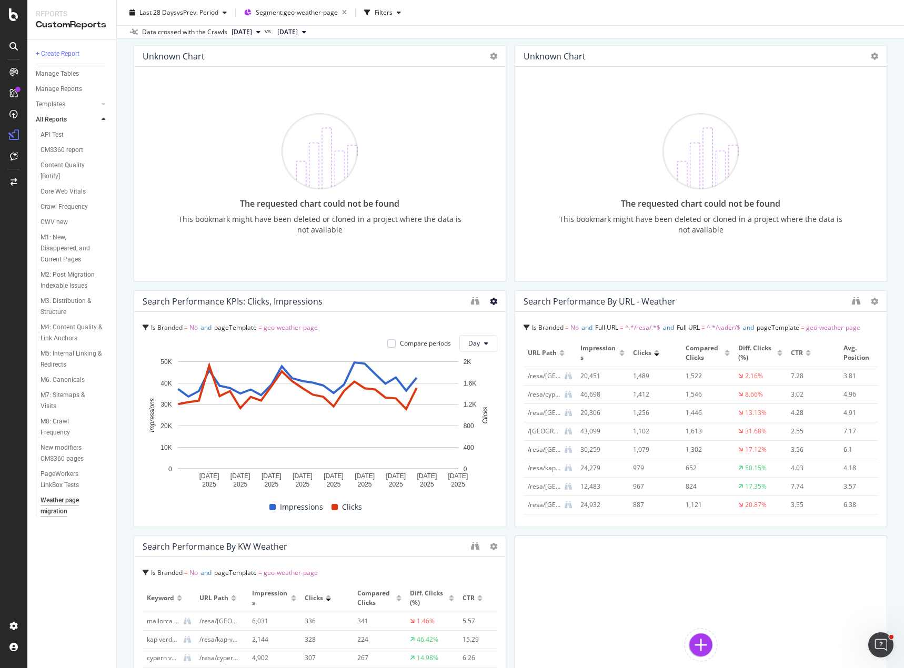
click at [490, 301] on icon at bounding box center [493, 301] width 7 height 7
click at [498, 314] on span at bounding box center [501, 317] width 13 height 13
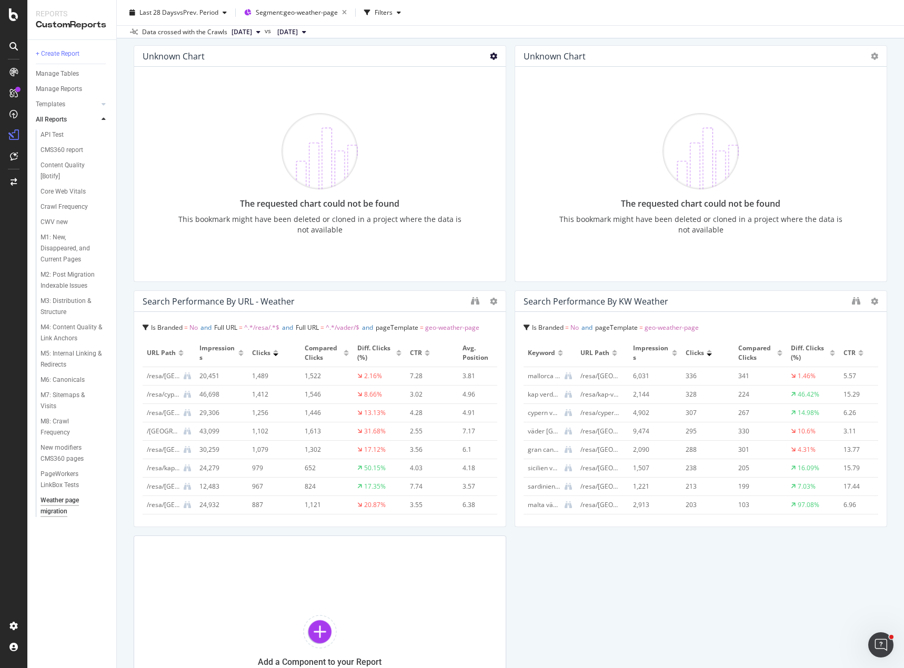
click at [490, 55] on icon at bounding box center [493, 56] width 7 height 7
click at [497, 72] on span at bounding box center [501, 72] width 13 height 13
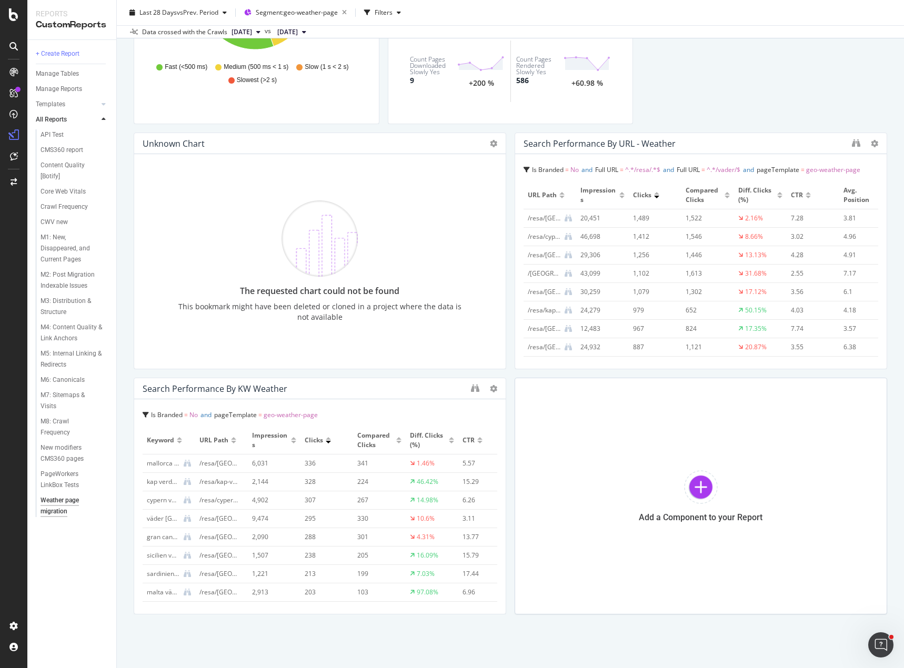
scroll to position [953, 0]
click at [490, 145] on icon at bounding box center [493, 143] width 7 height 7
click at [492, 161] on div "Delete" at bounding box center [512, 159] width 53 height 15
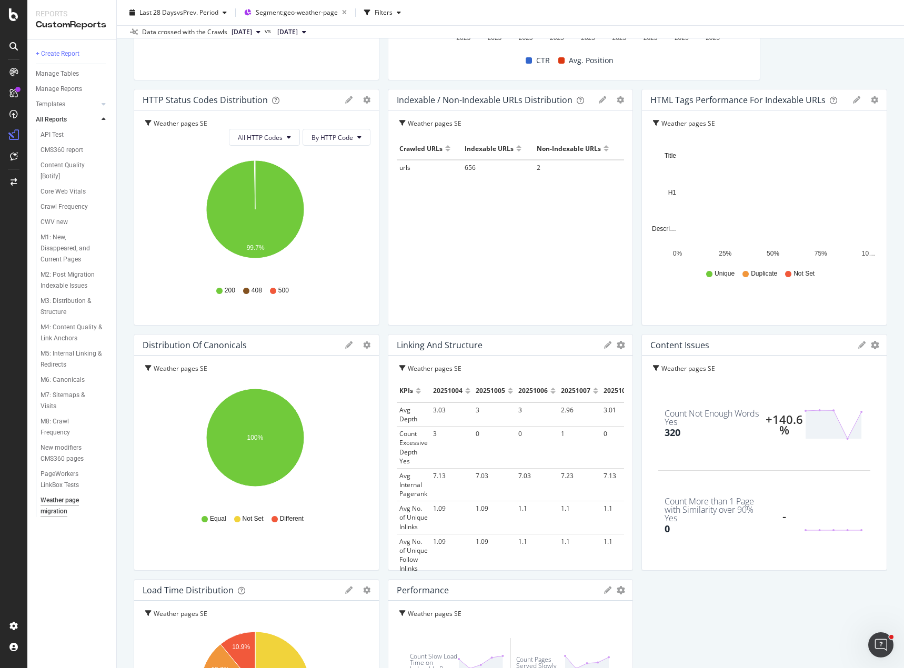
scroll to position [0, 0]
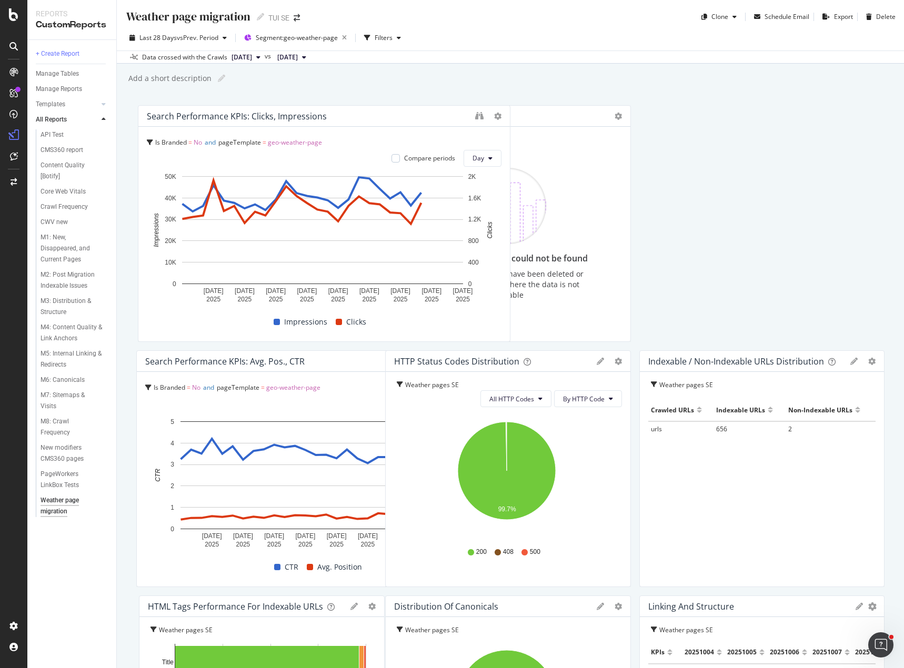
drag, startPoint x: 636, startPoint y: 218, endPoint x: 230, endPoint y: 85, distance: 427.1
click at [230, 85] on div "Weather page migration Weather page migration TUI SE Clone Schedule Email Expor…" at bounding box center [510, 334] width 787 height 668
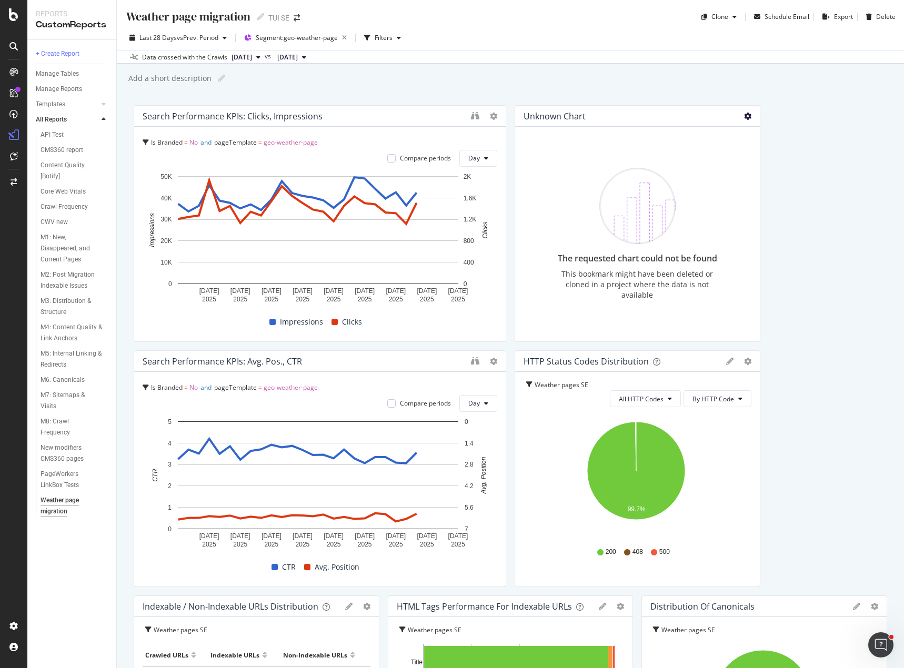
click at [742, 116] on div "Unknown chart The requested chart could not be found This bookmark might have b…" at bounding box center [638, 223] width 246 height 237
click at [744, 117] on icon at bounding box center [747, 116] width 7 height 7
click at [750, 135] on icon at bounding box center [753, 132] width 6 height 6
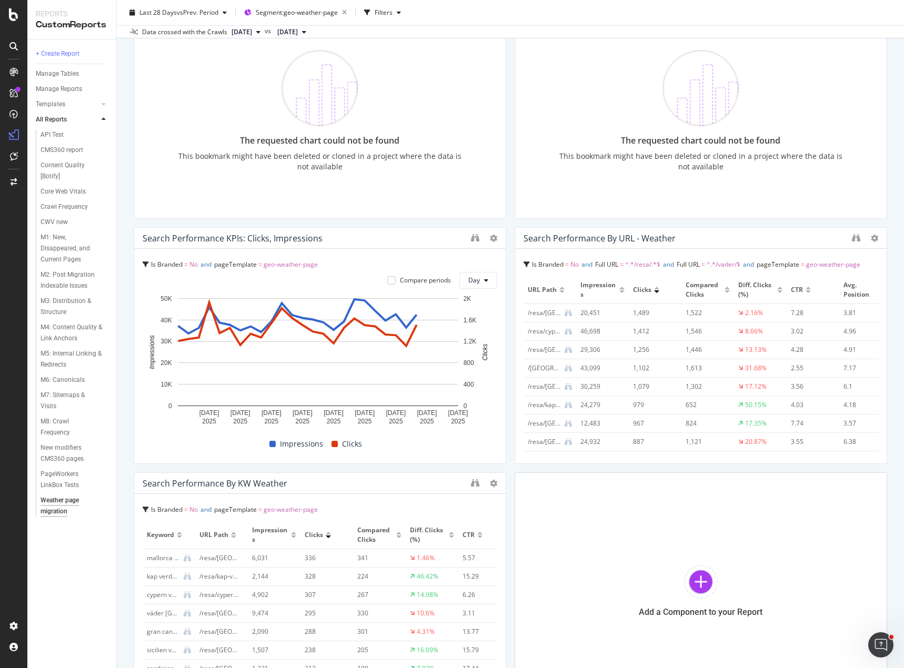
scroll to position [1105, 0]
click at [496, 237] on div at bounding box center [501, 344] width 11 height 237
click at [490, 236] on icon at bounding box center [493, 237] width 7 height 7
click at [501, 252] on icon at bounding box center [501, 253] width 6 height 6
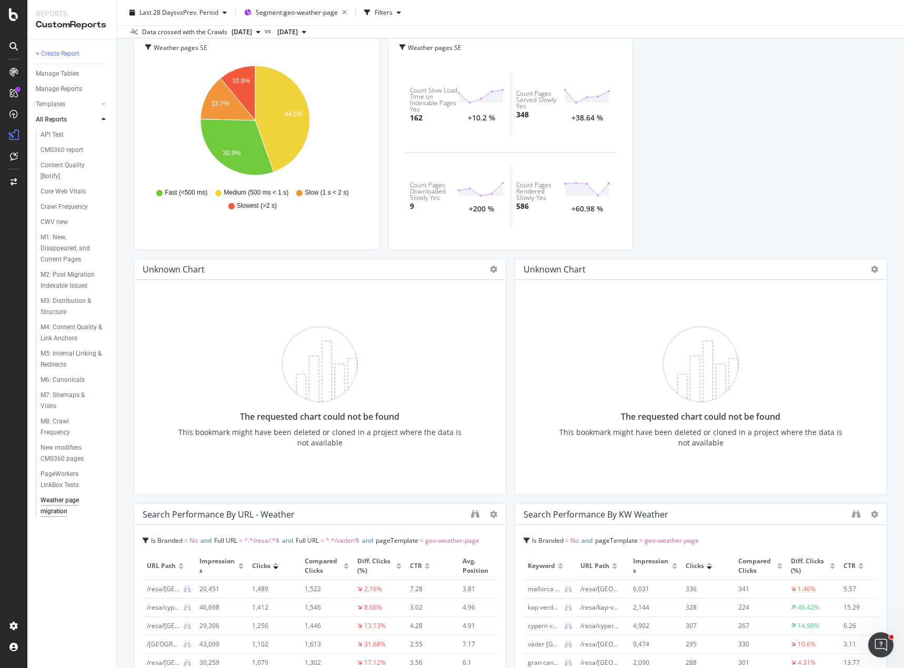
scroll to position [789, 0]
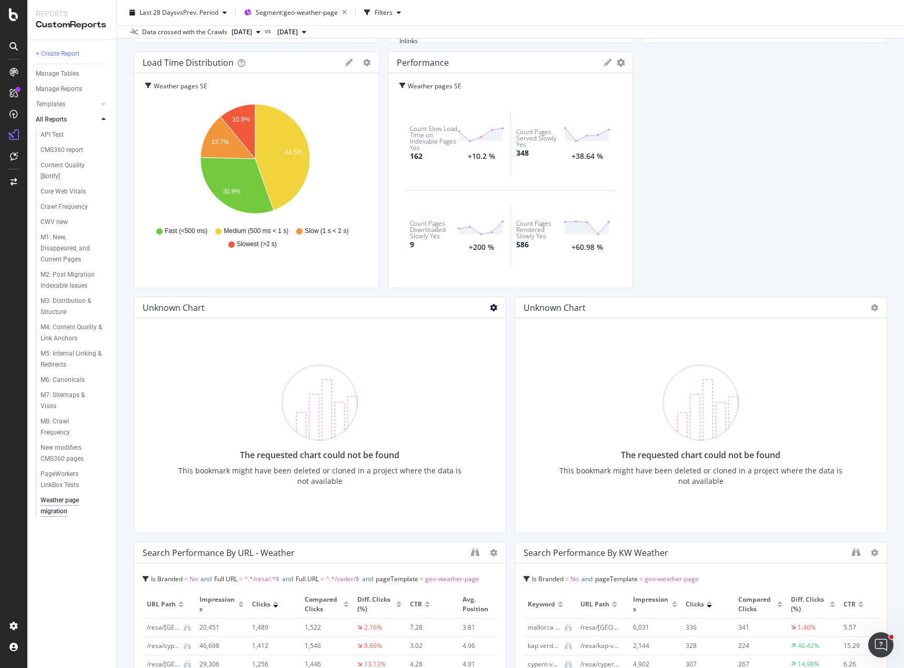
click at [490, 306] on icon at bounding box center [493, 307] width 7 height 7
click at [491, 321] on div "Delete" at bounding box center [512, 323] width 53 height 15
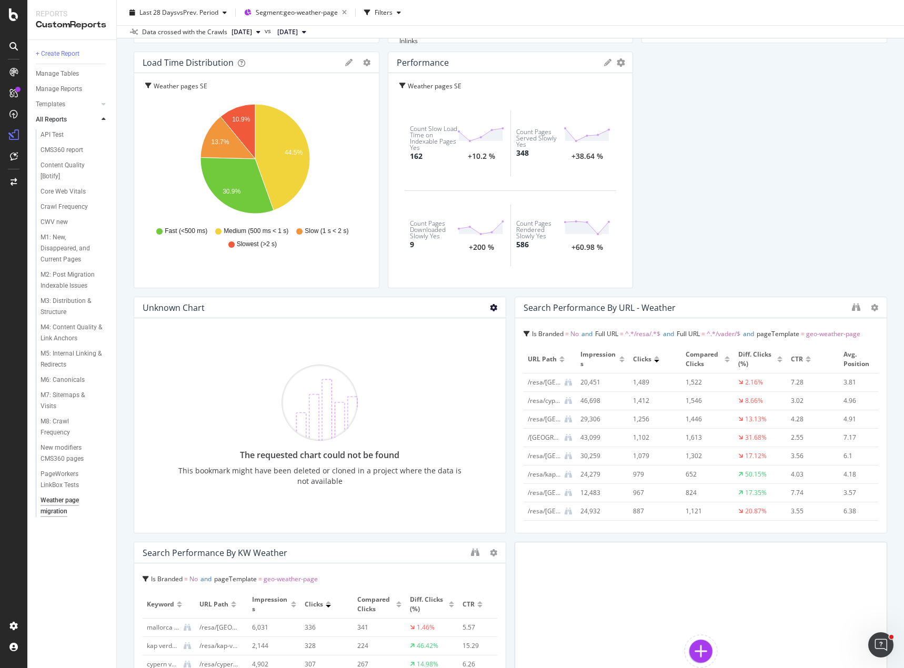
click at [490, 309] on icon at bounding box center [493, 307] width 7 height 7
click at [498, 321] on icon at bounding box center [501, 324] width 6 height 6
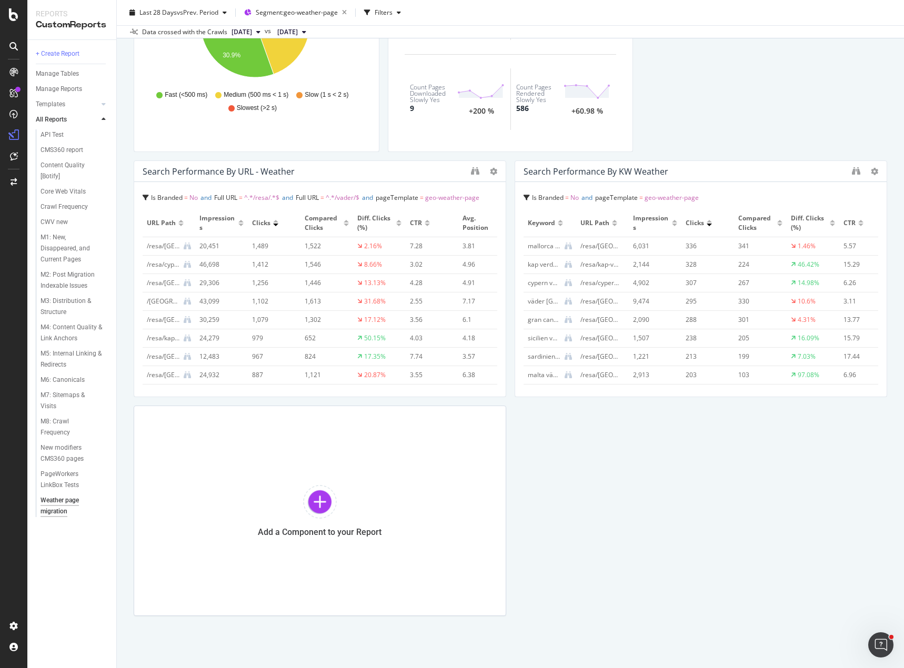
scroll to position [927, 0]
